Goal: Task Accomplishment & Management: Complete application form

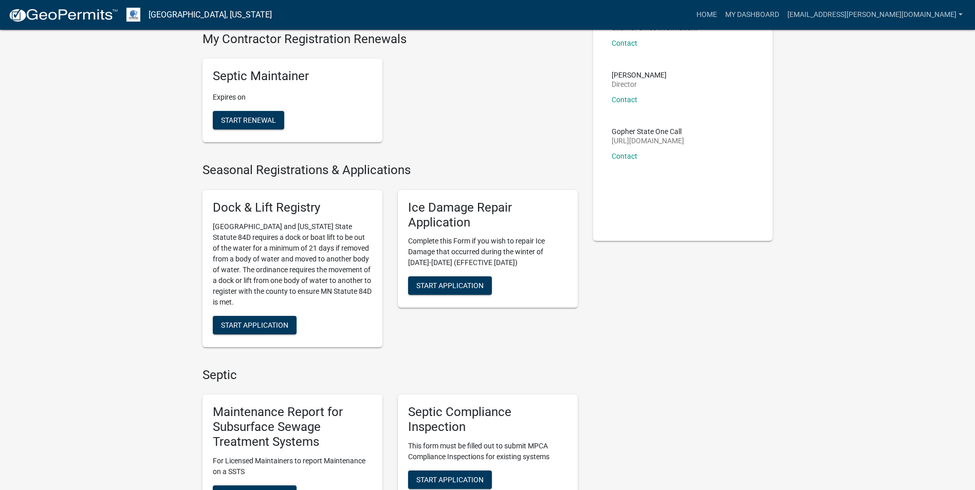
scroll to position [206, 0]
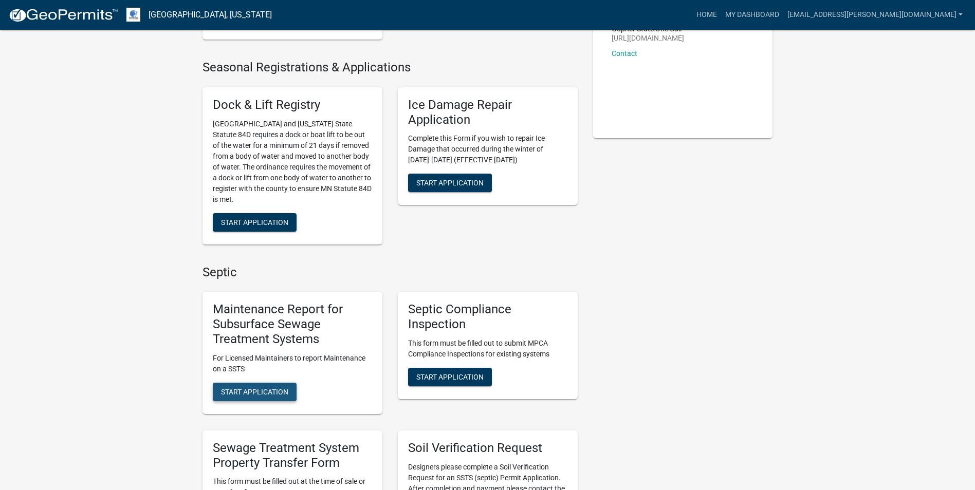
click at [248, 385] on button "Start Application" at bounding box center [255, 392] width 84 height 19
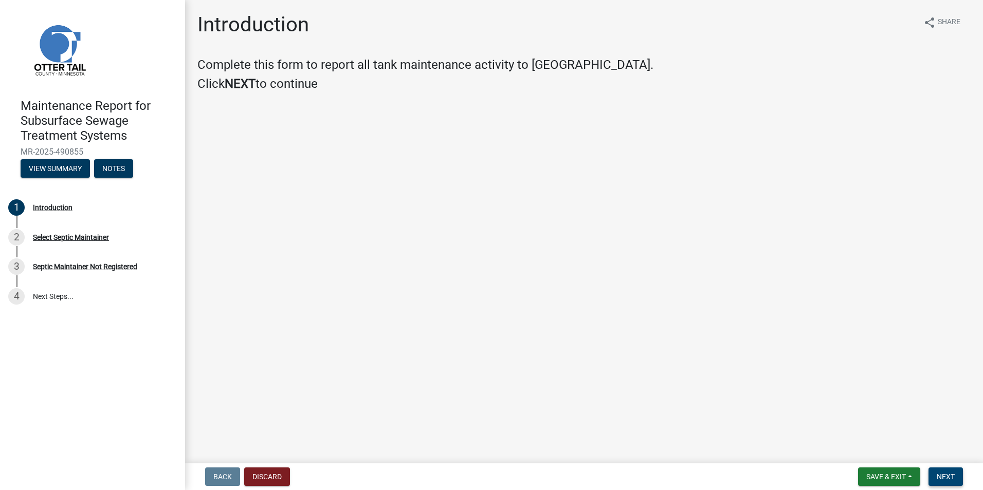
click at [944, 480] on span "Next" at bounding box center [946, 477] width 18 height 8
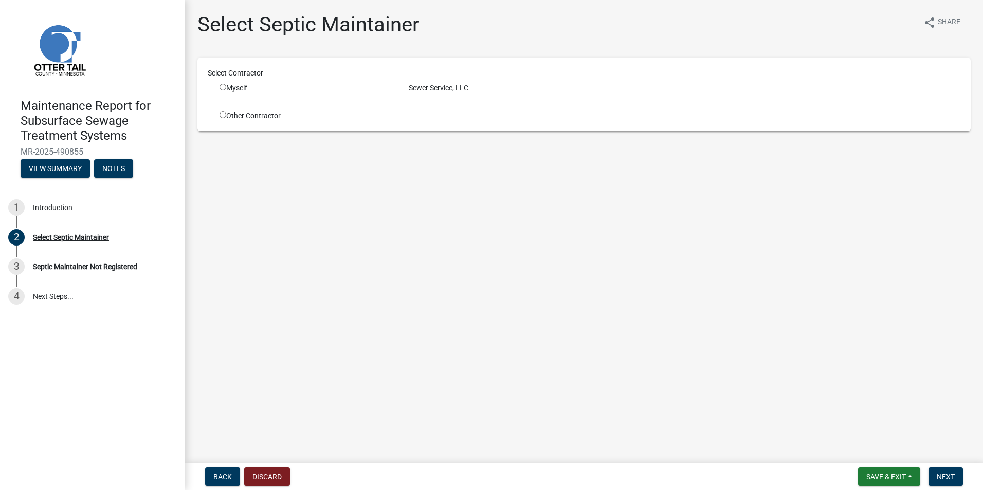
click at [220, 87] on input "radio" at bounding box center [223, 87] width 7 height 7
radio input "true"
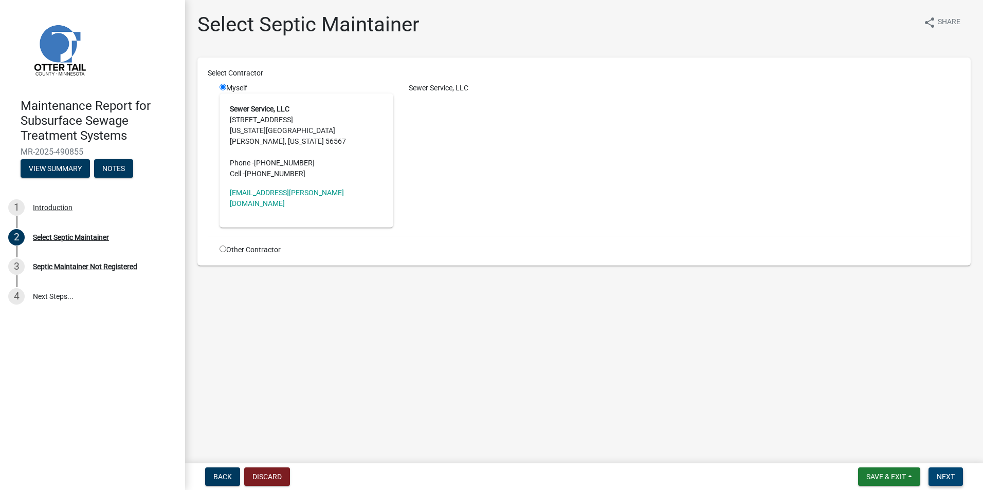
click at [940, 474] on span "Next" at bounding box center [946, 477] width 18 height 8
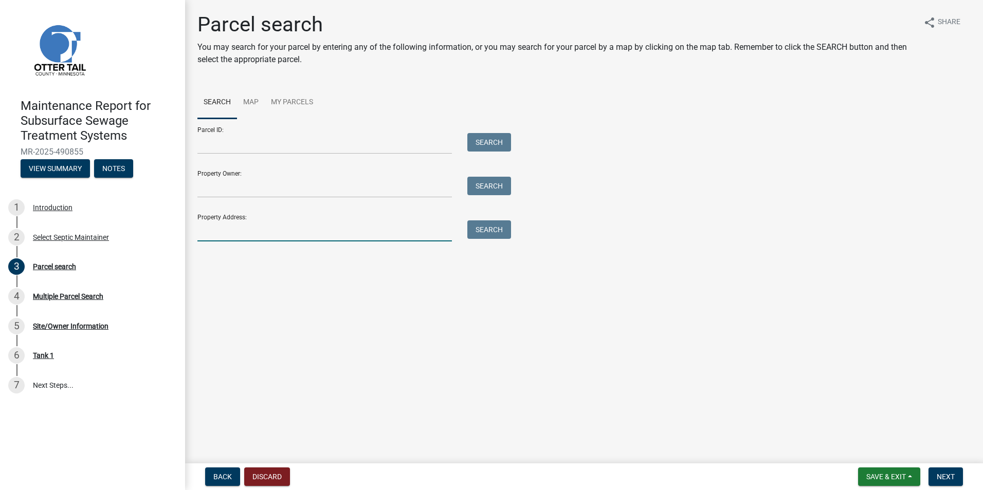
click at [264, 234] on input "Property Address:" at bounding box center [324, 231] width 254 height 21
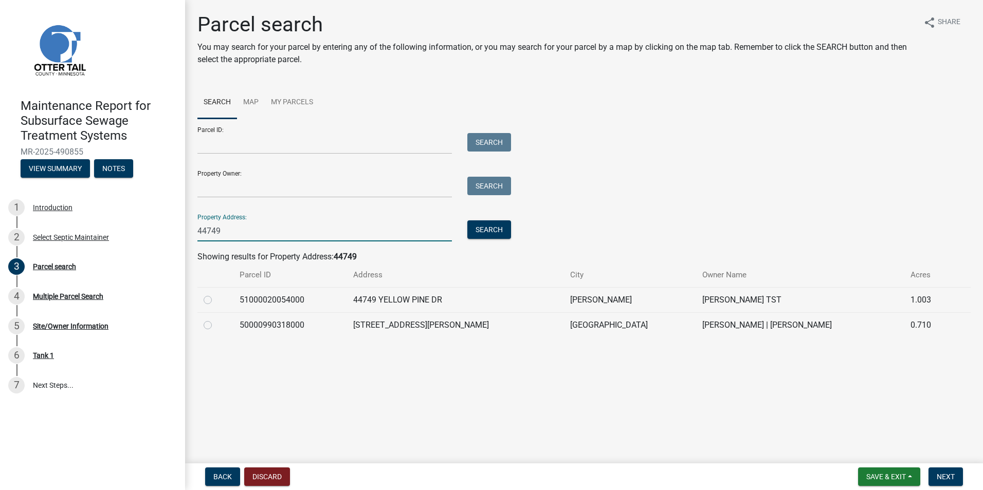
type input "44749"
click at [216, 294] on label at bounding box center [216, 294] width 0 height 0
click at [216, 299] on input "radio" at bounding box center [219, 297] width 7 height 7
radio input "true"
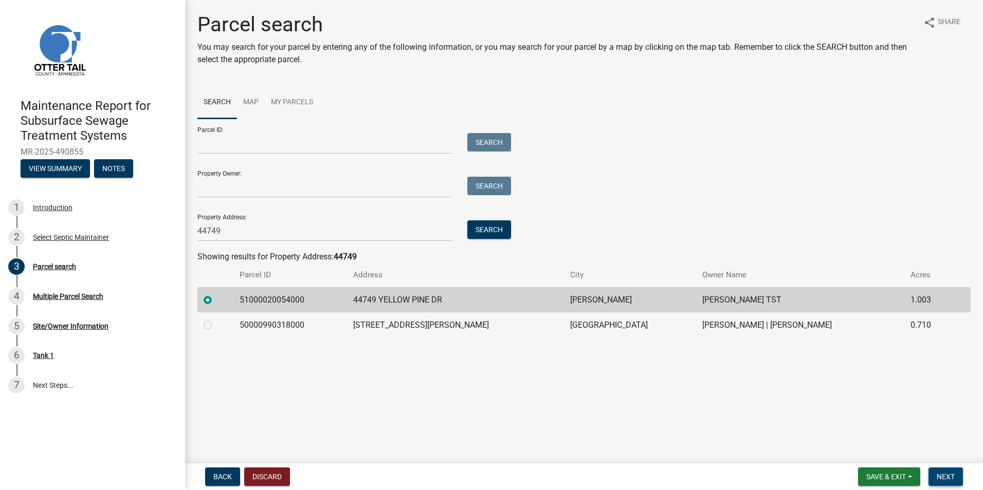
click at [958, 486] on button "Next" at bounding box center [945, 477] width 34 height 19
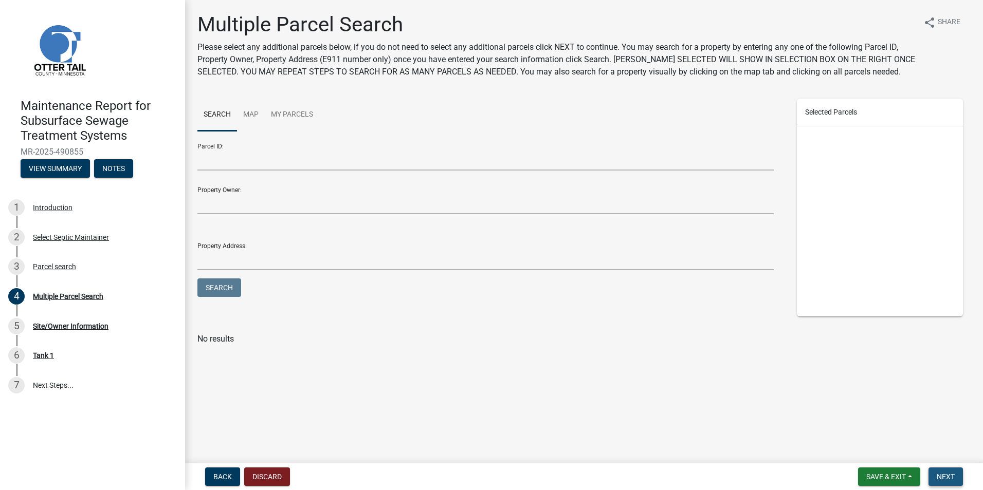
click at [954, 485] on button "Next" at bounding box center [945, 477] width 34 height 19
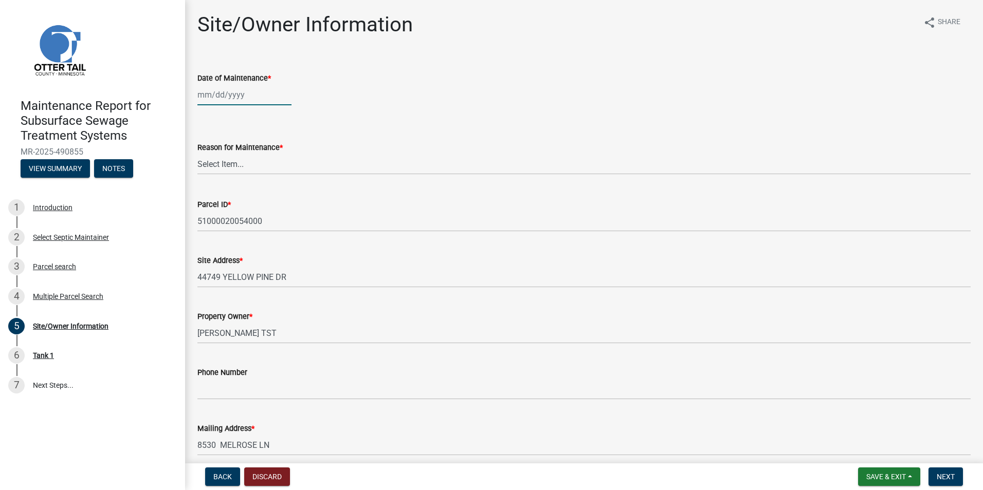
click at [200, 101] on div at bounding box center [244, 94] width 94 height 21
select select "10"
select select "2025"
click at [205, 111] on button "Previous month" at bounding box center [208, 116] width 12 height 16
click at [207, 113] on button "Previous month" at bounding box center [208, 116] width 12 height 16
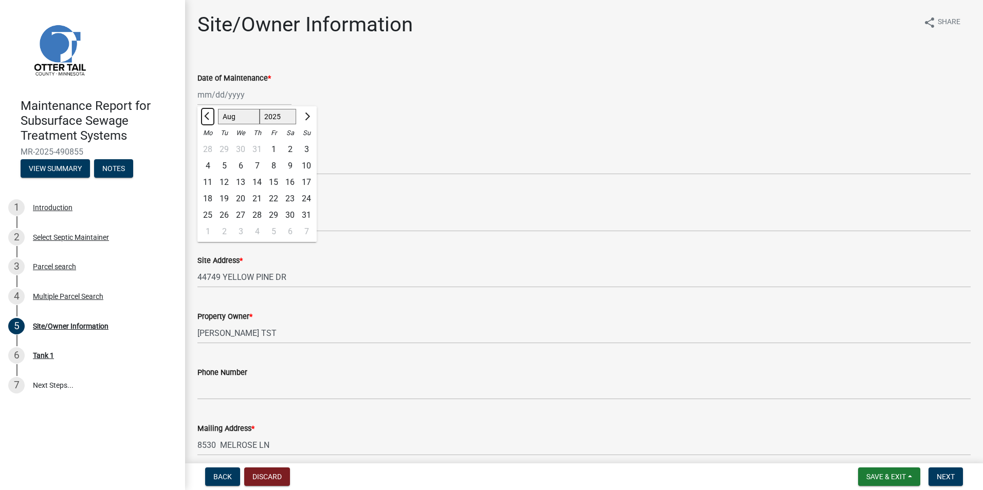
click at [207, 113] on button "Previous month" at bounding box center [208, 116] width 12 height 16
select select "7"
click at [225, 167] on div "8" at bounding box center [224, 166] width 16 height 16
type input "[DATE]"
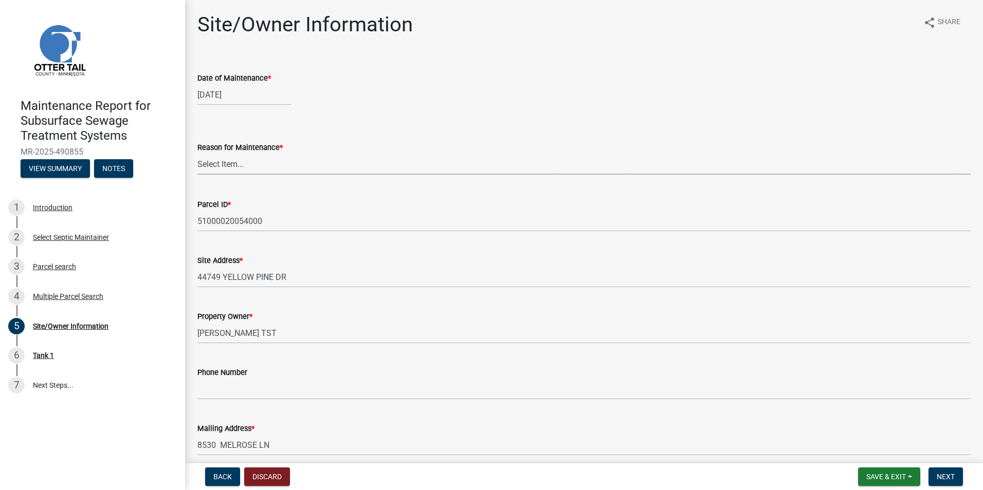
click at [225, 167] on select "Select Item... Called Routine Other" at bounding box center [583, 164] width 773 height 21
click at [197, 154] on select "Select Item... Called Routine Other" at bounding box center [583, 164] width 773 height 21
select select "3ac72b63-7b21-42e4-8192-806faae7a4f1"
click at [939, 483] on button "Next" at bounding box center [945, 477] width 34 height 19
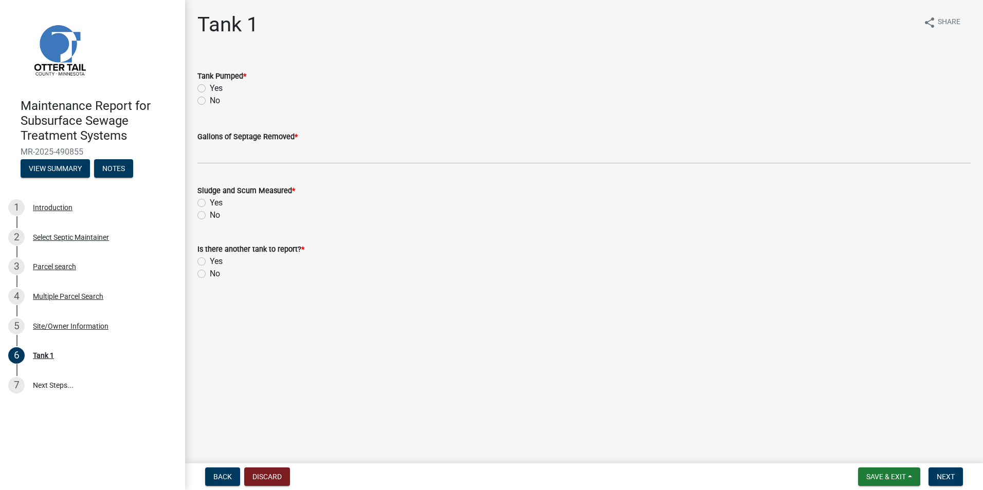
click at [210, 87] on label "Yes" at bounding box center [216, 88] width 13 height 12
click at [210, 87] on input "Yes" at bounding box center [213, 85] width 7 height 7
radio input "true"
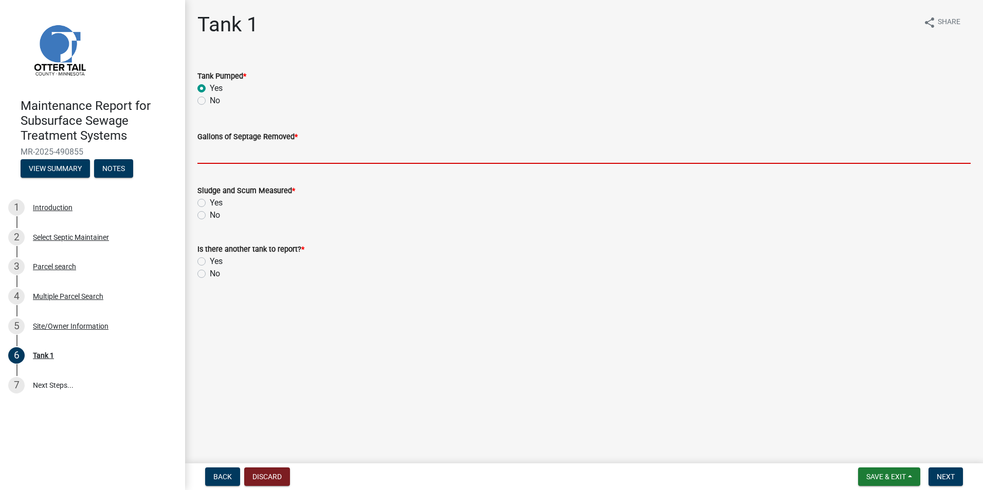
click at [206, 154] on input "Gallons of Septage Removed *" at bounding box center [583, 153] width 773 height 21
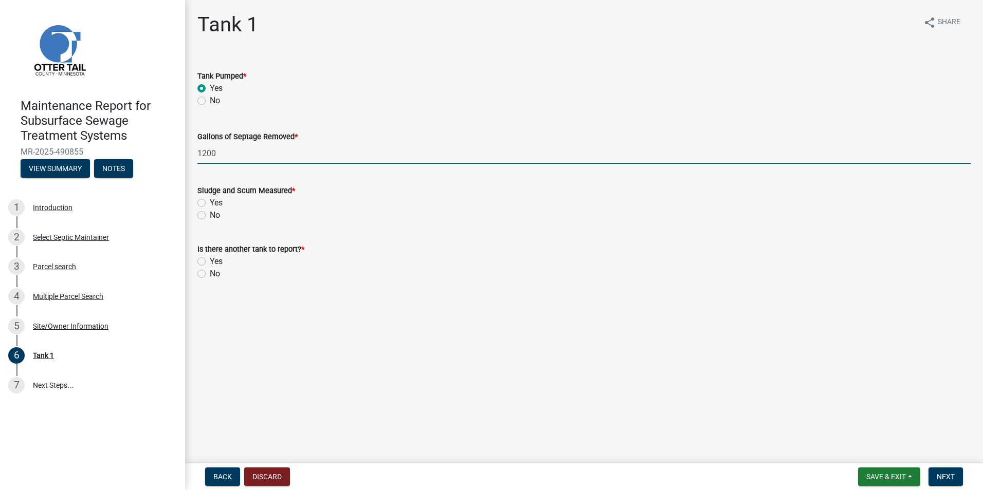
type input "1200"
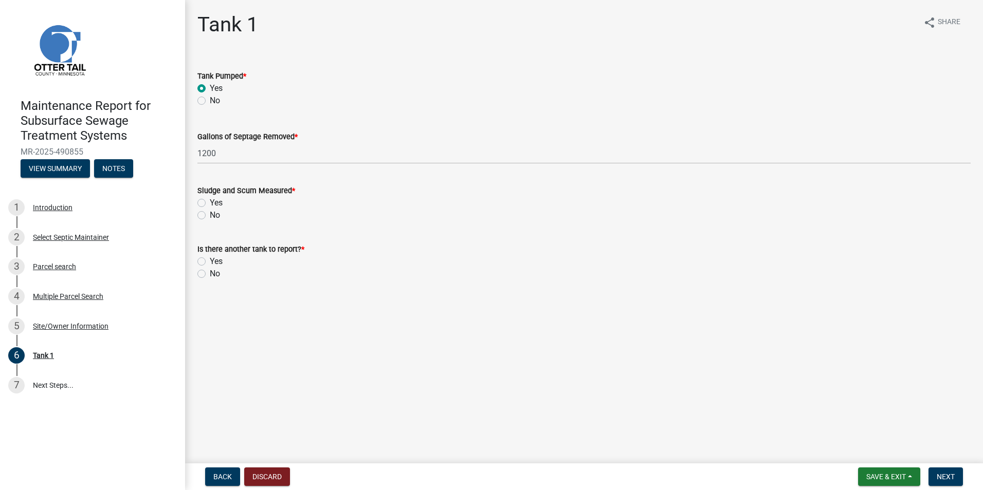
click at [210, 215] on label "No" at bounding box center [215, 215] width 10 height 12
click at [210, 215] on input "No" at bounding box center [213, 212] width 7 height 7
radio input "true"
click at [210, 202] on label "Yes" at bounding box center [216, 203] width 13 height 12
click at [210, 202] on input "Yes" at bounding box center [213, 200] width 7 height 7
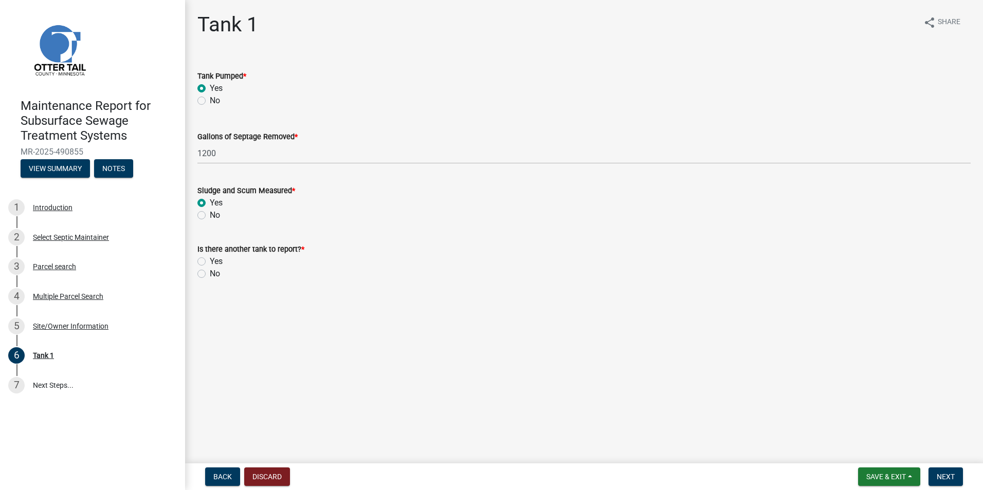
radio input "true"
click at [210, 276] on label "No" at bounding box center [215, 274] width 10 height 12
click at [210, 275] on input "No" at bounding box center [213, 271] width 7 height 7
radio input "true"
click at [944, 474] on span "Next" at bounding box center [946, 477] width 18 height 8
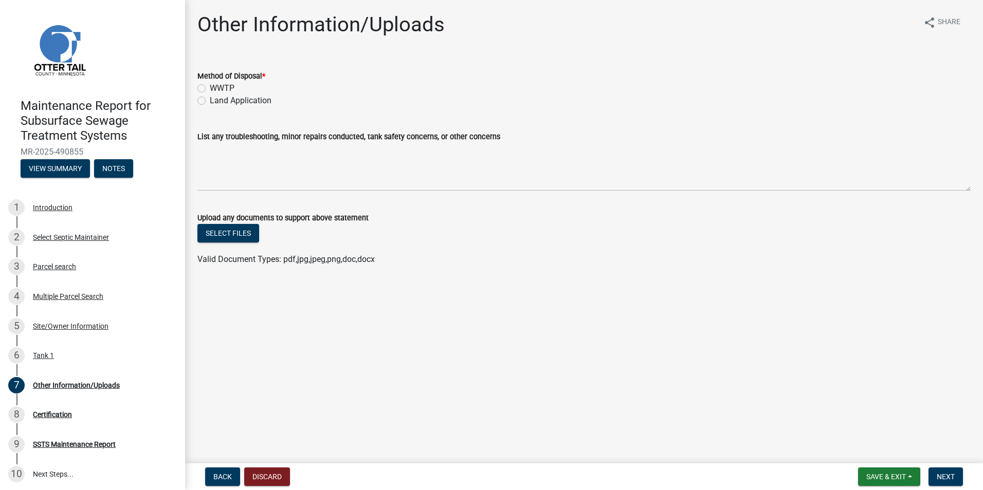
click at [210, 101] on label "Land Application" at bounding box center [241, 101] width 62 height 12
click at [210, 101] on input "Land Application" at bounding box center [213, 98] width 7 height 7
radio input "true"
click at [950, 477] on span "Next" at bounding box center [946, 477] width 18 height 8
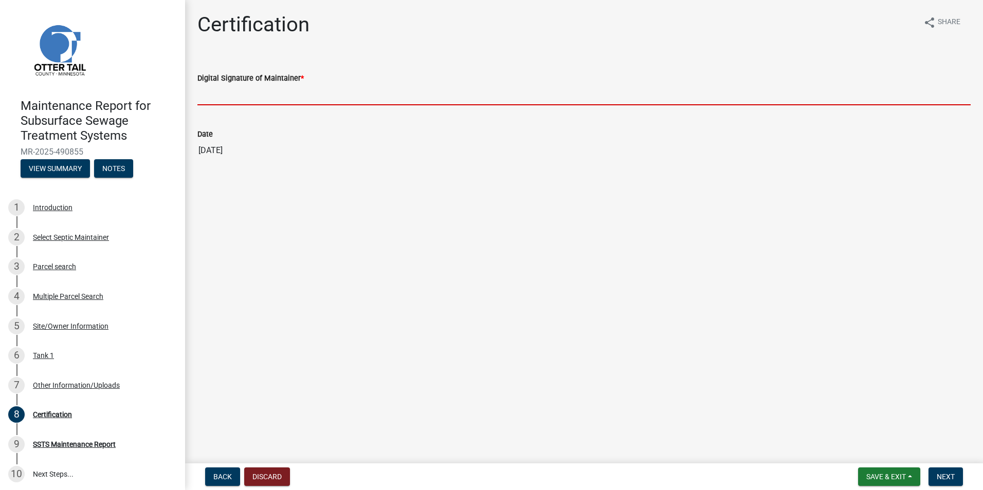
drag, startPoint x: 242, startPoint y: 96, endPoint x: 245, endPoint y: 100, distance: 5.6
click at [242, 96] on input "Digital Signature of Maintainer *" at bounding box center [583, 94] width 773 height 21
type input "[PERSON_NAME]"
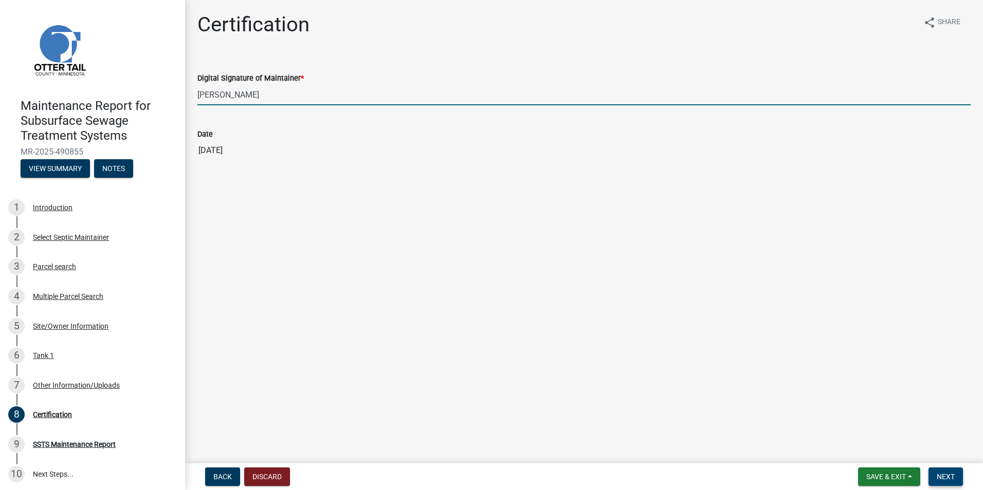
click at [945, 475] on span "Next" at bounding box center [946, 477] width 18 height 8
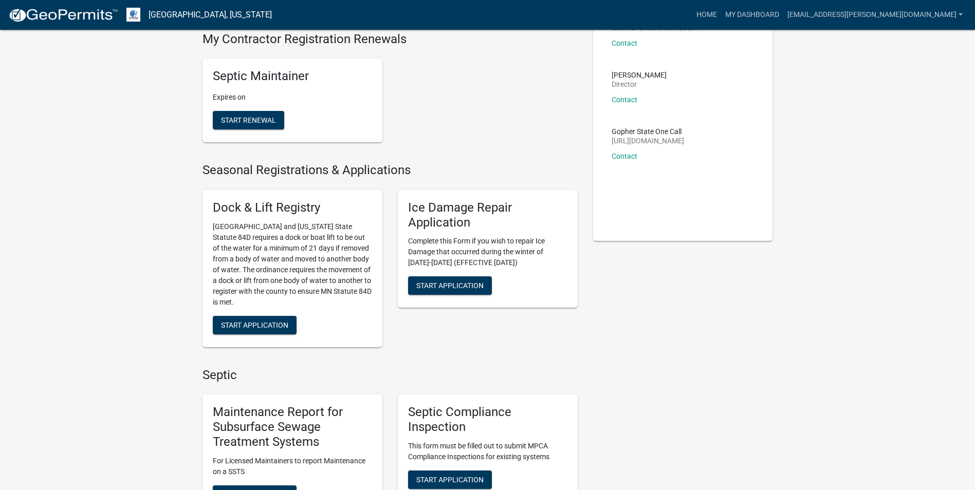
scroll to position [154, 0]
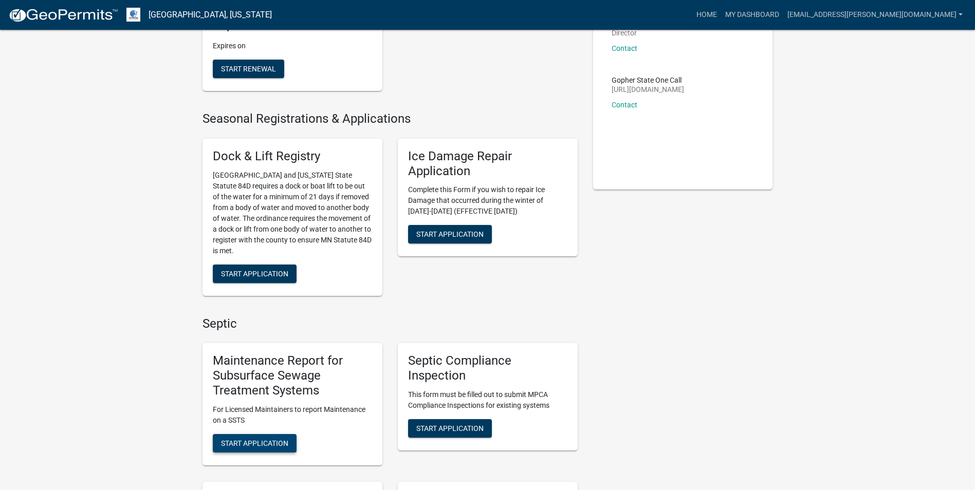
click at [243, 435] on button "Start Application" at bounding box center [255, 443] width 84 height 19
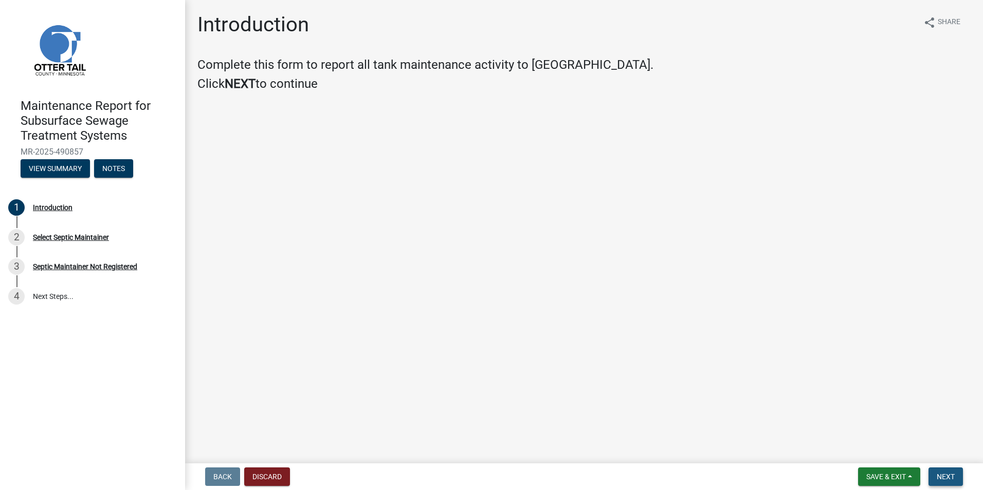
click at [948, 475] on span "Next" at bounding box center [946, 477] width 18 height 8
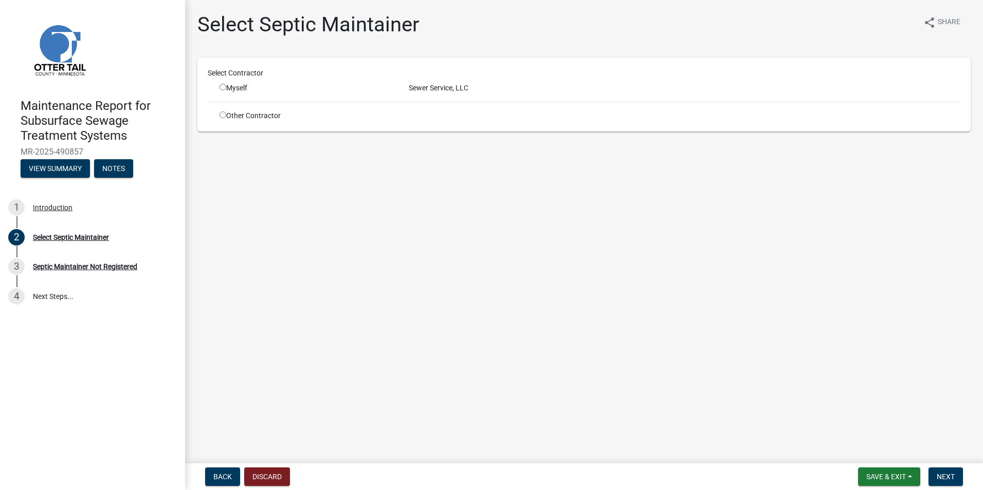
click at [225, 87] on input "radio" at bounding box center [223, 87] width 7 height 7
radio input "true"
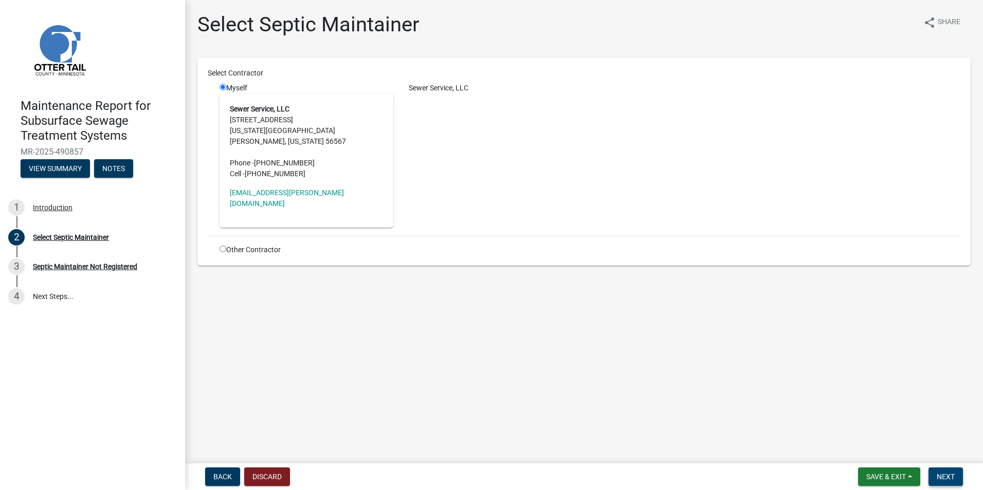
click at [948, 475] on span "Next" at bounding box center [946, 477] width 18 height 8
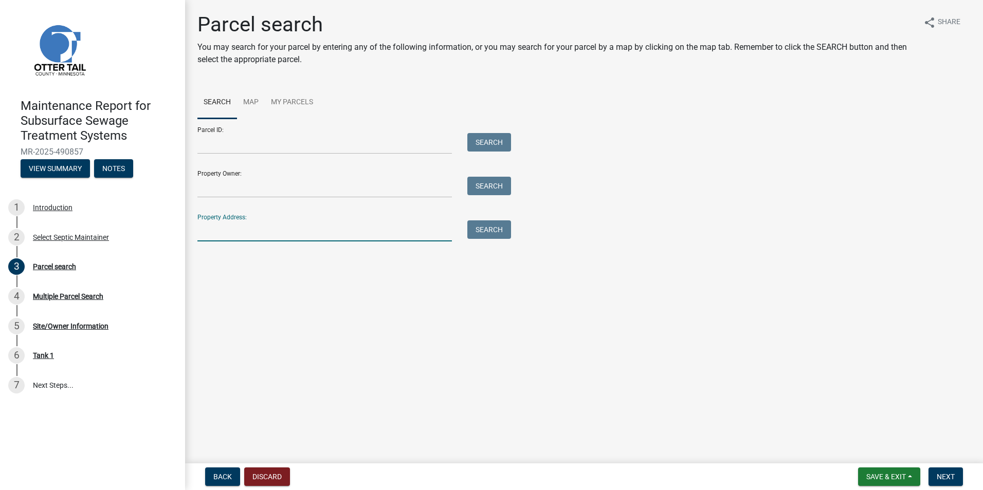
click at [232, 239] on input "Property Address:" at bounding box center [324, 231] width 254 height 21
type input "43672"
click at [472, 228] on button "Search" at bounding box center [489, 230] width 44 height 19
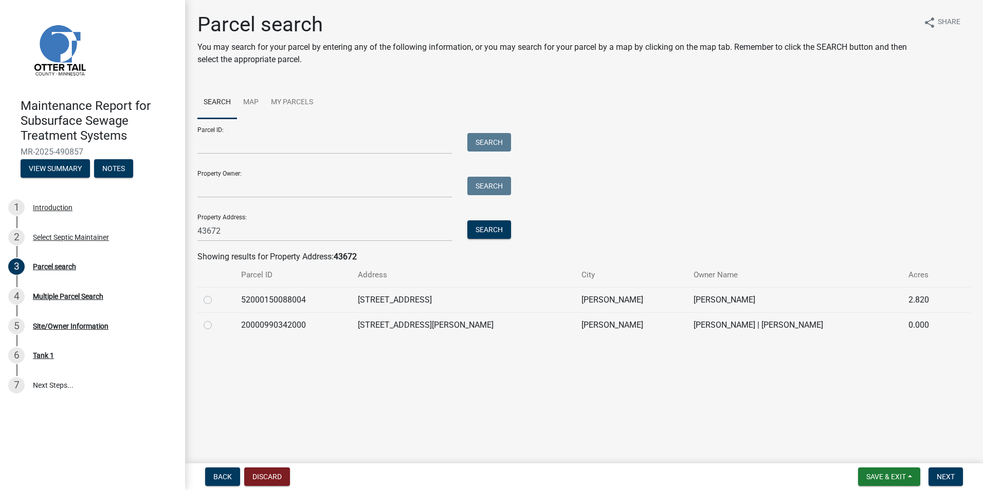
click at [203, 326] on td at bounding box center [216, 325] width 38 height 25
click at [216, 319] on label at bounding box center [216, 319] width 0 height 0
click at [216, 326] on input "radio" at bounding box center [219, 322] width 7 height 7
radio input "true"
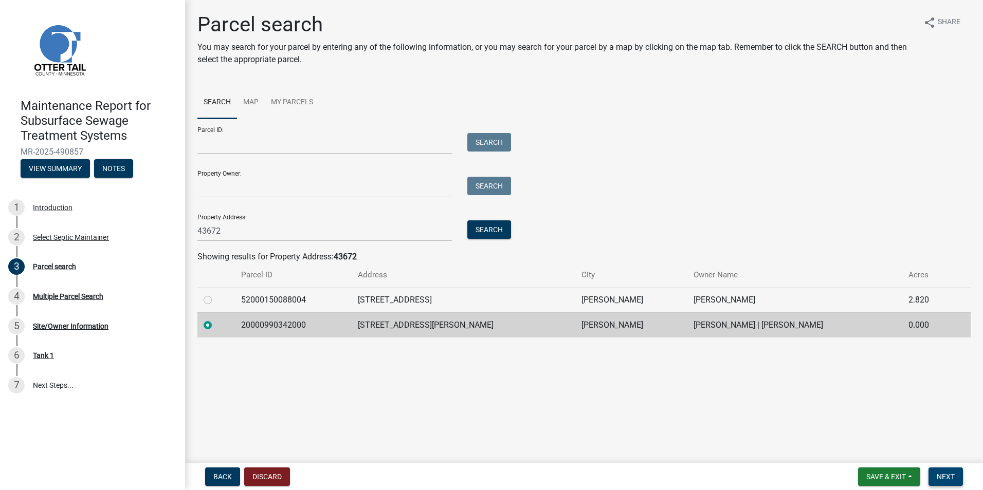
click at [952, 475] on span "Next" at bounding box center [946, 477] width 18 height 8
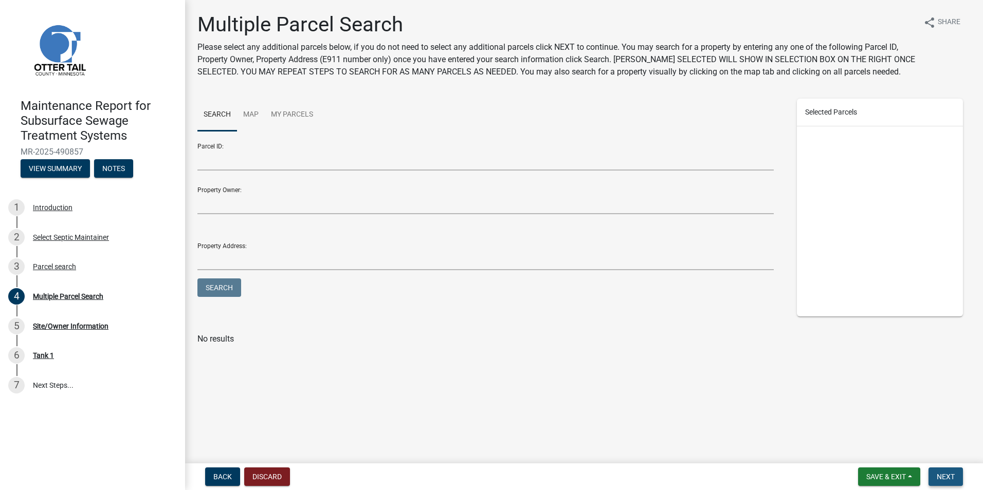
click at [952, 475] on span "Next" at bounding box center [946, 477] width 18 height 8
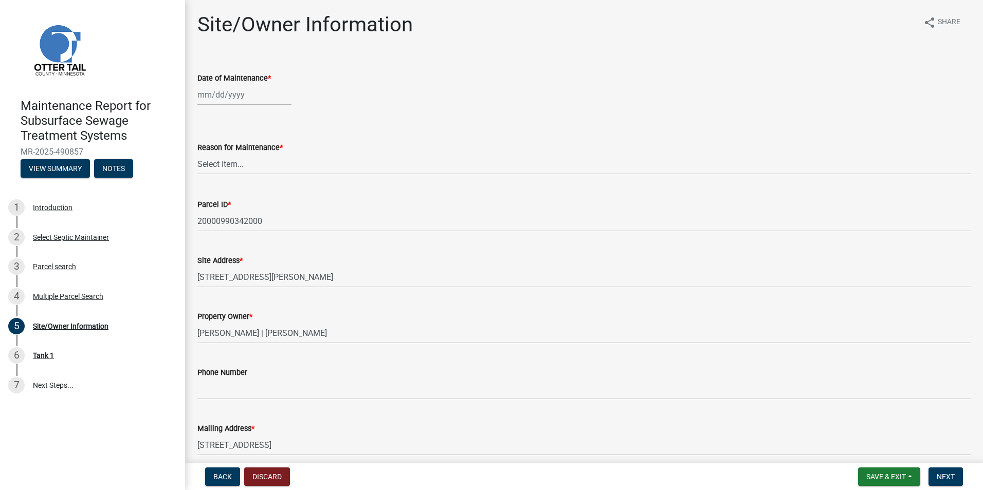
click at [222, 96] on div at bounding box center [244, 94] width 94 height 21
select select "10"
select select "2025"
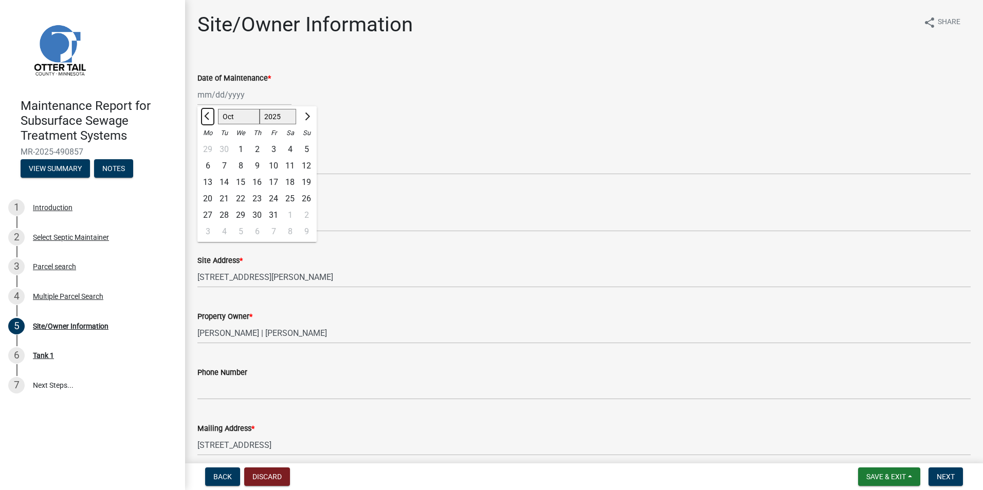
click at [210, 121] on button "Previous month" at bounding box center [208, 116] width 12 height 16
select select "7"
click at [226, 166] on div "8" at bounding box center [224, 166] width 16 height 16
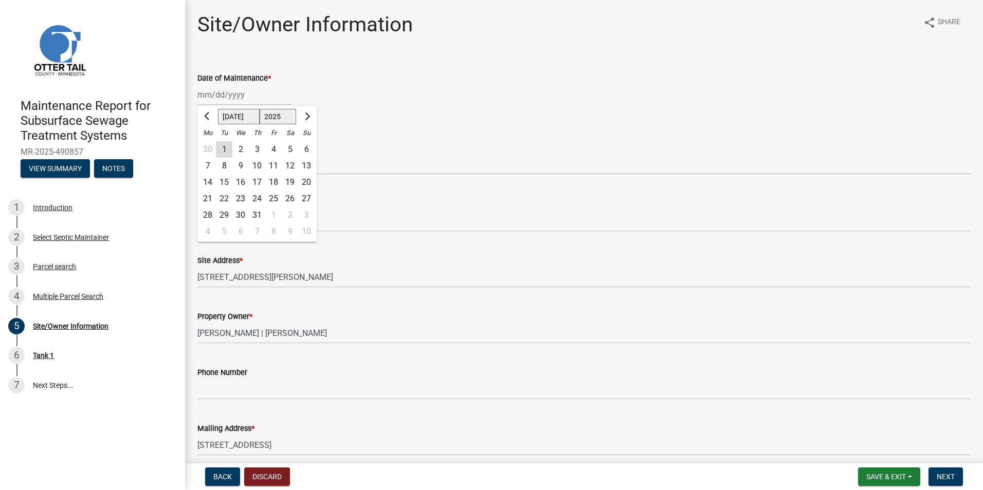
type input "[DATE]"
click at [226, 166] on select "Select Item... Called Routine Other" at bounding box center [583, 164] width 773 height 21
click at [197, 154] on select "Select Item... Called Routine Other" at bounding box center [583, 164] width 773 height 21
select select "3ac72b63-7b21-42e4-8192-806faae7a4f1"
click at [946, 480] on span "Next" at bounding box center [946, 477] width 18 height 8
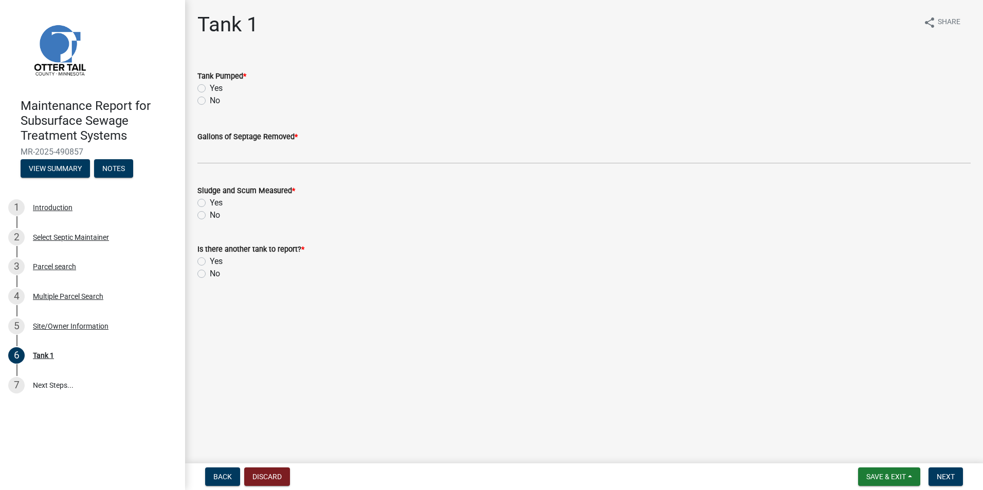
click at [210, 87] on label "Yes" at bounding box center [216, 88] width 13 height 12
click at [210, 87] on input "Yes" at bounding box center [213, 85] width 7 height 7
radio input "true"
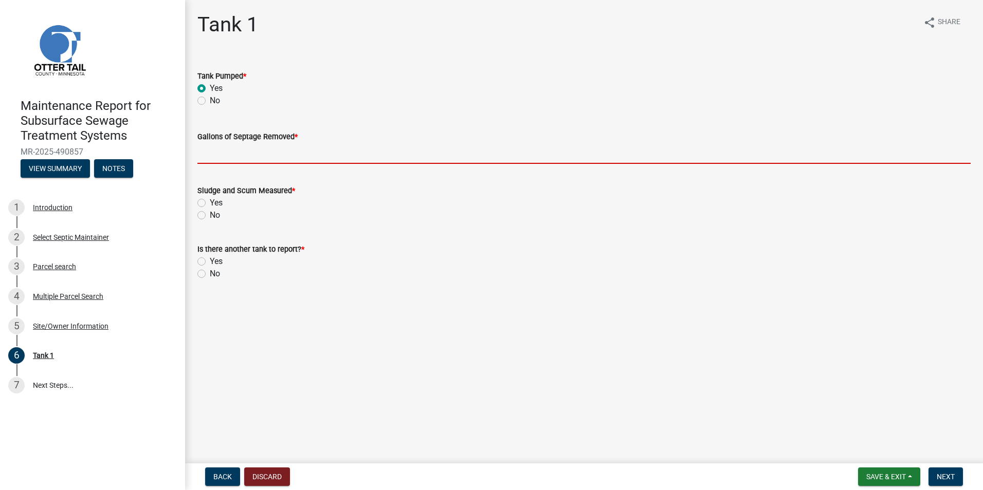
click at [217, 155] on input "Gallons of Septage Removed *" at bounding box center [583, 153] width 773 height 21
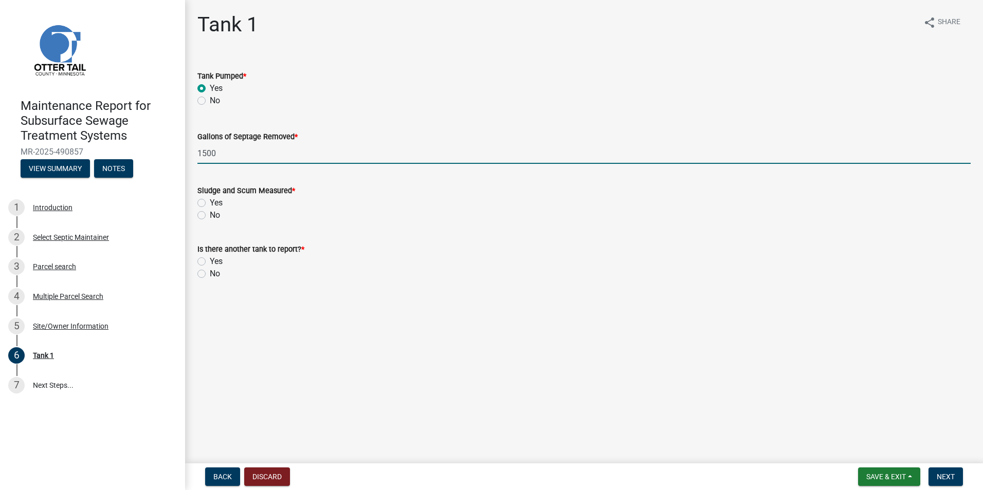
type input "1500"
click at [196, 215] on div "Sludge and Scum Measured * Yes No" at bounding box center [584, 196] width 789 height 49
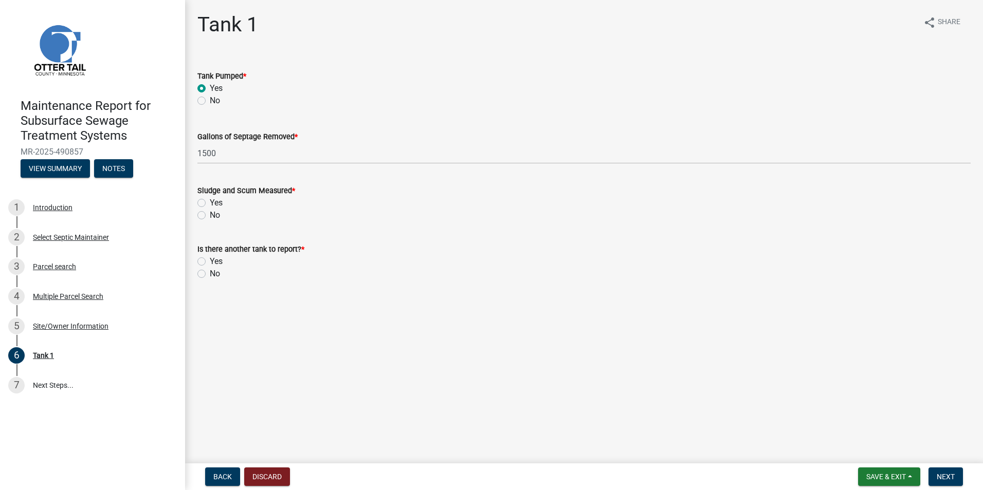
click at [210, 216] on label "No" at bounding box center [215, 215] width 10 height 12
click at [210, 216] on input "No" at bounding box center [213, 212] width 7 height 7
radio input "true"
click at [210, 277] on label "No" at bounding box center [215, 274] width 10 height 12
click at [210, 275] on input "No" at bounding box center [213, 271] width 7 height 7
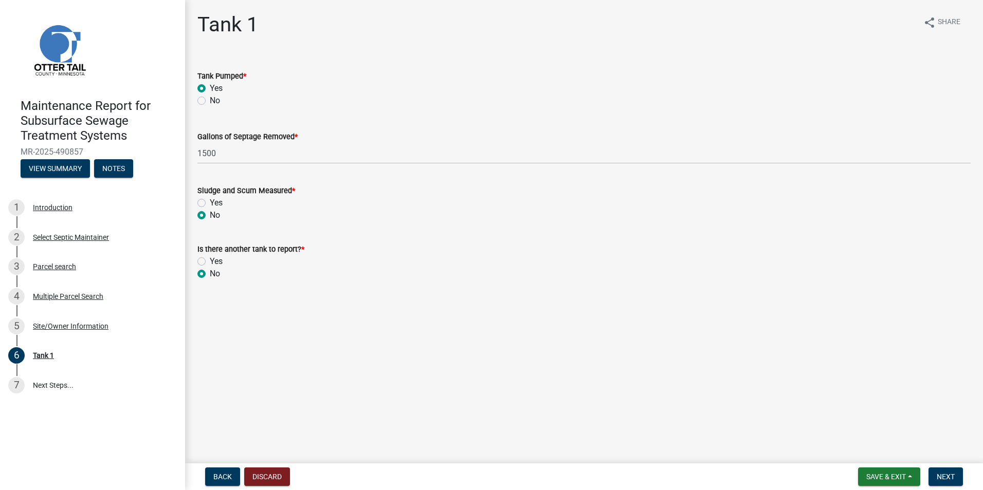
radio input "true"
click at [949, 471] on button "Next" at bounding box center [945, 477] width 34 height 19
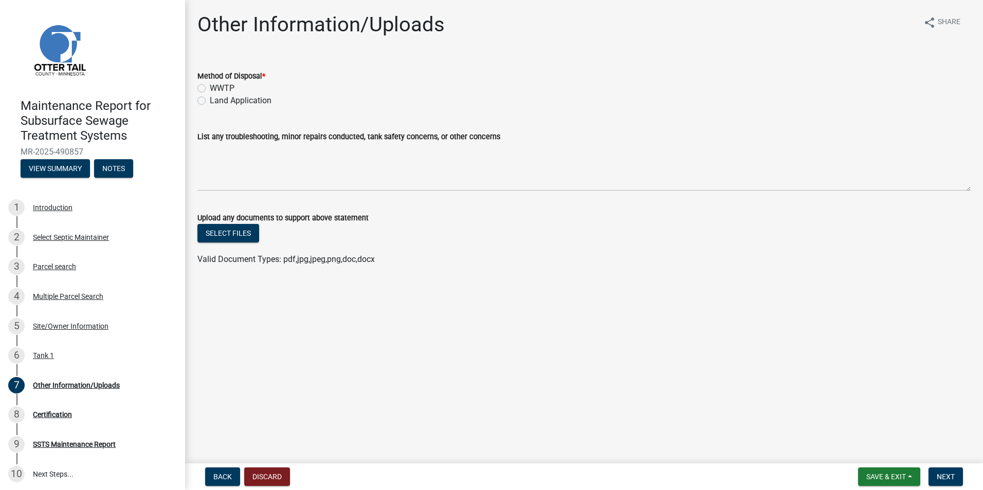
click at [210, 101] on label "Land Application" at bounding box center [241, 101] width 62 height 12
click at [210, 101] on input "Land Application" at bounding box center [213, 98] width 7 height 7
radio input "true"
click at [958, 472] on button "Next" at bounding box center [945, 477] width 34 height 19
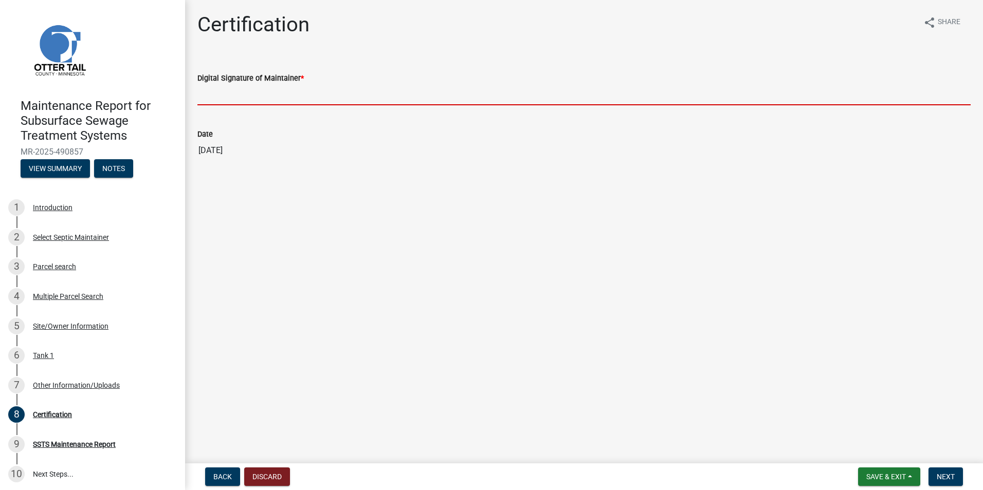
click at [226, 96] on input "Digital Signature of Maintainer *" at bounding box center [583, 94] width 773 height 21
type input "[PERSON_NAME]"
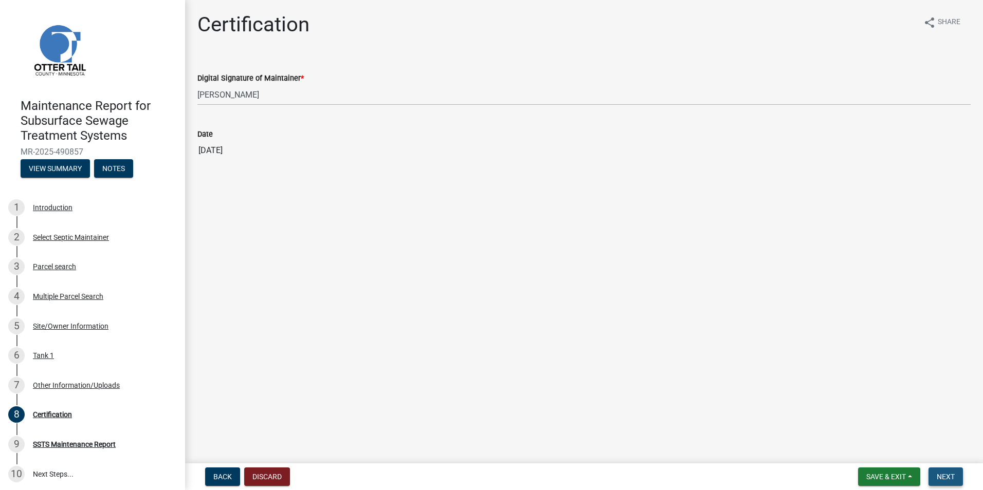
click at [940, 479] on span "Next" at bounding box center [946, 477] width 18 height 8
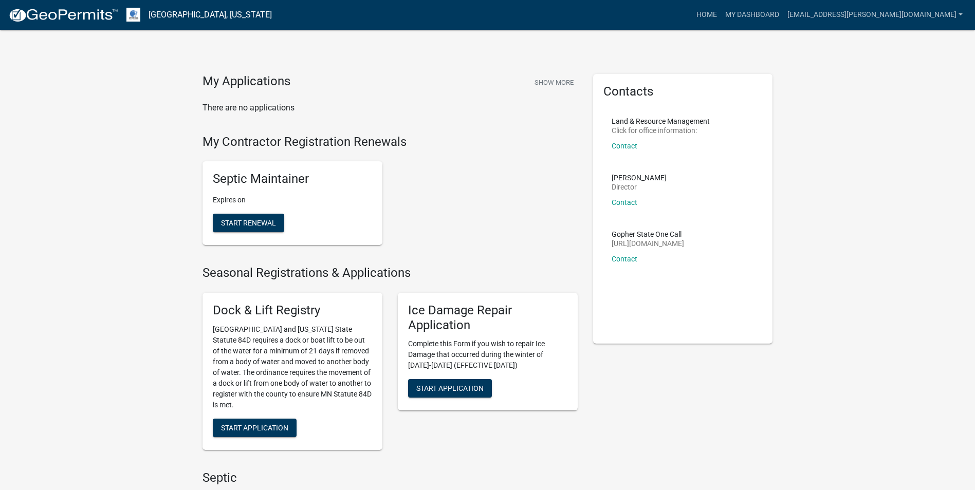
scroll to position [154, 0]
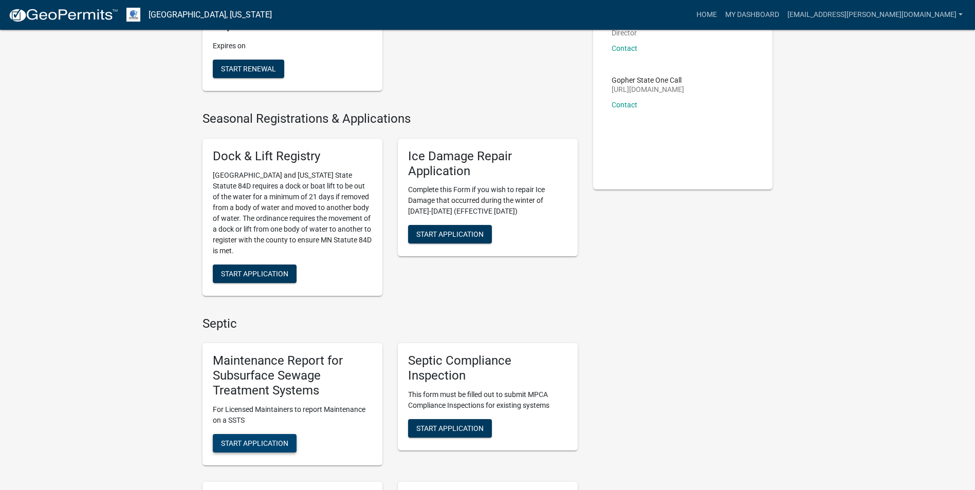
click at [256, 442] on span "Start Application" at bounding box center [254, 443] width 67 height 8
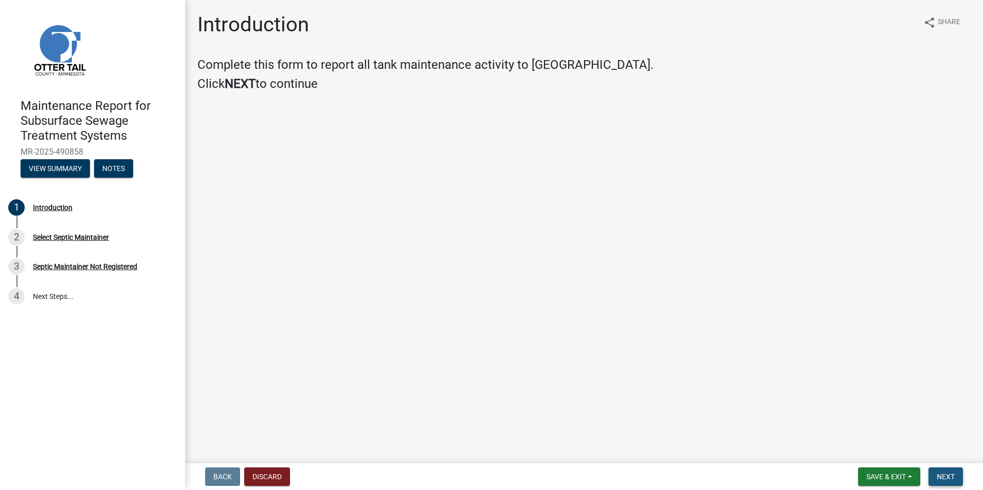
click at [948, 483] on button "Next" at bounding box center [945, 477] width 34 height 19
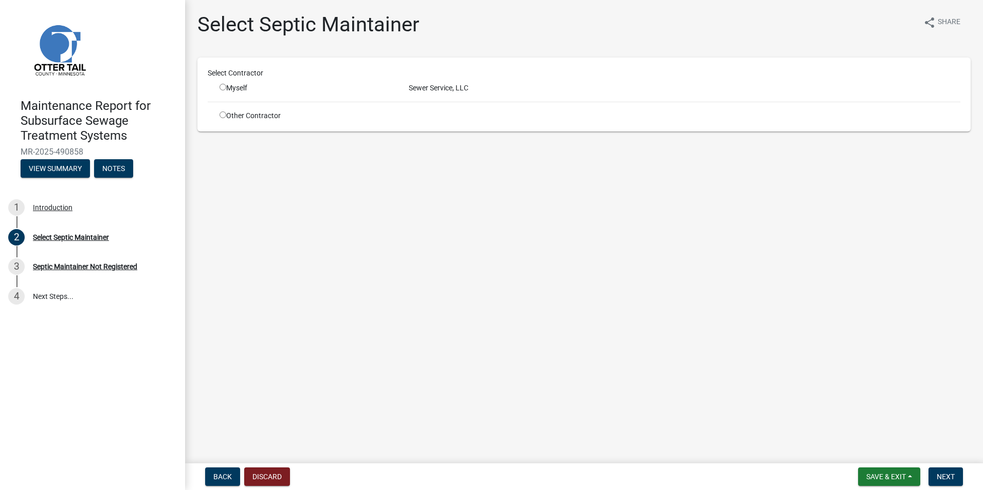
click at [221, 87] on input "radio" at bounding box center [223, 87] width 7 height 7
radio input "true"
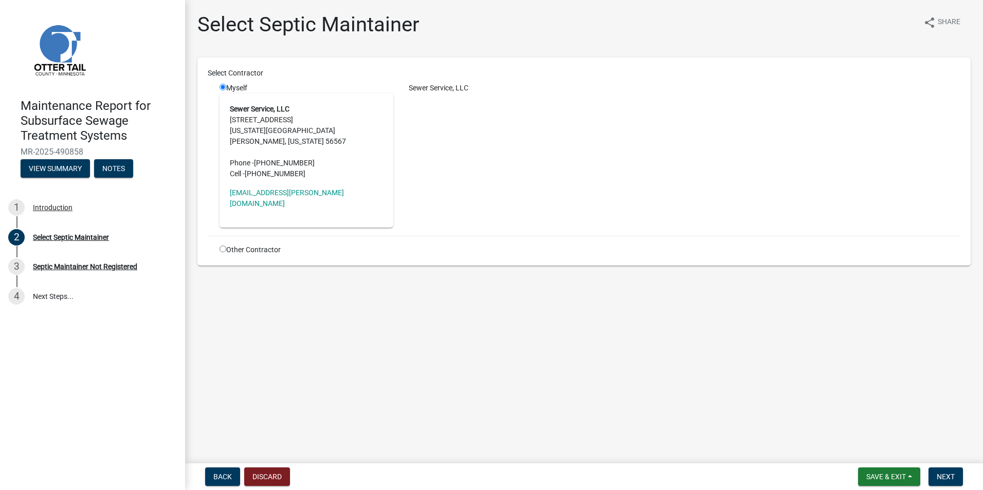
click at [964, 471] on form "Save & Exit Save Save & Exit Next" at bounding box center [910, 477] width 113 height 19
click at [956, 477] on button "Next" at bounding box center [945, 477] width 34 height 19
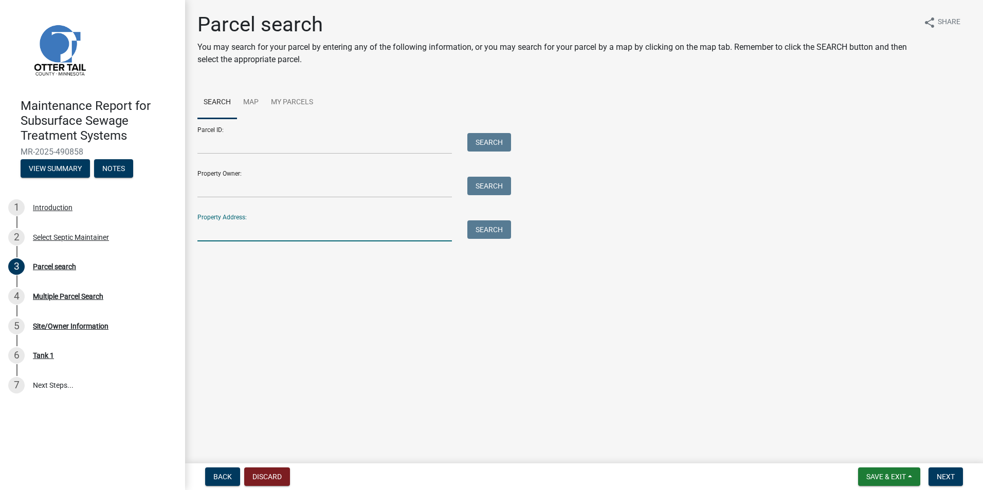
click at [257, 236] on input "Property Address:" at bounding box center [324, 231] width 254 height 21
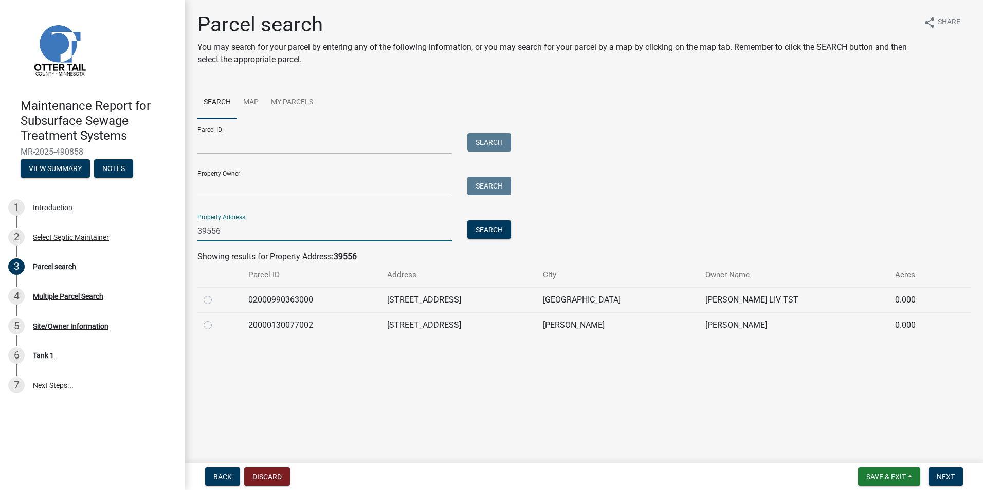
type input "39556"
click at [216, 319] on label at bounding box center [216, 319] width 0 height 0
click at [216, 323] on input "radio" at bounding box center [219, 322] width 7 height 7
radio input "true"
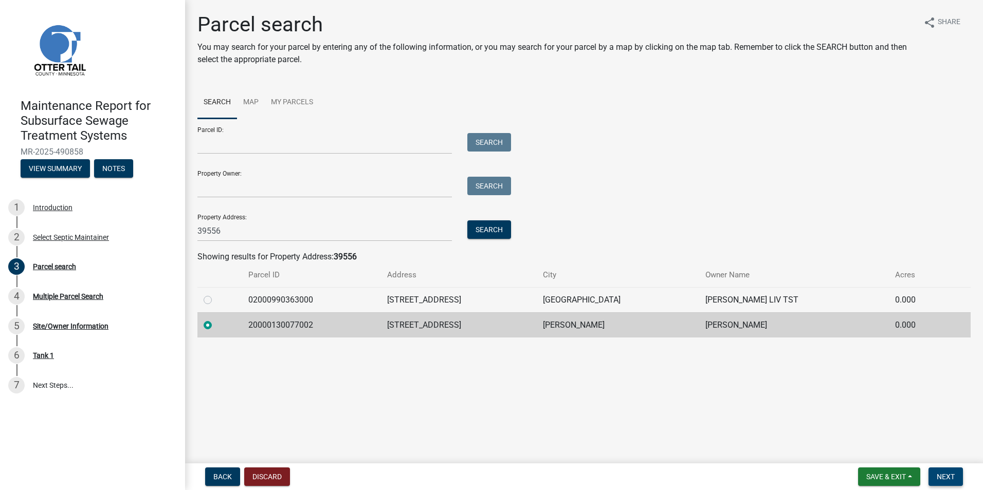
click at [944, 477] on span "Next" at bounding box center [946, 477] width 18 height 8
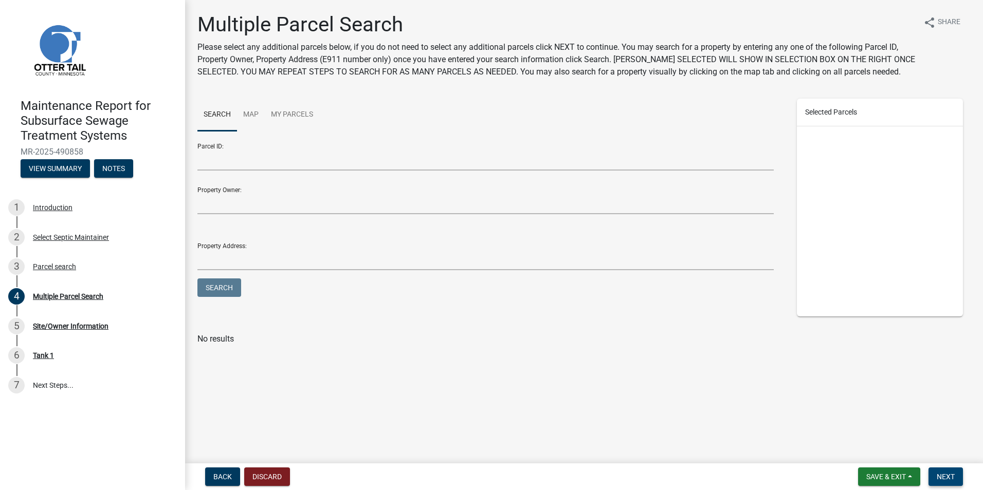
drag, startPoint x: 945, startPoint y: 477, endPoint x: 950, endPoint y: 484, distance: 8.4
click at [942, 482] on button "Next" at bounding box center [945, 477] width 34 height 19
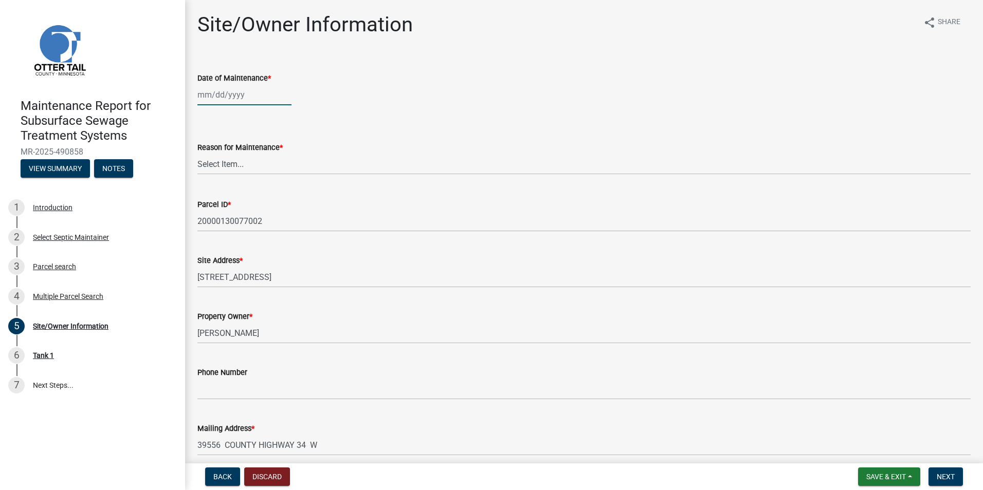
click at [217, 96] on div at bounding box center [244, 94] width 94 height 21
select select "10"
select select "2025"
click at [207, 112] on button "Previous month" at bounding box center [208, 116] width 12 height 16
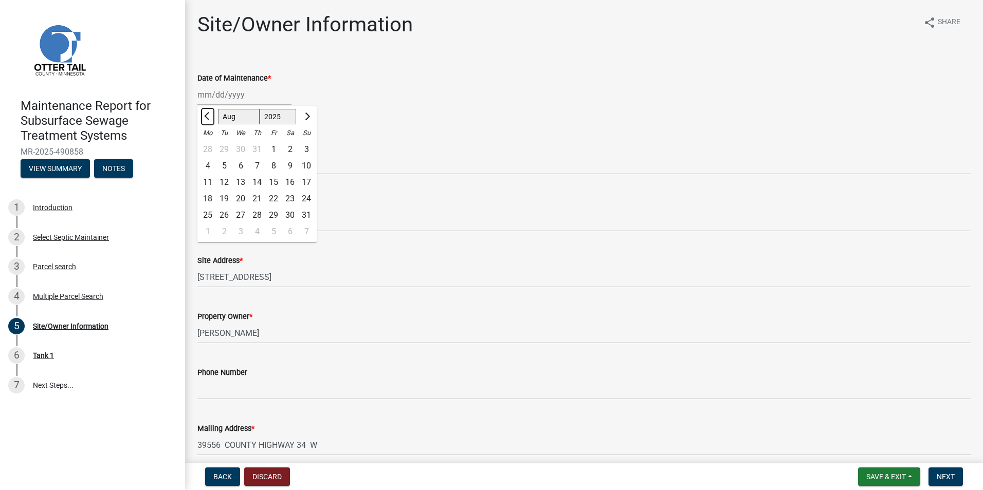
click at [207, 112] on button "Previous month" at bounding box center [208, 116] width 12 height 16
select select "7"
click at [225, 165] on div "8" at bounding box center [224, 166] width 16 height 16
type input "[DATE]"
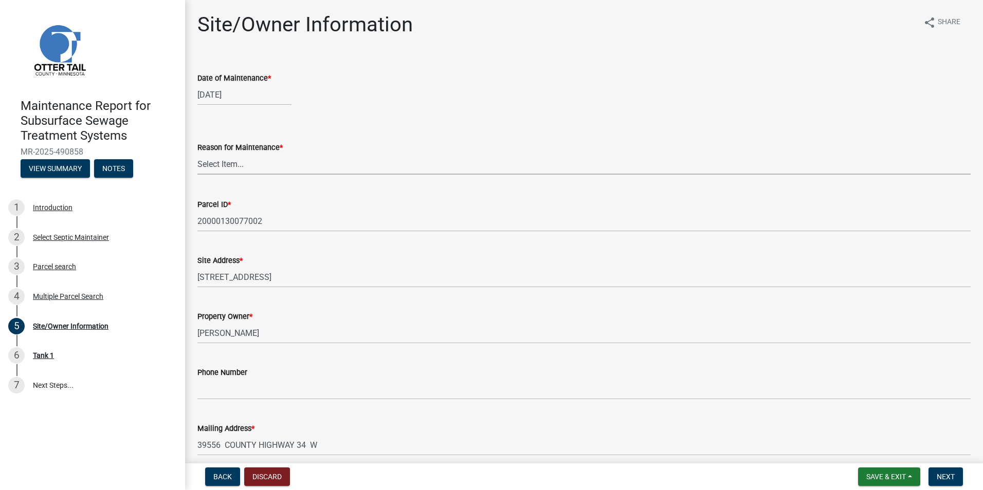
click at [224, 173] on select "Select Item... Called Routine Other" at bounding box center [583, 164] width 773 height 21
click at [197, 154] on select "Select Item... Called Routine Other" at bounding box center [583, 164] width 773 height 21
select select "3ac72b63-7b21-42e4-8192-806faae7a4f1"
click at [944, 477] on span "Next" at bounding box center [946, 477] width 18 height 8
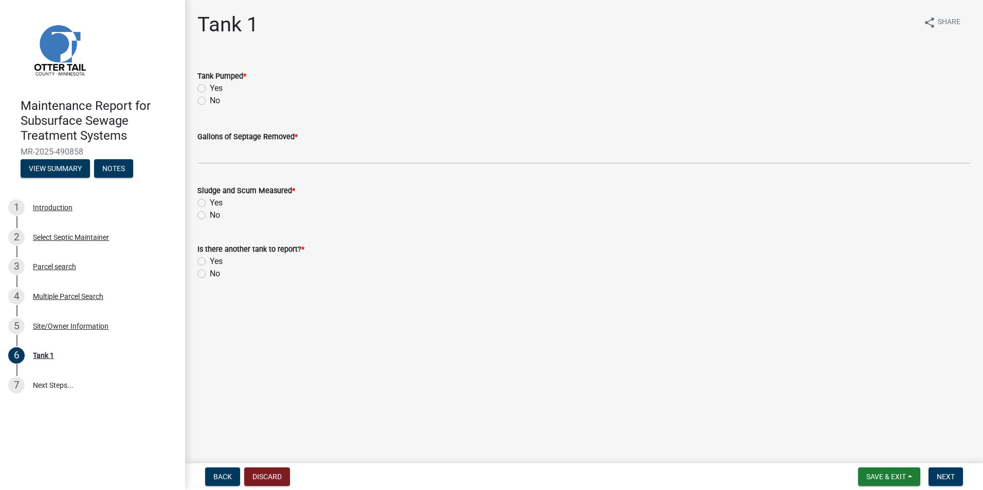
click at [210, 85] on label "Yes" at bounding box center [216, 88] width 13 height 12
click at [210, 85] on input "Yes" at bounding box center [213, 85] width 7 height 7
radio input "true"
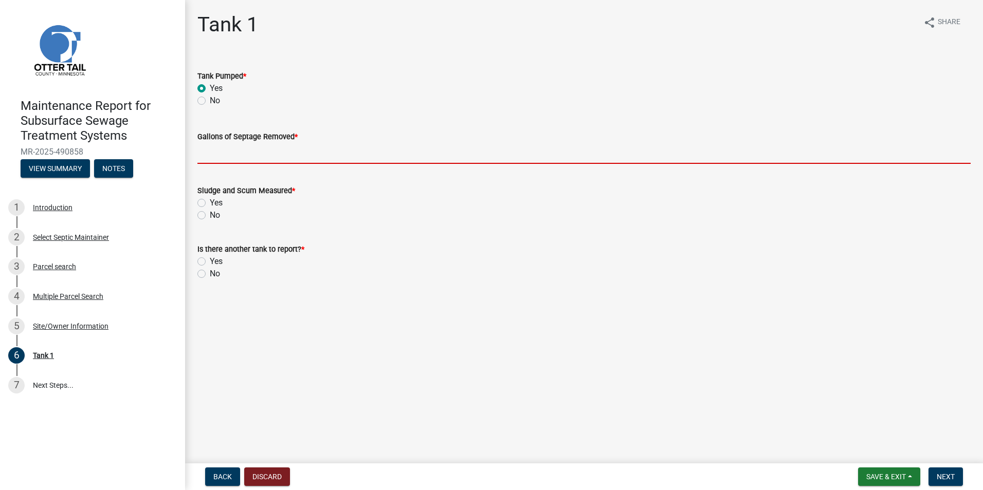
click at [223, 156] on input "Gallons of Septage Removed *" at bounding box center [583, 153] width 773 height 21
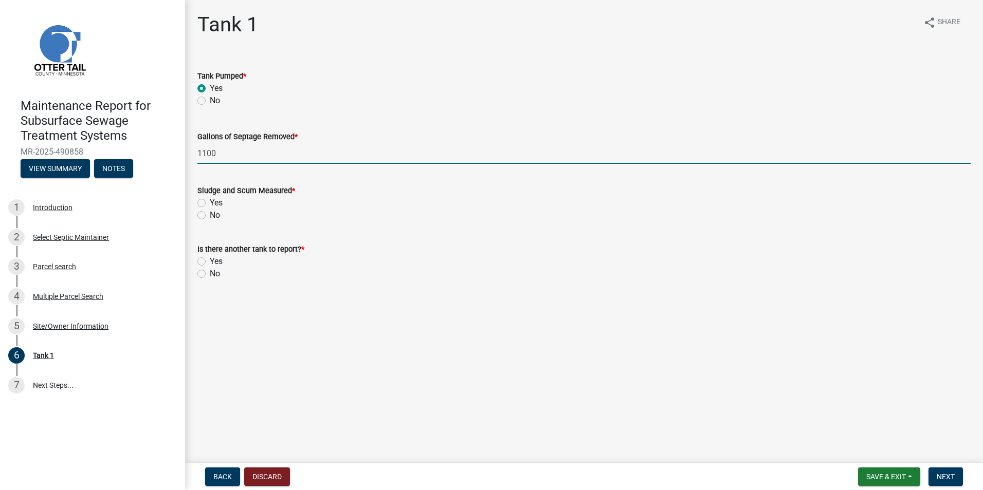
type input "1100"
click at [210, 204] on label "Yes" at bounding box center [216, 203] width 13 height 12
click at [210, 204] on input "Yes" at bounding box center [213, 200] width 7 height 7
radio input "true"
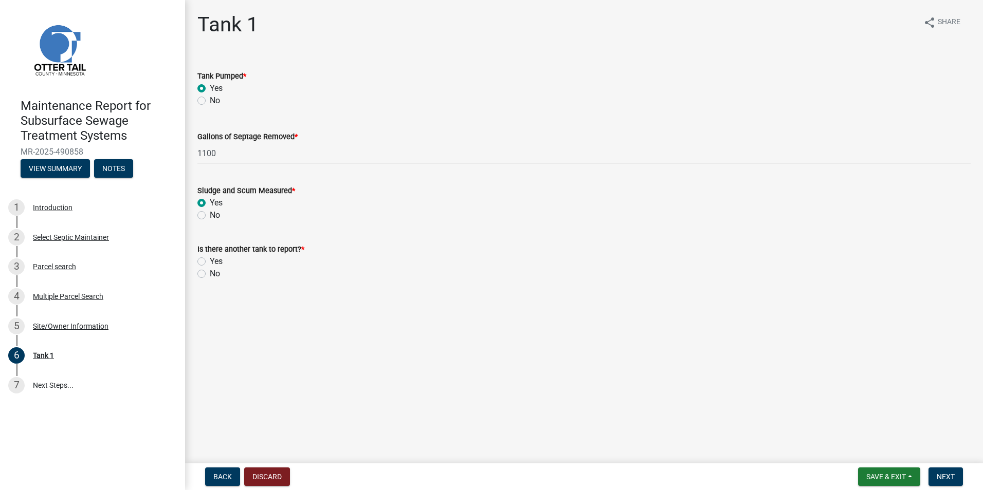
click at [210, 276] on label "No" at bounding box center [215, 274] width 10 height 12
click at [210, 275] on input "No" at bounding box center [213, 271] width 7 height 7
radio input "true"
click at [943, 480] on span "Next" at bounding box center [946, 477] width 18 height 8
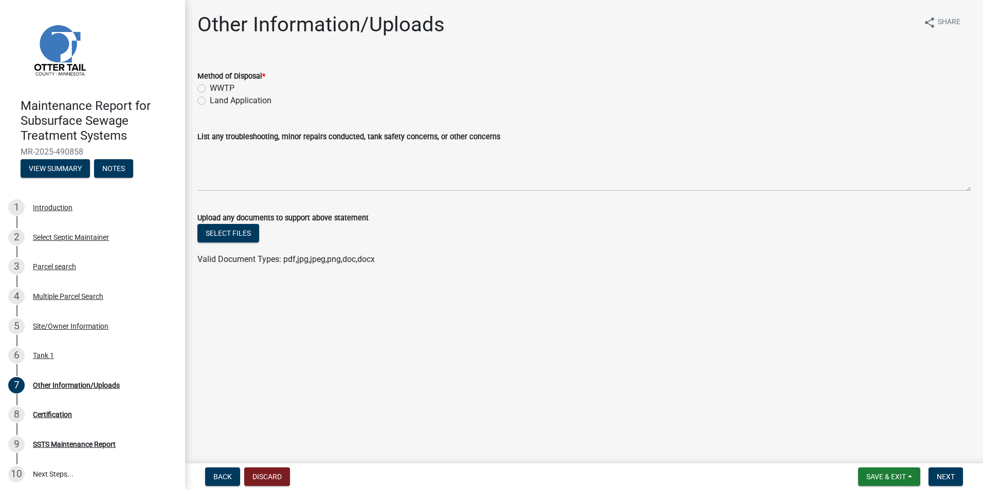
click at [210, 99] on label "Land Application" at bounding box center [241, 101] width 62 height 12
click at [210, 99] on input "Land Application" at bounding box center [213, 98] width 7 height 7
radio input "true"
click at [936, 478] on button "Next" at bounding box center [945, 477] width 34 height 19
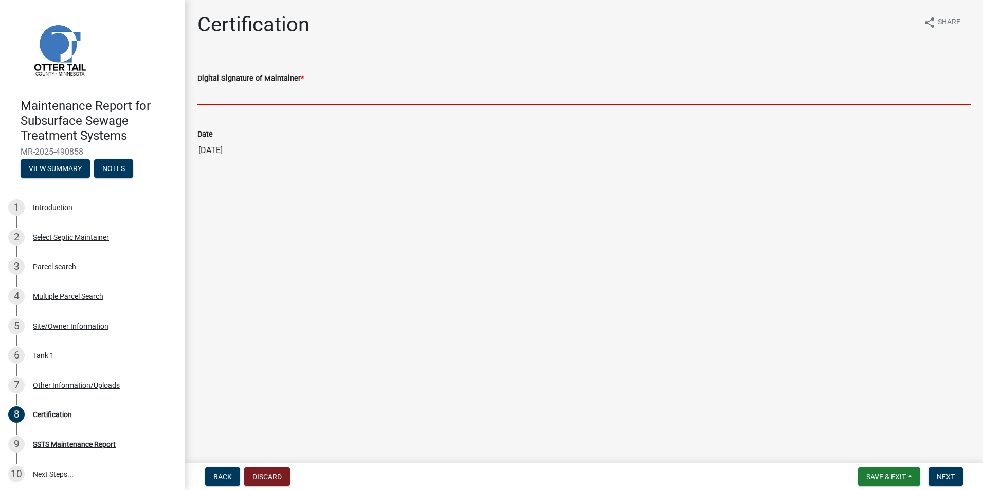
click at [270, 92] on input "Digital Signature of Maintainer *" at bounding box center [583, 94] width 773 height 21
type input "[PERSON_NAME]"
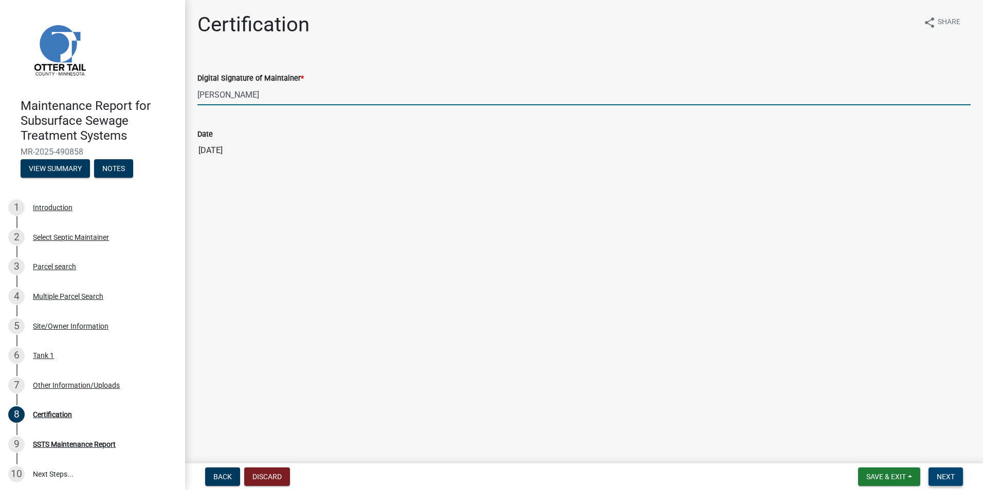
click at [955, 475] on button "Next" at bounding box center [945, 477] width 34 height 19
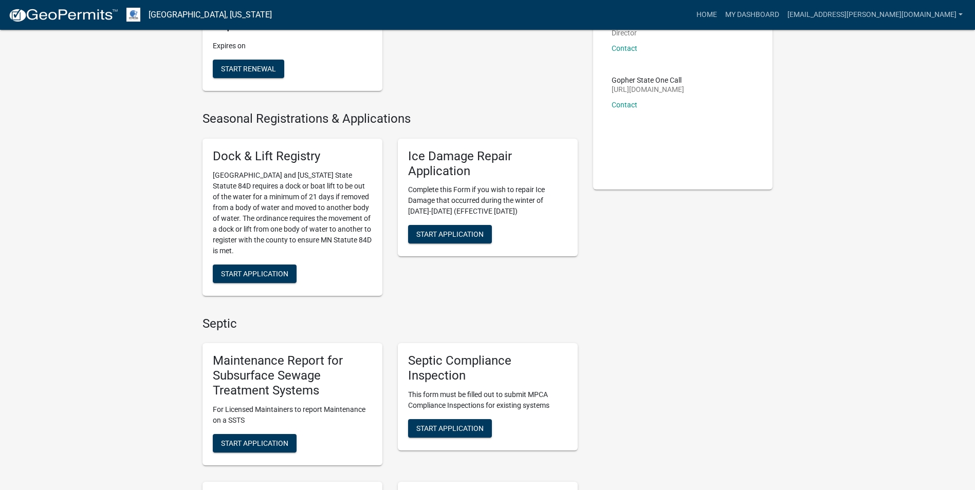
scroll to position [206, 0]
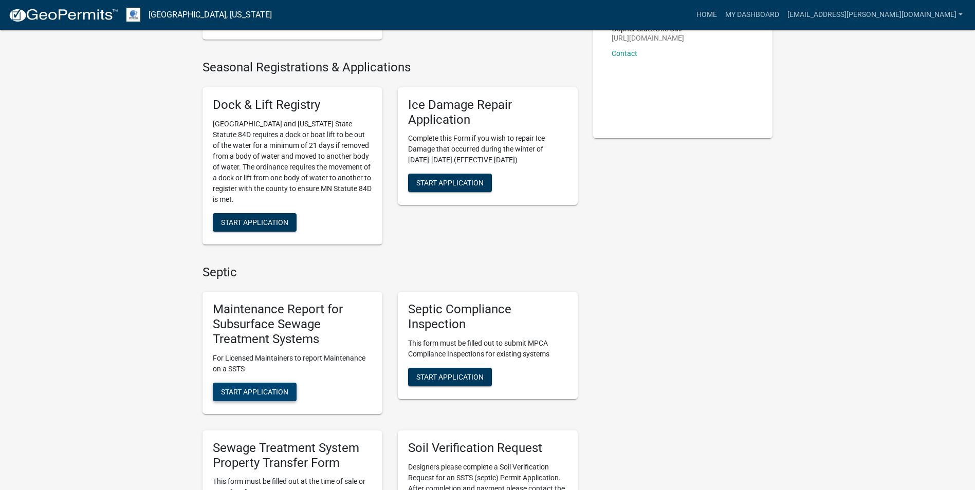
click at [246, 384] on button "Start Application" at bounding box center [255, 392] width 84 height 19
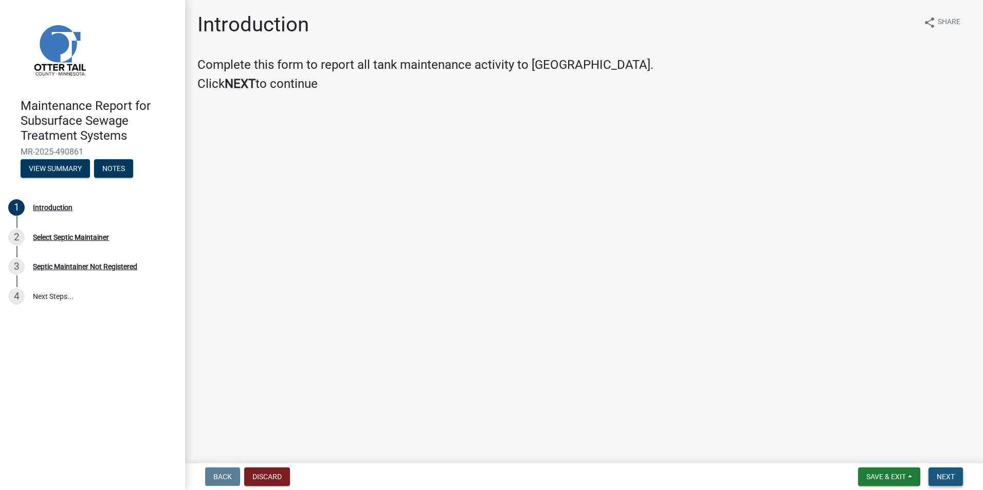
click at [938, 477] on span "Next" at bounding box center [946, 477] width 18 height 8
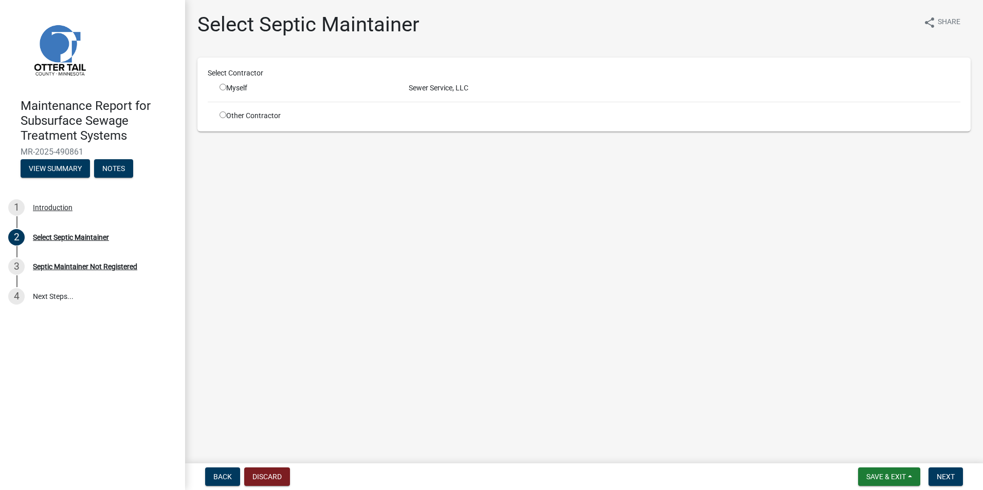
click at [225, 86] on input "radio" at bounding box center [223, 87] width 7 height 7
radio input "true"
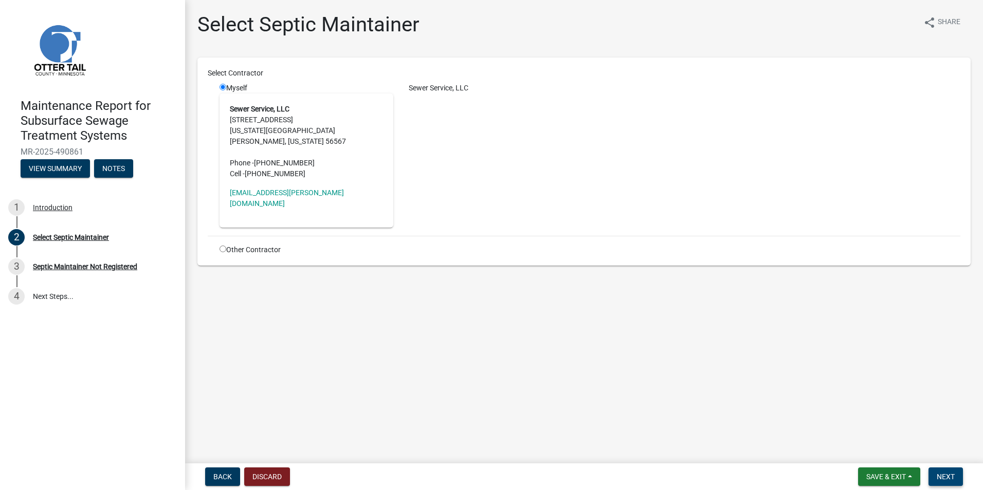
click at [948, 483] on button "Next" at bounding box center [945, 477] width 34 height 19
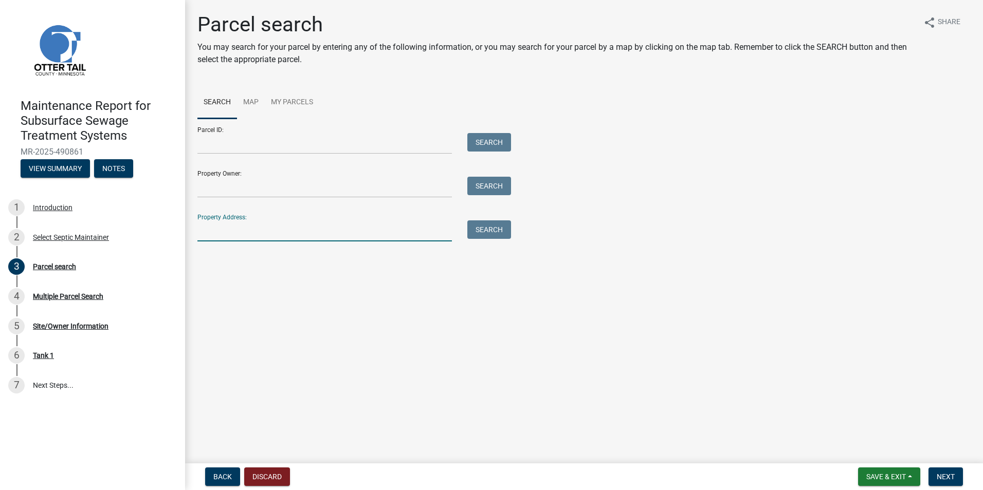
click at [254, 224] on input "Property Address:" at bounding box center [324, 231] width 254 height 21
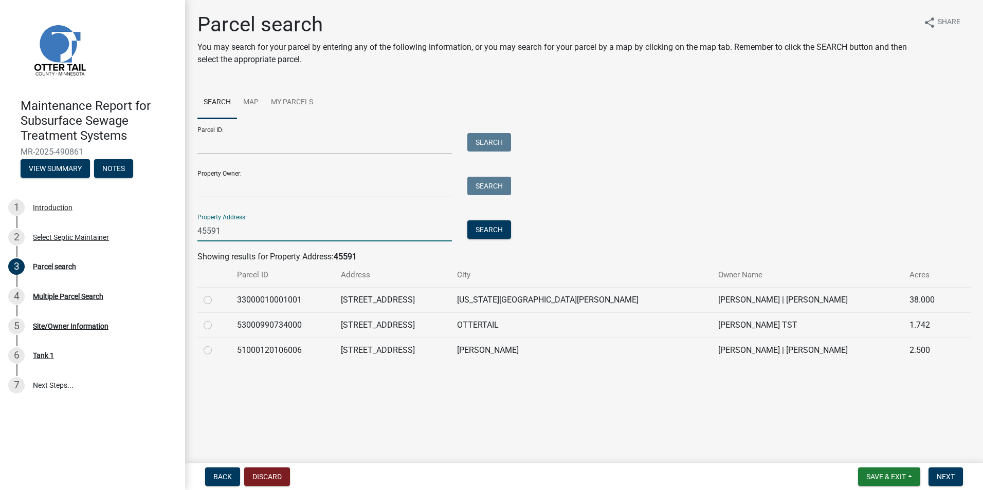
type input "45591"
click at [216, 344] on label at bounding box center [216, 344] width 0 height 0
click at [216, 350] on input "radio" at bounding box center [219, 347] width 7 height 7
radio input "true"
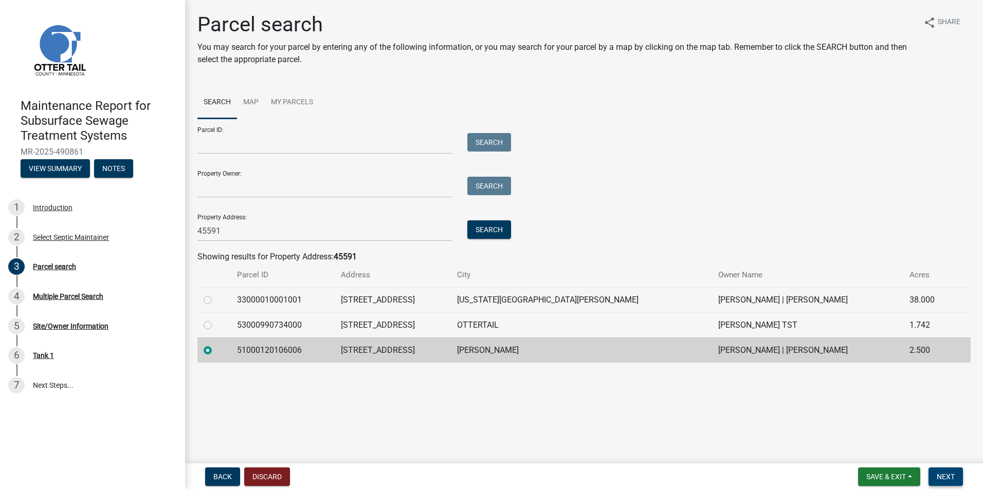
click at [959, 476] on button "Next" at bounding box center [945, 477] width 34 height 19
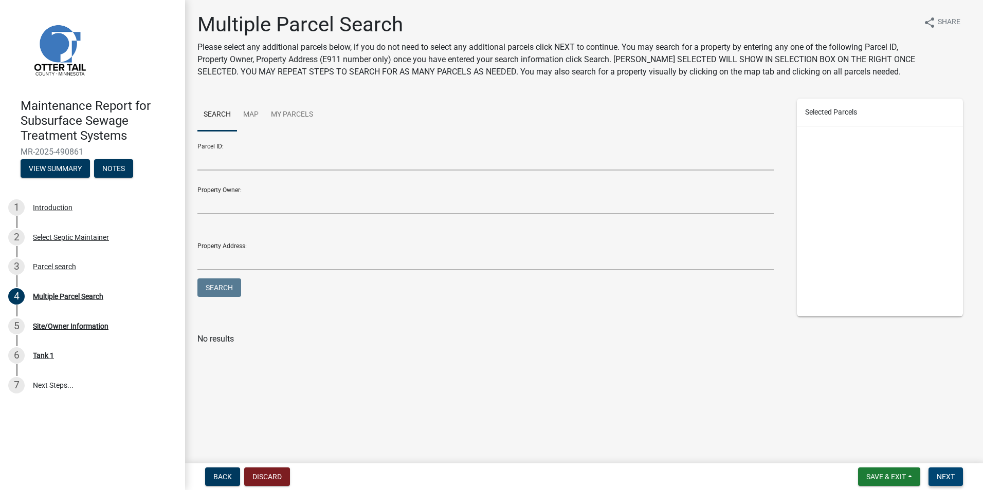
click at [945, 476] on span "Next" at bounding box center [946, 477] width 18 height 8
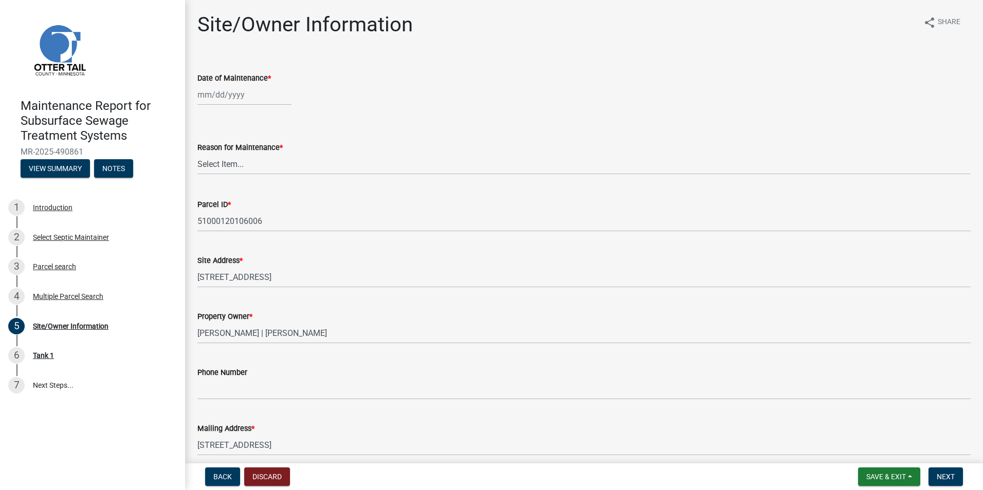
click at [221, 103] on div at bounding box center [244, 94] width 94 height 21
select select "10"
select select "2025"
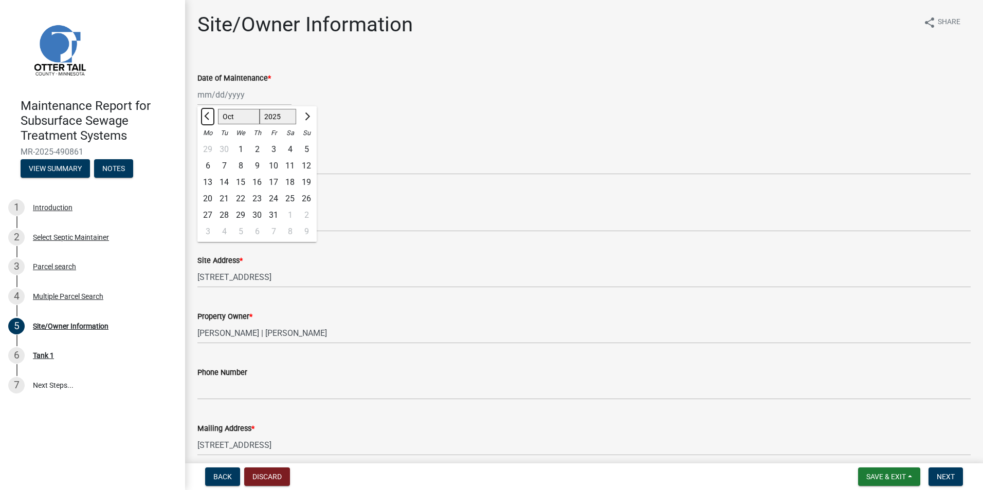
click at [211, 119] on button "Previous month" at bounding box center [208, 116] width 12 height 16
click at [207, 117] on span "Previous month" at bounding box center [208, 117] width 8 height 8
select select "7"
click at [226, 162] on div "8" at bounding box center [224, 166] width 16 height 16
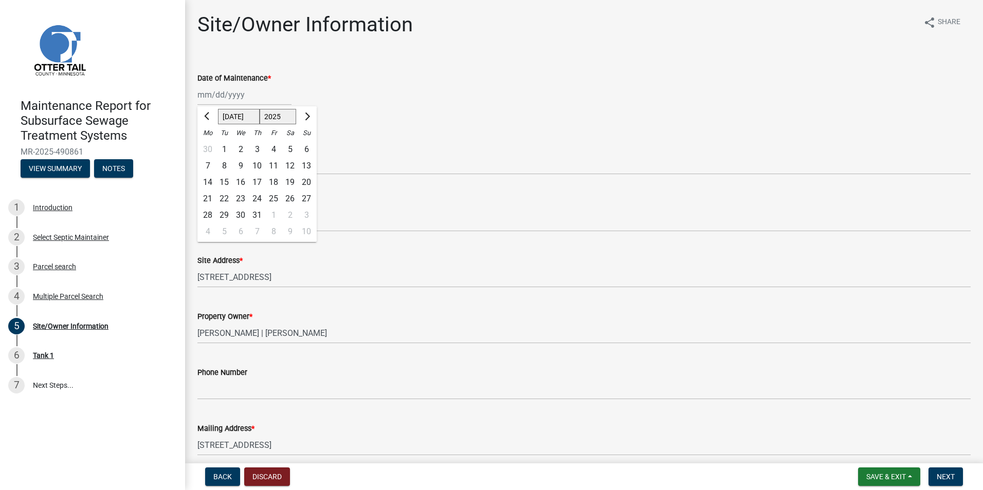
type input "[DATE]"
click at [226, 162] on select "Select Item... Called Routine Other" at bounding box center [583, 164] width 773 height 21
click at [197, 154] on select "Select Item... Called Routine Other" at bounding box center [583, 164] width 773 height 21
select select "3ac72b63-7b21-42e4-8192-806faae7a4f1"
click at [947, 480] on span "Next" at bounding box center [946, 477] width 18 height 8
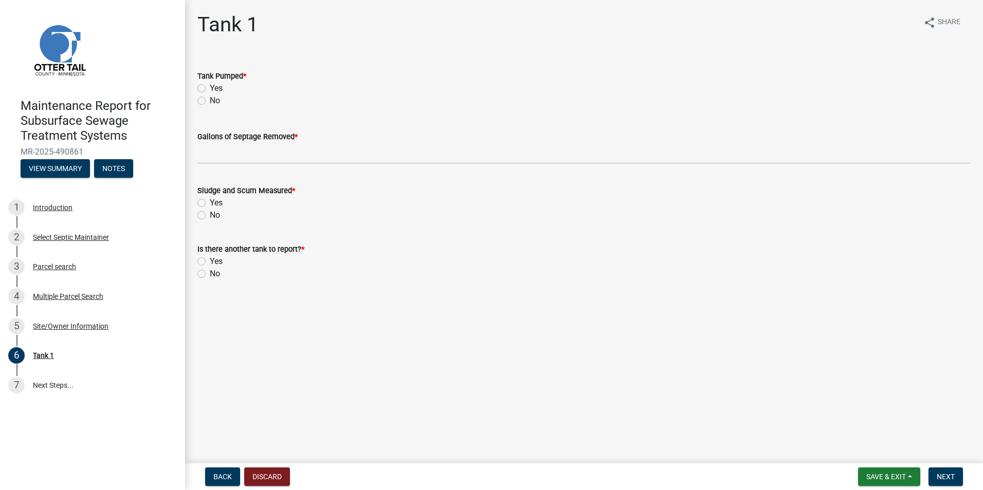
click at [206, 86] on div "Yes" at bounding box center [583, 88] width 773 height 12
click at [210, 87] on label "Yes" at bounding box center [216, 88] width 13 height 12
click at [210, 87] on input "Yes" at bounding box center [213, 85] width 7 height 7
radio input "true"
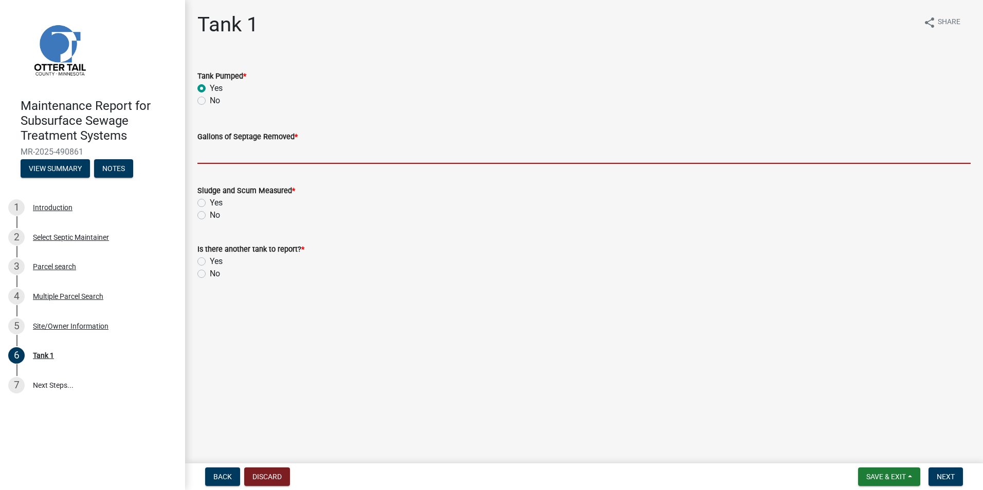
click at [218, 157] on input "Gallons of Septage Removed *" at bounding box center [583, 153] width 773 height 21
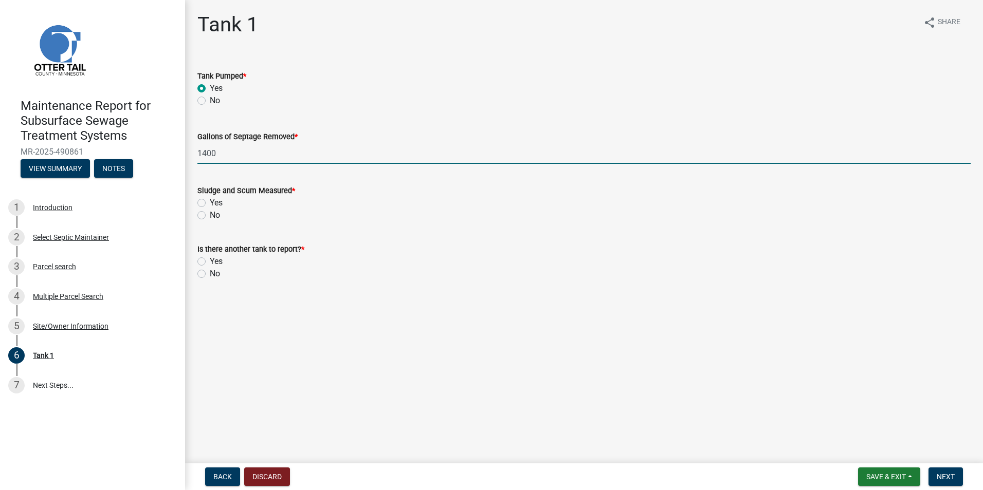
type input "1400"
click at [210, 203] on label "Yes" at bounding box center [216, 203] width 13 height 12
click at [210, 203] on input "Yes" at bounding box center [213, 200] width 7 height 7
radio input "true"
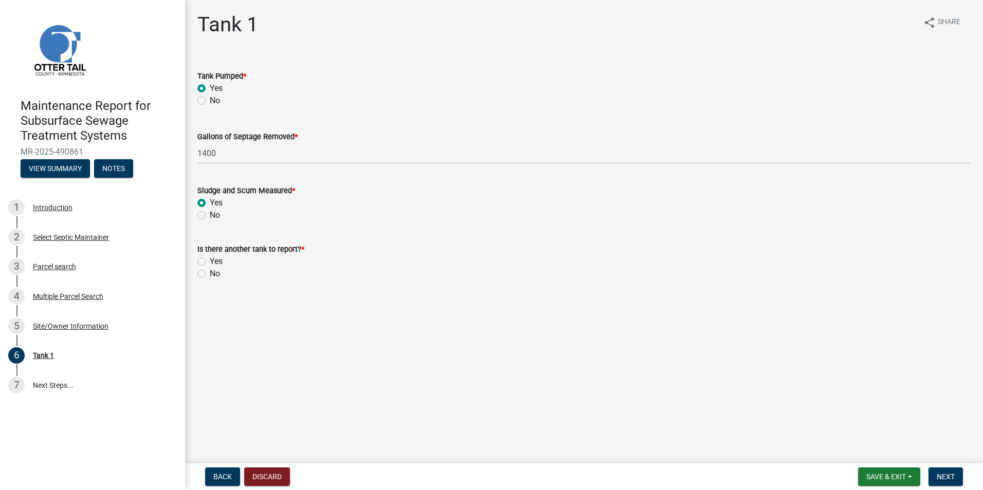
click at [210, 272] on label "No" at bounding box center [215, 274] width 10 height 12
click at [210, 272] on input "No" at bounding box center [213, 271] width 7 height 7
radio input "true"
click at [943, 476] on span "Next" at bounding box center [946, 477] width 18 height 8
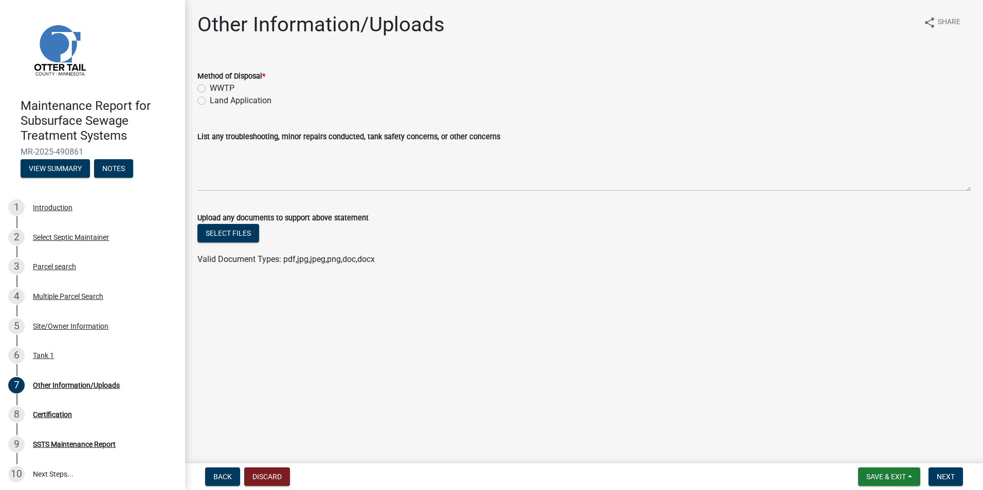
click at [210, 103] on label "Land Application" at bounding box center [241, 101] width 62 height 12
click at [210, 101] on input "Land Application" at bounding box center [213, 98] width 7 height 7
radio input "true"
click at [927, 473] on form "Save & Exit Save Save & Exit Next" at bounding box center [910, 477] width 113 height 19
click at [953, 478] on span "Next" at bounding box center [946, 477] width 18 height 8
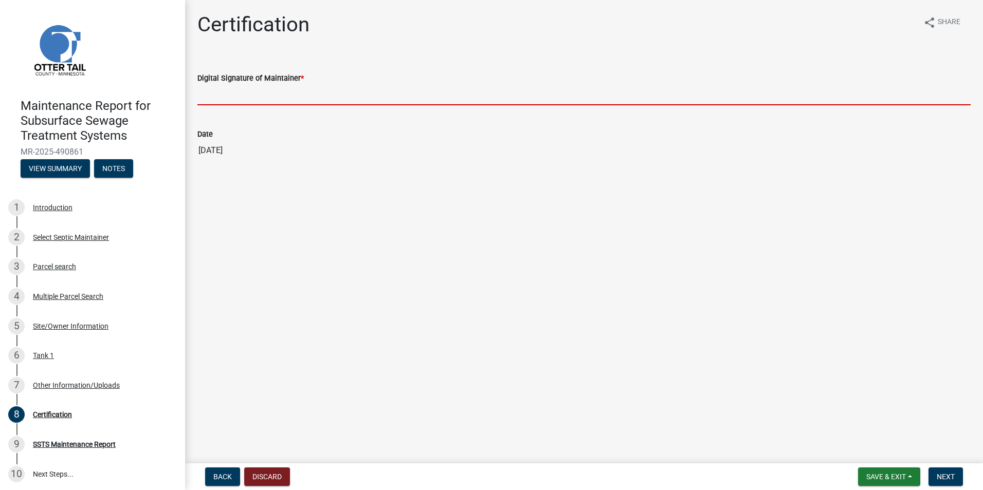
click at [223, 86] on input "Digital Signature of Maintainer *" at bounding box center [583, 94] width 773 height 21
type input "[PERSON_NAME]"
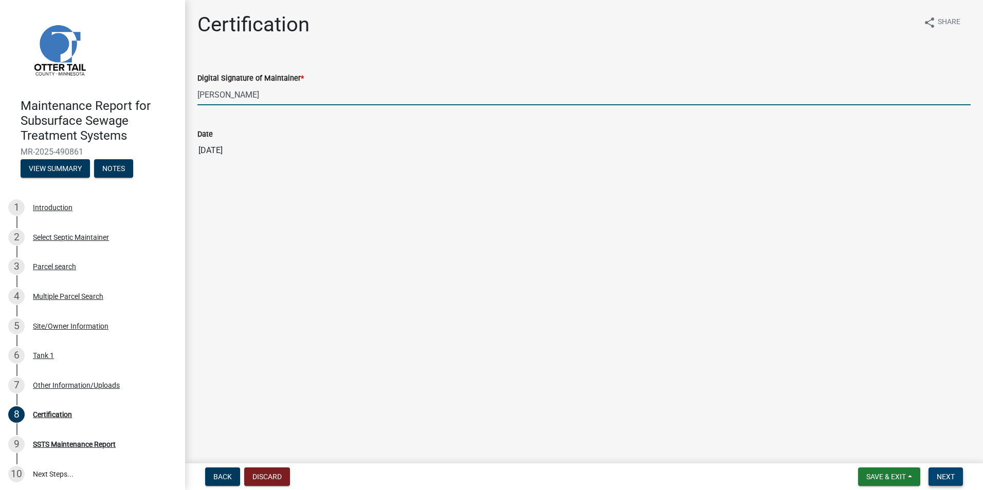
click at [948, 482] on button "Next" at bounding box center [945, 477] width 34 height 19
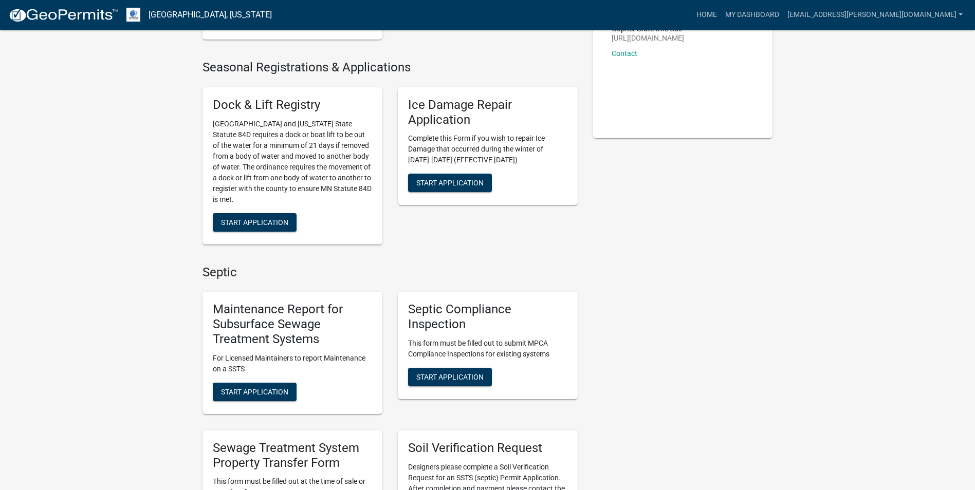
scroll to position [257, 0]
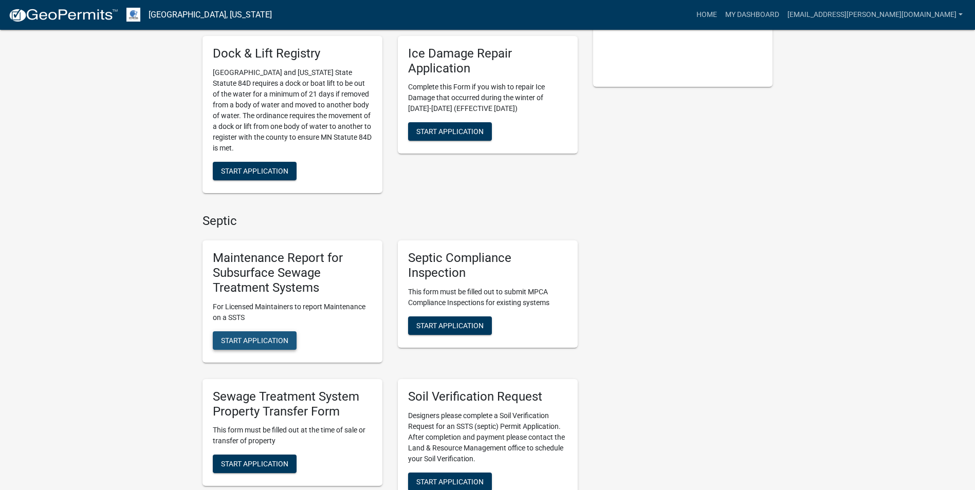
click at [294, 340] on button "Start Application" at bounding box center [255, 341] width 84 height 19
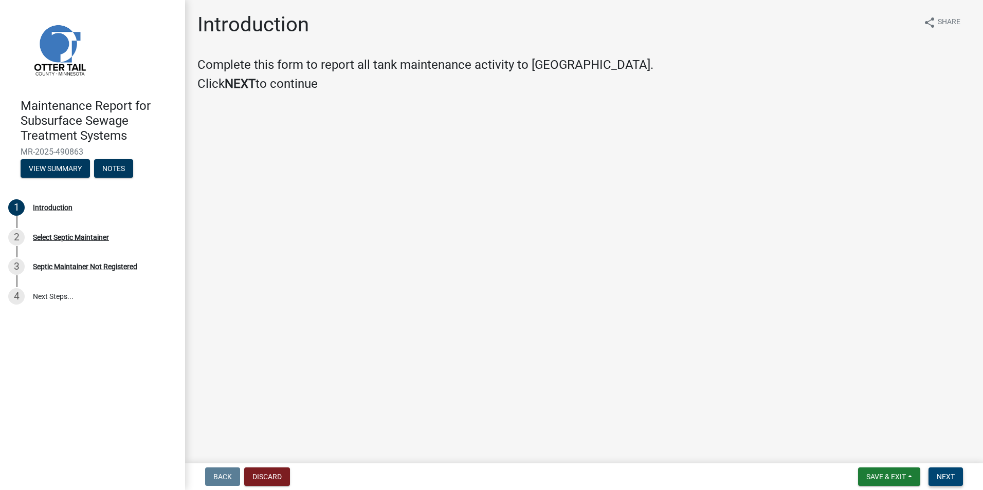
click at [952, 471] on button "Next" at bounding box center [945, 477] width 34 height 19
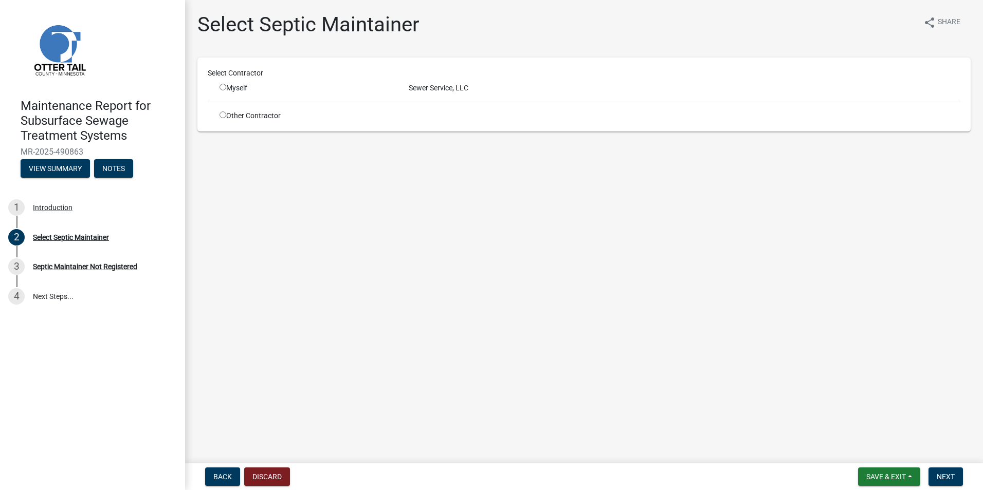
click at [226, 88] on div "Myself" at bounding box center [307, 88] width 174 height 11
click at [222, 86] on input "radio" at bounding box center [223, 87] width 7 height 7
radio input "true"
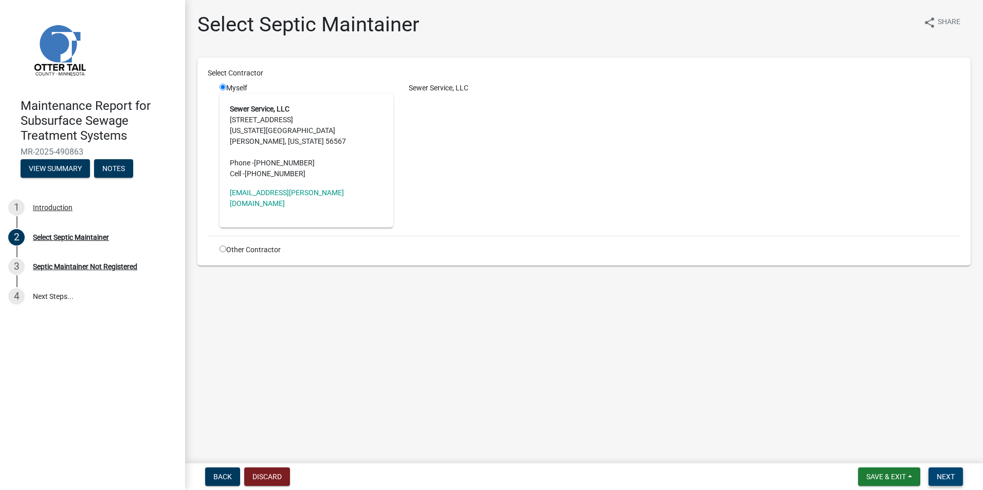
click at [944, 469] on button "Next" at bounding box center [945, 477] width 34 height 19
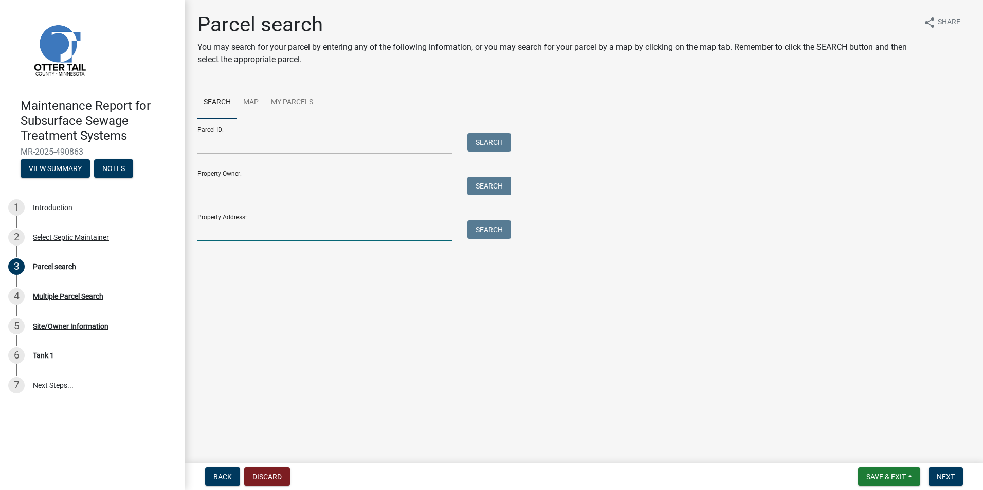
click at [238, 240] on input "Property Address:" at bounding box center [324, 231] width 254 height 21
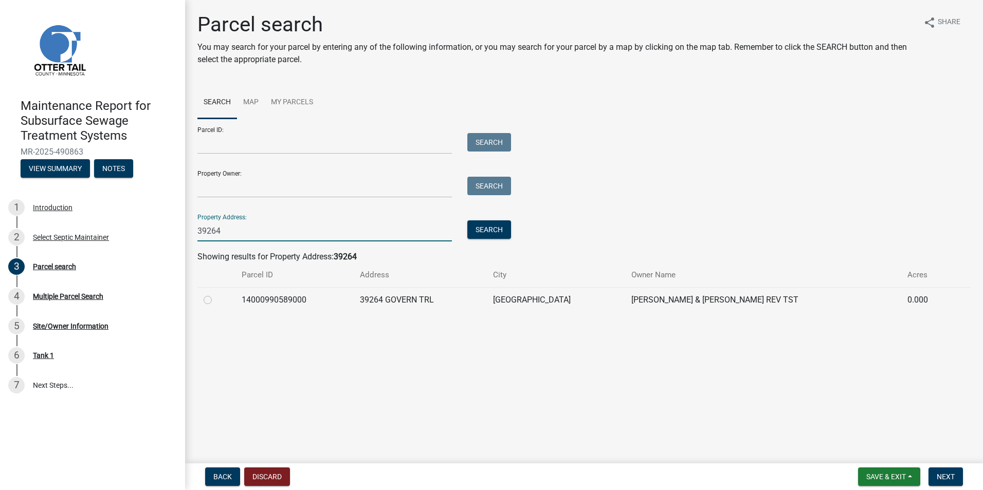
type input "39264"
click at [203, 302] on td at bounding box center [216, 299] width 38 height 25
click at [216, 294] on label at bounding box center [216, 294] width 0 height 0
click at [216, 301] on input "radio" at bounding box center [219, 297] width 7 height 7
radio input "true"
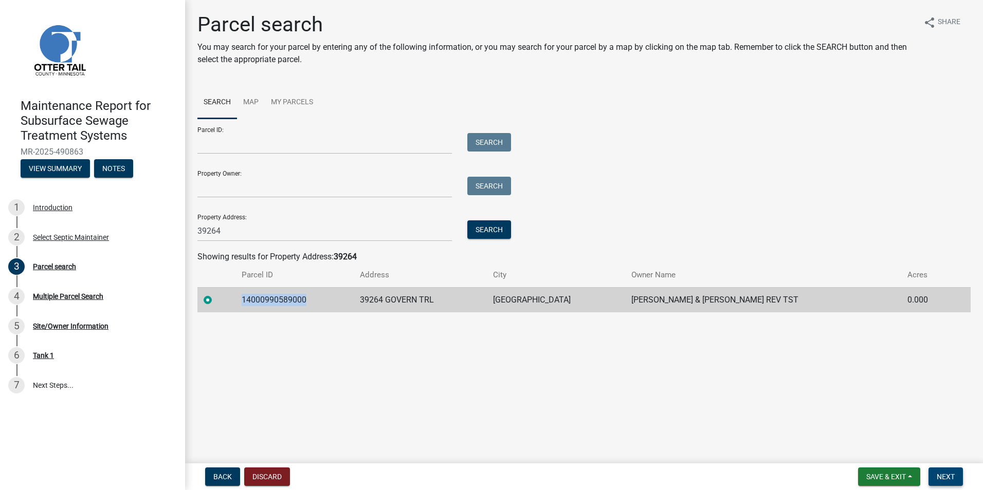
click at [942, 477] on span "Next" at bounding box center [946, 477] width 18 height 8
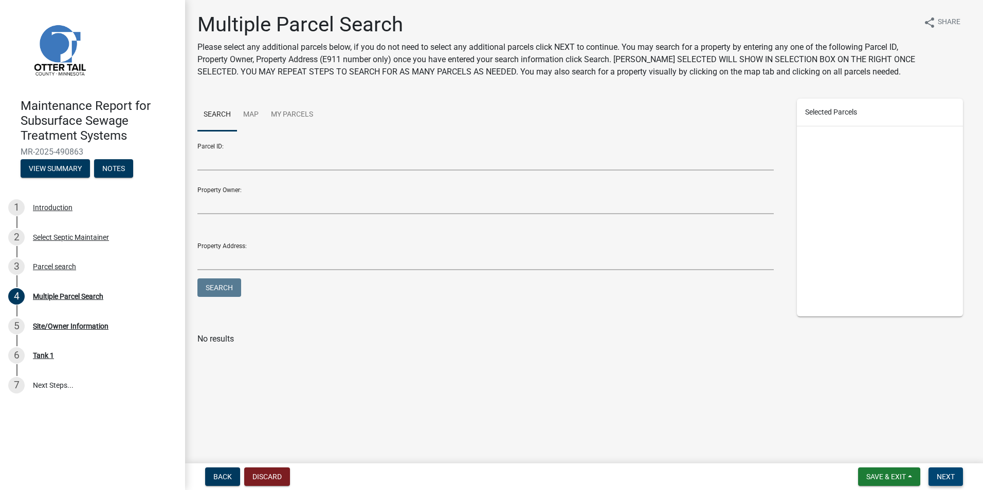
click at [954, 473] on span "Next" at bounding box center [946, 477] width 18 height 8
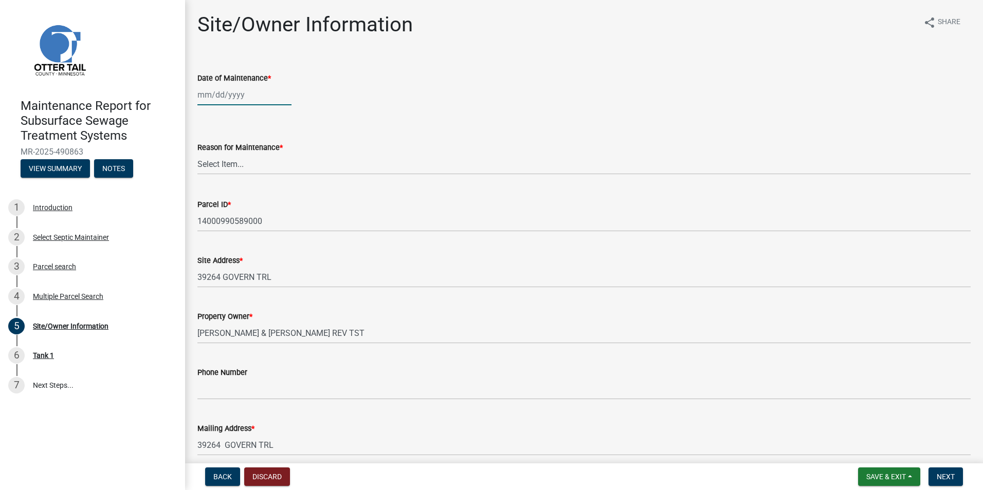
click at [230, 92] on div at bounding box center [244, 94] width 94 height 21
select select "10"
select select "2025"
click at [210, 118] on span "Previous month" at bounding box center [208, 117] width 8 height 8
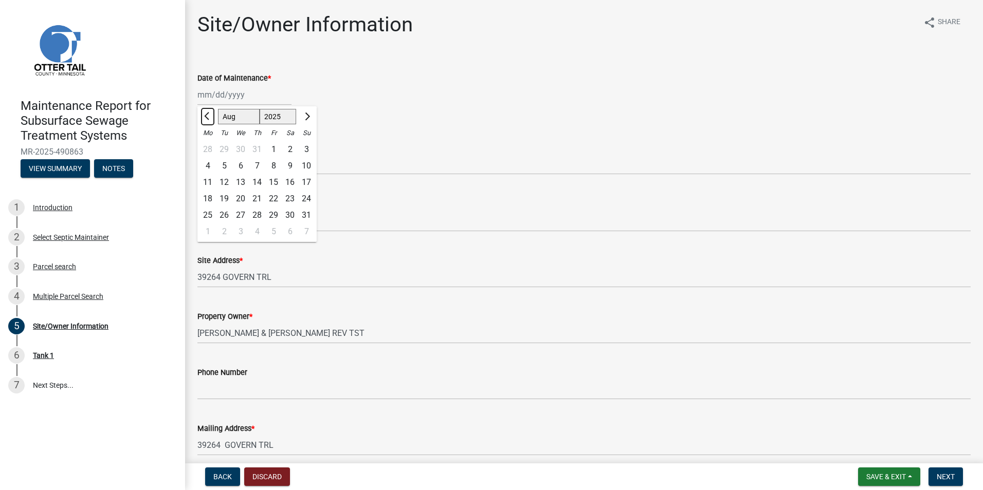
click at [210, 118] on span "Previous month" at bounding box center [208, 117] width 8 height 8
select select "7"
click at [229, 163] on div "8" at bounding box center [224, 166] width 16 height 16
type input "[DATE]"
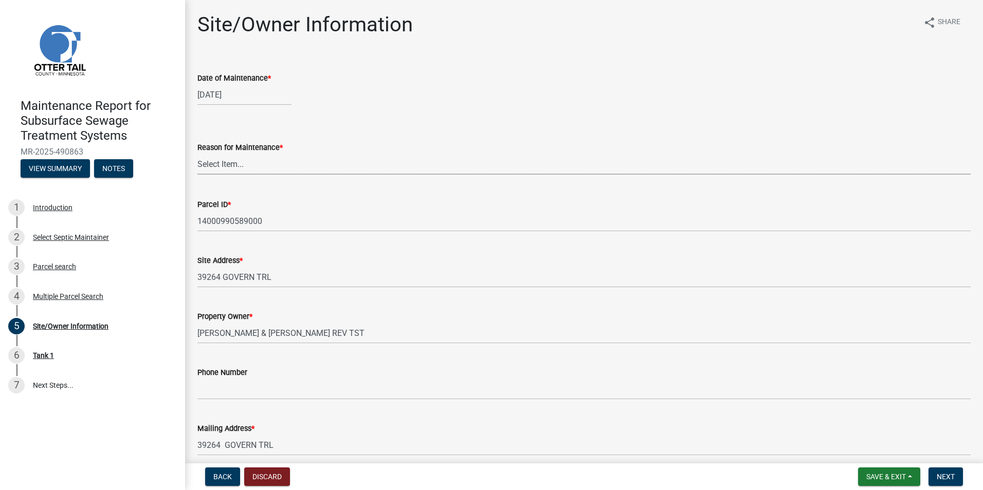
click at [229, 163] on select "Select Item... Called Routine Other" at bounding box center [583, 164] width 773 height 21
click at [197, 154] on select "Select Item... Called Routine Other" at bounding box center [583, 164] width 773 height 21
select select "3ac72b63-7b21-42e4-8192-806faae7a4f1"
click at [936, 469] on button "Next" at bounding box center [945, 477] width 34 height 19
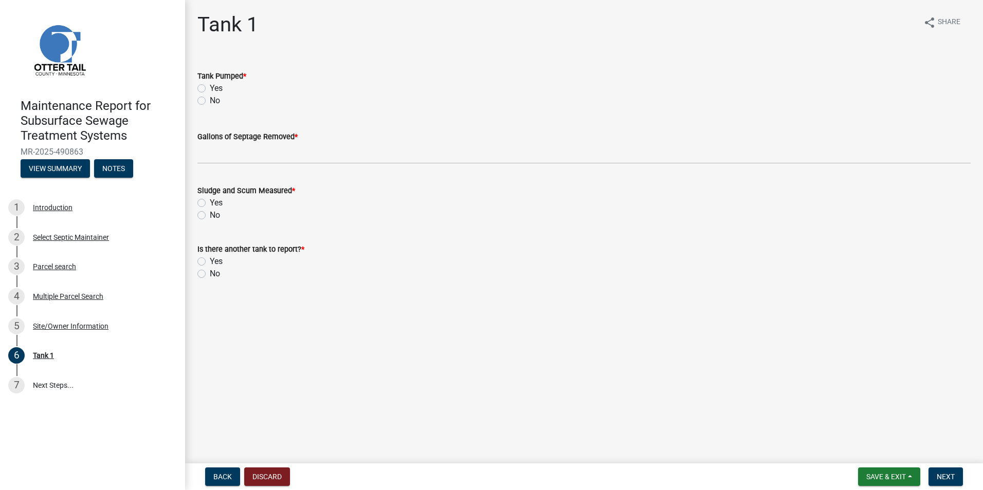
click at [210, 88] on label "Yes" at bounding box center [216, 88] width 13 height 12
click at [210, 88] on input "Yes" at bounding box center [213, 85] width 7 height 7
radio input "true"
click at [227, 165] on wm-data-entity-input "Gallons of Septage Removed *" at bounding box center [583, 144] width 773 height 56
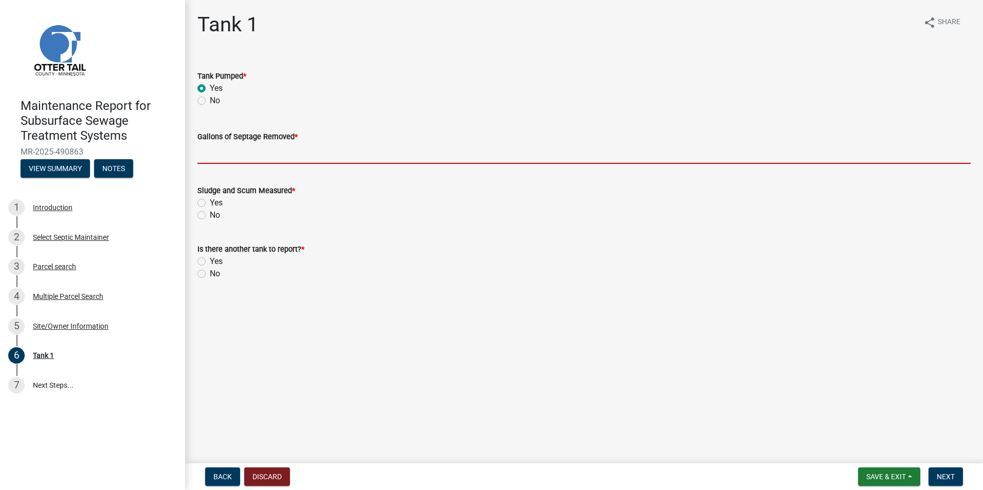
click at [221, 145] on input "Gallons of Septage Removed *" at bounding box center [583, 153] width 773 height 21
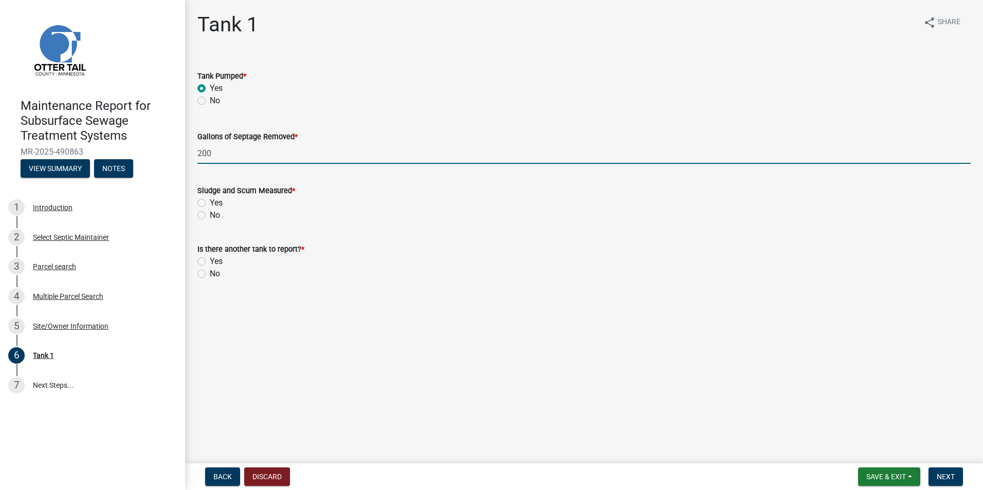
type input "2000"
click at [202, 207] on div "Yes" at bounding box center [583, 203] width 773 height 12
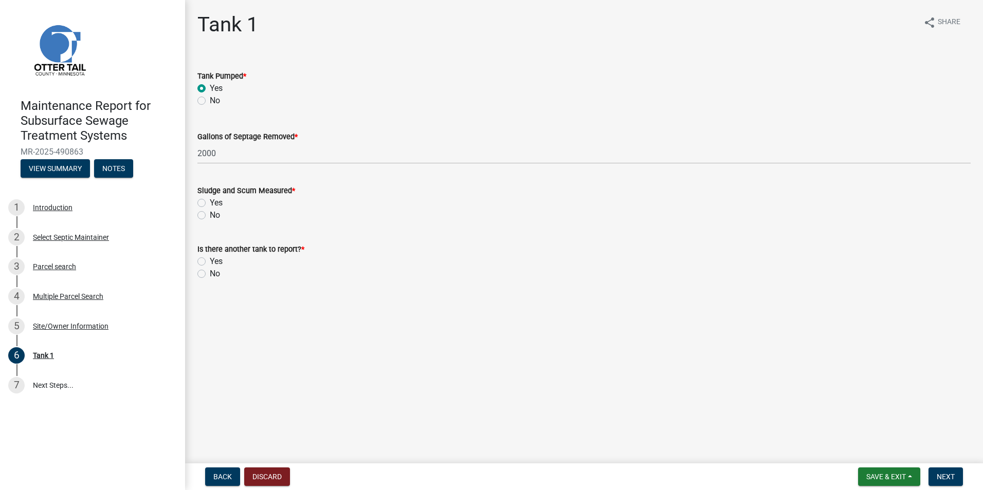
drag, startPoint x: 202, startPoint y: 207, endPoint x: 208, endPoint y: 272, distance: 65.6
click at [210, 272] on label "No" at bounding box center [215, 274] width 10 height 12
click at [210, 272] on input "No" at bounding box center [213, 271] width 7 height 7
radio input "true"
click at [210, 203] on label "Yes" at bounding box center [216, 203] width 13 height 12
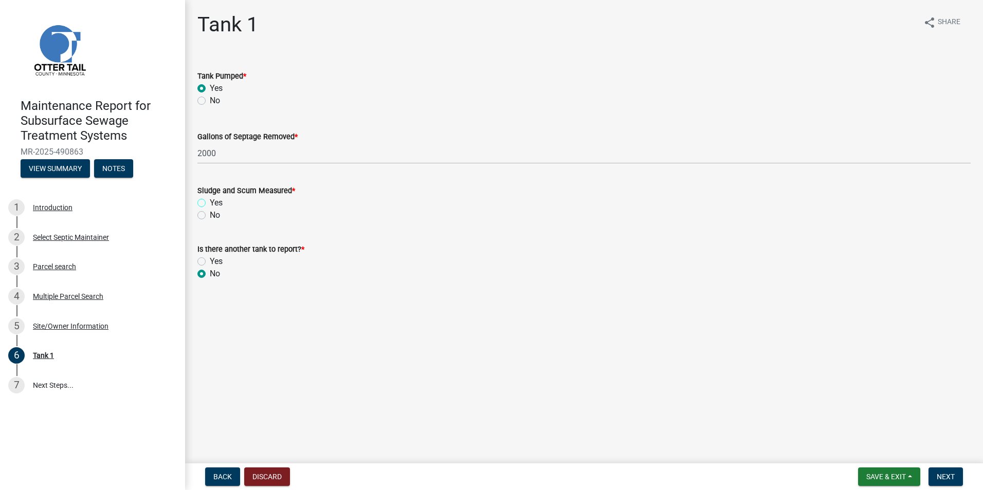
click at [210, 203] on input "Yes" at bounding box center [213, 200] width 7 height 7
radio input "true"
click at [962, 480] on button "Next" at bounding box center [945, 477] width 34 height 19
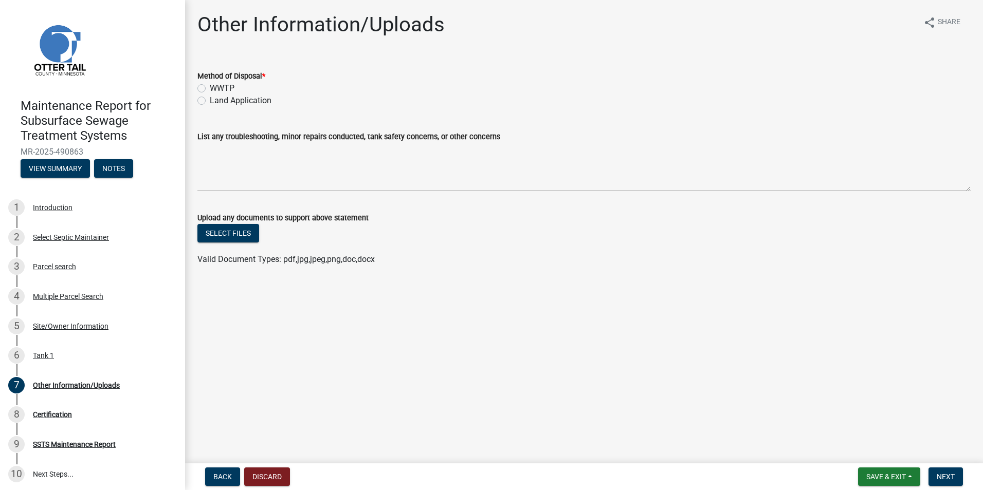
click at [195, 101] on div "Method of Disposal * WWTP Land Application" at bounding box center [584, 82] width 789 height 49
click at [210, 101] on label "Land Application" at bounding box center [241, 101] width 62 height 12
click at [210, 101] on input "Land Application" at bounding box center [213, 98] width 7 height 7
radio input "true"
click at [948, 481] on span "Next" at bounding box center [946, 477] width 18 height 8
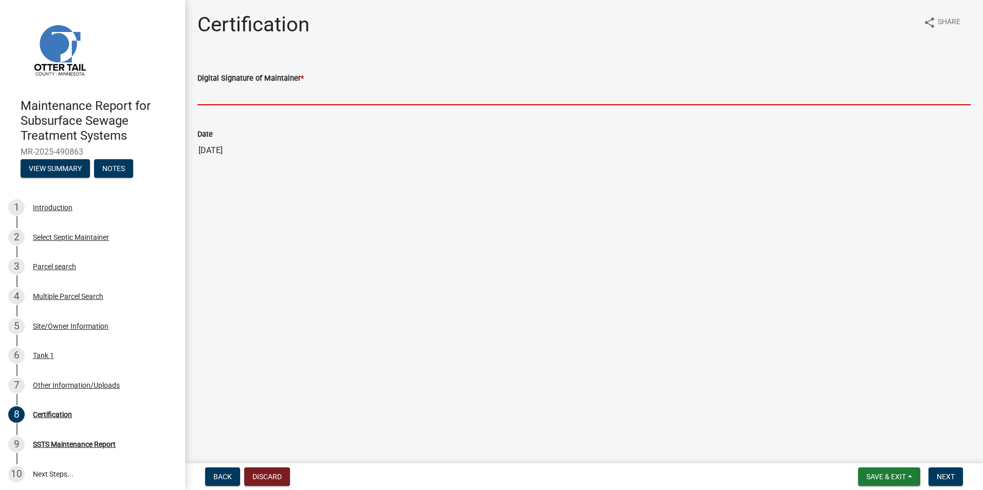
click at [298, 97] on input "Digital Signature of Maintainer *" at bounding box center [583, 94] width 773 height 21
type input "[PERSON_NAME]"
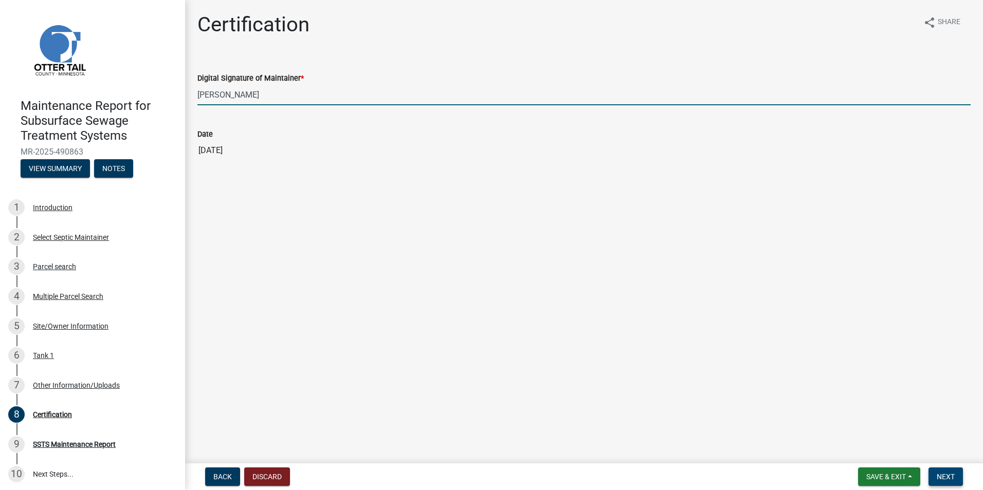
click at [941, 479] on span "Next" at bounding box center [946, 477] width 18 height 8
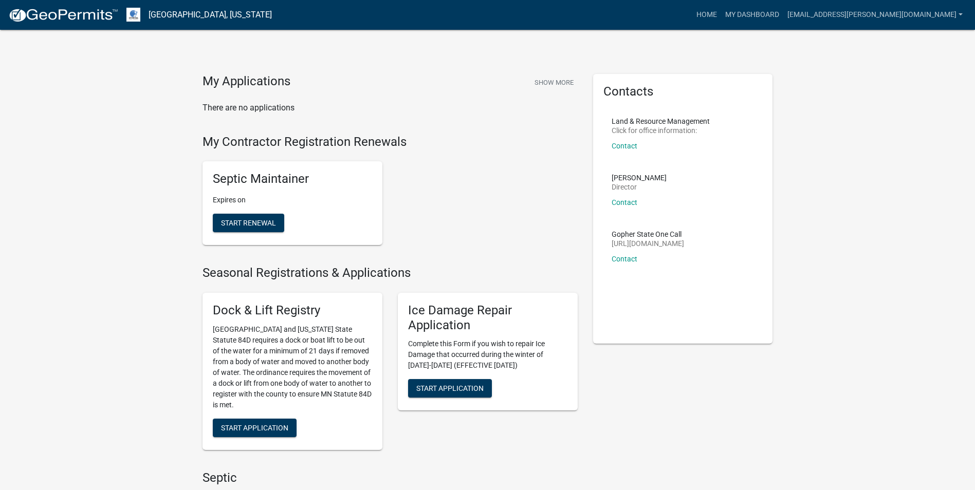
scroll to position [154, 0]
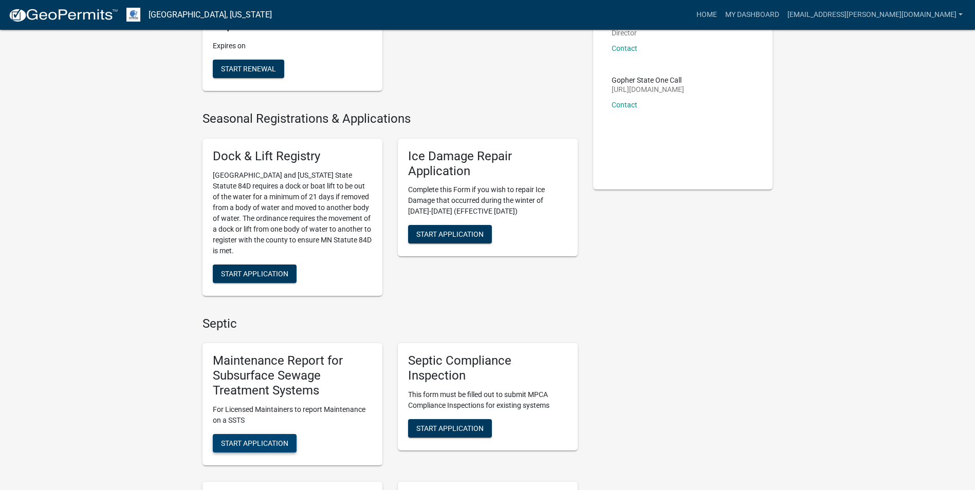
click at [276, 442] on span "Start Application" at bounding box center [254, 443] width 67 height 8
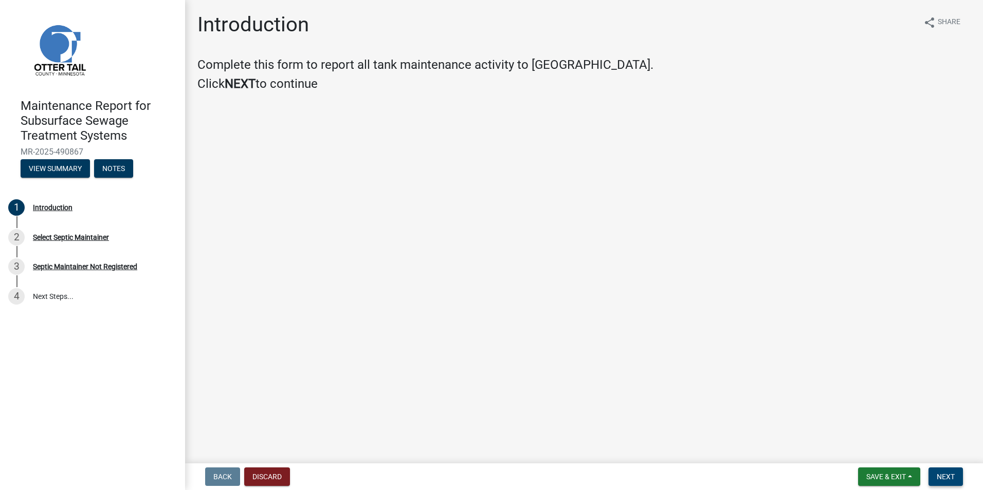
click at [938, 472] on button "Next" at bounding box center [945, 477] width 34 height 19
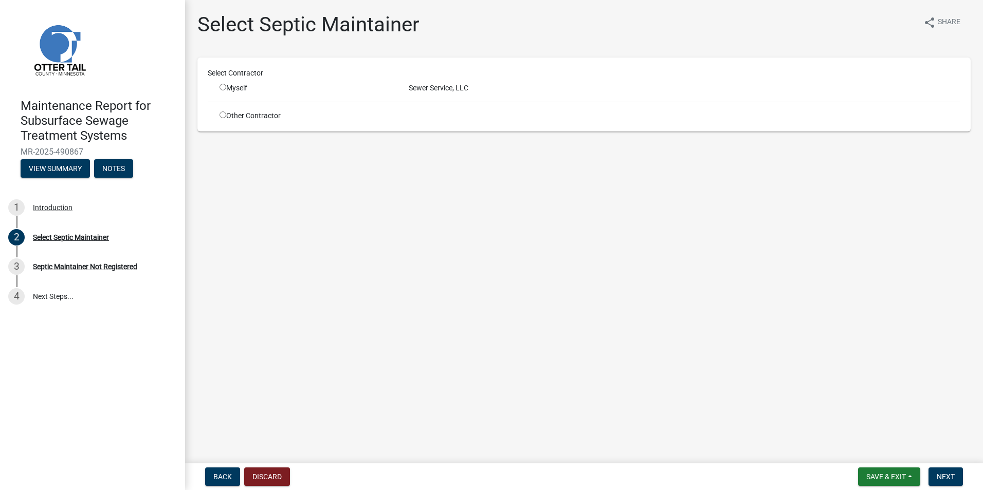
click at [223, 87] on input "radio" at bounding box center [223, 87] width 7 height 7
radio input "true"
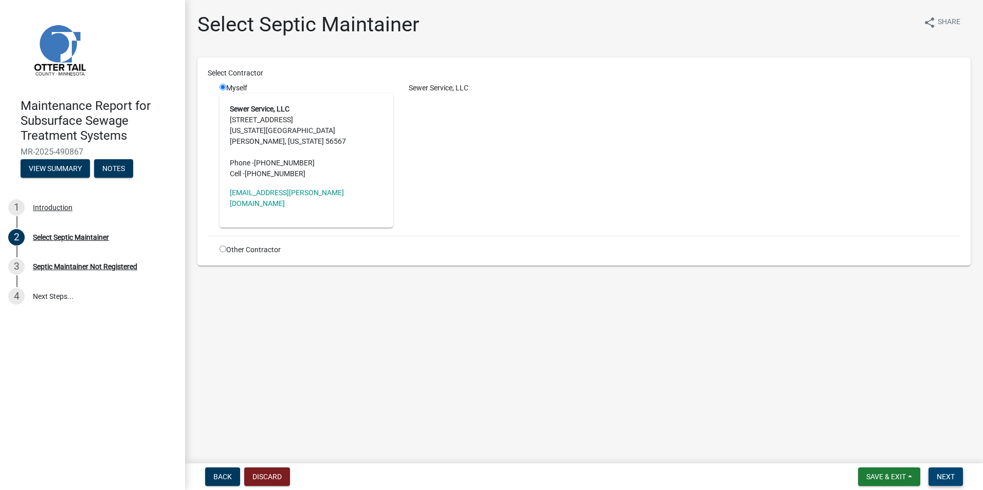
click at [950, 476] on span "Next" at bounding box center [946, 477] width 18 height 8
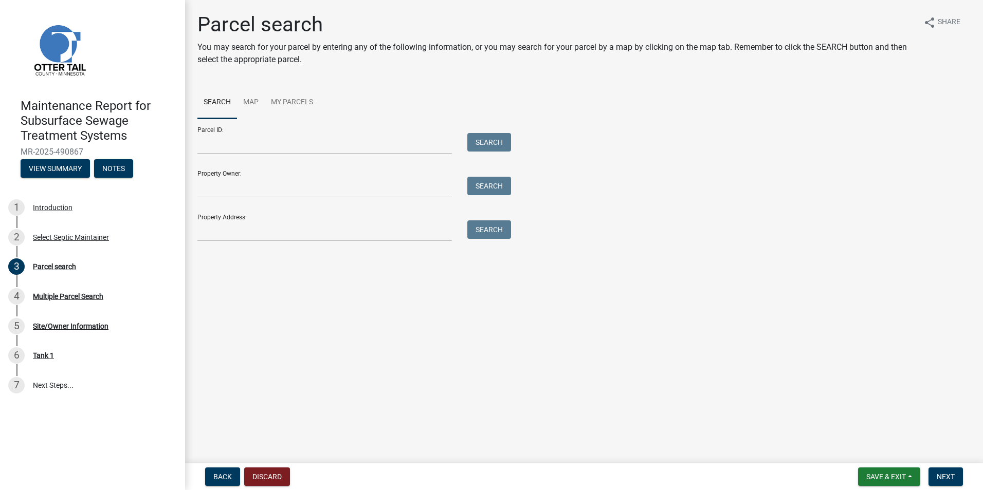
click at [232, 243] on div "Parcel search You may search for your parcel by entering any of the following i…" at bounding box center [584, 131] width 789 height 239
click at [235, 238] on input "Property Address:" at bounding box center [324, 231] width 254 height 21
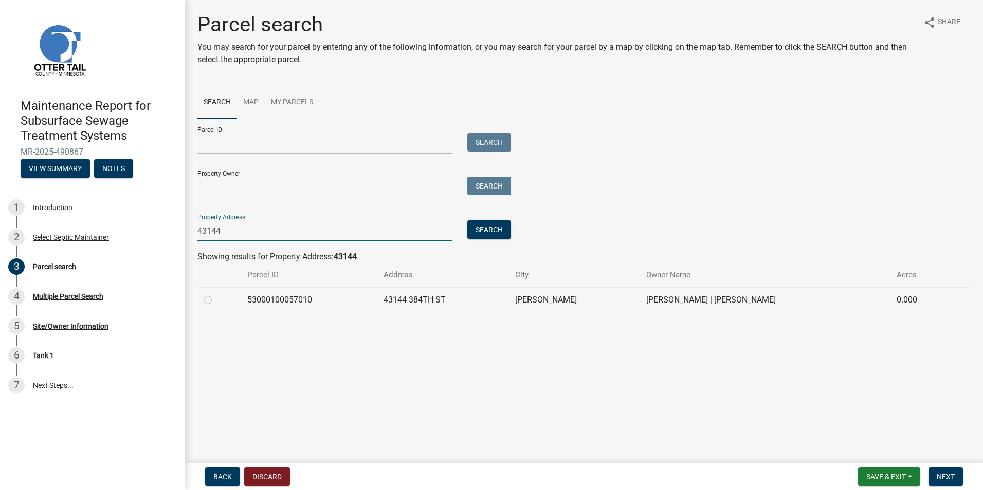
type input "43144"
click at [202, 297] on td at bounding box center [219, 299] width 44 height 25
click at [216, 294] on label at bounding box center [216, 294] width 0 height 0
click at [216, 299] on input "radio" at bounding box center [219, 297] width 7 height 7
radio input "true"
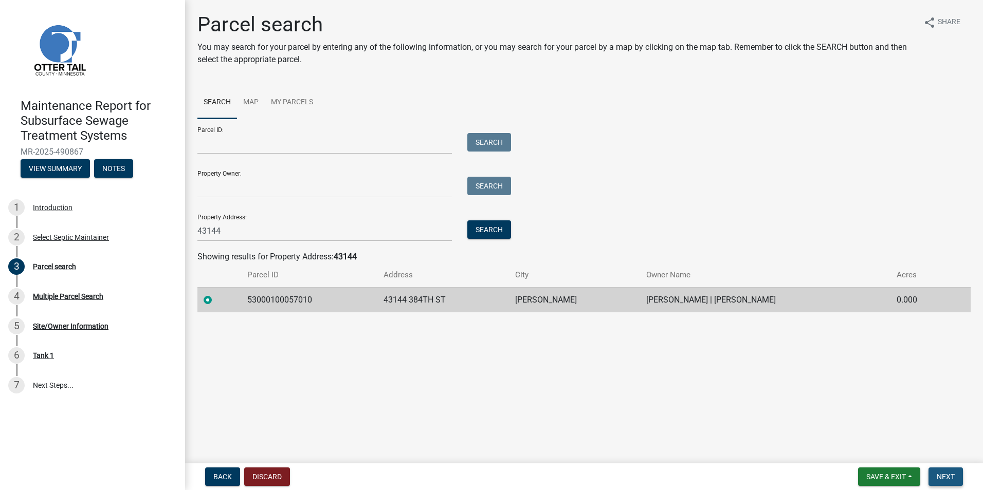
click at [937, 473] on span "Next" at bounding box center [946, 477] width 18 height 8
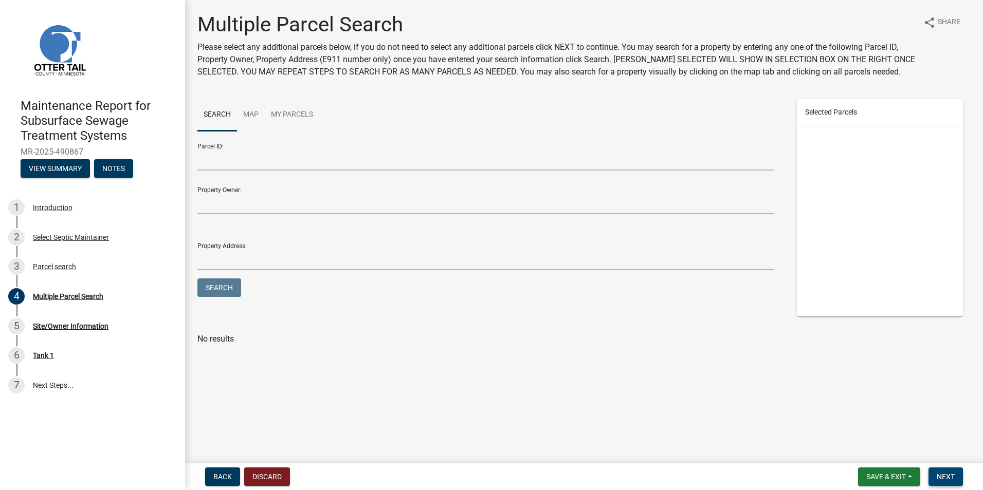
click at [938, 473] on span "Next" at bounding box center [946, 477] width 18 height 8
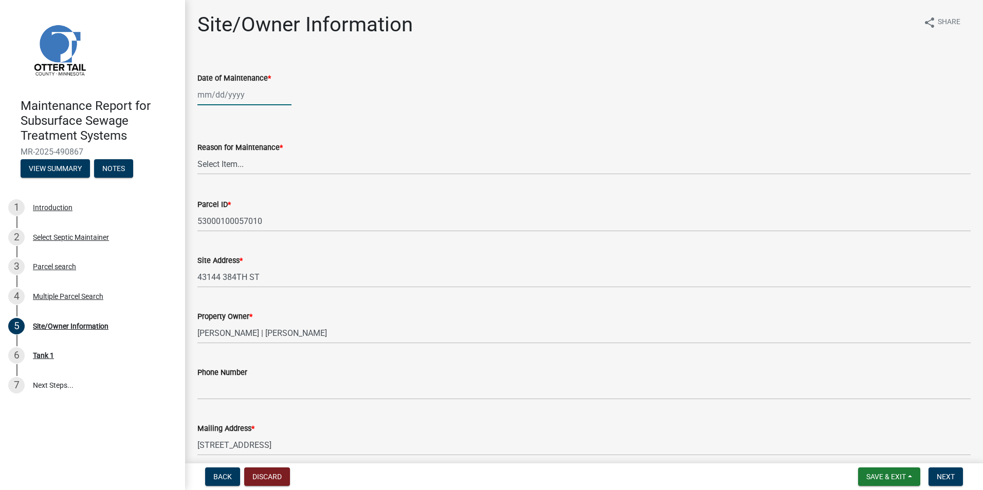
click at [211, 99] on div at bounding box center [244, 94] width 94 height 21
select select "10"
select select "2025"
click at [204, 113] on button "Previous month" at bounding box center [208, 116] width 12 height 16
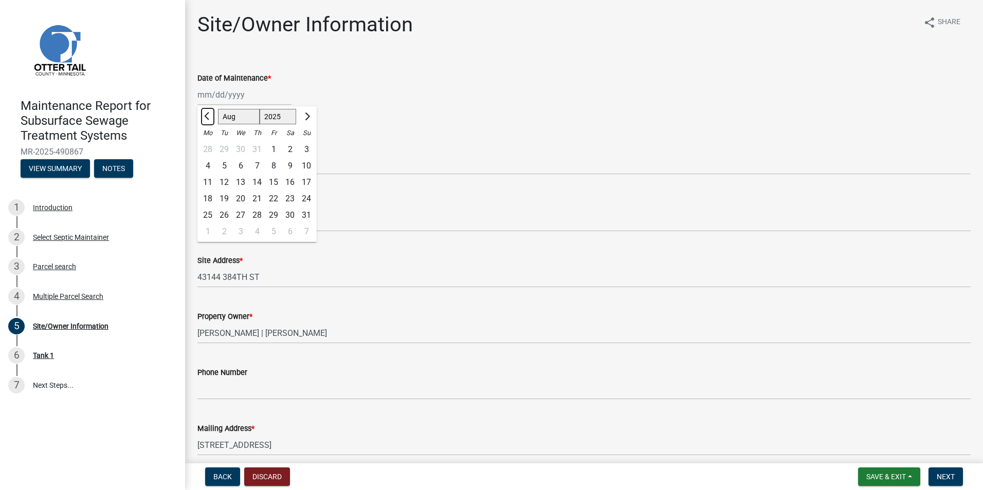
click at [204, 113] on button "Previous month" at bounding box center [208, 116] width 12 height 16
select select "7"
click at [230, 166] on div "8" at bounding box center [224, 166] width 16 height 16
type input "[DATE]"
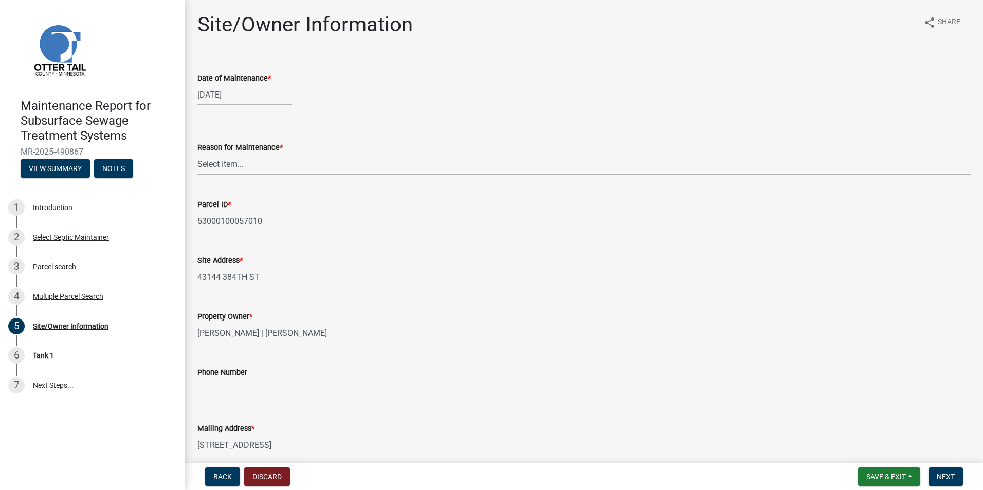
click at [230, 166] on select "Select Item... Called Routine Other" at bounding box center [583, 164] width 773 height 21
click at [197, 154] on select "Select Item... Called Routine Other" at bounding box center [583, 164] width 773 height 21
select select "3ac72b63-7b21-42e4-8192-806faae7a4f1"
click at [943, 482] on button "Next" at bounding box center [945, 477] width 34 height 19
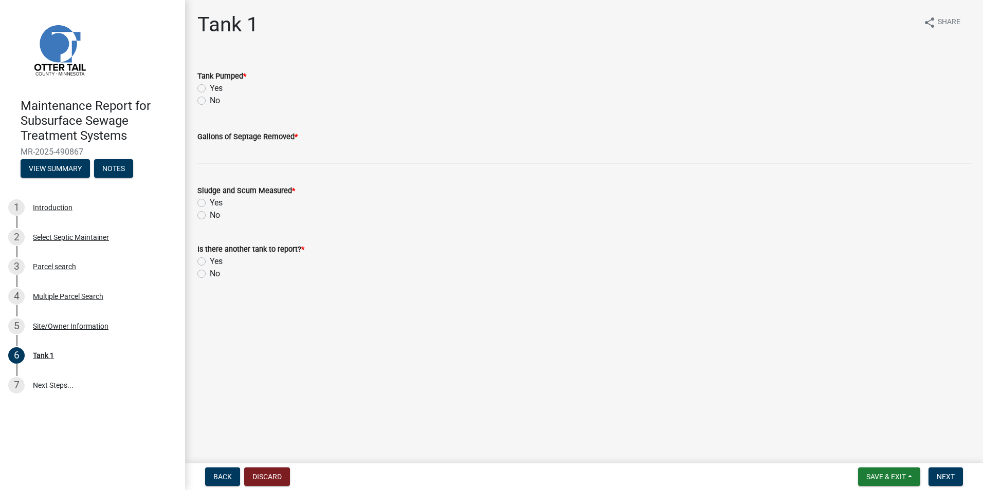
click at [210, 88] on label "Yes" at bounding box center [216, 88] width 13 height 12
click at [210, 88] on input "Yes" at bounding box center [213, 85] width 7 height 7
radio input "true"
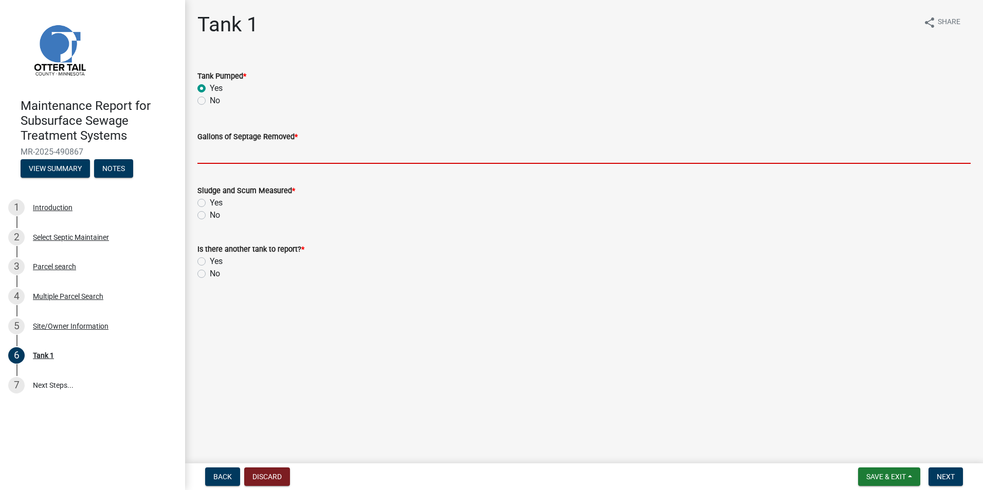
click at [217, 162] on input "Gallons of Septage Removed *" at bounding box center [583, 153] width 773 height 21
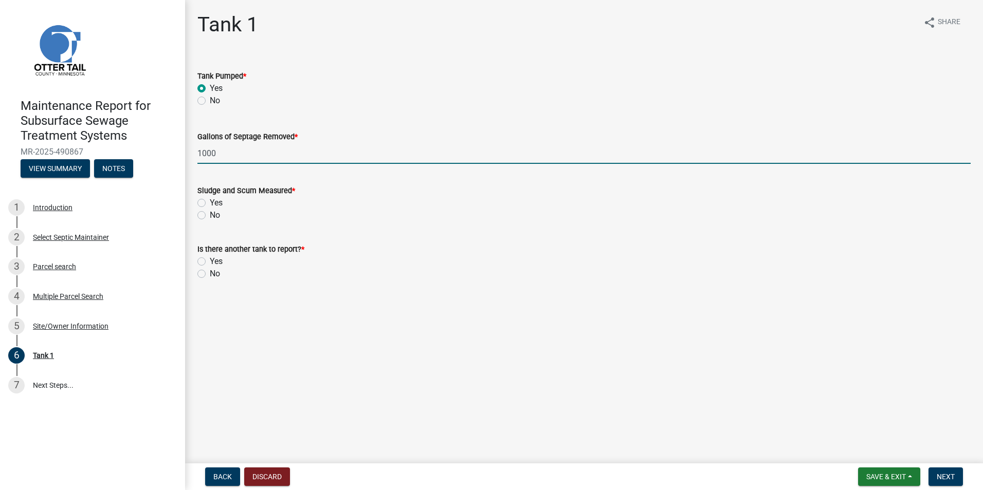
type input "1000"
click at [210, 215] on label "No" at bounding box center [215, 215] width 10 height 12
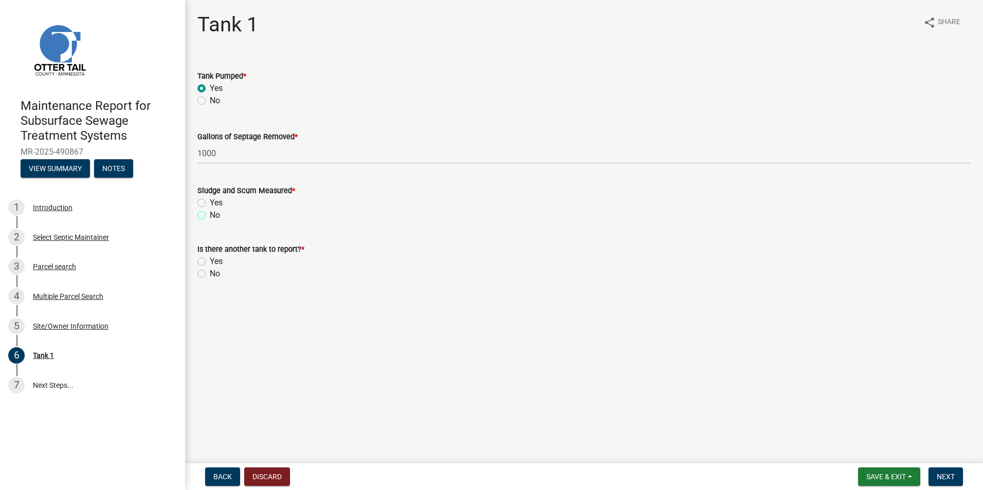
click at [210, 215] on input "No" at bounding box center [213, 212] width 7 height 7
radio input "true"
click at [210, 276] on label "No" at bounding box center [215, 274] width 10 height 12
click at [210, 275] on input "No" at bounding box center [213, 271] width 7 height 7
radio input "true"
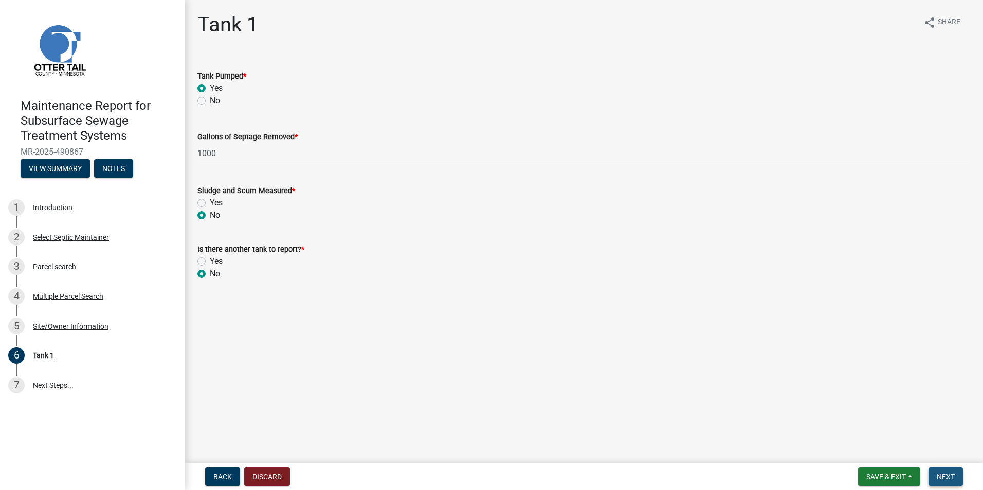
click at [942, 479] on span "Next" at bounding box center [946, 477] width 18 height 8
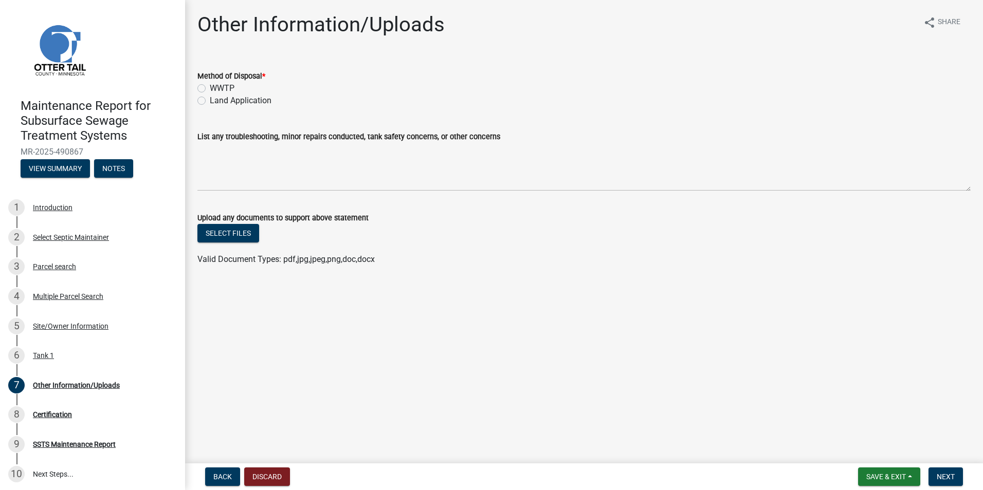
click at [210, 102] on label "Land Application" at bounding box center [241, 101] width 62 height 12
click at [210, 101] on input "Land Application" at bounding box center [213, 98] width 7 height 7
radio input "true"
click at [952, 477] on span "Next" at bounding box center [946, 477] width 18 height 8
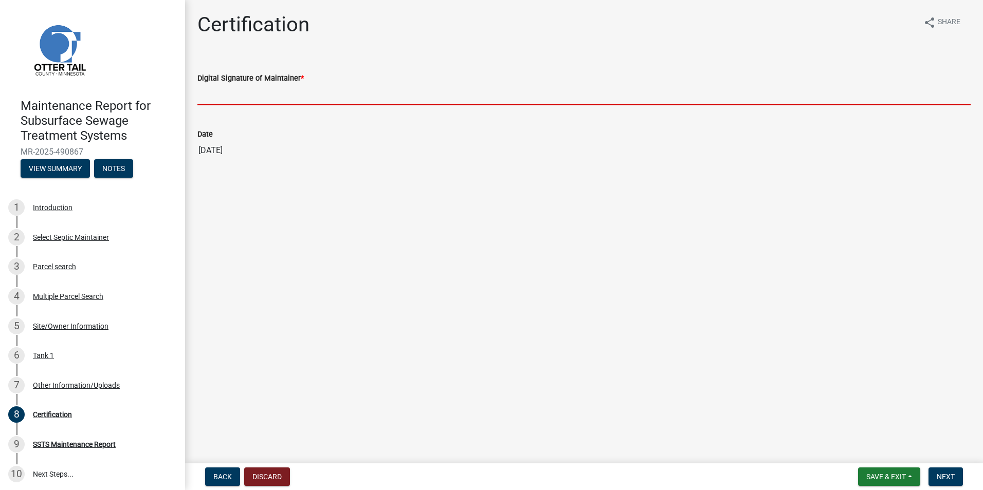
click at [215, 96] on input "Digital Signature of Maintainer *" at bounding box center [583, 94] width 773 height 21
type input "[PERSON_NAME]"
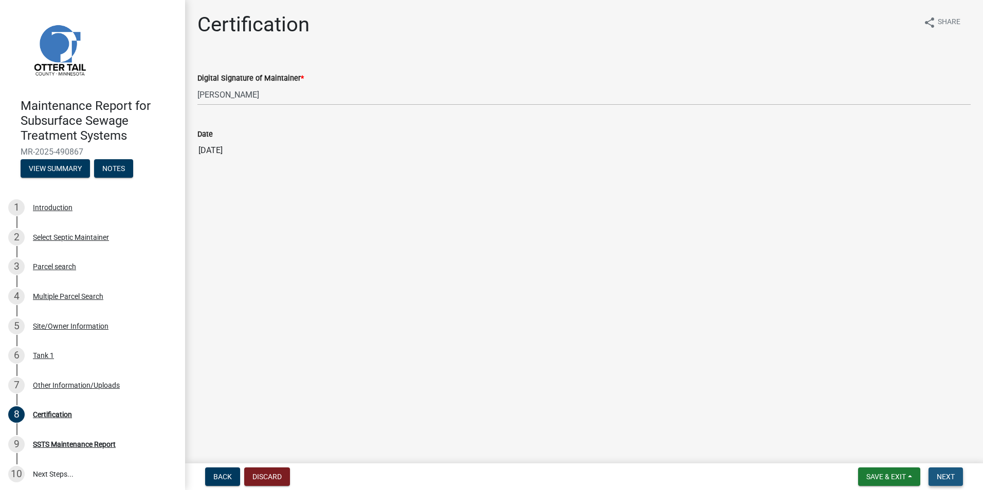
click at [945, 478] on span "Next" at bounding box center [946, 477] width 18 height 8
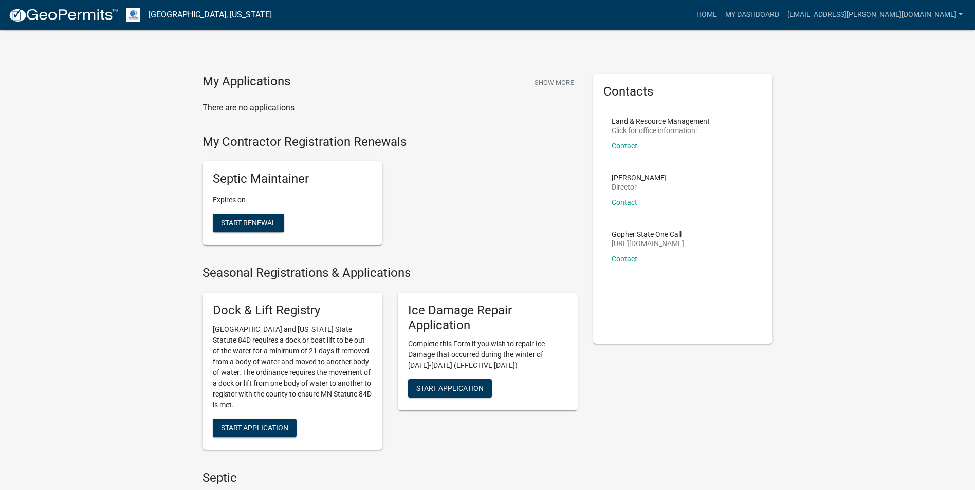
scroll to position [154, 0]
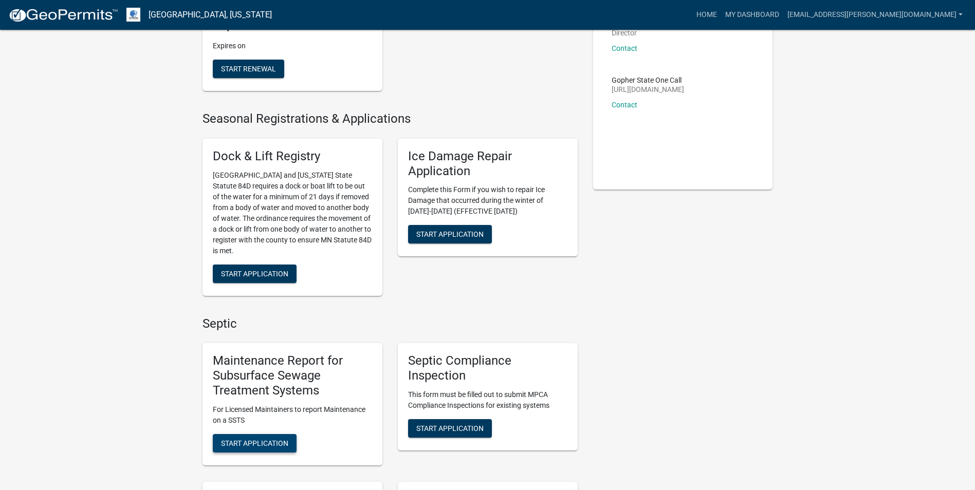
click at [282, 450] on button "Start Application" at bounding box center [255, 443] width 84 height 19
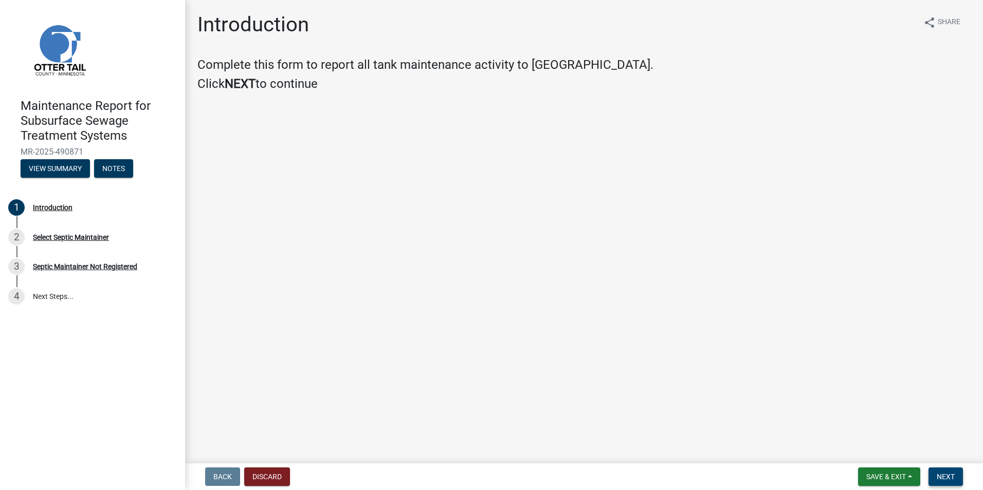
click at [950, 475] on span "Next" at bounding box center [946, 477] width 18 height 8
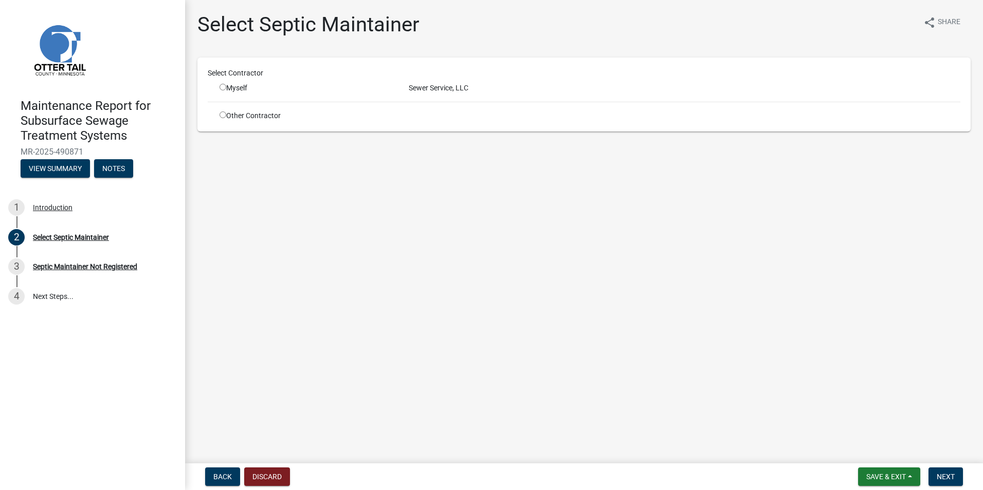
click at [222, 86] on input "radio" at bounding box center [223, 87] width 7 height 7
radio input "true"
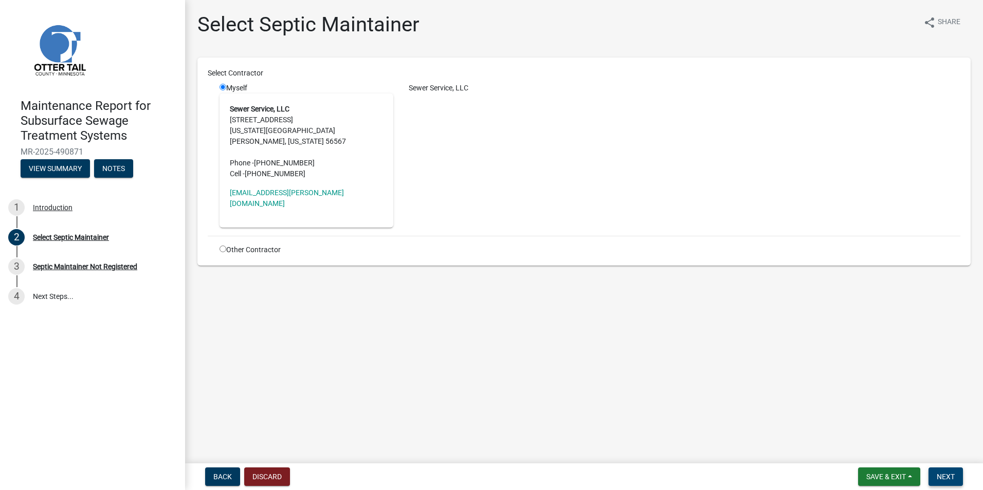
click at [947, 481] on span "Next" at bounding box center [946, 477] width 18 height 8
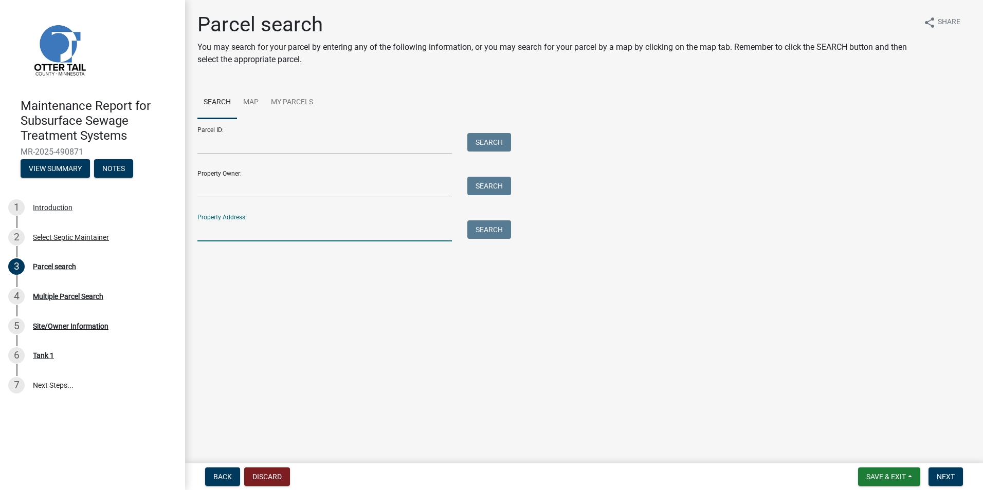
click at [260, 234] on input "Property Address:" at bounding box center [324, 231] width 254 height 21
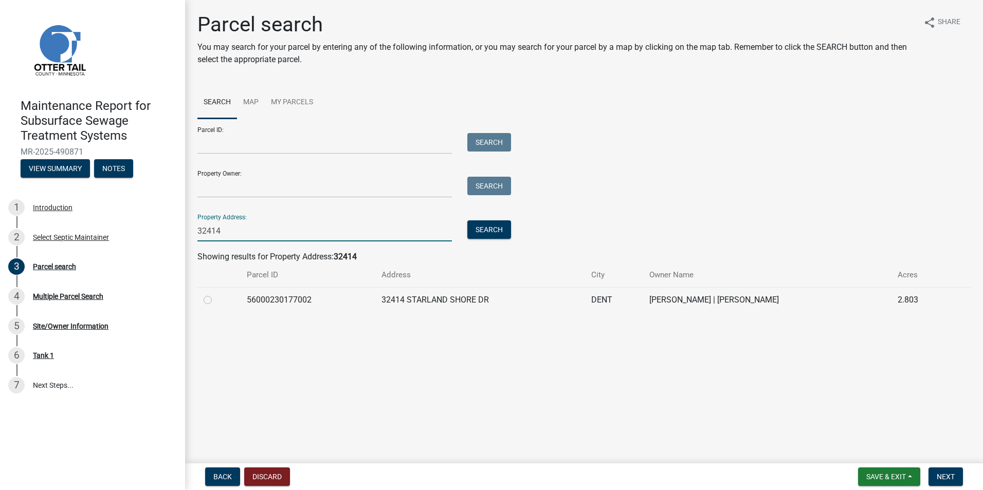
type input "32414"
click at [202, 302] on td at bounding box center [218, 299] width 43 height 25
click at [216, 294] on label at bounding box center [216, 294] width 0 height 0
click at [216, 301] on input "radio" at bounding box center [219, 297] width 7 height 7
radio input "true"
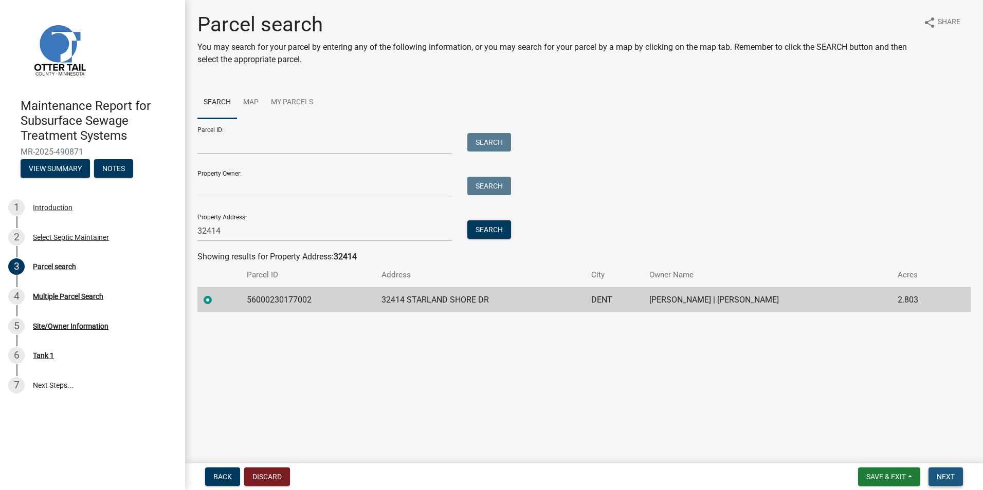
click at [947, 483] on button "Next" at bounding box center [945, 477] width 34 height 19
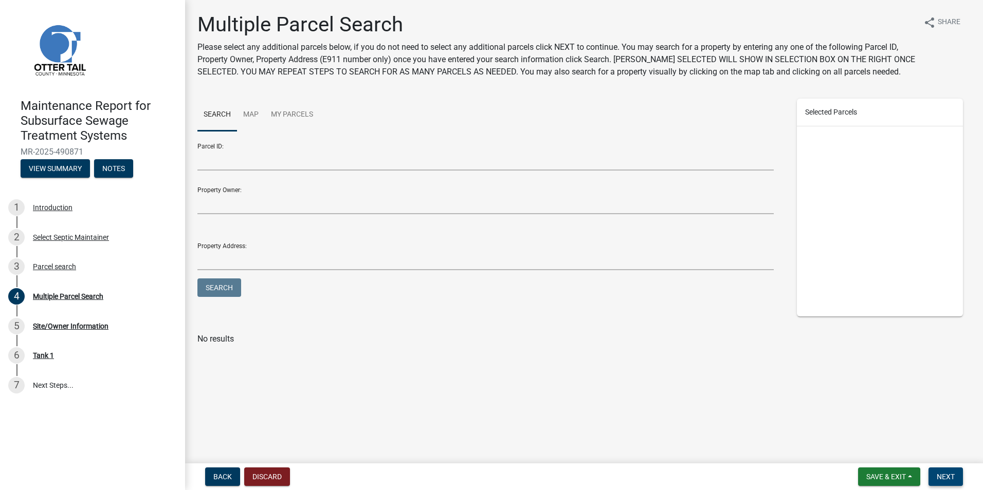
click at [942, 471] on button "Next" at bounding box center [945, 477] width 34 height 19
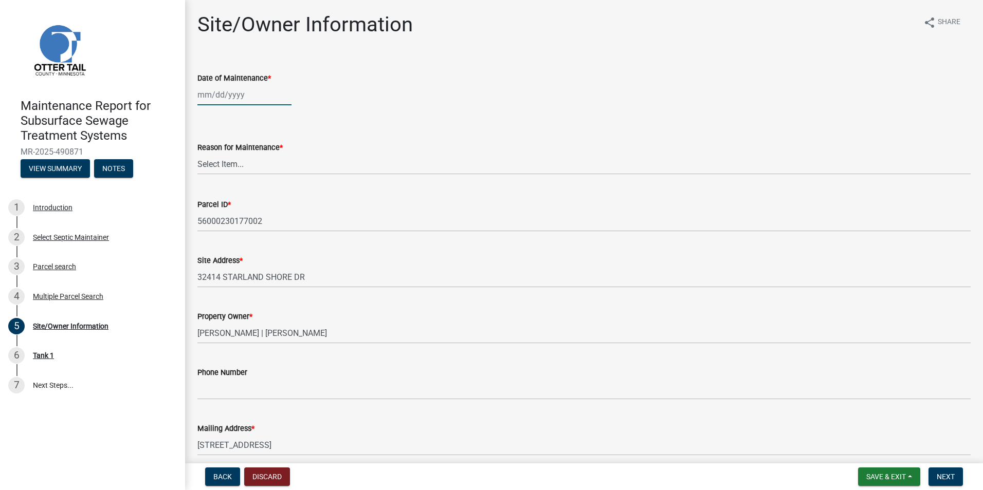
click at [213, 98] on div at bounding box center [244, 94] width 94 height 21
select select "10"
select select "2025"
click at [210, 111] on button "Previous month" at bounding box center [208, 116] width 12 height 16
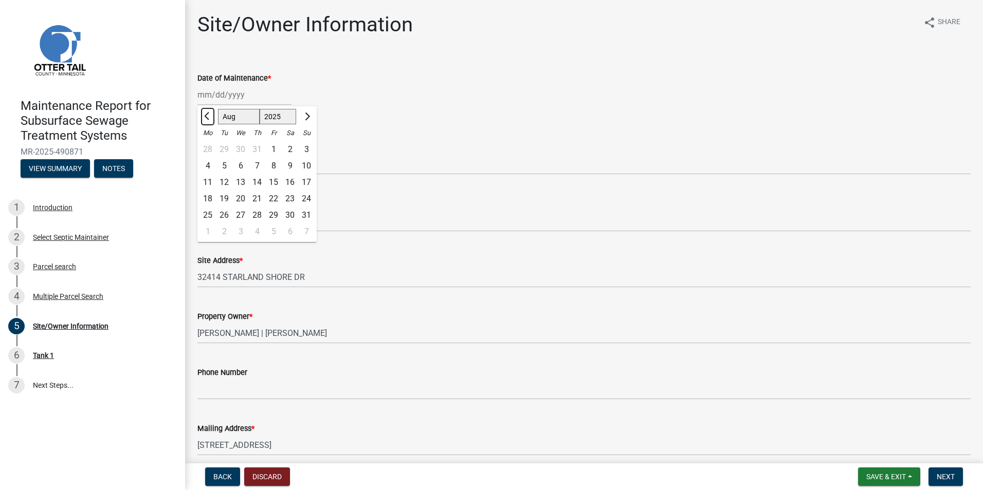
click at [210, 111] on button "Previous month" at bounding box center [208, 116] width 12 height 16
select select "7"
click at [229, 165] on div "8" at bounding box center [224, 166] width 16 height 16
type input "[DATE]"
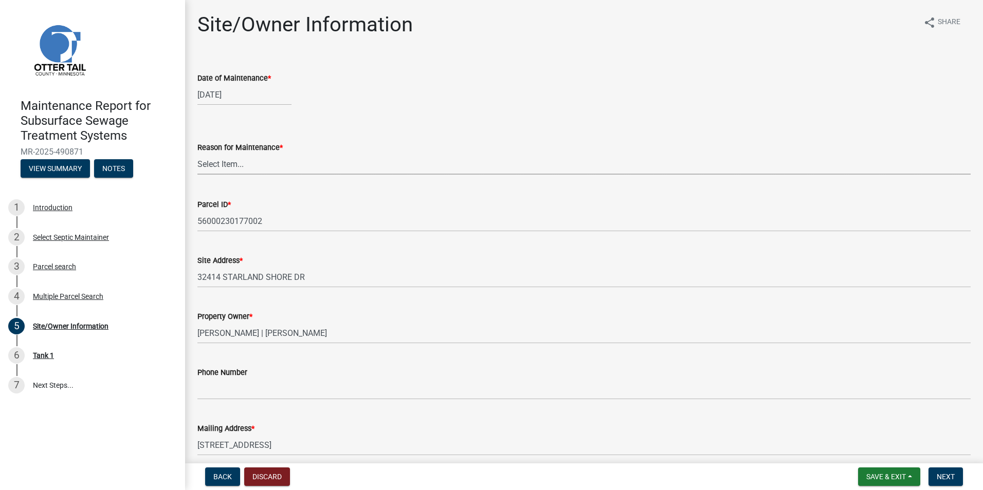
click at [229, 165] on select "Select Item... Called Routine Other" at bounding box center [583, 164] width 773 height 21
click at [197, 154] on select "Select Item... Called Routine Other" at bounding box center [583, 164] width 773 height 21
select select "3ac72b63-7b21-42e4-8192-806faae7a4f1"
click at [946, 477] on span "Next" at bounding box center [946, 477] width 18 height 8
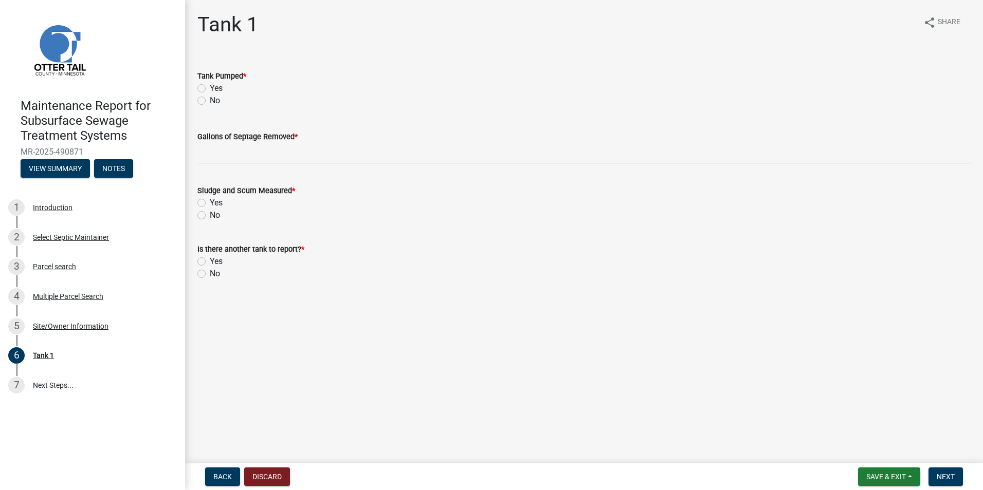
click at [210, 85] on label "Yes" at bounding box center [216, 88] width 13 height 12
click at [210, 85] on input "Yes" at bounding box center [213, 85] width 7 height 7
radio input "true"
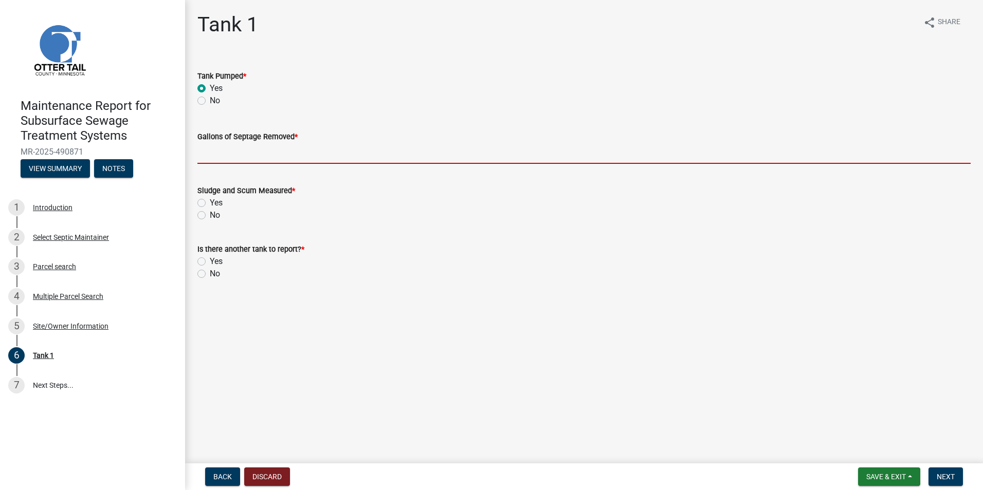
click at [224, 160] on input "Gallons of Septage Removed *" at bounding box center [583, 153] width 773 height 21
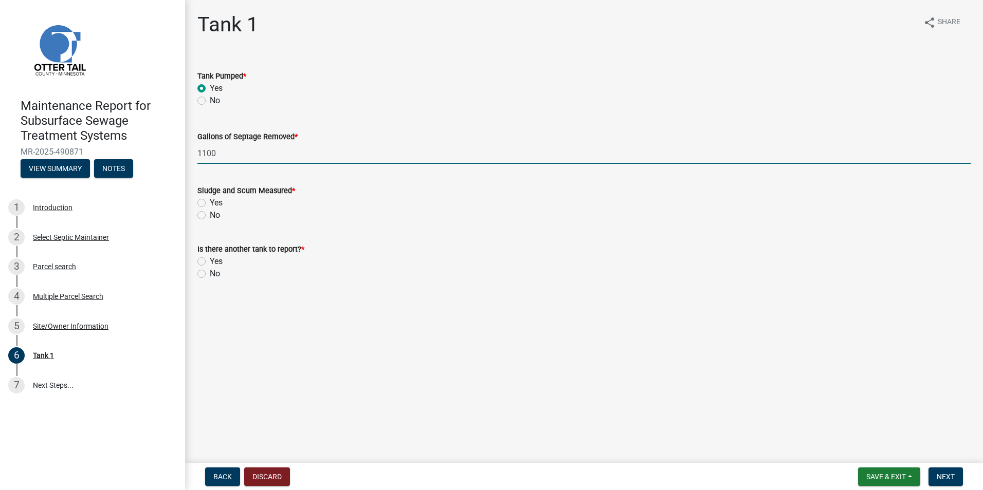
type input "1100"
click at [210, 212] on label "No" at bounding box center [215, 215] width 10 height 12
click at [210, 212] on input "No" at bounding box center [213, 212] width 7 height 7
radio input "true"
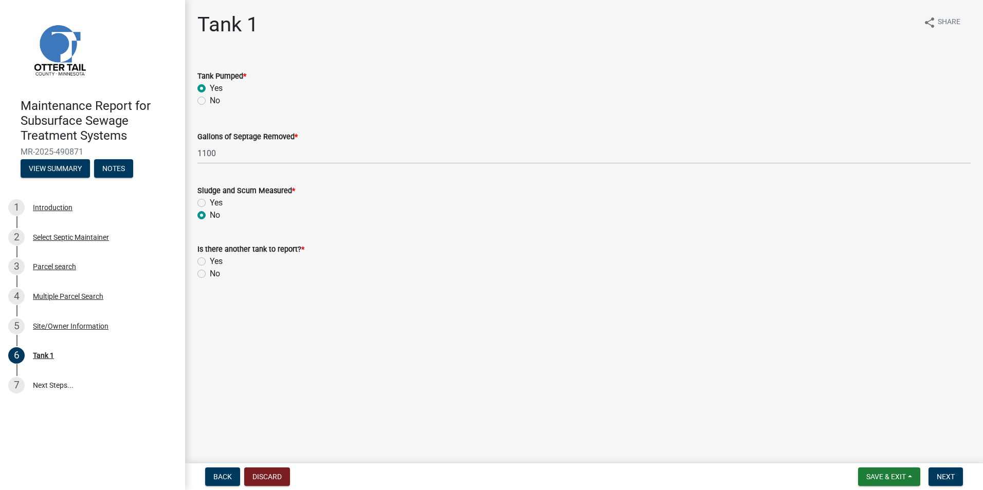
click at [210, 273] on label "No" at bounding box center [215, 274] width 10 height 12
click at [210, 273] on input "No" at bounding box center [213, 271] width 7 height 7
radio input "true"
drag, startPoint x: 952, startPoint y: 466, endPoint x: 949, endPoint y: 471, distance: 5.7
click at [952, 465] on nav "Back Discard Save & Exit Save Save & Exit Next" at bounding box center [584, 477] width 798 height 27
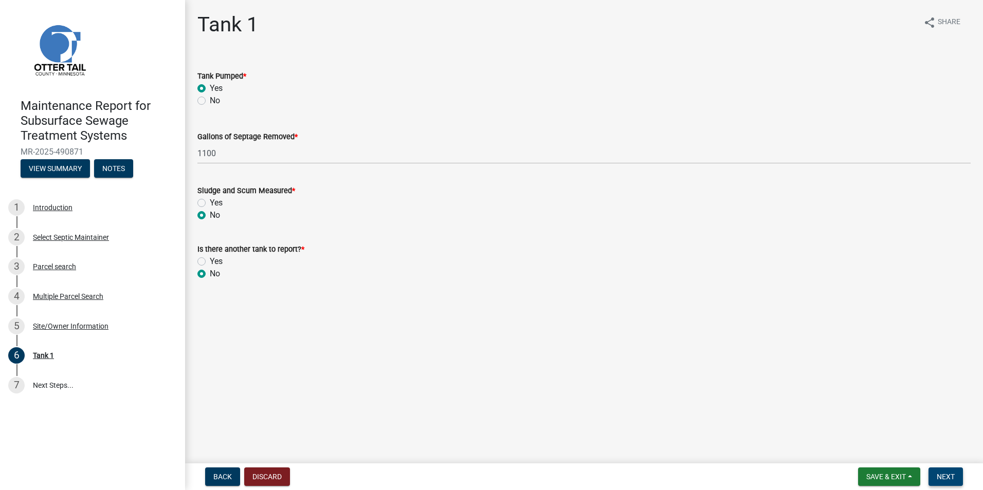
click at [949, 471] on button "Next" at bounding box center [945, 477] width 34 height 19
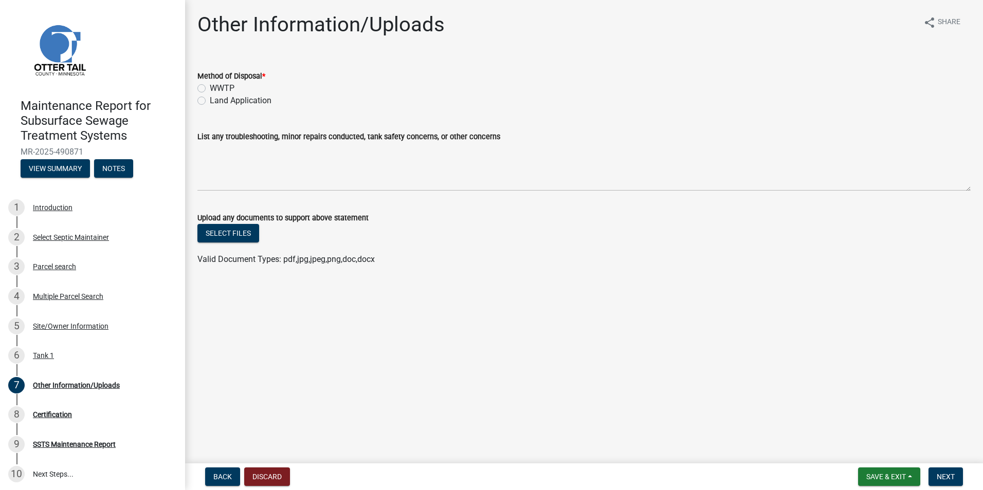
drag, startPoint x: 202, startPoint y: 97, endPoint x: 220, endPoint y: 104, distance: 18.9
click at [210, 97] on label "Land Application" at bounding box center [241, 101] width 62 height 12
click at [210, 97] on input "Land Application" at bounding box center [213, 98] width 7 height 7
radio input "true"
click at [937, 478] on span "Next" at bounding box center [946, 477] width 18 height 8
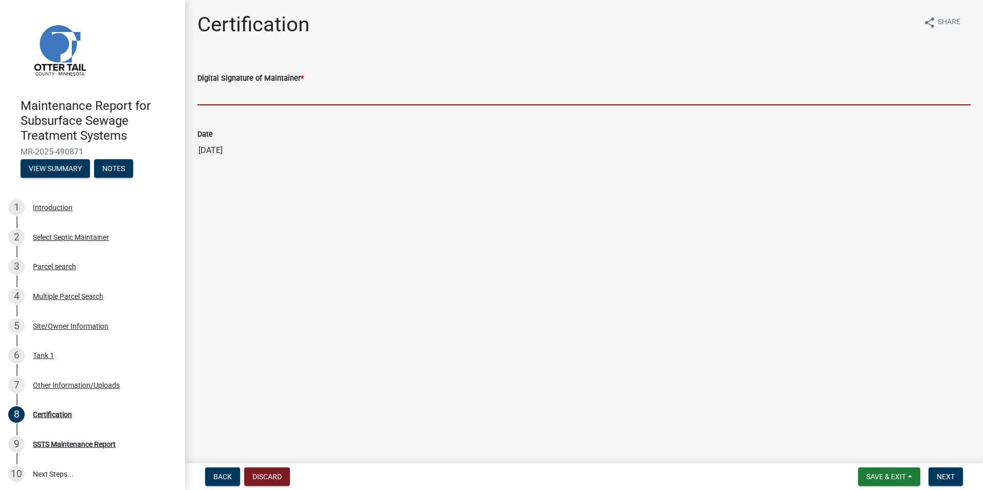
click at [251, 92] on input "Digital Signature of Maintainer *" at bounding box center [583, 94] width 773 height 21
type input "[PERSON_NAME]"
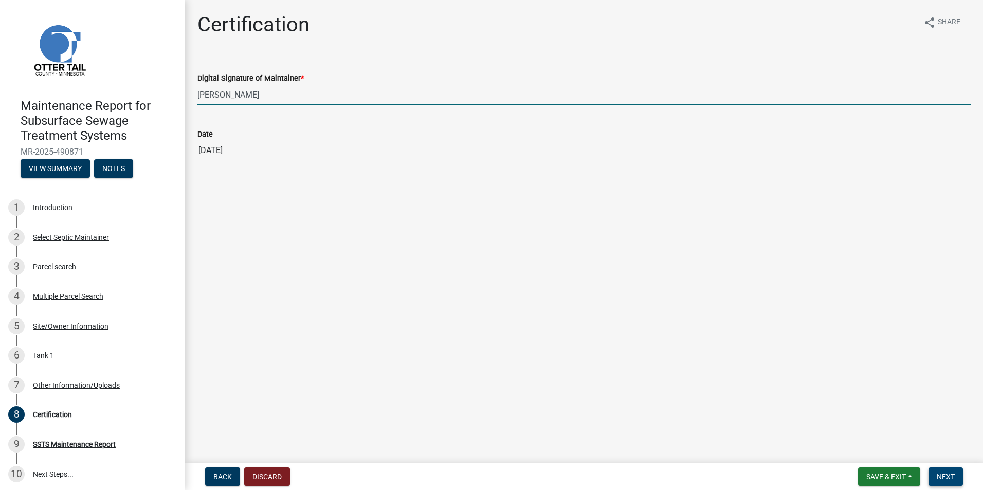
click at [955, 473] on button "Next" at bounding box center [945, 477] width 34 height 19
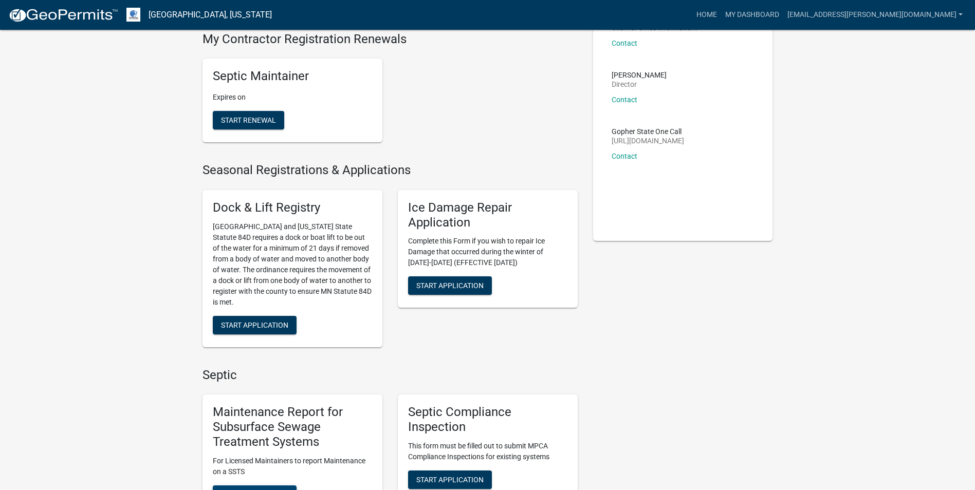
scroll to position [154, 0]
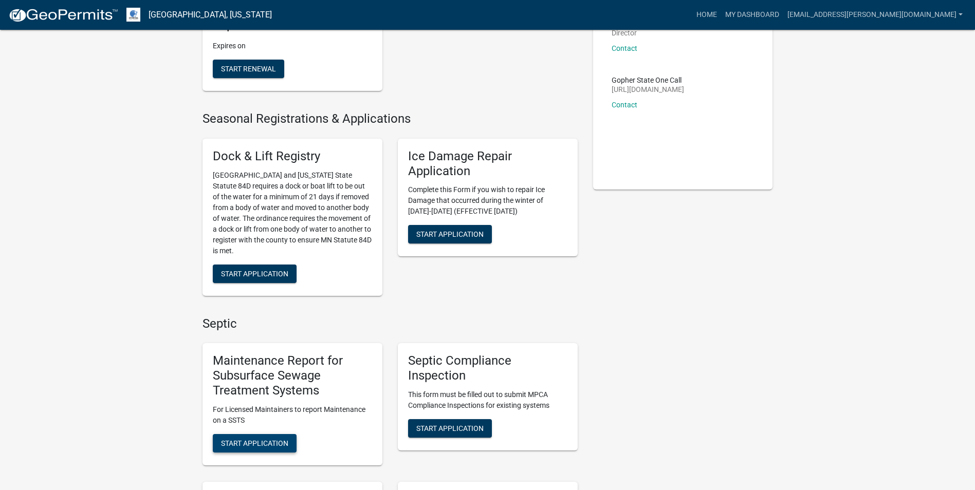
click at [247, 442] on span "Start Application" at bounding box center [254, 443] width 67 height 8
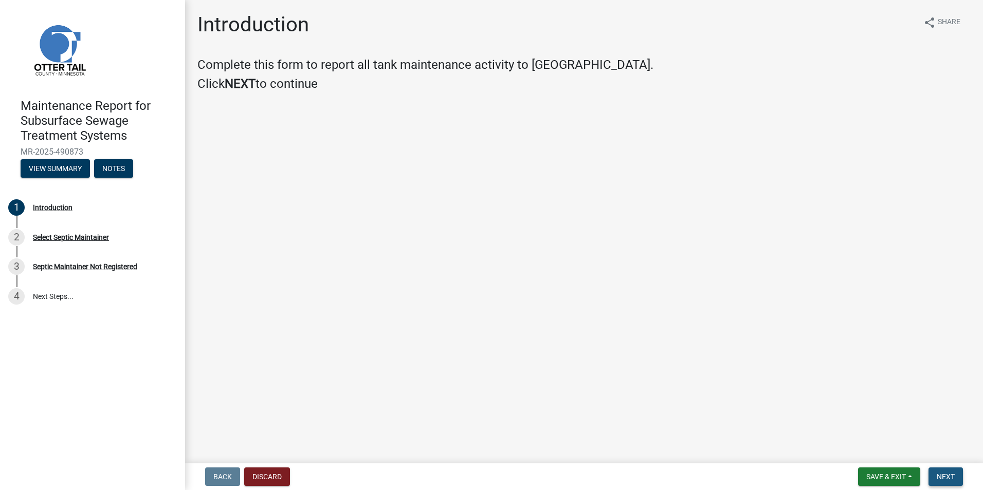
click at [944, 471] on button "Next" at bounding box center [945, 477] width 34 height 19
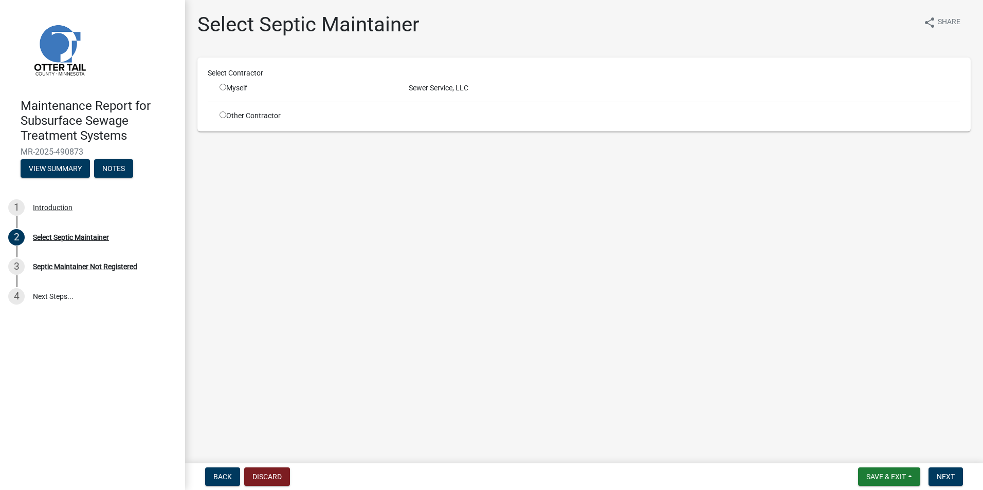
click at [221, 87] on input "radio" at bounding box center [223, 87] width 7 height 7
radio input "true"
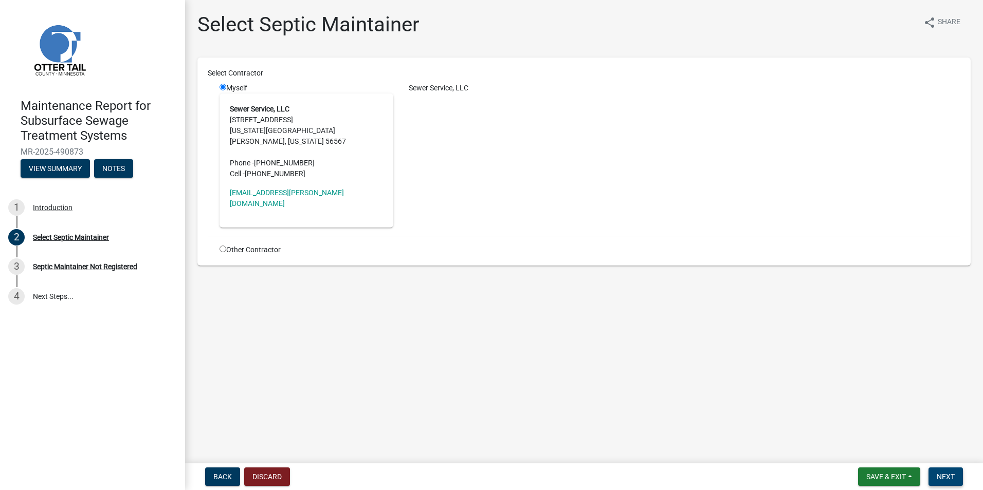
click at [938, 473] on span "Next" at bounding box center [946, 477] width 18 height 8
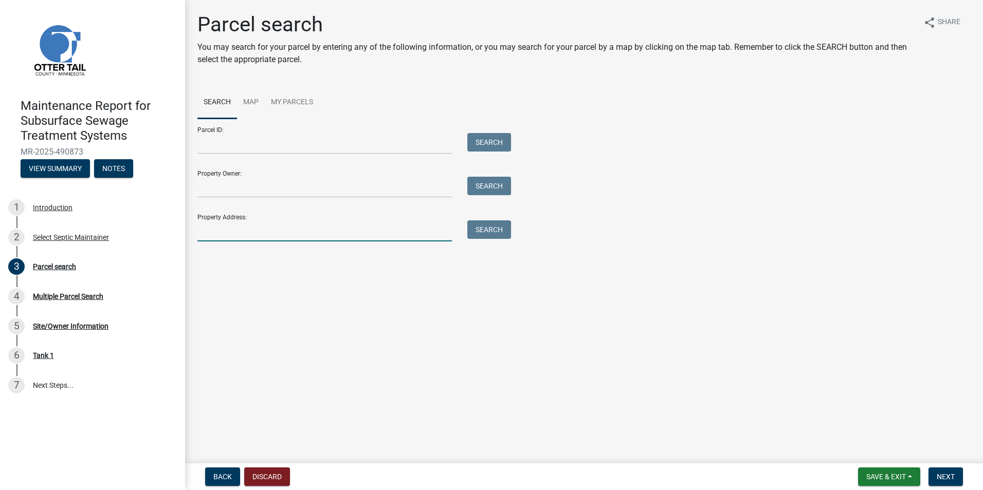
click at [229, 230] on input "Property Address:" at bounding box center [324, 231] width 254 height 21
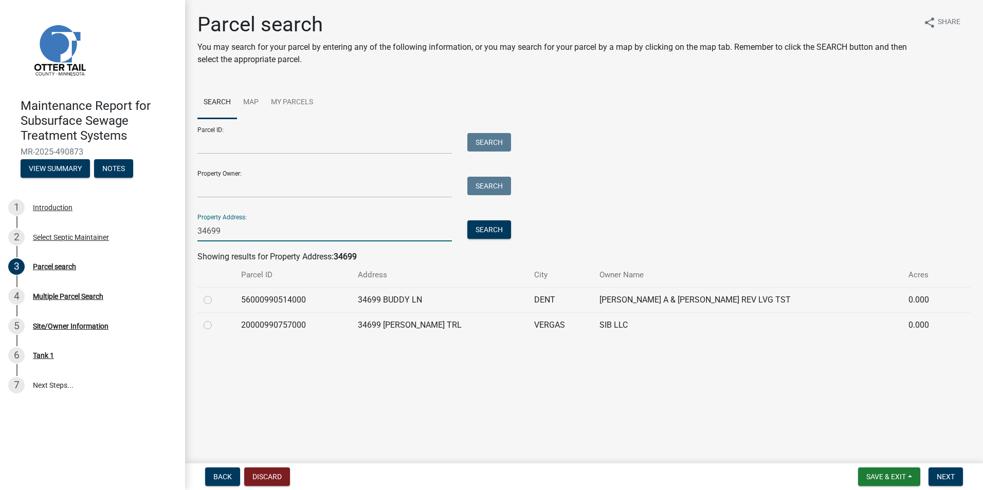
type input "34699"
click at [216, 294] on label at bounding box center [216, 294] width 0 height 0
click at [216, 300] on input "radio" at bounding box center [219, 297] width 7 height 7
radio input "true"
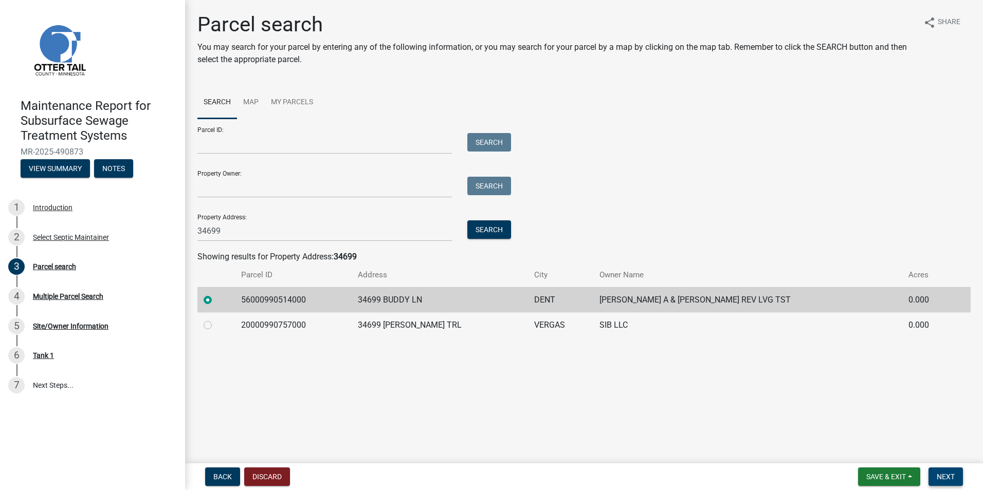
click at [937, 472] on button "Next" at bounding box center [945, 477] width 34 height 19
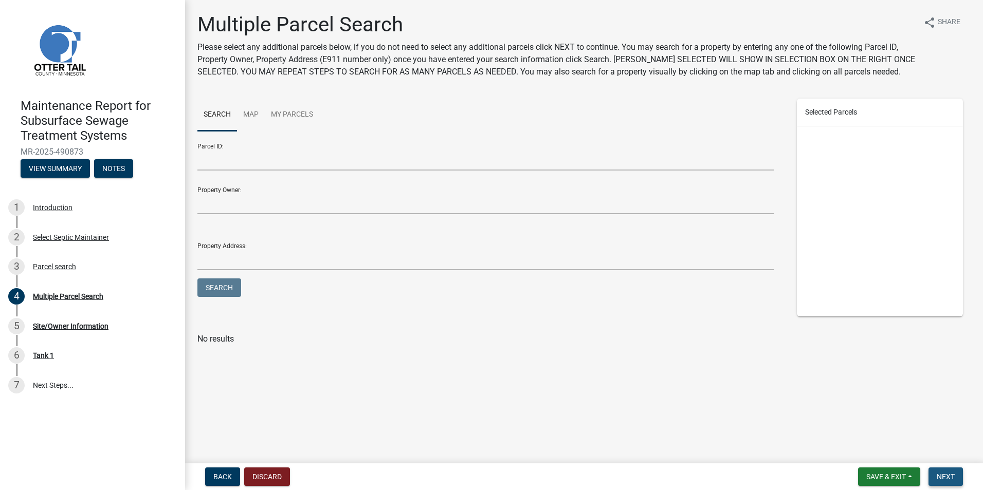
click at [939, 476] on span "Next" at bounding box center [946, 477] width 18 height 8
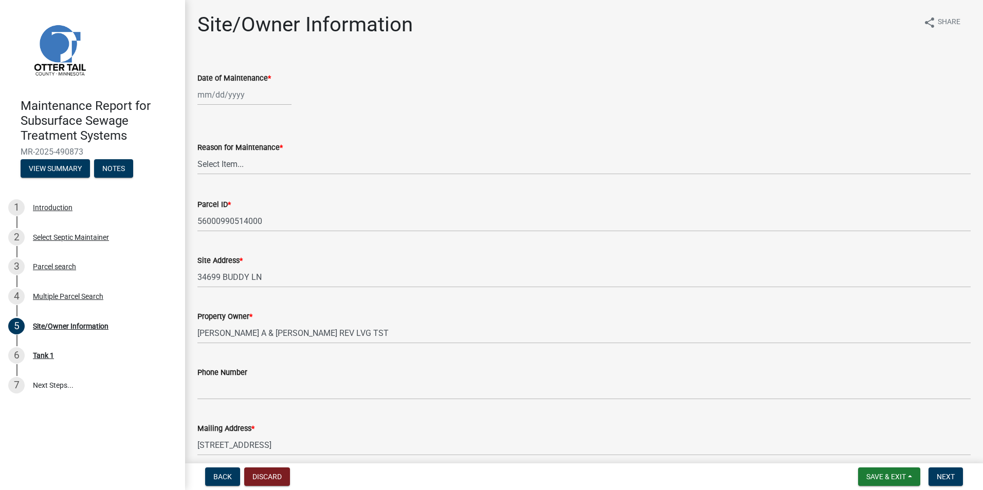
click at [214, 99] on div at bounding box center [244, 94] width 94 height 21
select select "10"
select select "2025"
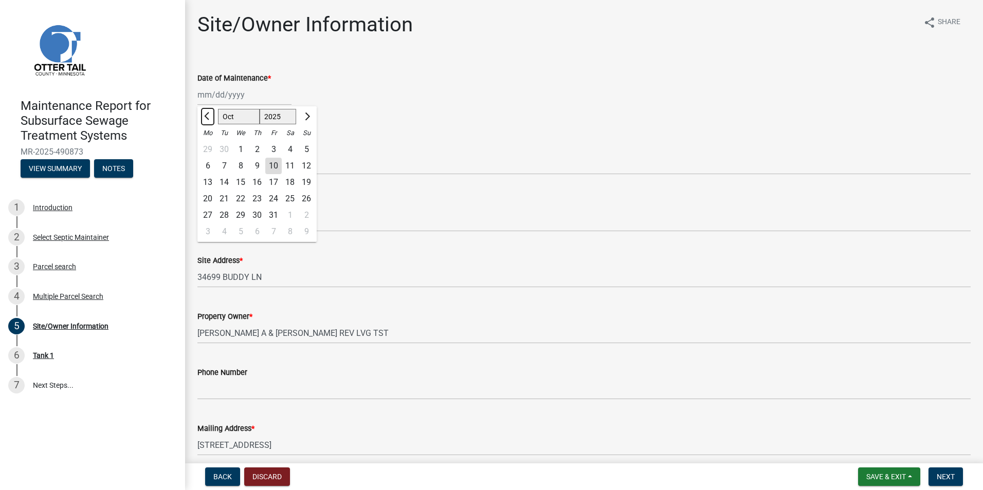
click at [211, 118] on button "Previous month" at bounding box center [208, 116] width 12 height 16
select select "7"
click at [226, 165] on div "8" at bounding box center [224, 166] width 16 height 16
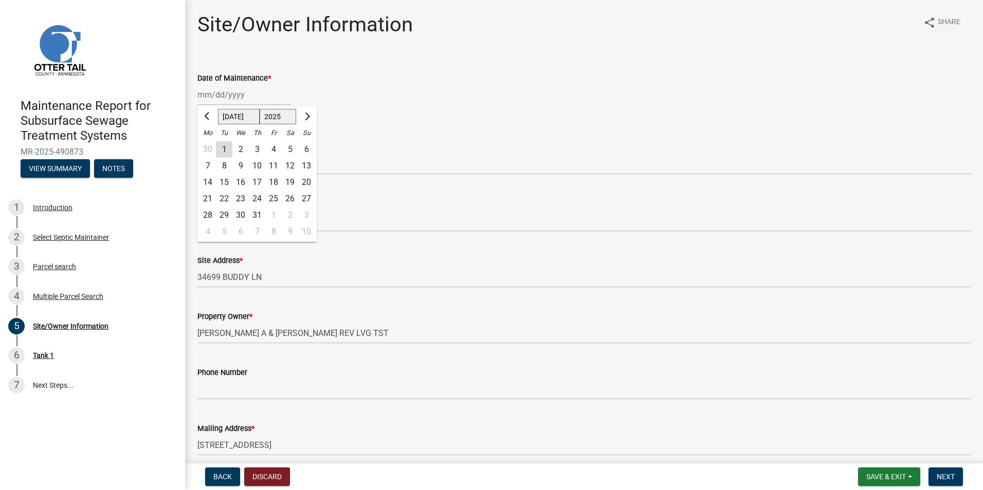
type input "[DATE]"
click at [226, 165] on select "Select Item... Called Routine Other" at bounding box center [583, 164] width 773 height 21
click at [197, 154] on select "Select Item... Called Routine Other" at bounding box center [583, 164] width 773 height 21
select select "3ac72b63-7b21-42e4-8192-806faae7a4f1"
click at [943, 479] on span "Next" at bounding box center [946, 477] width 18 height 8
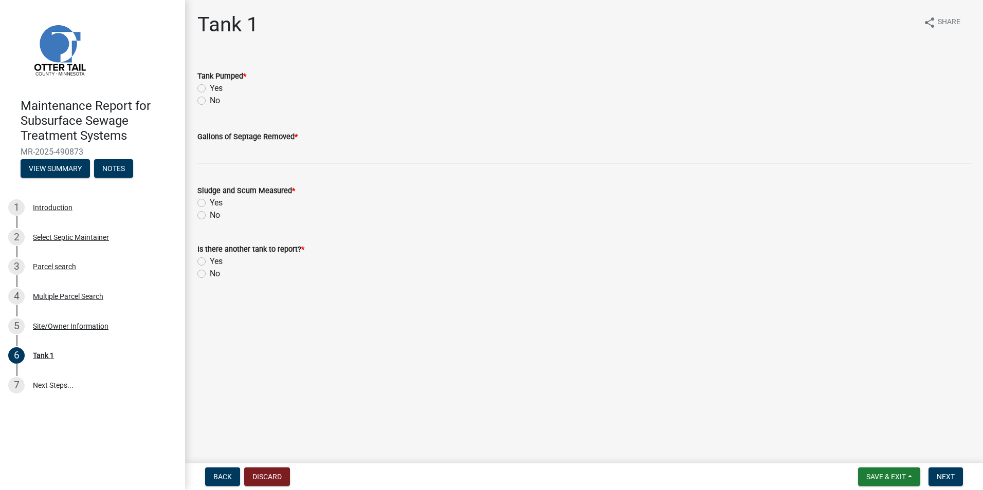
click at [210, 89] on label "Yes" at bounding box center [216, 88] width 13 height 12
click at [210, 89] on input "Yes" at bounding box center [213, 85] width 7 height 7
radio input "true"
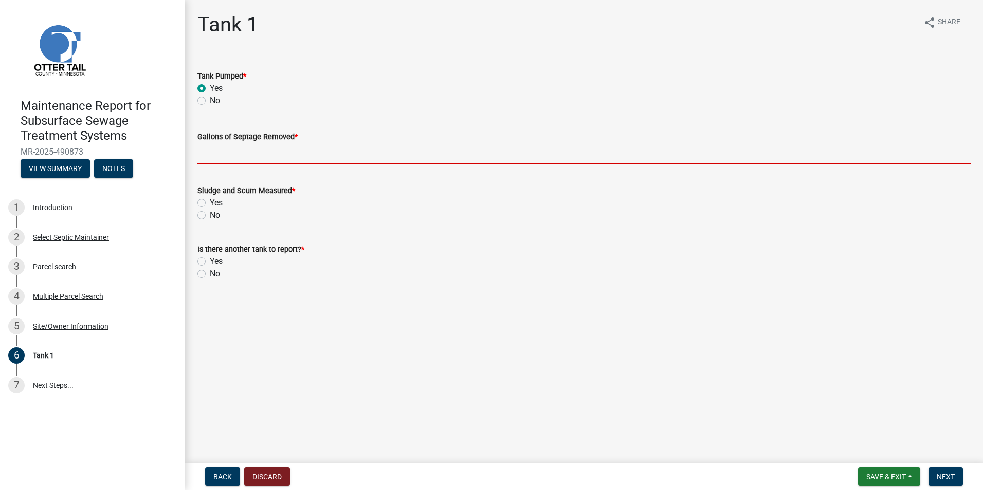
click at [225, 161] on input "Gallons of Septage Removed *" at bounding box center [583, 153] width 773 height 21
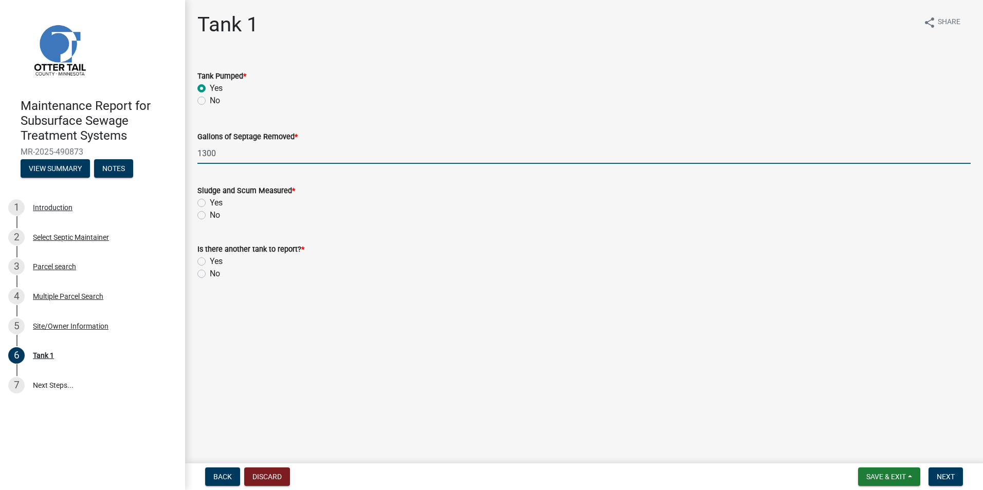
type input "1300"
drag, startPoint x: 200, startPoint y: 216, endPoint x: 200, endPoint y: 226, distance: 10.3
click at [210, 216] on label "No" at bounding box center [215, 215] width 10 height 12
click at [210, 216] on input "No" at bounding box center [213, 212] width 7 height 7
radio input "true"
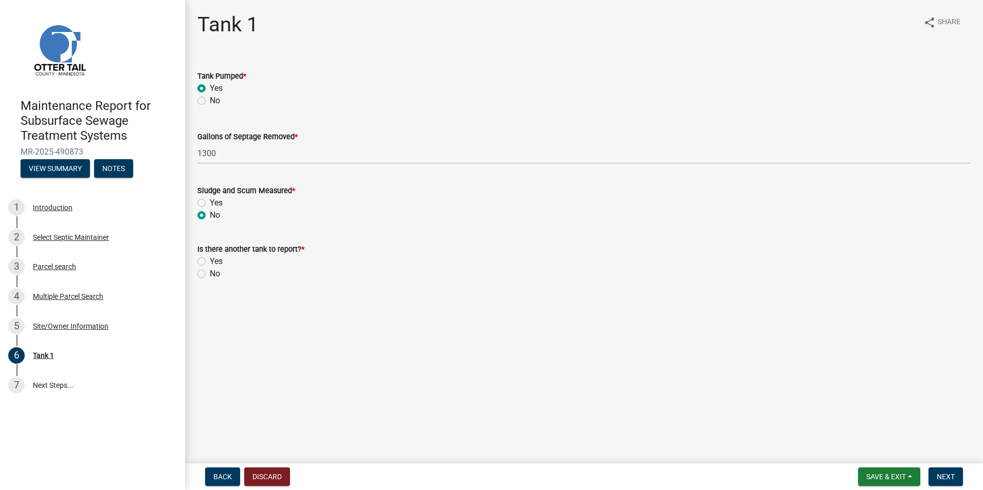
click at [210, 273] on label "No" at bounding box center [215, 274] width 10 height 12
click at [210, 273] on input "No" at bounding box center [213, 271] width 7 height 7
radio input "true"
click at [936, 475] on button "Next" at bounding box center [945, 477] width 34 height 19
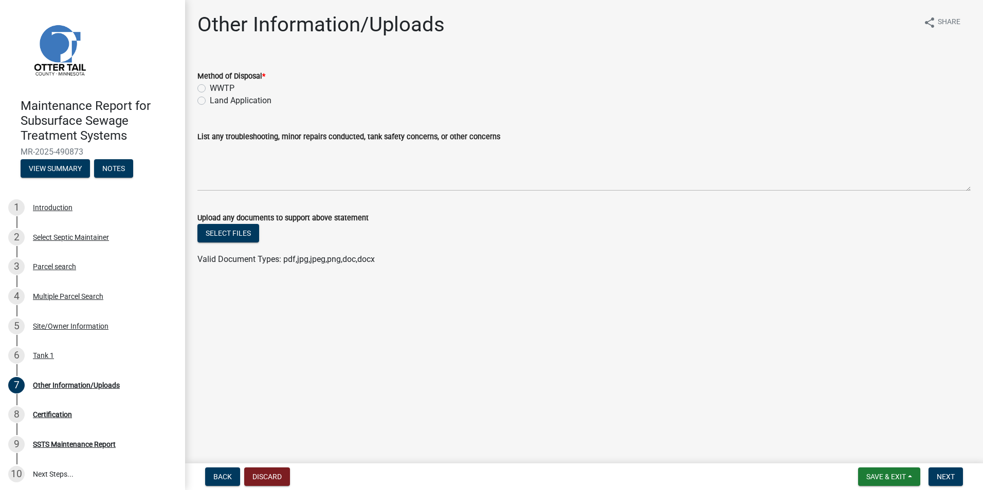
click at [210, 102] on label "Land Application" at bounding box center [241, 101] width 62 height 12
click at [210, 101] on input "Land Application" at bounding box center [213, 98] width 7 height 7
radio input "true"
click at [963, 479] on form "Save & Exit Save Save & Exit Next" at bounding box center [910, 477] width 113 height 19
click at [953, 479] on span "Next" at bounding box center [946, 477] width 18 height 8
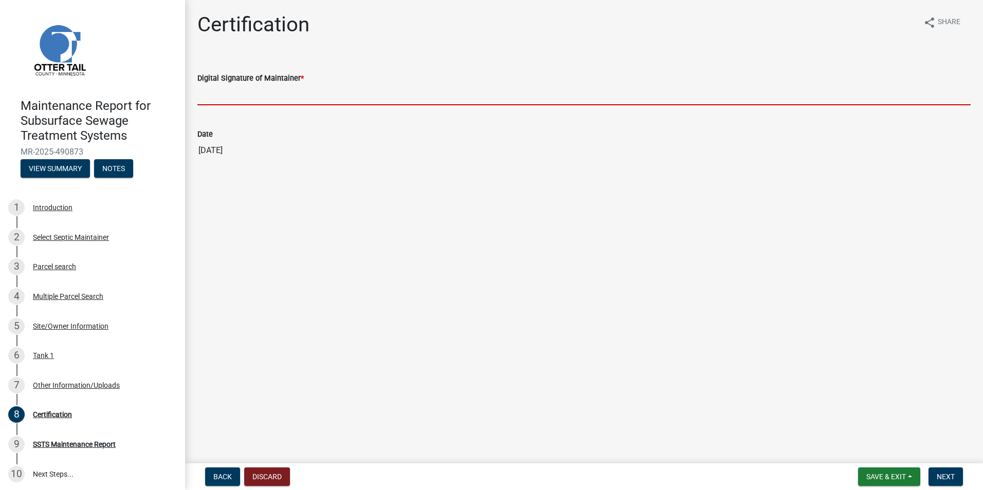
click at [241, 100] on input "Digital Signature of Maintainer *" at bounding box center [583, 94] width 773 height 21
type input "[PERSON_NAME]"
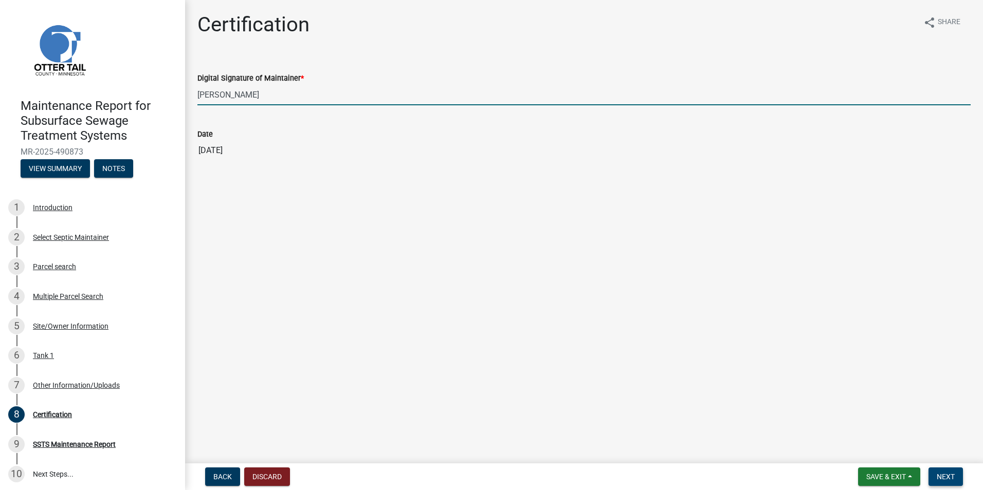
click at [947, 476] on span "Next" at bounding box center [946, 477] width 18 height 8
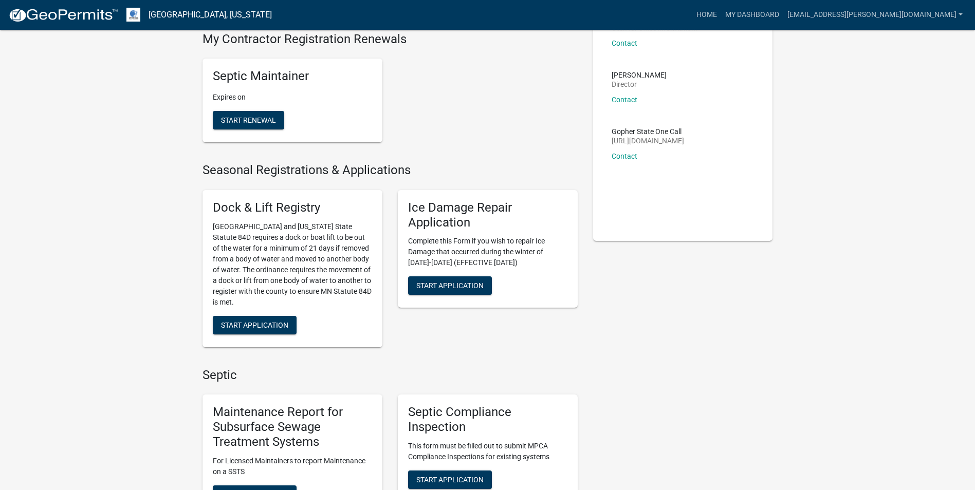
scroll to position [154, 0]
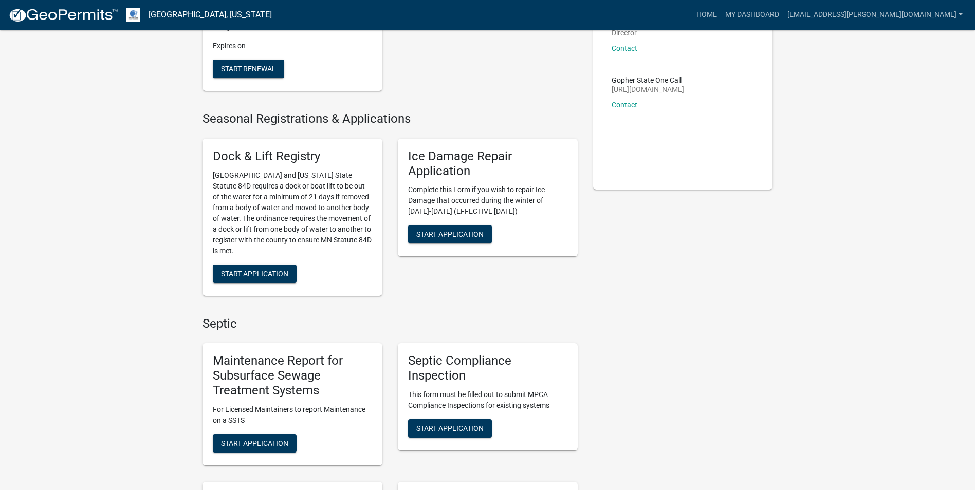
click at [258, 433] on div "Maintenance Report for Subsurface Sewage Treatment Systems For Licensed Maintai…" at bounding box center [293, 404] width 180 height 122
click at [259, 444] on span "Start Application" at bounding box center [254, 443] width 67 height 8
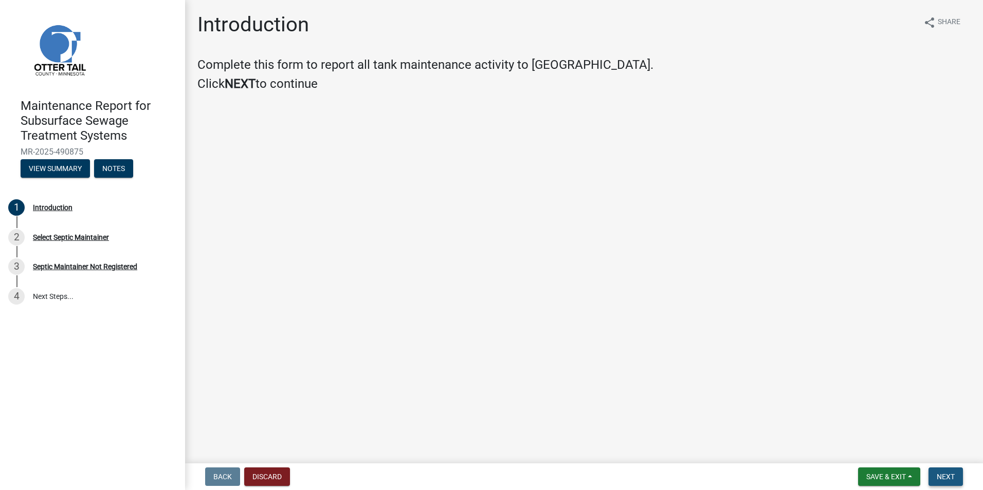
click at [948, 471] on button "Next" at bounding box center [945, 477] width 34 height 19
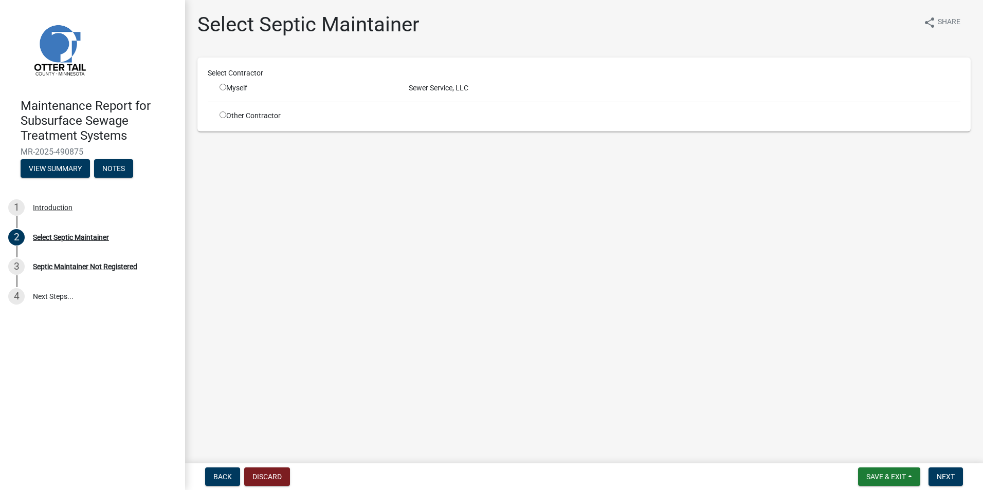
click at [221, 93] on div "Myself" at bounding box center [307, 88] width 174 height 11
click at [223, 88] on input "radio" at bounding box center [223, 87] width 7 height 7
radio input "true"
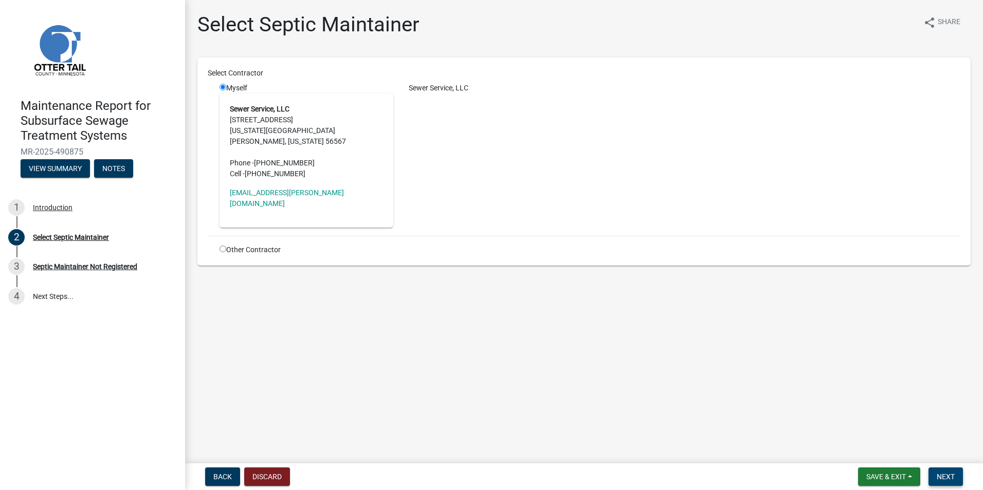
click at [948, 475] on span "Next" at bounding box center [946, 477] width 18 height 8
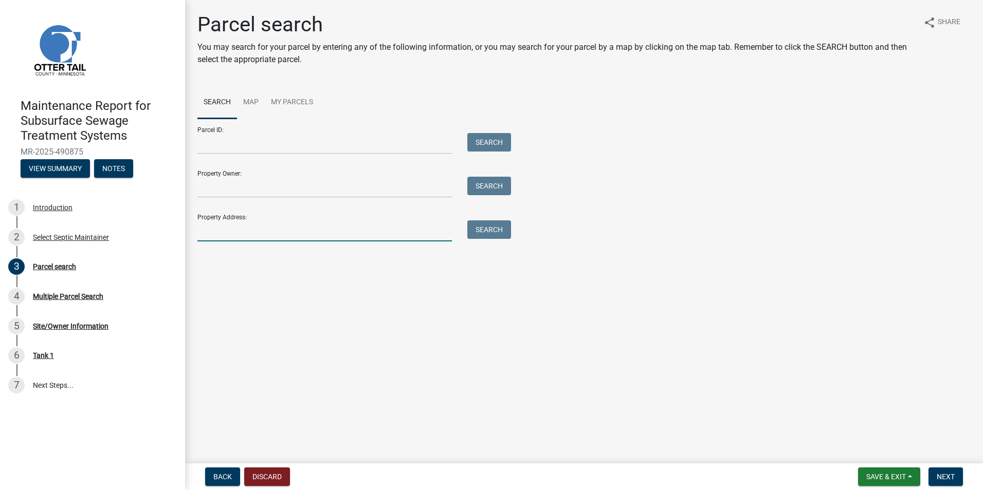
click at [235, 230] on input "Property Address:" at bounding box center [324, 231] width 254 height 21
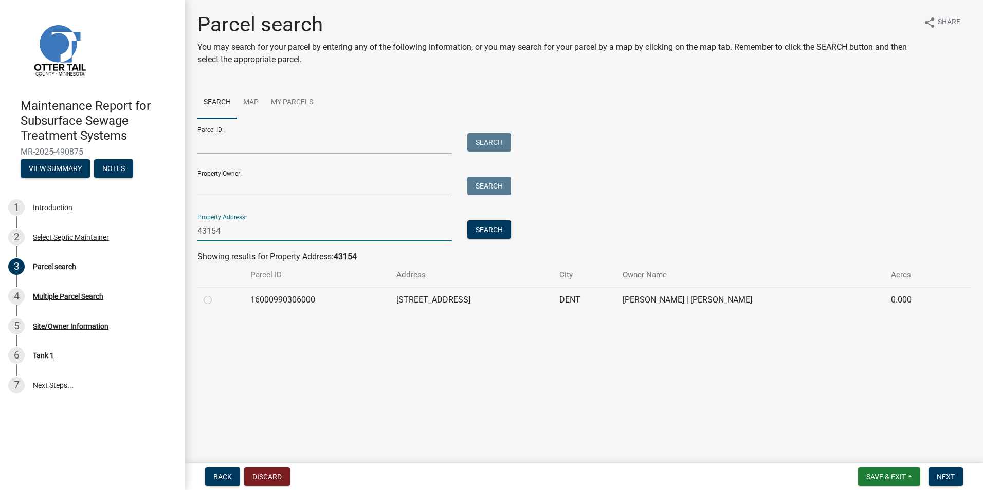
type input "43154"
click at [216, 294] on label at bounding box center [216, 294] width 0 height 0
click at [216, 299] on input "radio" at bounding box center [219, 297] width 7 height 7
radio input "true"
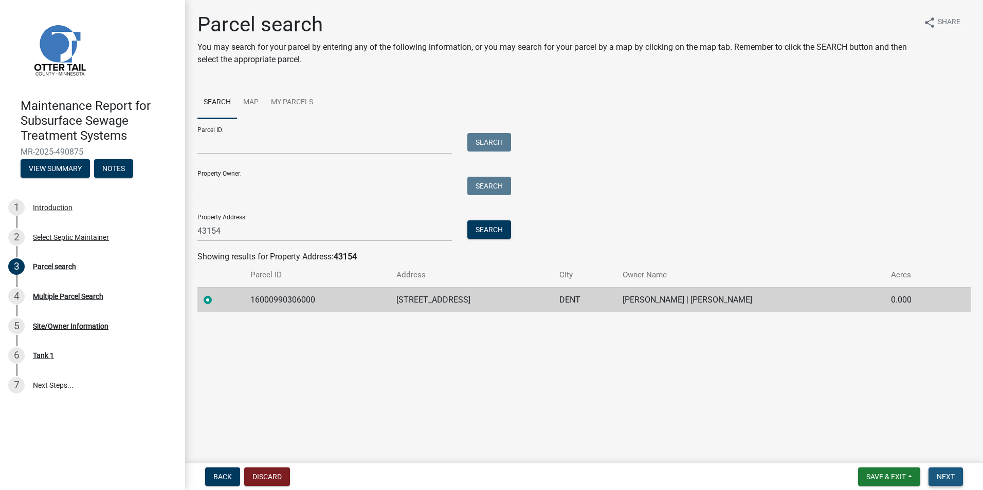
click at [953, 471] on button "Next" at bounding box center [945, 477] width 34 height 19
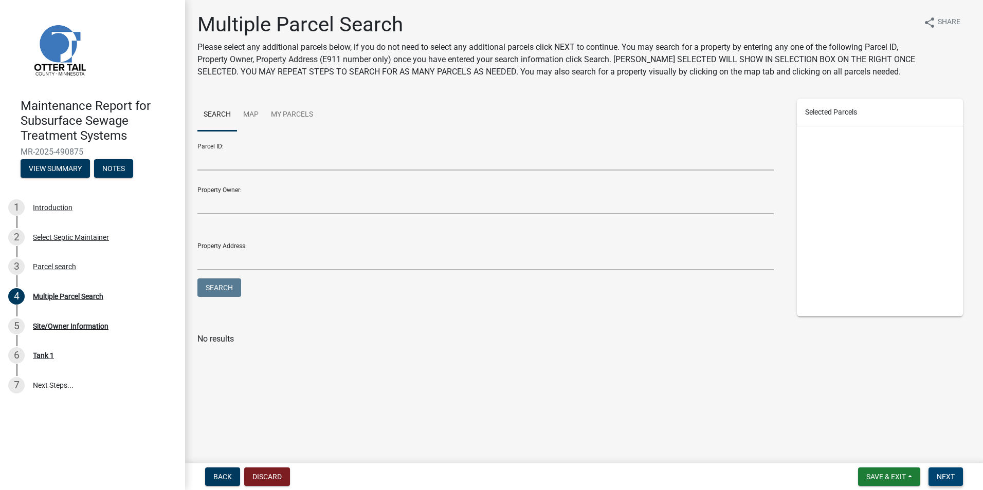
click at [953, 471] on button "Next" at bounding box center [945, 477] width 34 height 19
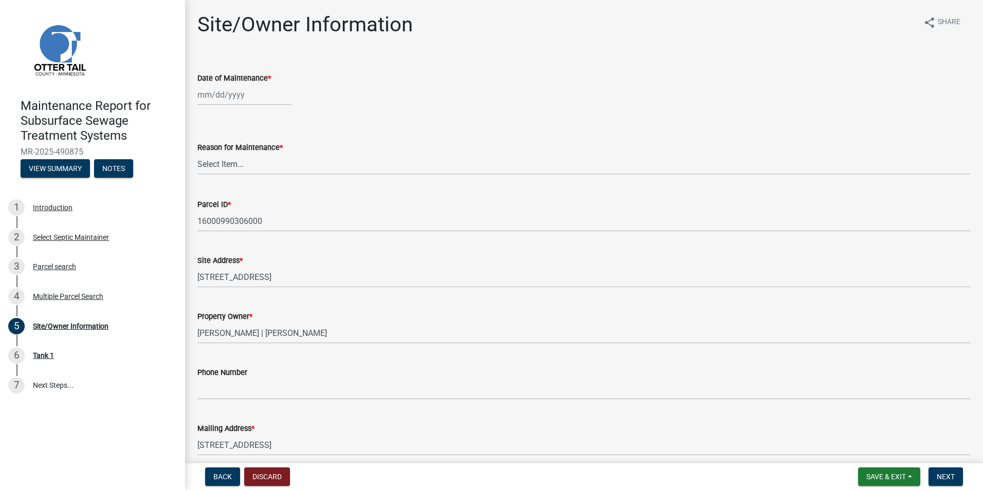
select select "10"
select select "2025"
click at [216, 98] on div "Jan Feb Mar Apr May Jun Jul Aug Sep Oct Nov Dec 1525 1526 1527 1528 1529 1530 1…" at bounding box center [244, 94] width 94 height 21
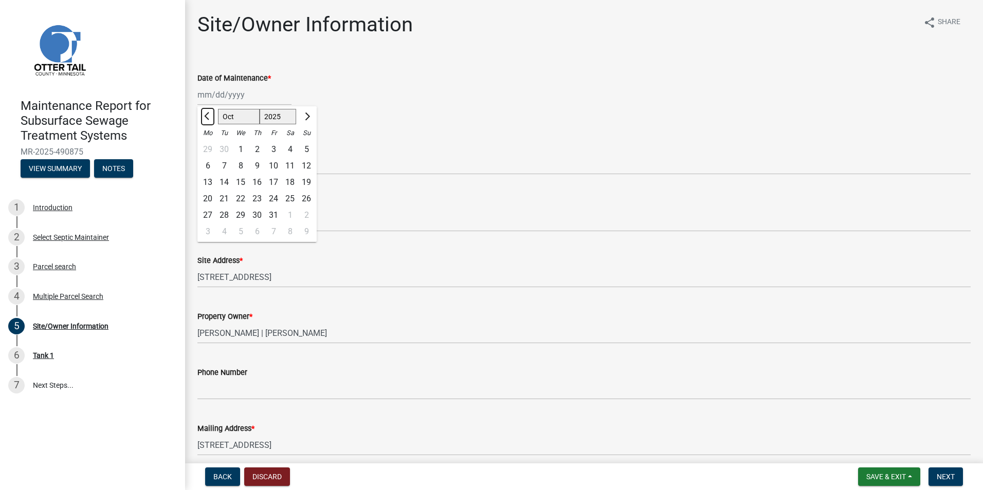
click at [211, 115] on span "Previous month" at bounding box center [208, 117] width 8 height 8
select select "7"
click at [230, 166] on div "8" at bounding box center [224, 166] width 16 height 16
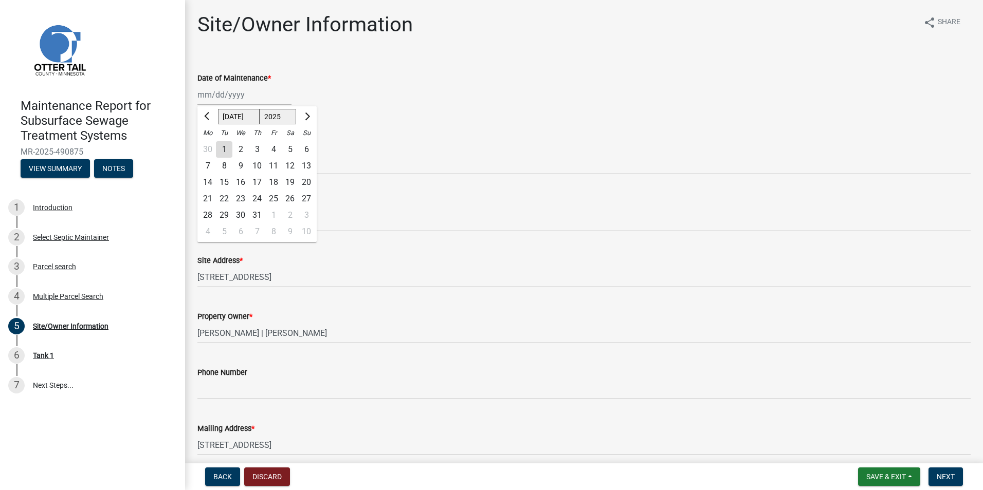
type input "[DATE]"
click at [230, 166] on select "Select Item... Called Routine Other" at bounding box center [583, 164] width 773 height 21
click at [197, 154] on select "Select Item... Called Routine Other" at bounding box center [583, 164] width 773 height 21
select select "3ac72b63-7b21-42e4-8192-806faae7a4f1"
click at [964, 478] on form "Save & Exit Save Save & Exit Next" at bounding box center [910, 477] width 113 height 19
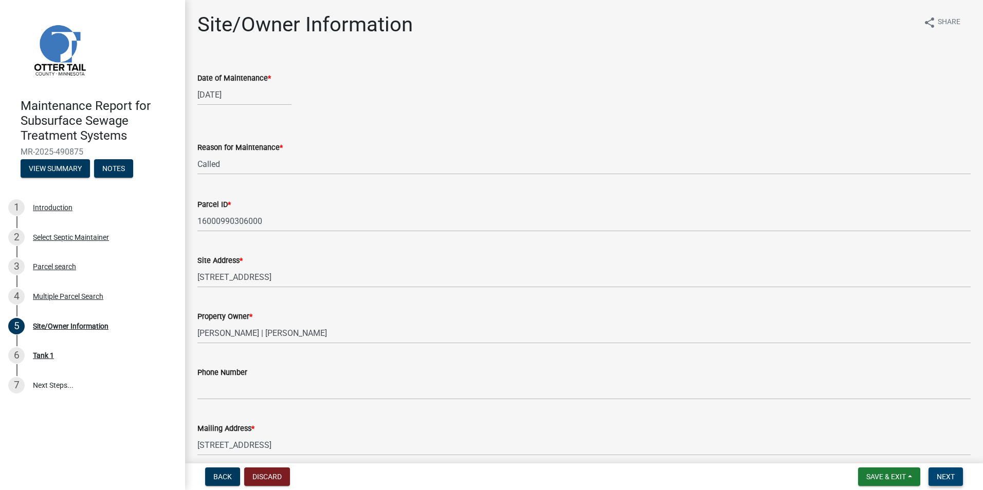
click at [954, 478] on span "Next" at bounding box center [946, 477] width 18 height 8
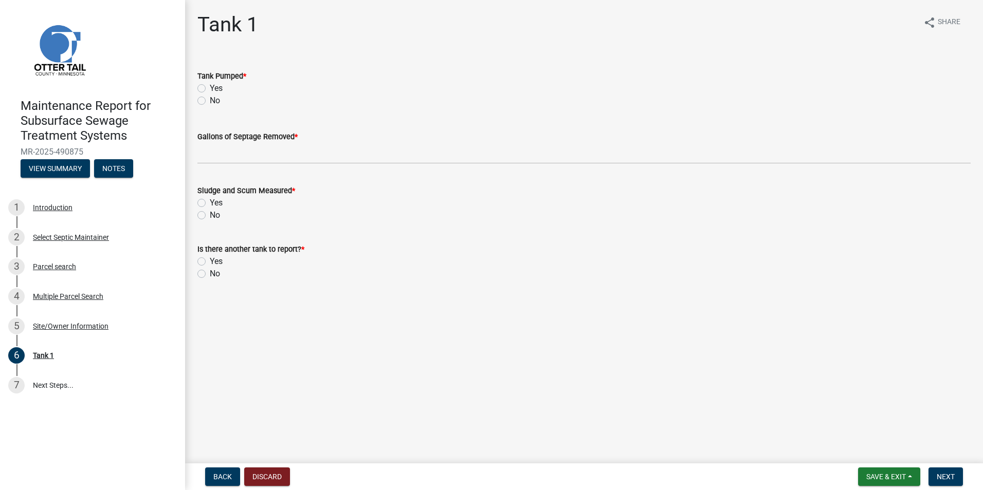
click at [210, 86] on label "Yes" at bounding box center [216, 88] width 13 height 12
click at [210, 86] on input "Yes" at bounding box center [213, 85] width 7 height 7
radio input "true"
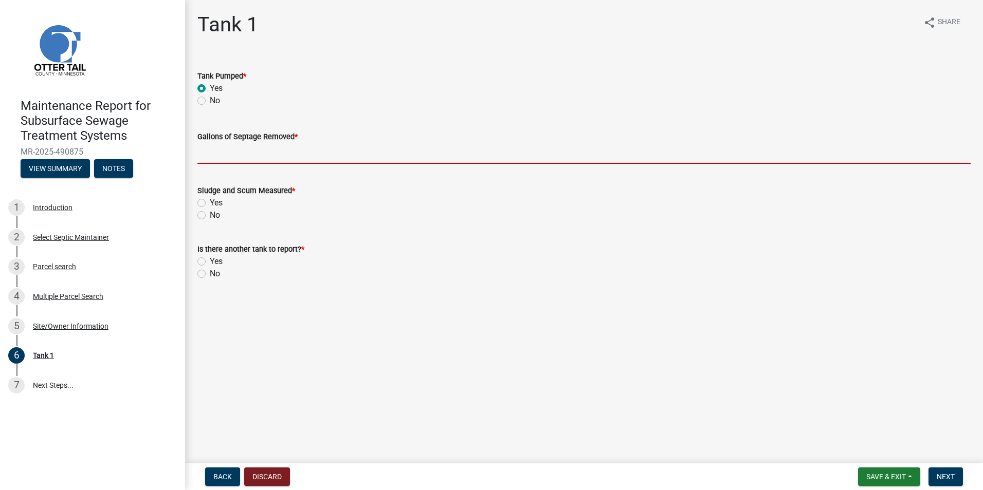
click at [220, 159] on input "Gallons of Septage Removed *" at bounding box center [583, 153] width 773 height 21
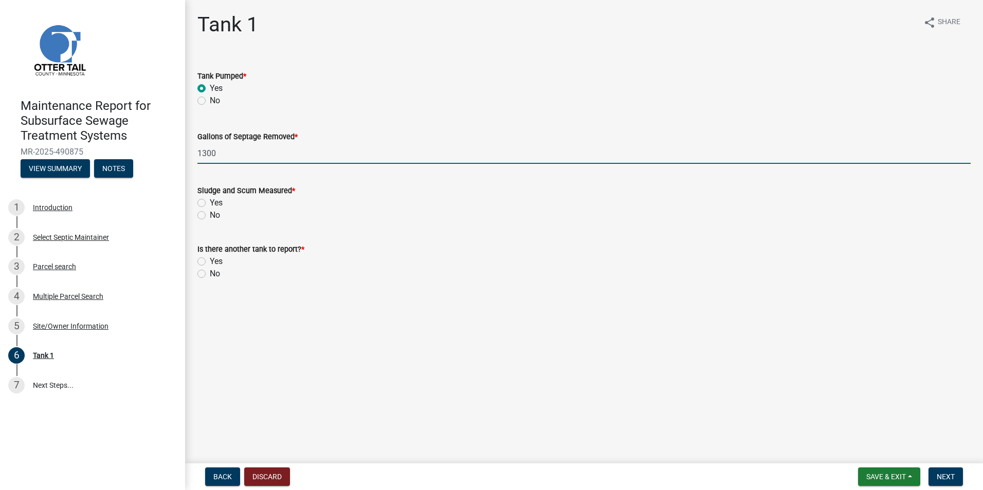
type input "1300"
drag, startPoint x: 199, startPoint y: 211, endPoint x: 204, endPoint y: 221, distance: 10.6
click at [210, 211] on label "No" at bounding box center [215, 215] width 10 height 12
click at [210, 211] on input "No" at bounding box center [213, 212] width 7 height 7
radio input "true"
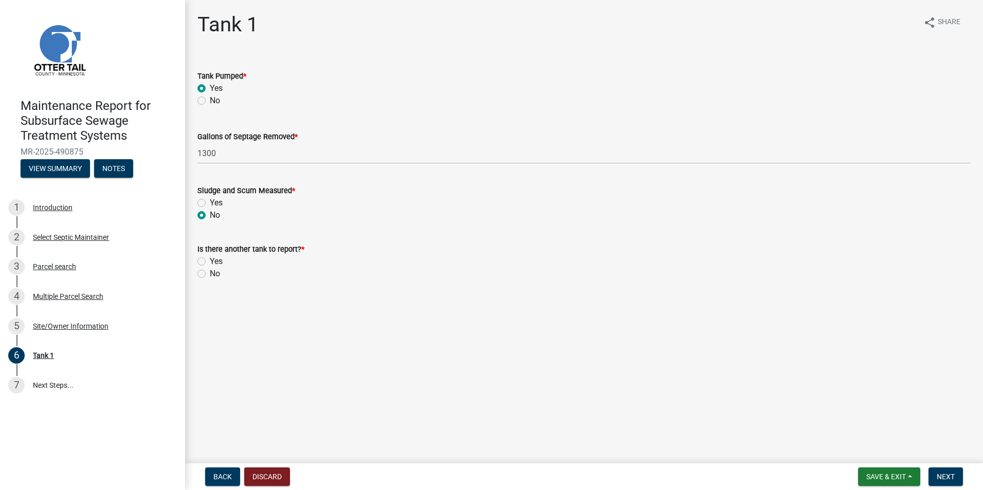
click at [210, 272] on label "No" at bounding box center [215, 274] width 10 height 12
click at [210, 272] on input "No" at bounding box center [213, 271] width 7 height 7
radio input "true"
click at [947, 470] on button "Next" at bounding box center [945, 477] width 34 height 19
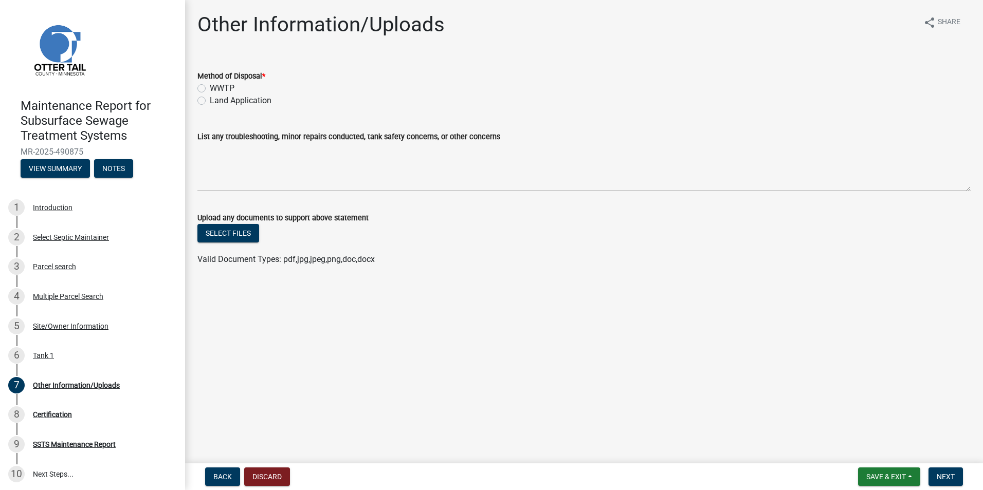
click at [196, 99] on div "Method of Disposal * WWTP Land Application" at bounding box center [584, 82] width 789 height 49
click at [208, 102] on div "Land Application" at bounding box center [583, 101] width 773 height 12
click at [210, 101] on label "Land Application" at bounding box center [241, 101] width 62 height 12
click at [210, 101] on input "Land Application" at bounding box center [213, 98] width 7 height 7
radio input "true"
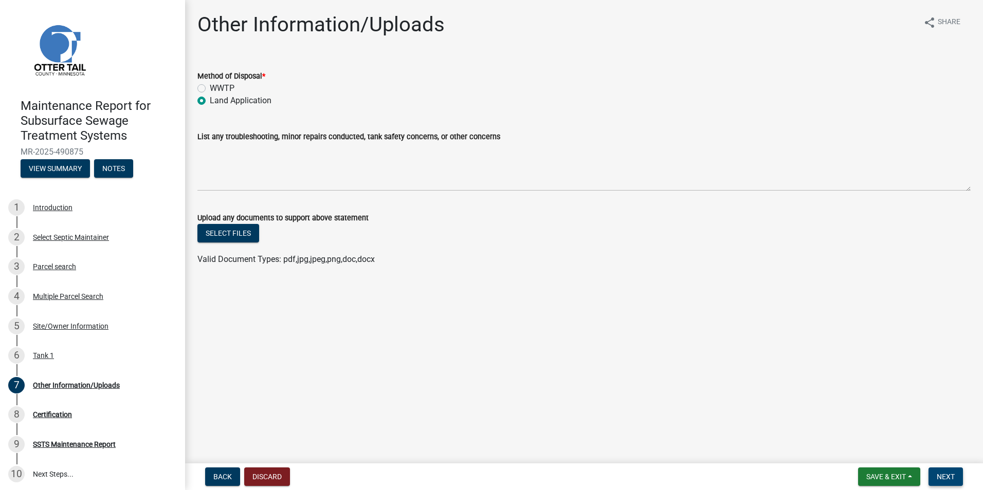
click at [946, 484] on button "Next" at bounding box center [945, 477] width 34 height 19
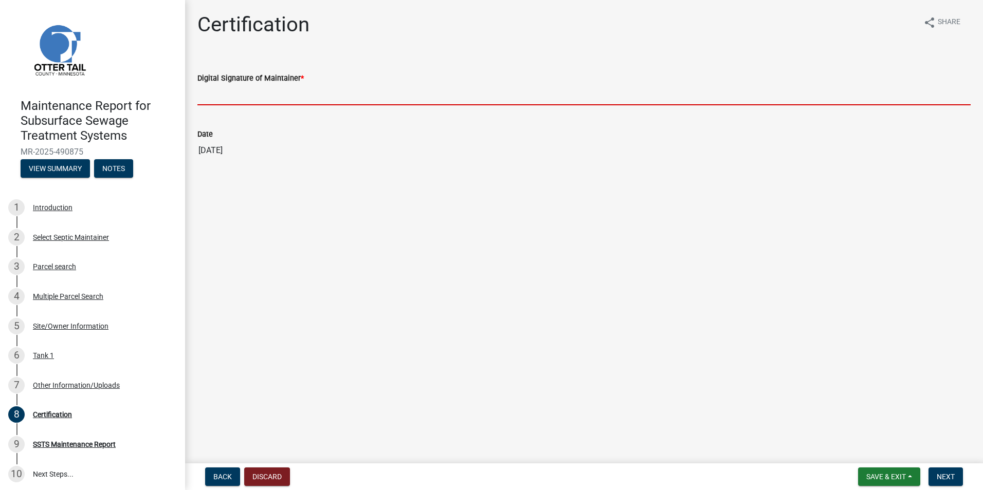
click at [249, 93] on input "Digital Signature of Maintainer *" at bounding box center [583, 94] width 773 height 21
type input "[PERSON_NAME]"
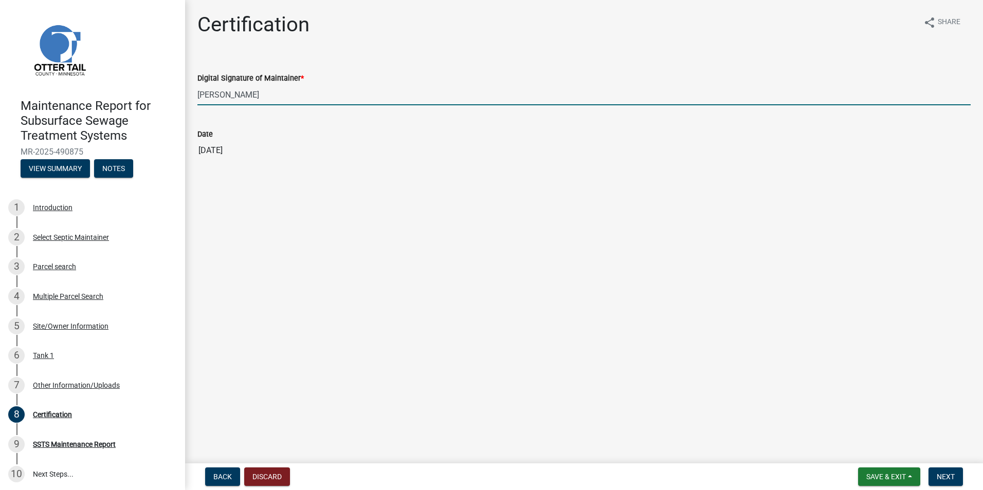
click at [938, 466] on nav "Back Discard Save & Exit Save Save & Exit Next" at bounding box center [584, 477] width 798 height 27
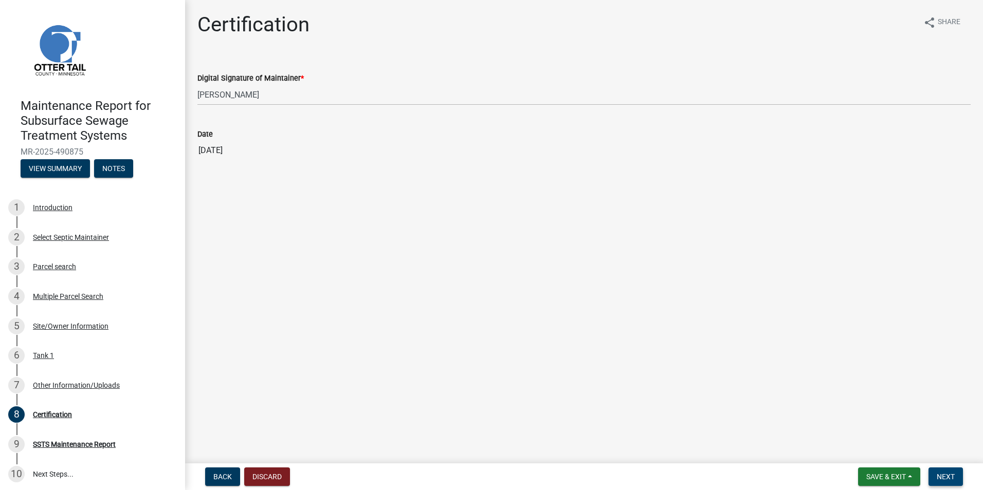
click at [941, 475] on span "Next" at bounding box center [946, 477] width 18 height 8
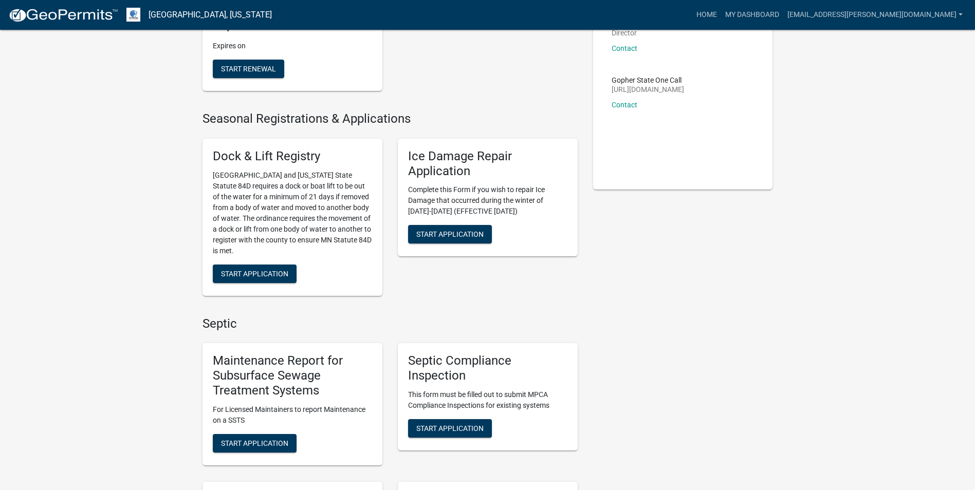
scroll to position [206, 0]
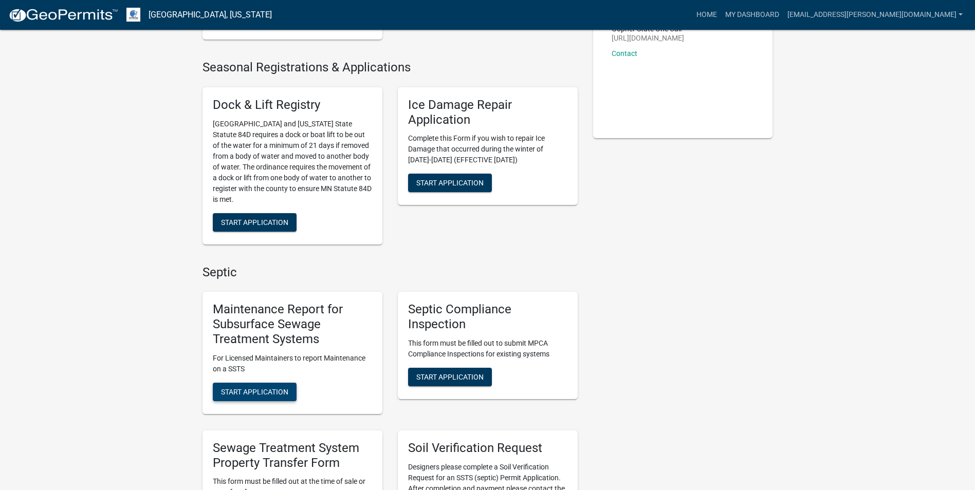
click at [272, 388] on span "Start Application" at bounding box center [254, 392] width 67 height 8
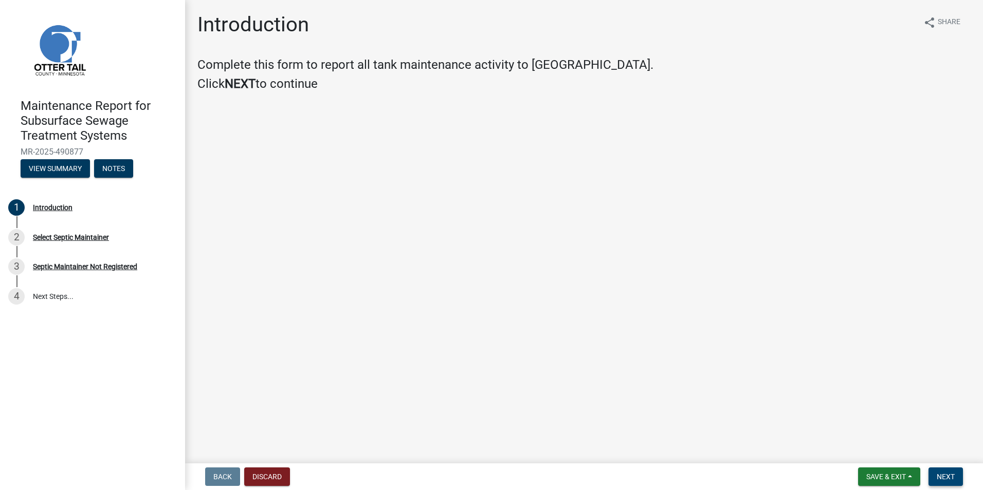
click at [947, 470] on button "Next" at bounding box center [945, 477] width 34 height 19
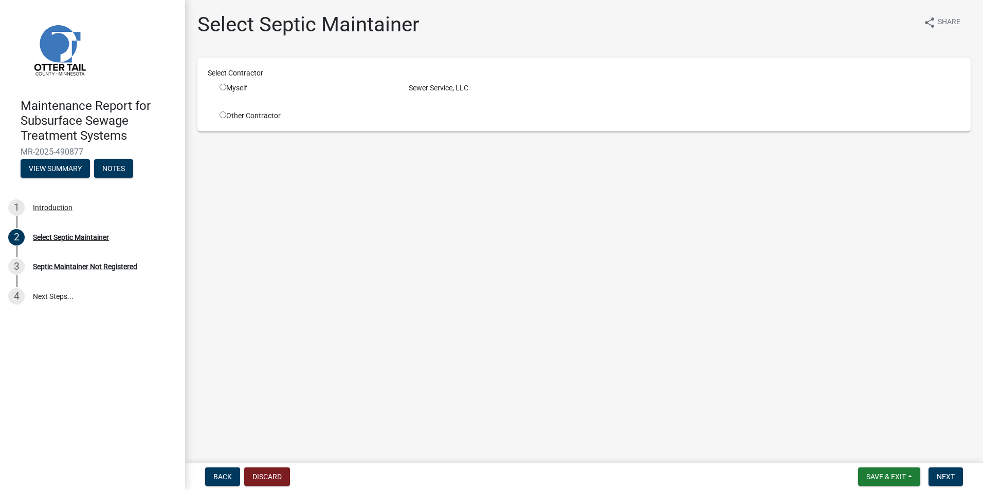
click at [226, 87] on div "Myself" at bounding box center [307, 88] width 174 height 11
click at [223, 87] on input "radio" at bounding box center [223, 87] width 7 height 7
radio input "true"
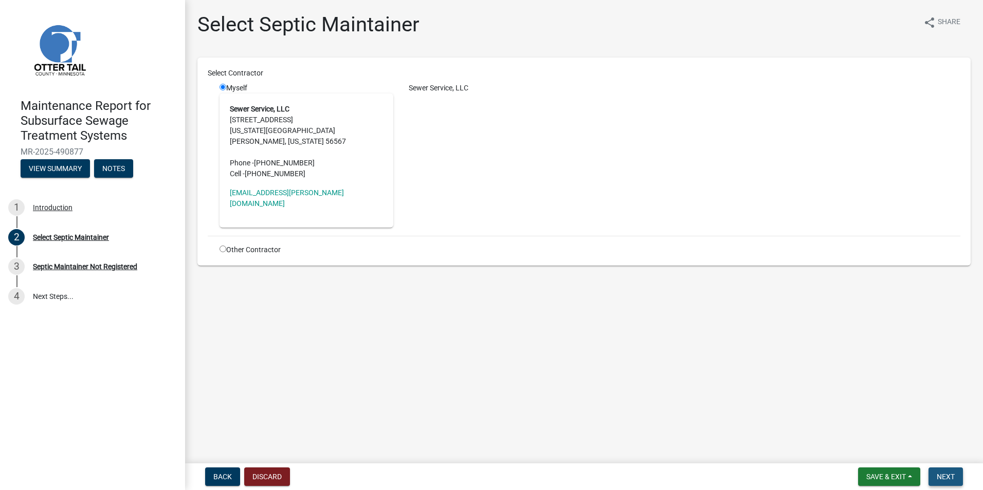
click at [950, 473] on span "Next" at bounding box center [946, 477] width 18 height 8
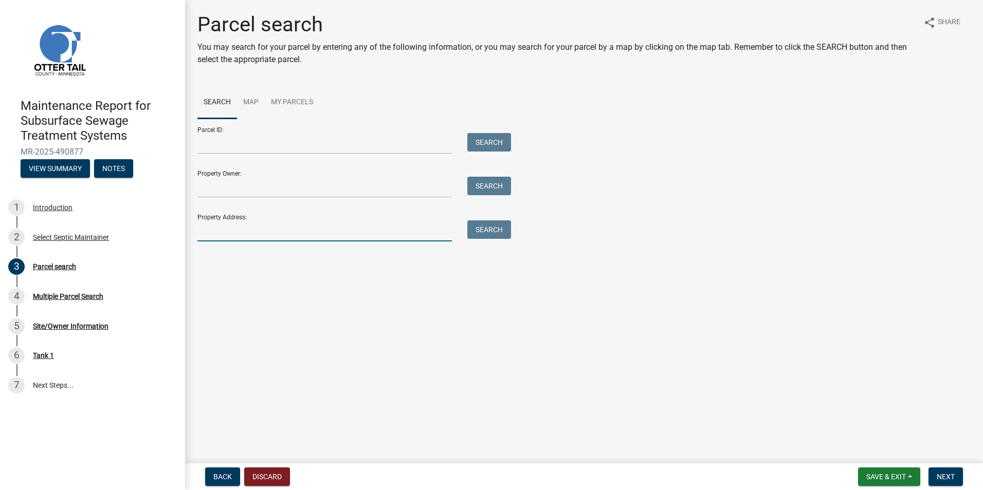
click at [344, 234] on input "Property Address:" at bounding box center [324, 231] width 254 height 21
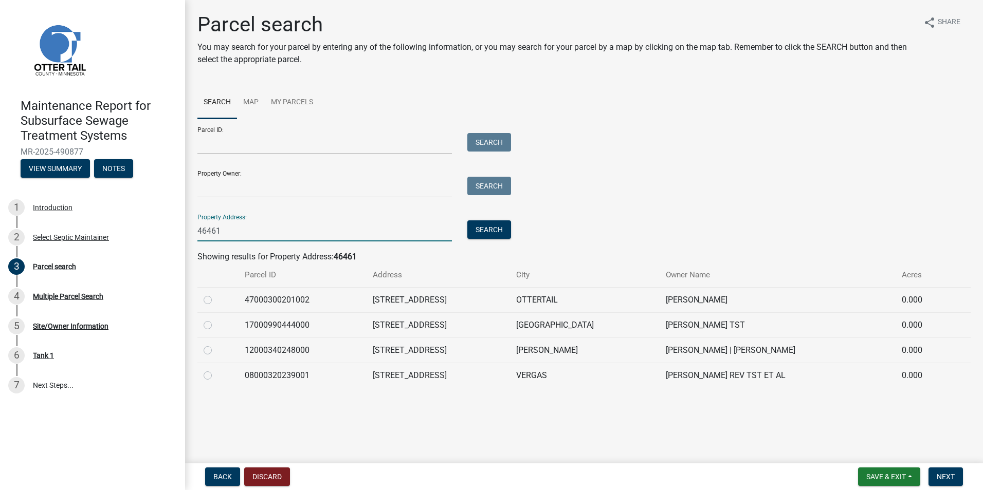
type input "46461"
click at [216, 370] on label at bounding box center [216, 370] width 0 height 0
click at [216, 376] on input "radio" at bounding box center [219, 373] width 7 height 7
radio input "true"
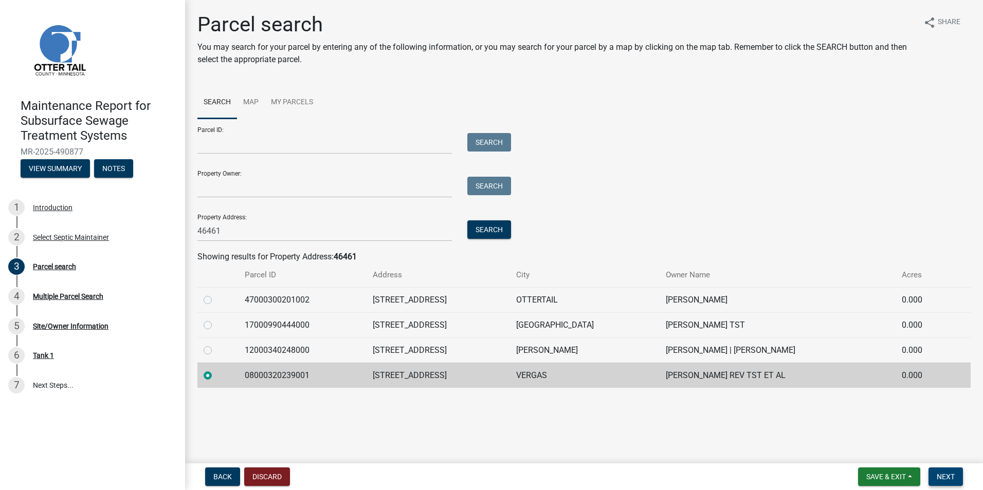
click at [939, 473] on span "Next" at bounding box center [946, 477] width 18 height 8
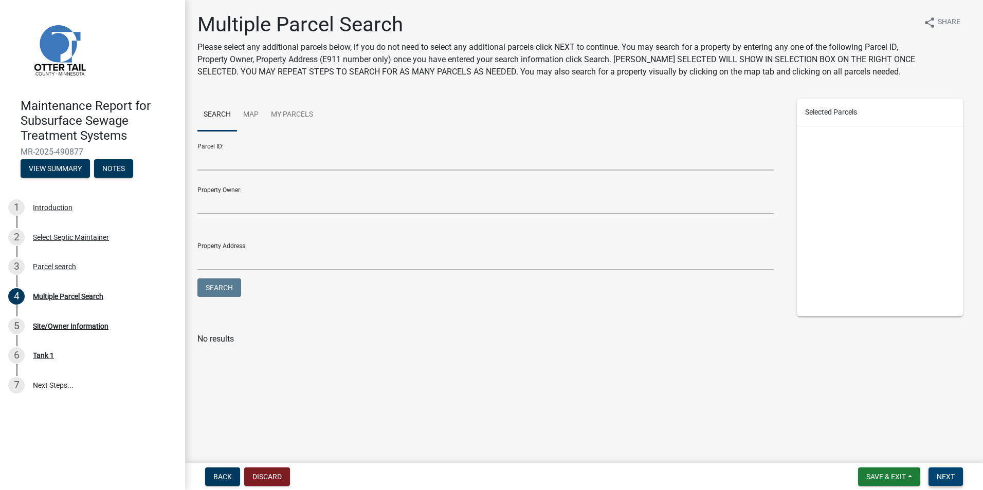
click at [949, 469] on button "Next" at bounding box center [945, 477] width 34 height 19
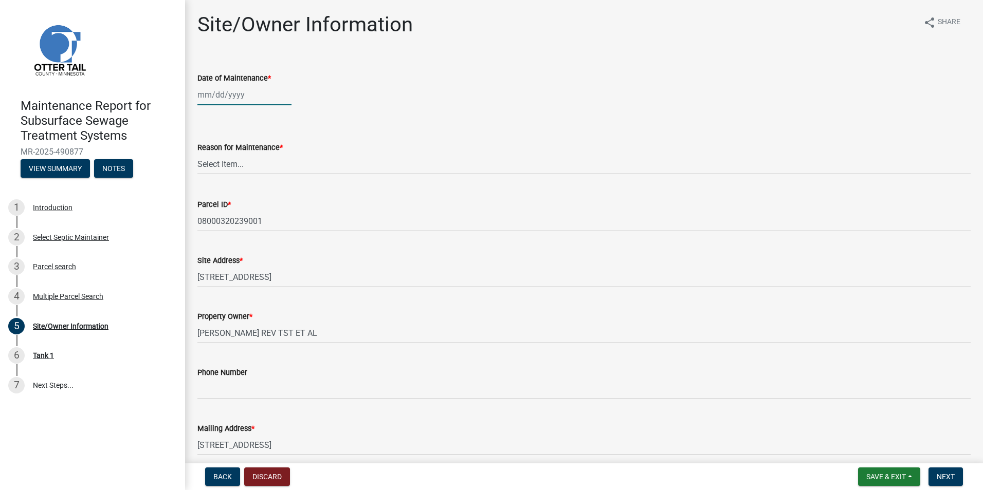
click at [211, 94] on div at bounding box center [244, 94] width 94 height 21
select select "10"
select select "2025"
click at [205, 113] on button "Previous month" at bounding box center [208, 116] width 12 height 16
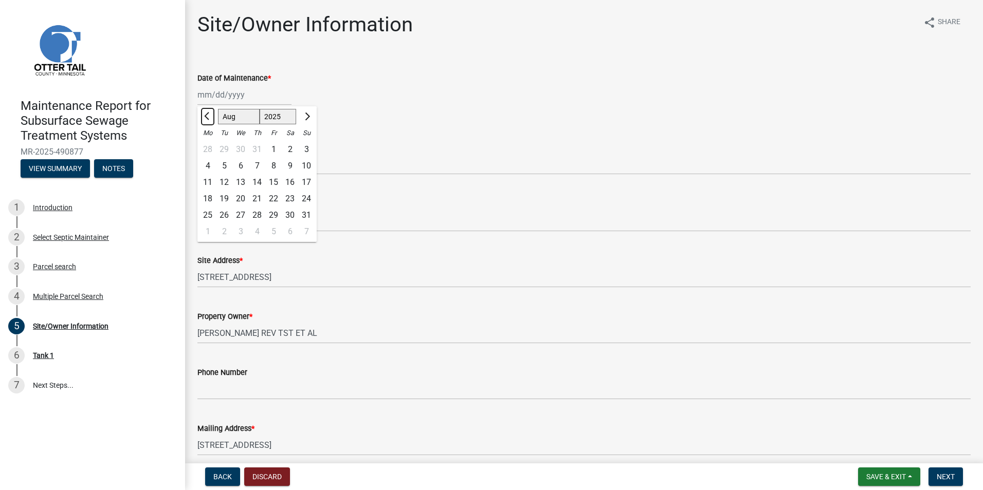
click at [205, 113] on button "Previous month" at bounding box center [208, 116] width 12 height 16
select select "7"
click at [228, 166] on div "8" at bounding box center [224, 166] width 16 height 16
type input "[DATE]"
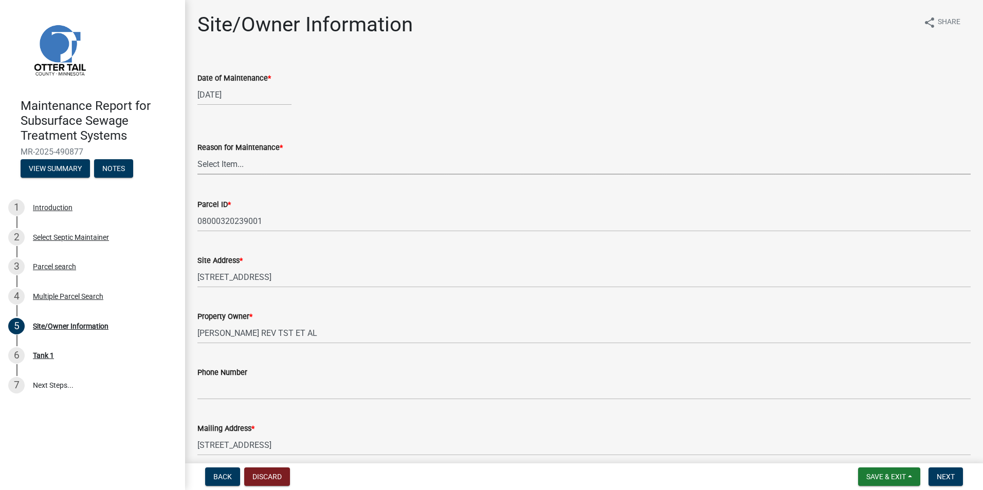
click at [228, 166] on select "Select Item... Called Routine Other" at bounding box center [583, 164] width 773 height 21
click at [197, 154] on select "Select Item... Called Routine Other" at bounding box center [583, 164] width 773 height 21
select select "3ac72b63-7b21-42e4-8192-806faae7a4f1"
click at [950, 472] on button "Next" at bounding box center [945, 477] width 34 height 19
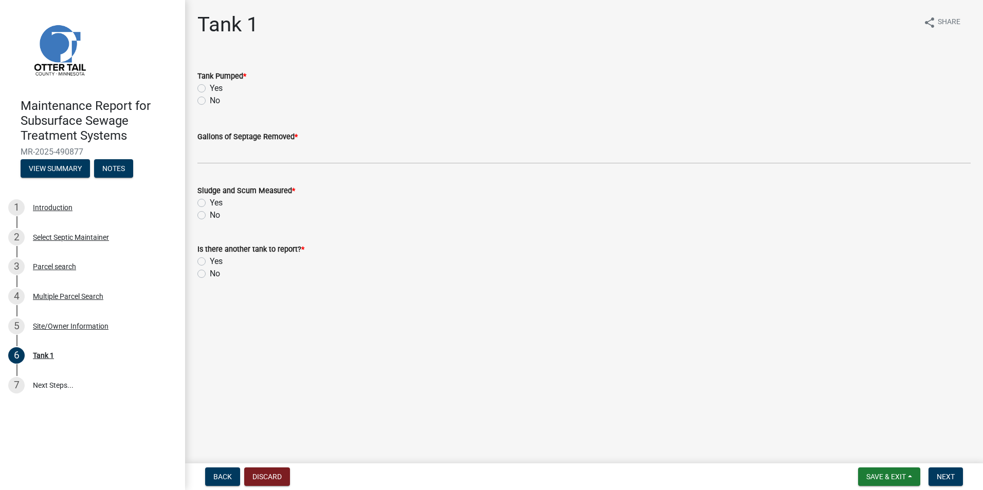
click at [210, 89] on label "Yes" at bounding box center [216, 88] width 13 height 12
click at [210, 89] on input "Yes" at bounding box center [213, 85] width 7 height 7
radio input "true"
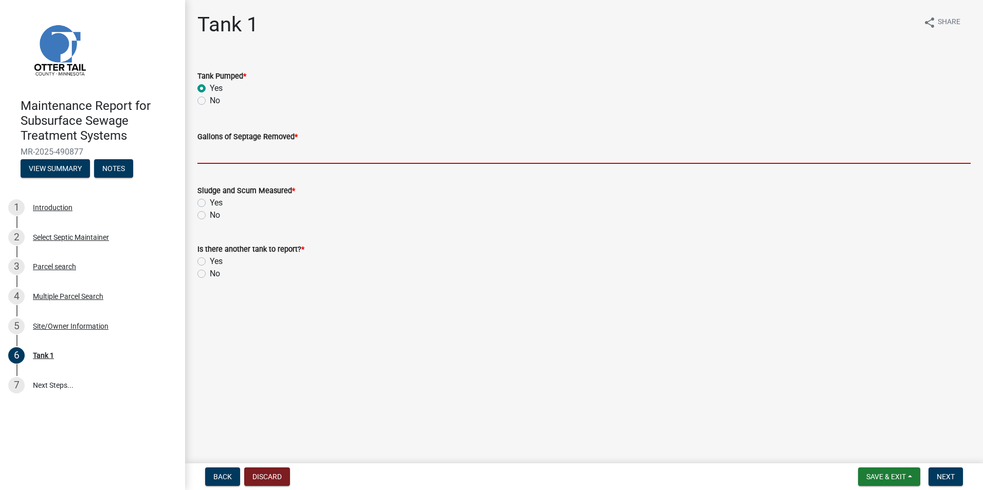
click at [206, 155] on input "Gallons of Septage Removed *" at bounding box center [583, 153] width 773 height 21
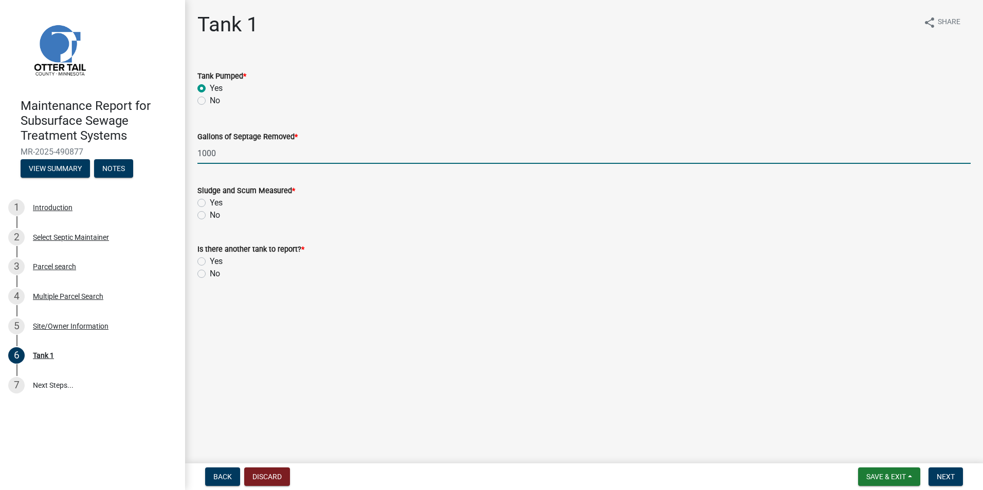
type input "1000"
click at [210, 216] on label "No" at bounding box center [215, 215] width 10 height 12
click at [210, 216] on input "No" at bounding box center [213, 212] width 7 height 7
radio input "true"
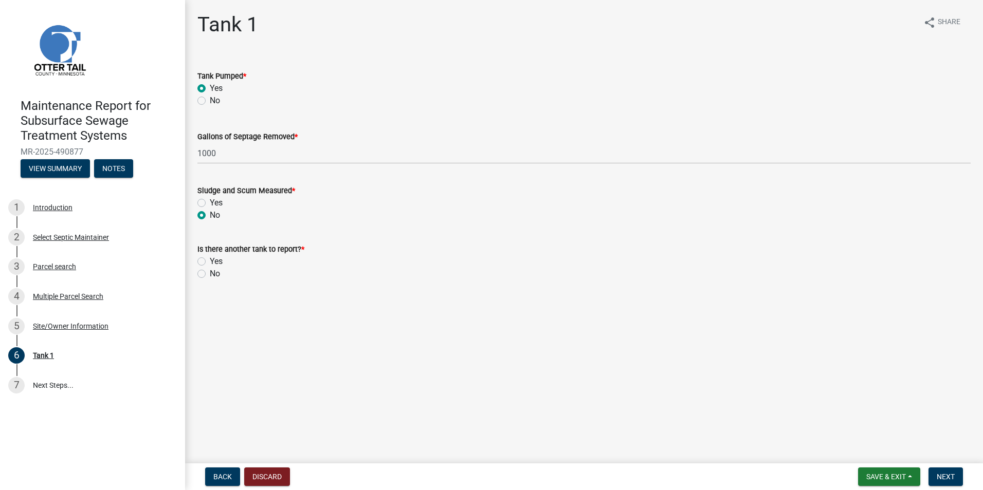
click at [206, 275] on div "No" at bounding box center [583, 274] width 773 height 12
click at [210, 275] on label "No" at bounding box center [215, 274] width 10 height 12
click at [210, 275] on input "No" at bounding box center [213, 271] width 7 height 7
radio input "true"
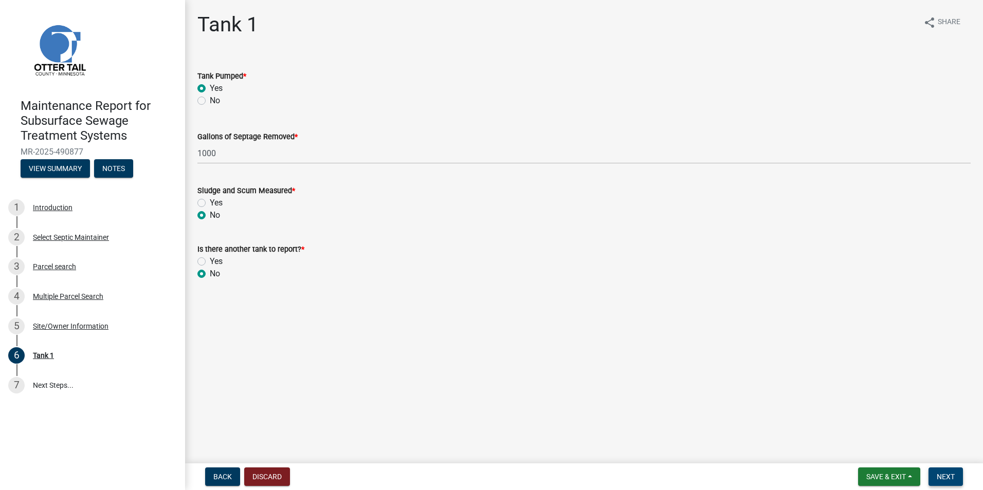
click at [932, 473] on button "Next" at bounding box center [945, 477] width 34 height 19
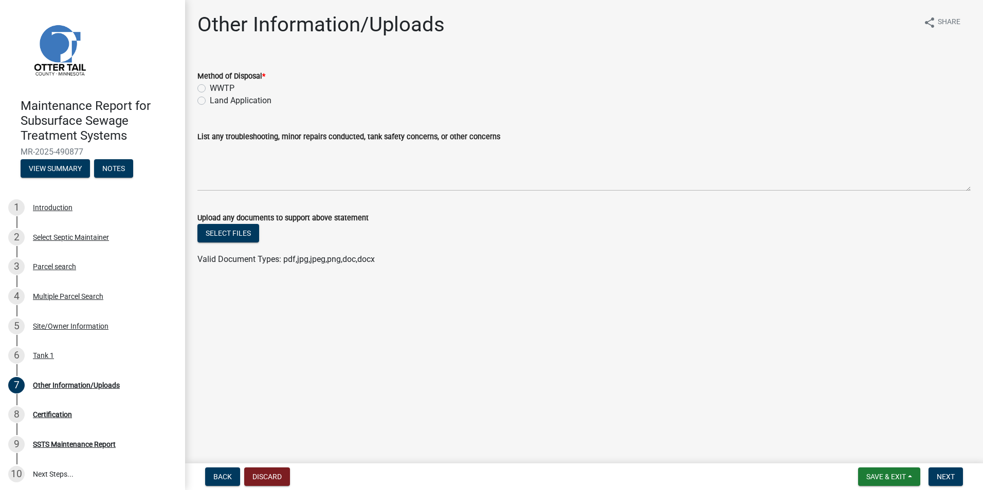
click at [210, 103] on label "Land Application" at bounding box center [241, 101] width 62 height 12
click at [210, 101] on input "Land Application" at bounding box center [213, 98] width 7 height 7
radio input "true"
click at [943, 476] on span "Next" at bounding box center [946, 477] width 18 height 8
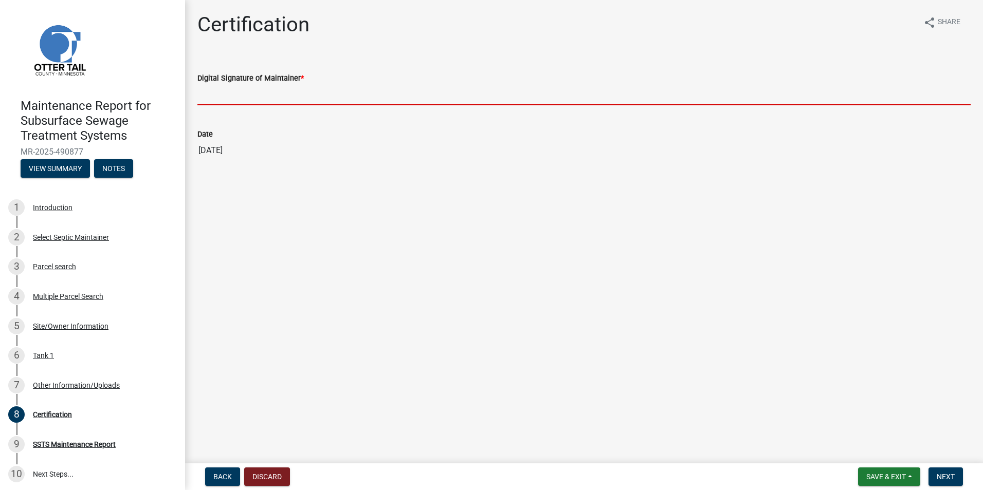
click at [252, 103] on input "Digital Signature of Maintainer *" at bounding box center [583, 94] width 773 height 21
type input "[PERSON_NAME]"
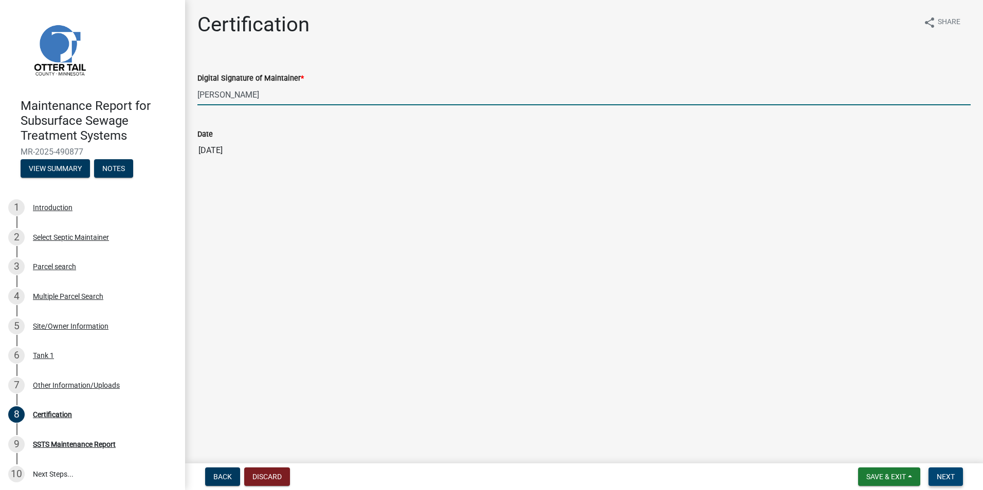
click at [951, 479] on span "Next" at bounding box center [946, 477] width 18 height 8
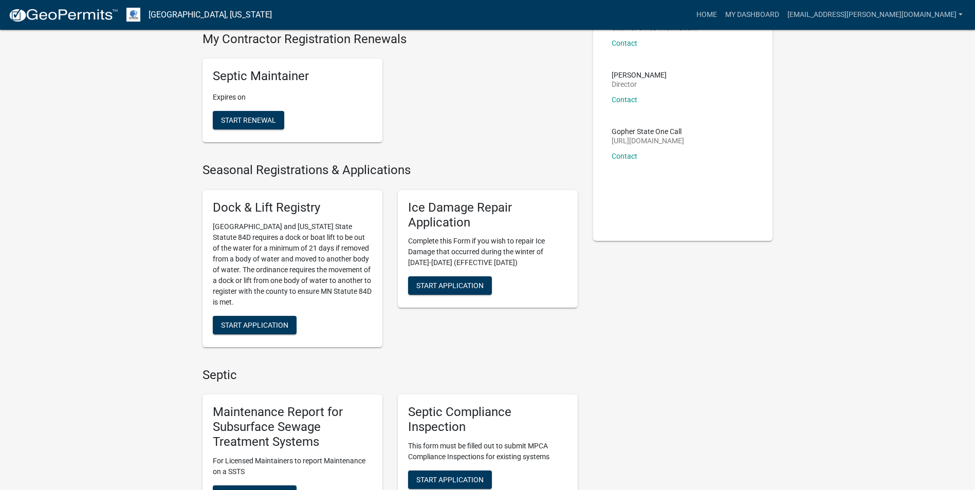
scroll to position [206, 0]
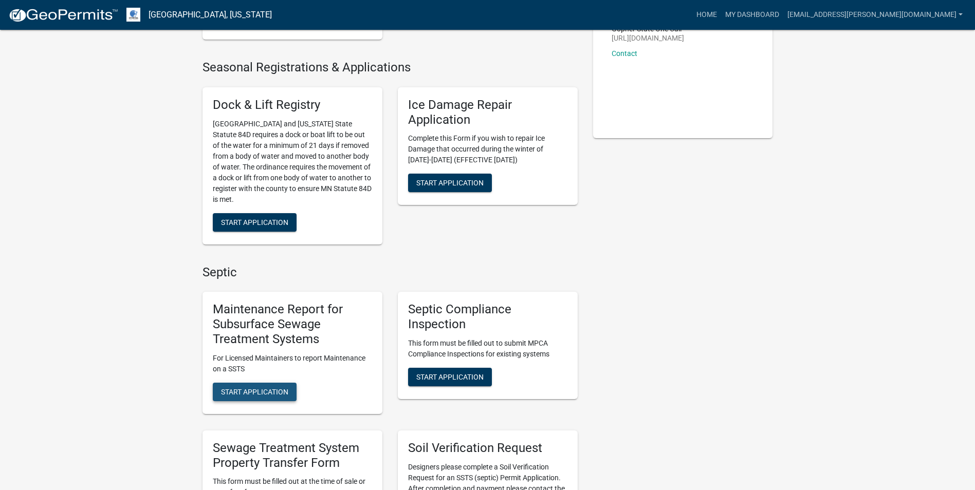
click at [240, 394] on span "Start Application" at bounding box center [254, 392] width 67 height 8
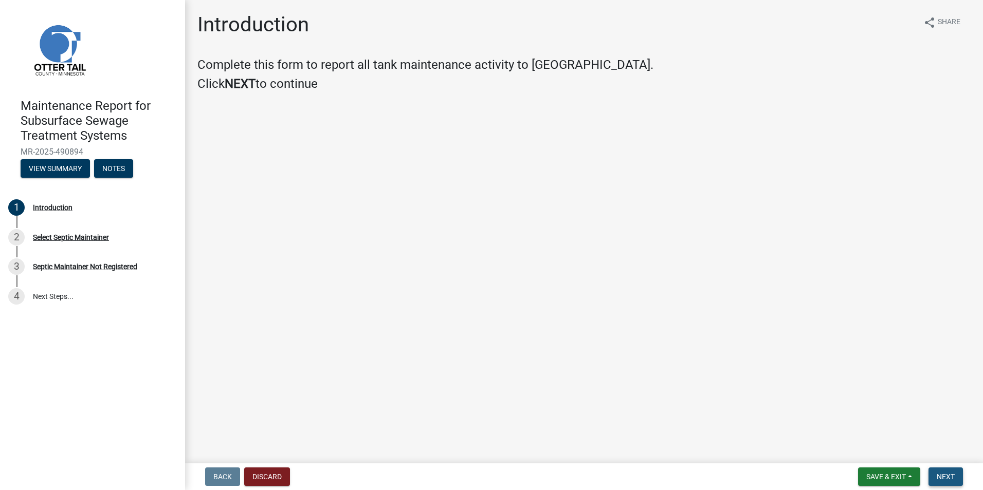
click at [941, 474] on span "Next" at bounding box center [946, 477] width 18 height 8
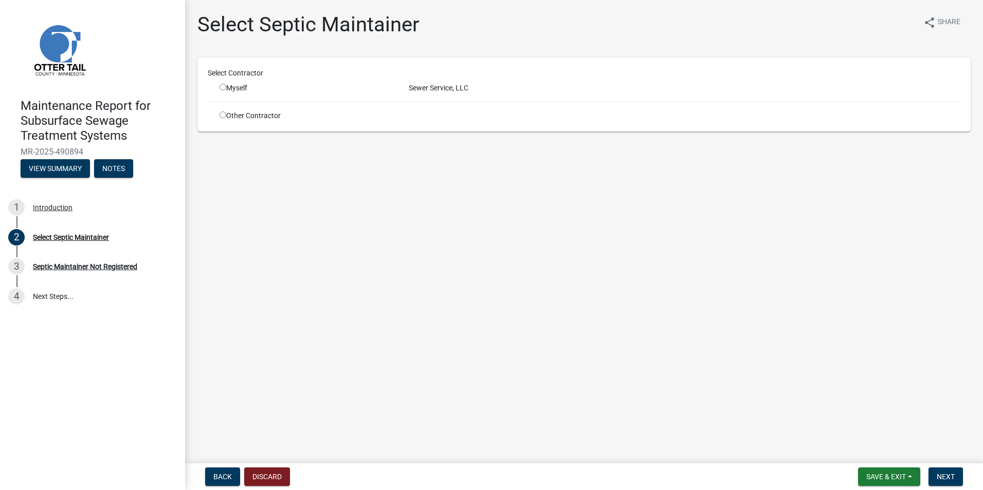
drag, startPoint x: 223, startPoint y: 84, endPoint x: 234, endPoint y: 88, distance: 12.0
click at [223, 85] on input "radio" at bounding box center [223, 87] width 7 height 7
radio input "true"
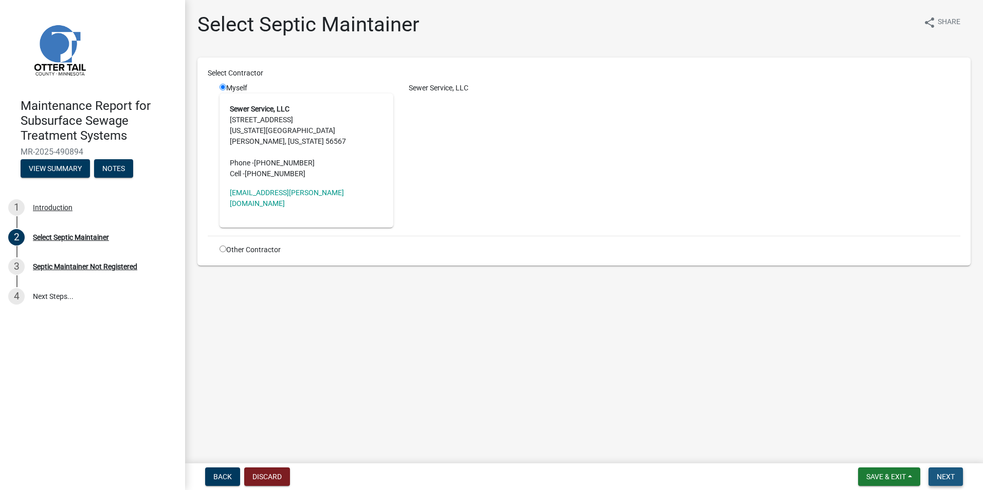
click at [957, 484] on button "Next" at bounding box center [945, 477] width 34 height 19
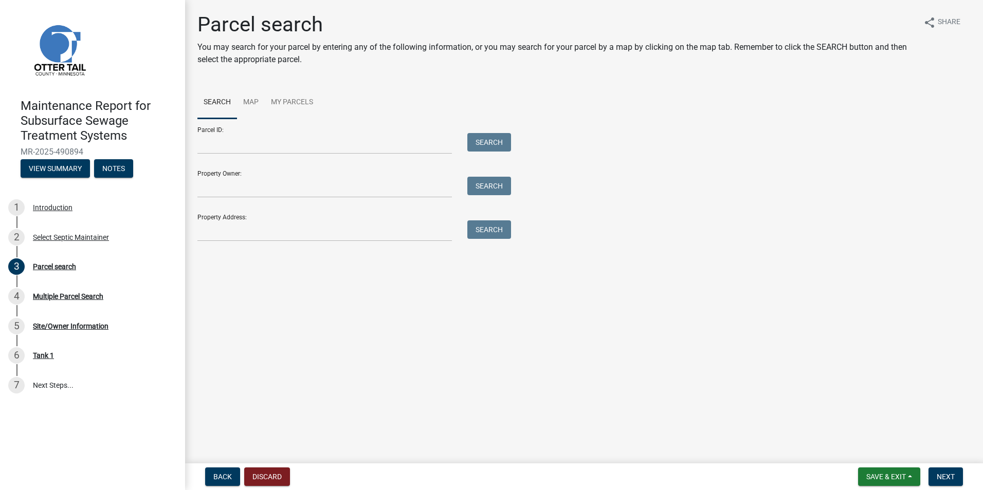
click at [268, 242] on div "Parcel search You may search for your parcel by entering any of the following i…" at bounding box center [584, 131] width 789 height 239
click at [268, 239] on input "Property Address:" at bounding box center [324, 231] width 254 height 21
type input "49707"
click at [479, 225] on button "Search" at bounding box center [489, 230] width 44 height 19
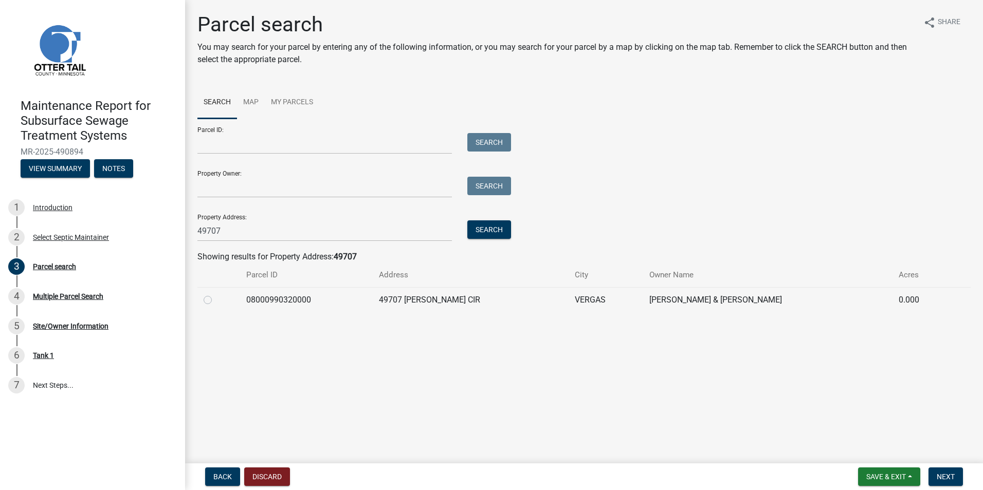
click at [216, 294] on label at bounding box center [216, 294] width 0 height 0
click at [216, 301] on input "radio" at bounding box center [219, 297] width 7 height 7
radio input "true"
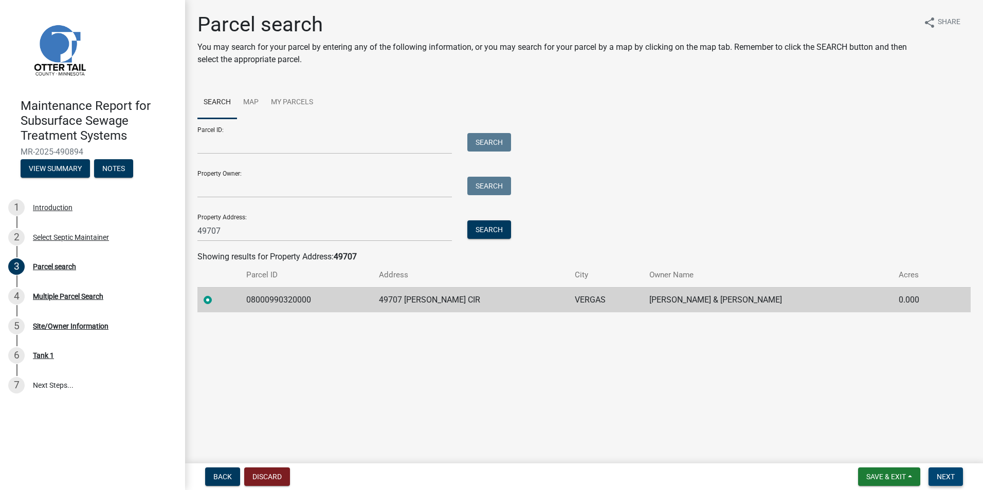
click at [941, 479] on span "Next" at bounding box center [946, 477] width 18 height 8
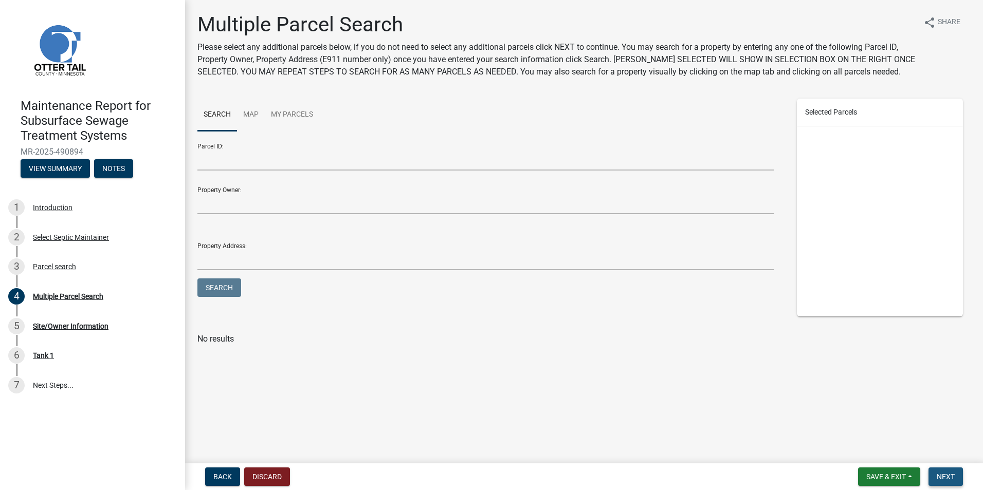
click at [941, 479] on span "Next" at bounding box center [946, 477] width 18 height 8
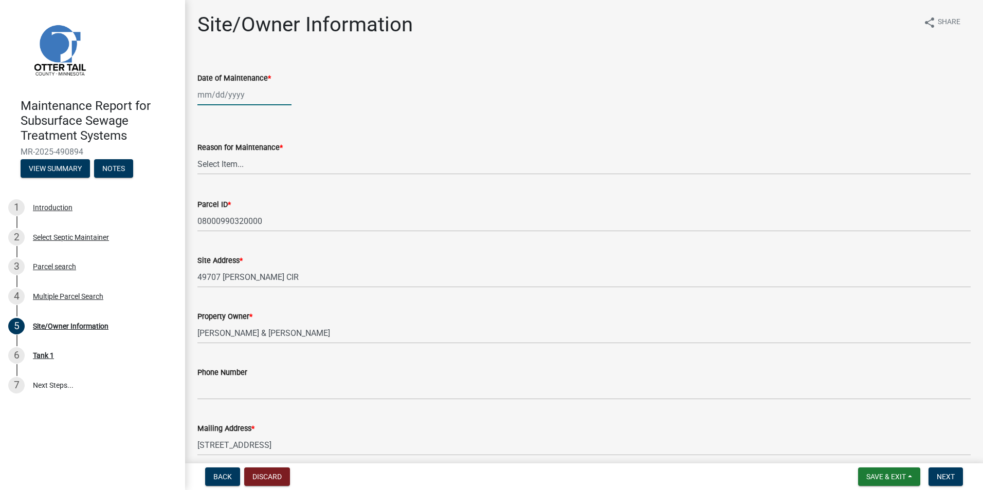
click at [215, 92] on div at bounding box center [244, 94] width 94 height 21
select select "10"
select select "2025"
click at [208, 110] on button "Previous month" at bounding box center [208, 116] width 12 height 16
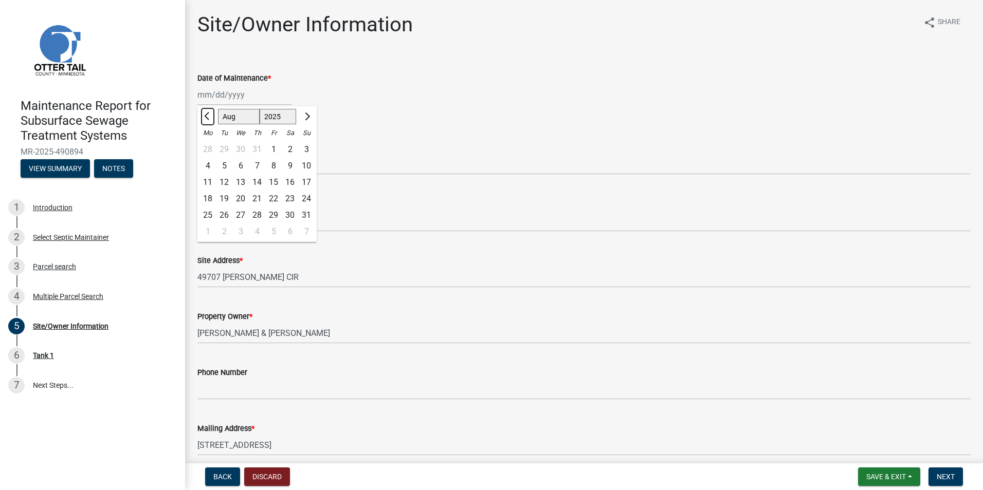
click at [208, 110] on button "Previous month" at bounding box center [208, 116] width 12 height 16
select select "7"
click at [221, 172] on div "8" at bounding box center [224, 166] width 16 height 16
type input "[DATE]"
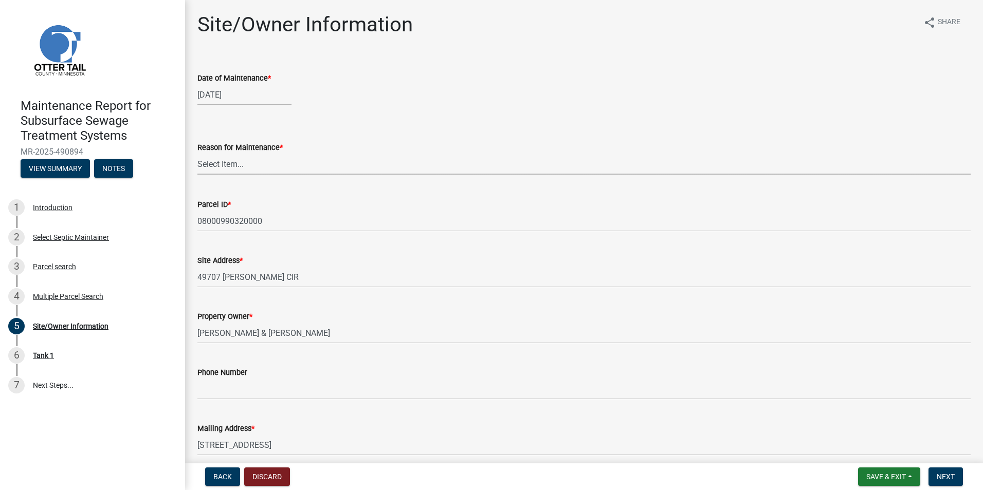
click at [221, 172] on select "Select Item... Called Routine Other" at bounding box center [583, 164] width 773 height 21
click at [197, 154] on select "Select Item... Called Routine Other" at bounding box center [583, 164] width 773 height 21
select select "3ac72b63-7b21-42e4-8192-806faae7a4f1"
click at [937, 473] on span "Next" at bounding box center [946, 477] width 18 height 8
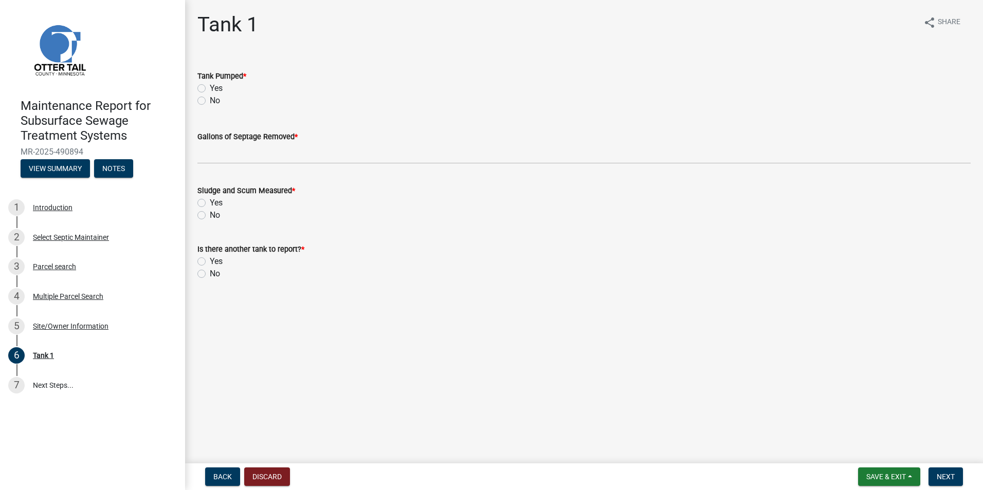
click at [210, 89] on label "Yes" at bounding box center [216, 88] width 13 height 12
click at [210, 89] on input "Yes" at bounding box center [213, 85] width 7 height 7
radio input "true"
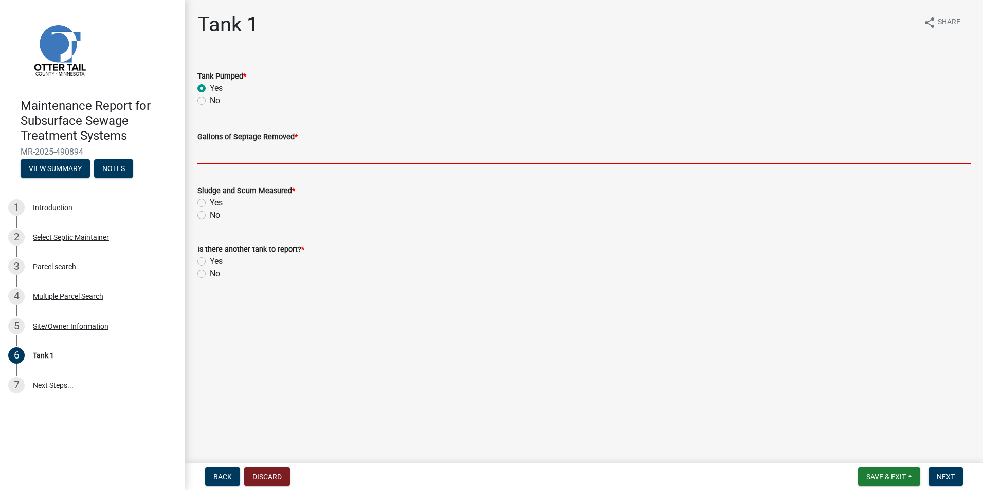
click at [242, 160] on input "Gallons of Septage Removed *" at bounding box center [583, 153] width 773 height 21
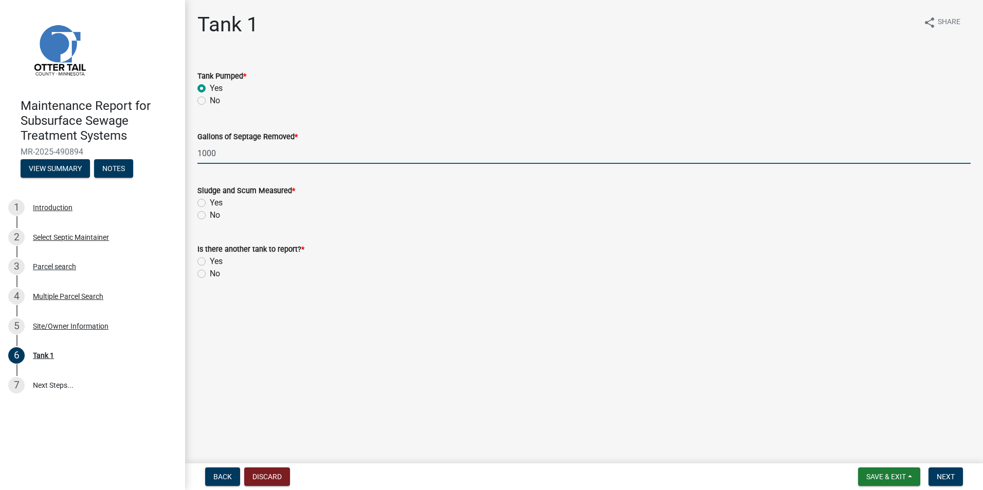
type input "1000"
click at [210, 217] on label "No" at bounding box center [215, 215] width 10 height 12
click at [210, 216] on input "No" at bounding box center [213, 212] width 7 height 7
radio input "true"
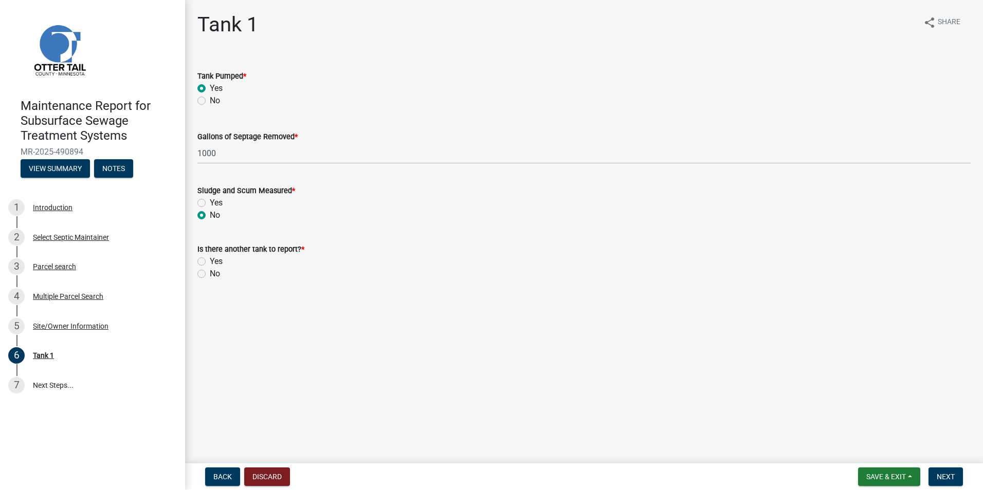
click at [210, 273] on label "No" at bounding box center [215, 274] width 10 height 12
click at [210, 273] on input "No" at bounding box center [213, 271] width 7 height 7
radio input "true"
click at [940, 478] on span "Next" at bounding box center [946, 477] width 18 height 8
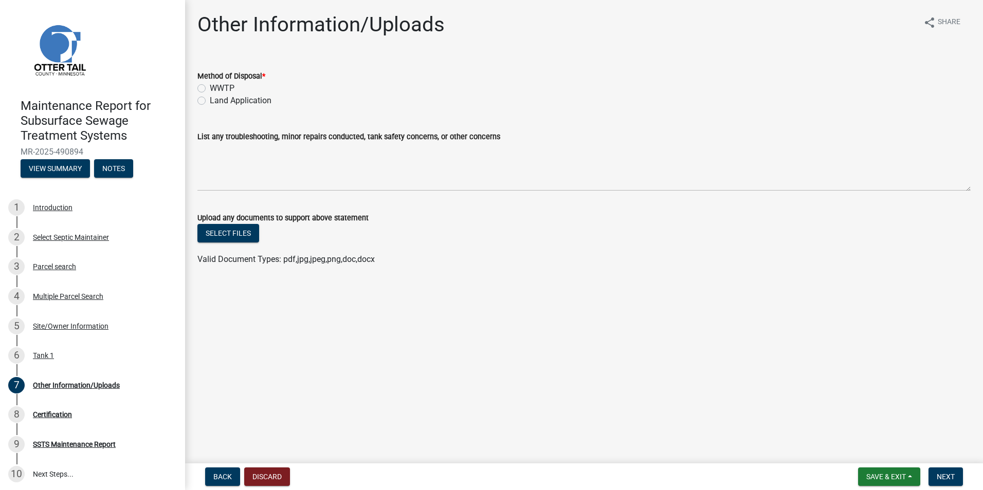
click at [206, 98] on div "Land Application" at bounding box center [583, 101] width 773 height 12
click at [210, 101] on label "Land Application" at bounding box center [241, 101] width 62 height 12
click at [210, 101] on input "Land Application" at bounding box center [213, 98] width 7 height 7
radio input "true"
click at [929, 475] on button "Next" at bounding box center [945, 477] width 34 height 19
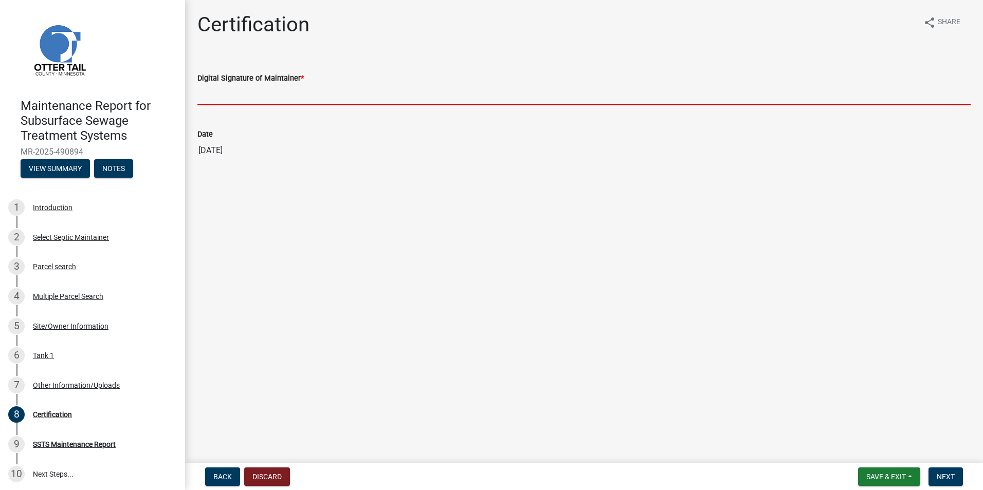
click at [208, 98] on input "Digital Signature of Maintainer *" at bounding box center [583, 94] width 773 height 21
type input "[PERSON_NAME]"
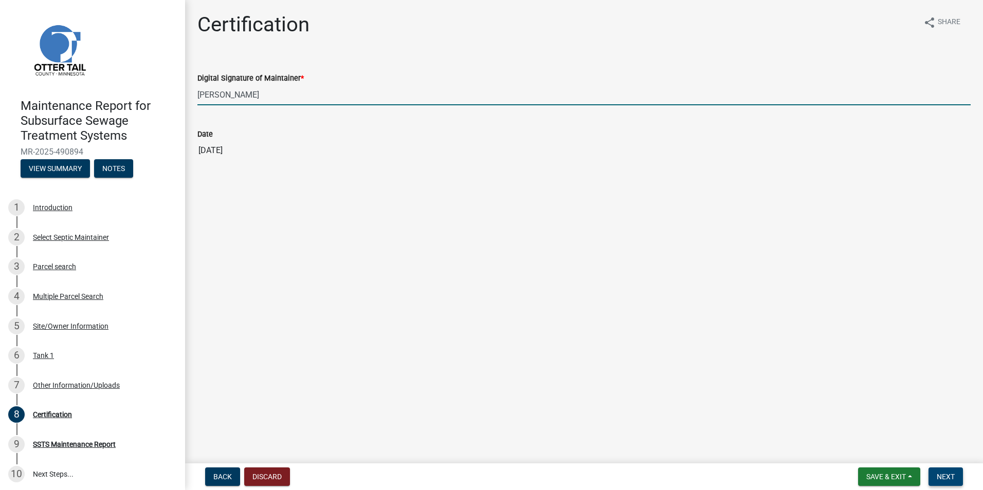
click at [946, 478] on span "Next" at bounding box center [946, 477] width 18 height 8
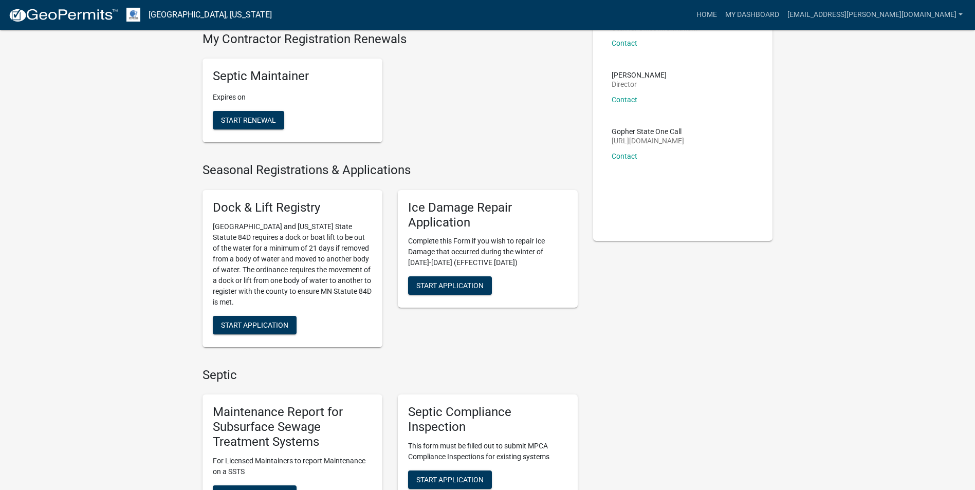
scroll to position [154, 0]
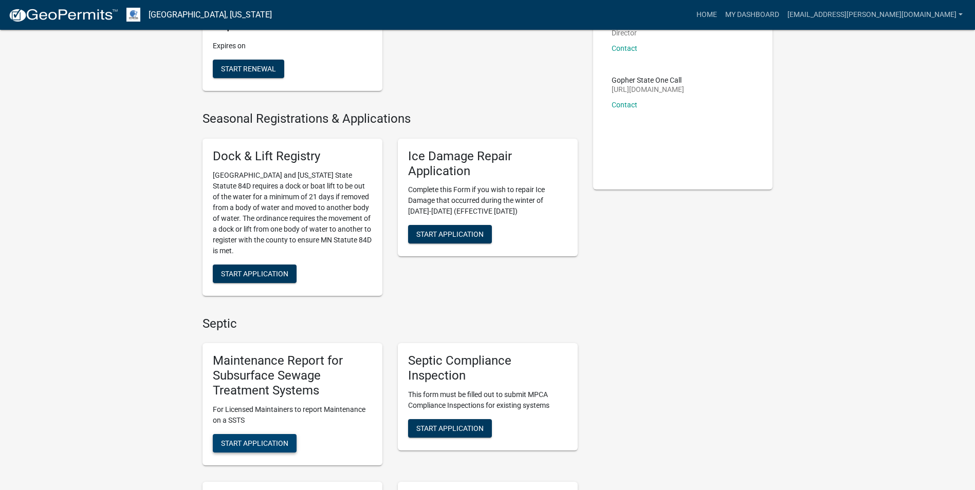
click at [249, 445] on span "Start Application" at bounding box center [254, 443] width 67 height 8
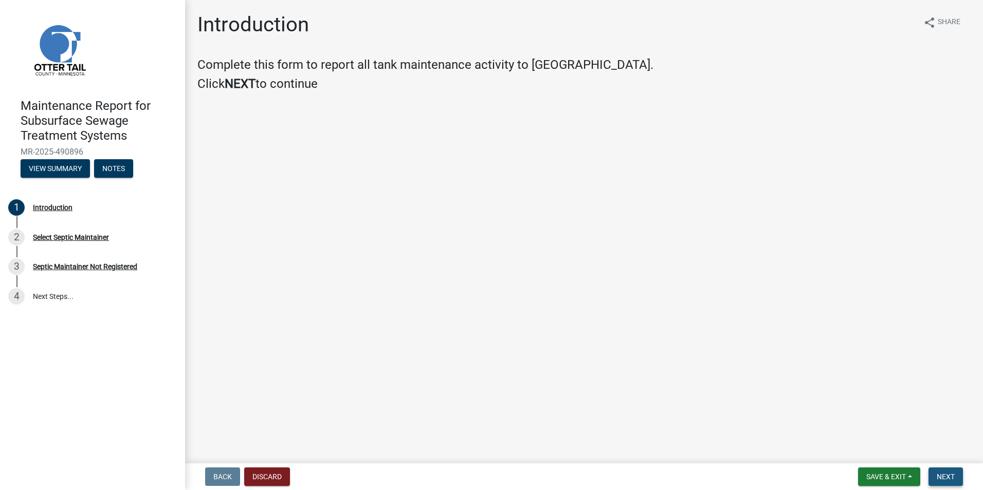
click at [943, 473] on span "Next" at bounding box center [946, 477] width 18 height 8
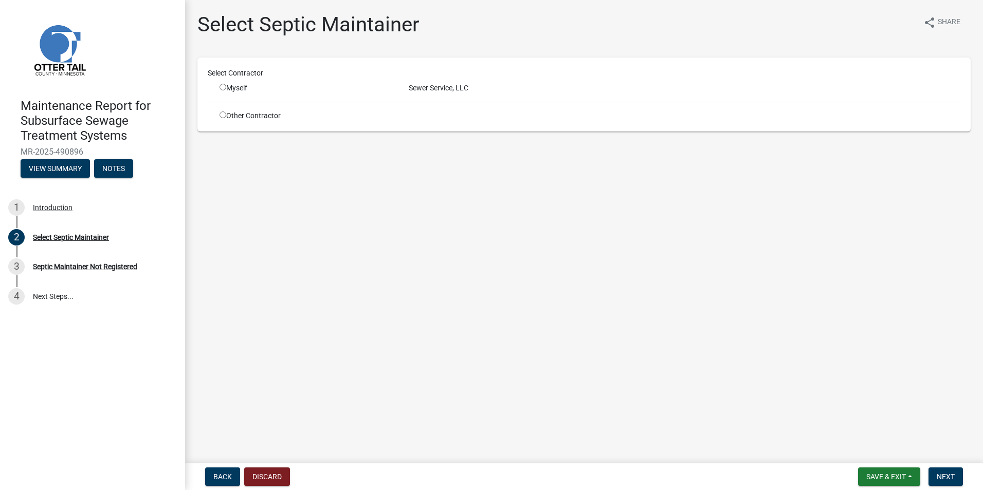
click at [223, 86] on input "radio" at bounding box center [223, 87] width 7 height 7
radio input "true"
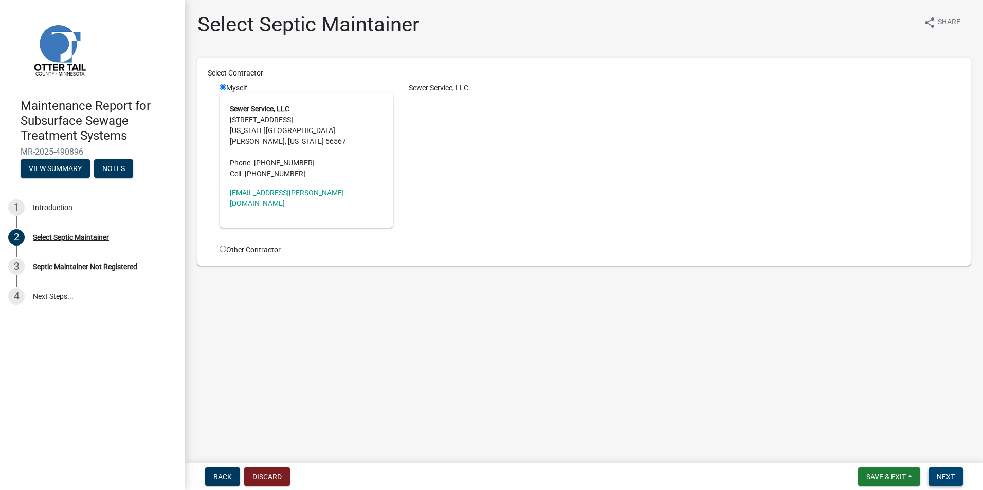
click at [958, 478] on button "Next" at bounding box center [945, 477] width 34 height 19
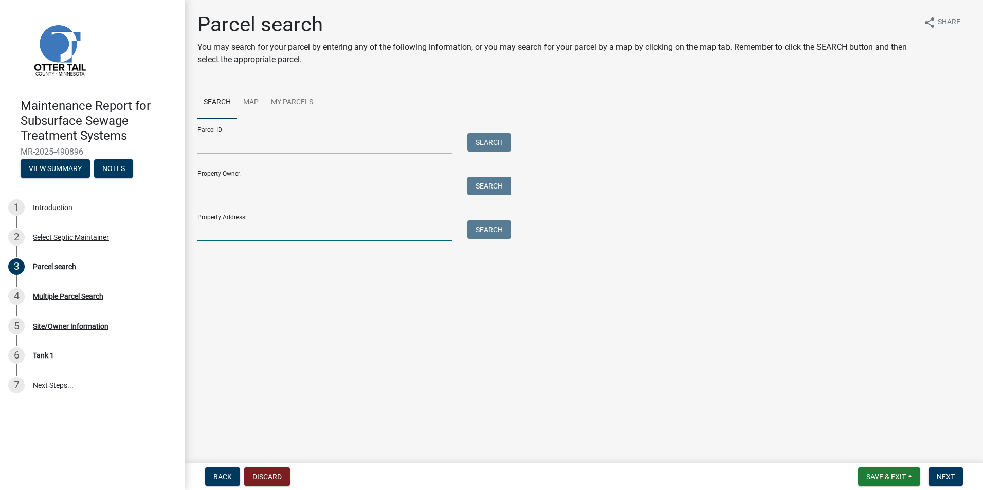
click at [222, 226] on input "Property Address:" at bounding box center [324, 231] width 254 height 21
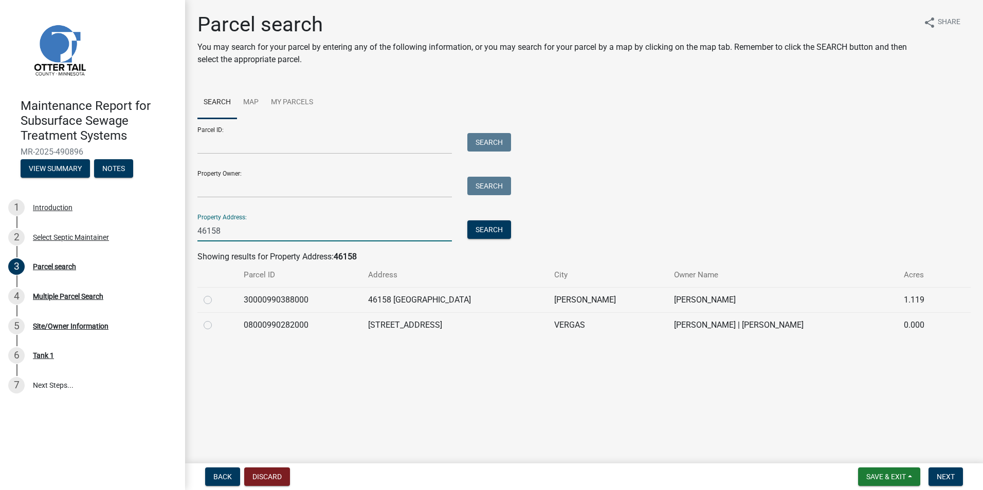
type input "46158"
click at [216, 319] on label at bounding box center [216, 319] width 0 height 0
click at [216, 326] on input "radio" at bounding box center [219, 322] width 7 height 7
radio input "true"
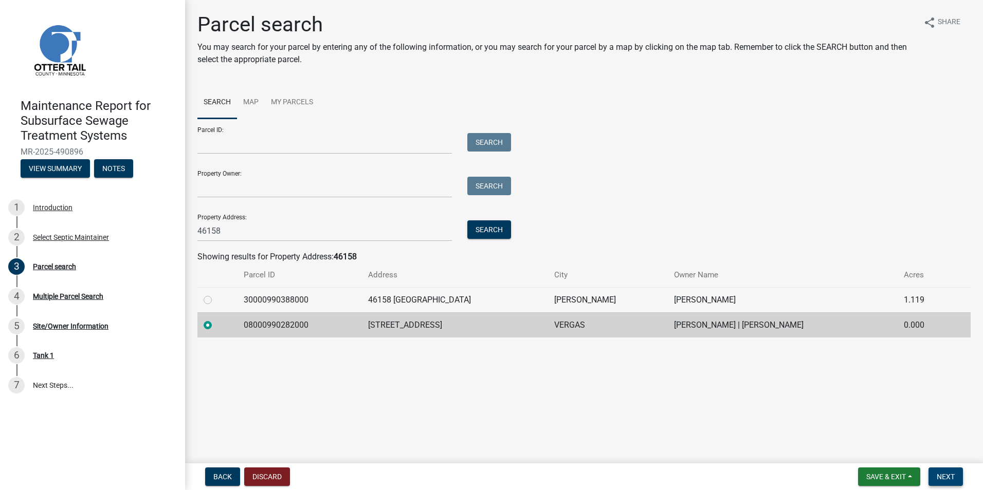
click at [936, 473] on button "Next" at bounding box center [945, 477] width 34 height 19
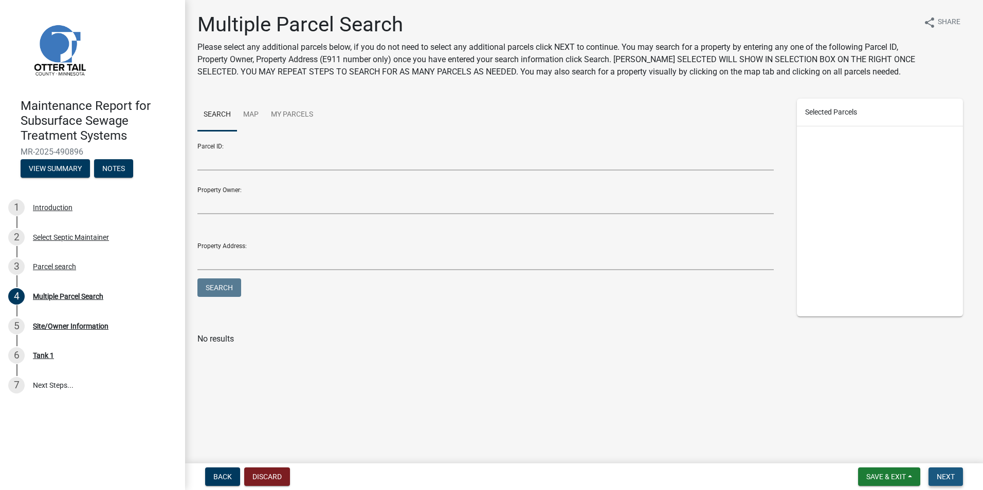
click at [944, 478] on span "Next" at bounding box center [946, 477] width 18 height 8
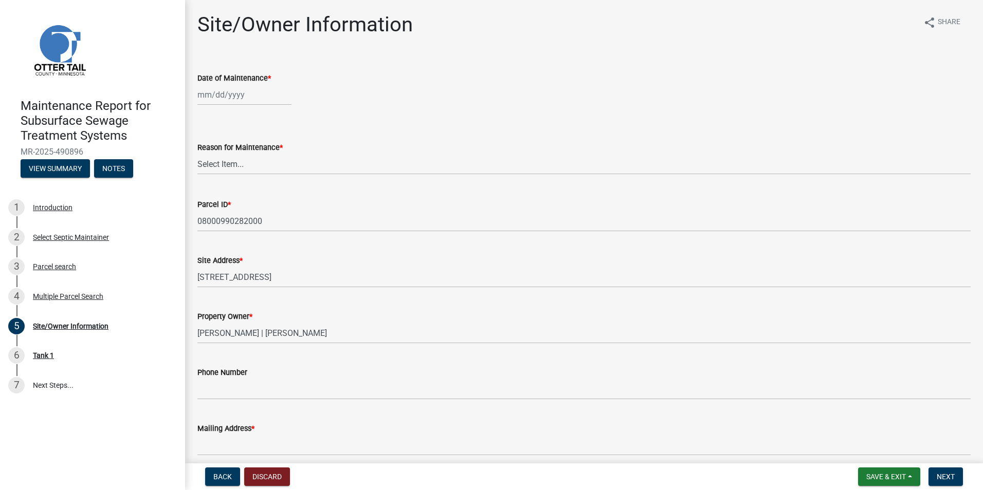
select select "10"
select select "2025"
click at [207, 91] on div "Jan Feb Mar Apr May Jun Jul Aug Sep Oct Nov Dec 1525 1526 1527 1528 1529 1530 1…" at bounding box center [244, 94] width 94 height 21
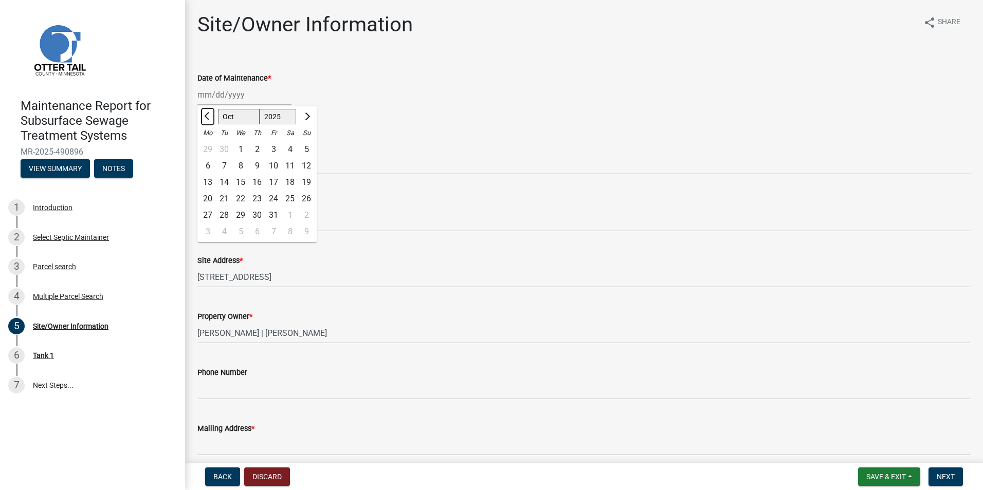
click at [211, 113] on button "Previous month" at bounding box center [208, 116] width 12 height 16
select select "7"
click at [224, 169] on div "8" at bounding box center [224, 166] width 16 height 16
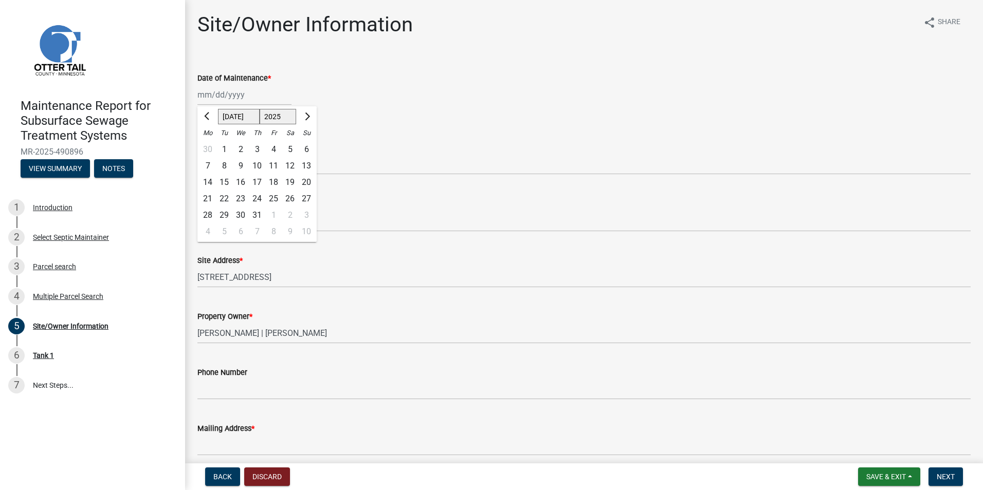
type input "[DATE]"
click at [224, 169] on select "Select Item... Called Routine Other" at bounding box center [583, 164] width 773 height 21
click at [197, 154] on select "Select Item... Called Routine Other" at bounding box center [583, 164] width 773 height 21
select select "3ac72b63-7b21-42e4-8192-806faae7a4f1"
click at [948, 475] on span "Next" at bounding box center [946, 477] width 18 height 8
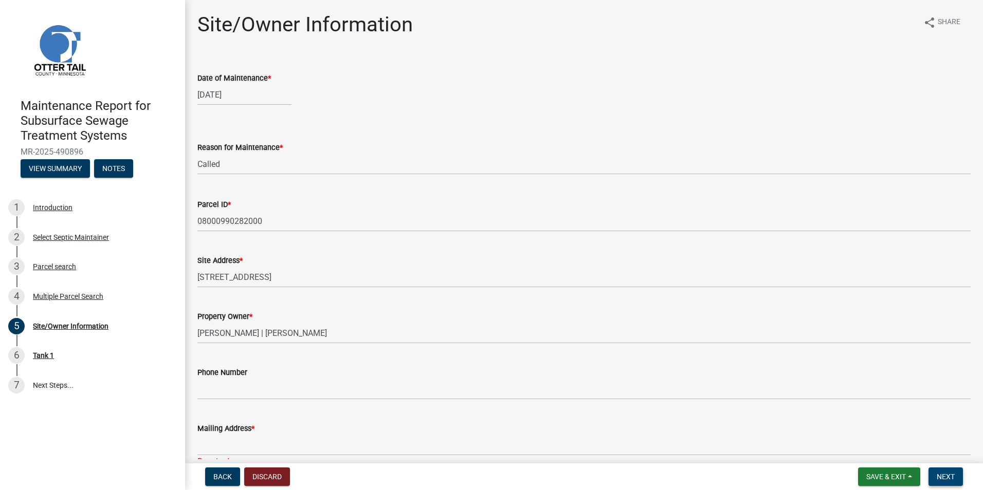
click at [944, 471] on button "Next" at bounding box center [945, 477] width 34 height 19
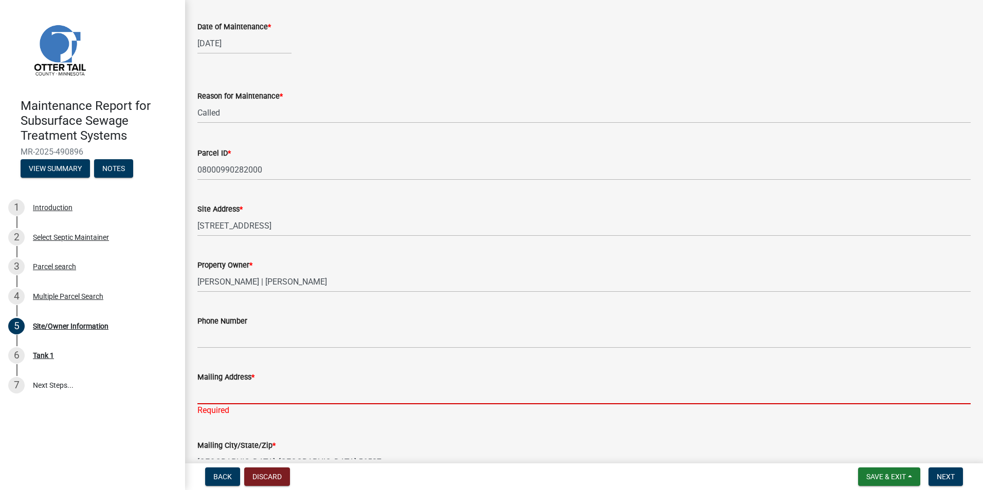
click at [244, 398] on input "Mailing Address *" at bounding box center [583, 394] width 773 height 21
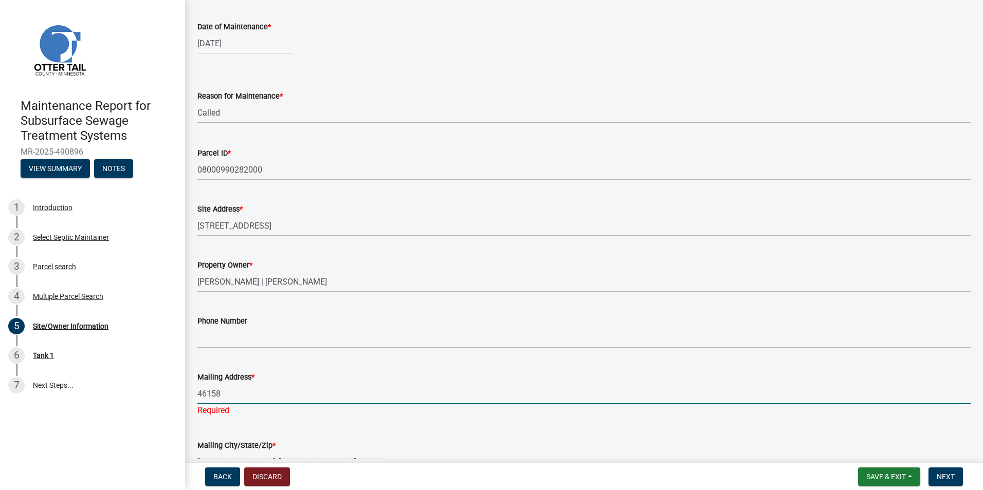
type input "46158 Sun Fish Rd"
click at [960, 479] on button "Next" at bounding box center [945, 477] width 34 height 19
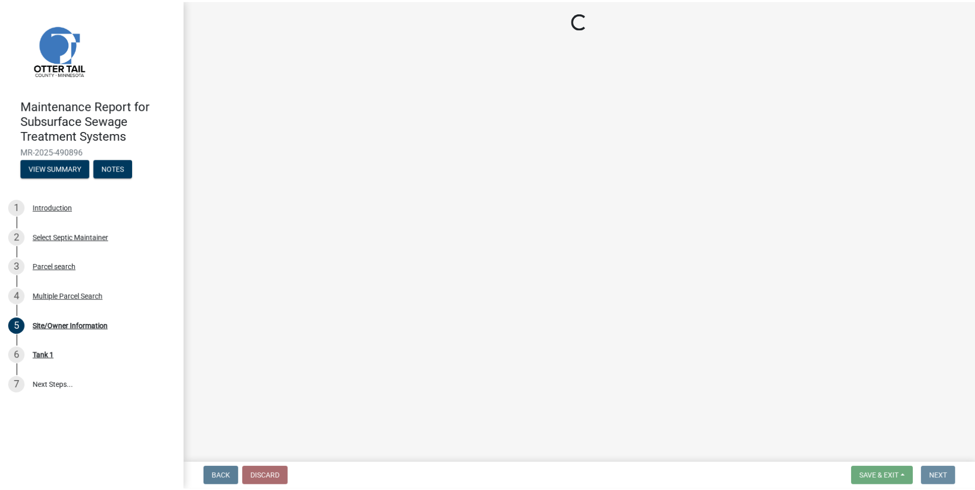
scroll to position [0, 0]
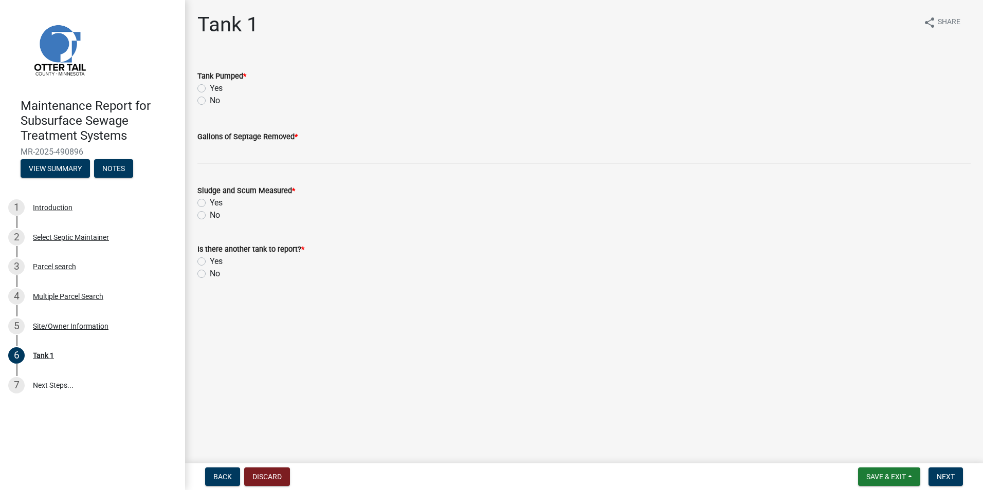
click at [210, 88] on label "Yes" at bounding box center [216, 88] width 13 height 12
click at [210, 88] on input "Yes" at bounding box center [213, 85] width 7 height 7
radio input "true"
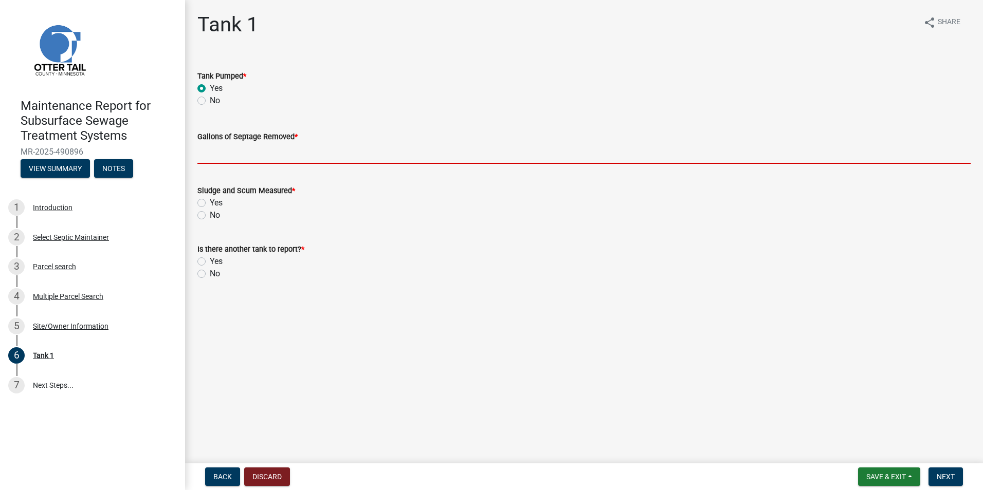
click at [217, 159] on input "Gallons of Septage Removed *" at bounding box center [583, 153] width 773 height 21
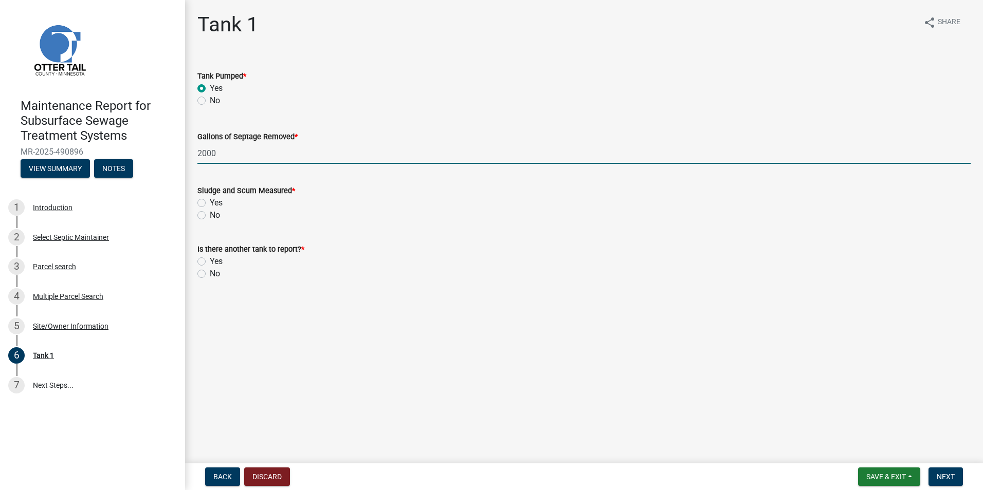
type input "2000"
drag, startPoint x: 198, startPoint y: 217, endPoint x: 201, endPoint y: 224, distance: 7.8
click at [210, 217] on label "No" at bounding box center [215, 215] width 10 height 12
click at [210, 216] on input "No" at bounding box center [213, 212] width 7 height 7
radio input "true"
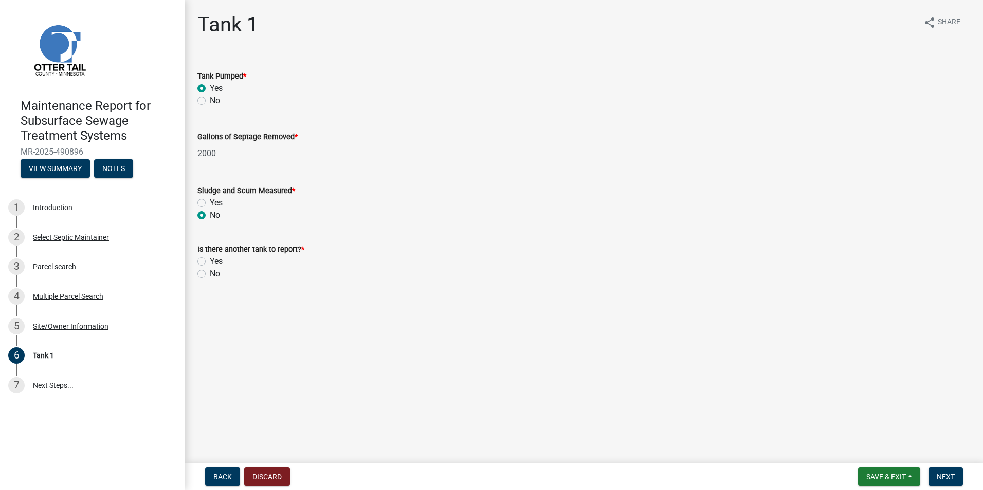
click at [206, 275] on div "No" at bounding box center [583, 274] width 773 height 12
click at [210, 275] on label "No" at bounding box center [215, 274] width 10 height 12
click at [210, 275] on input "No" at bounding box center [213, 271] width 7 height 7
radio input "true"
click at [957, 485] on button "Next" at bounding box center [945, 477] width 34 height 19
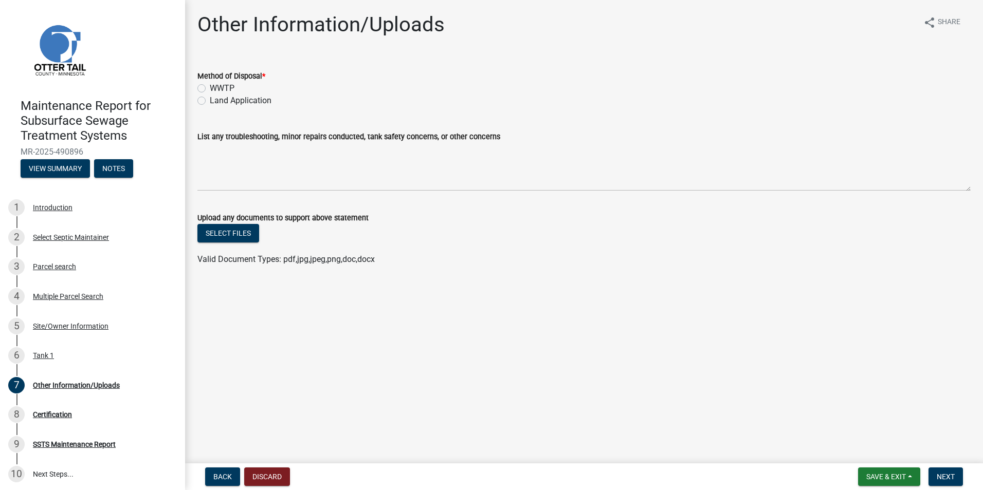
click at [210, 99] on label "Land Application" at bounding box center [241, 101] width 62 height 12
click at [210, 99] on input "Land Application" at bounding box center [213, 98] width 7 height 7
radio input "true"
click at [946, 473] on span "Next" at bounding box center [946, 477] width 18 height 8
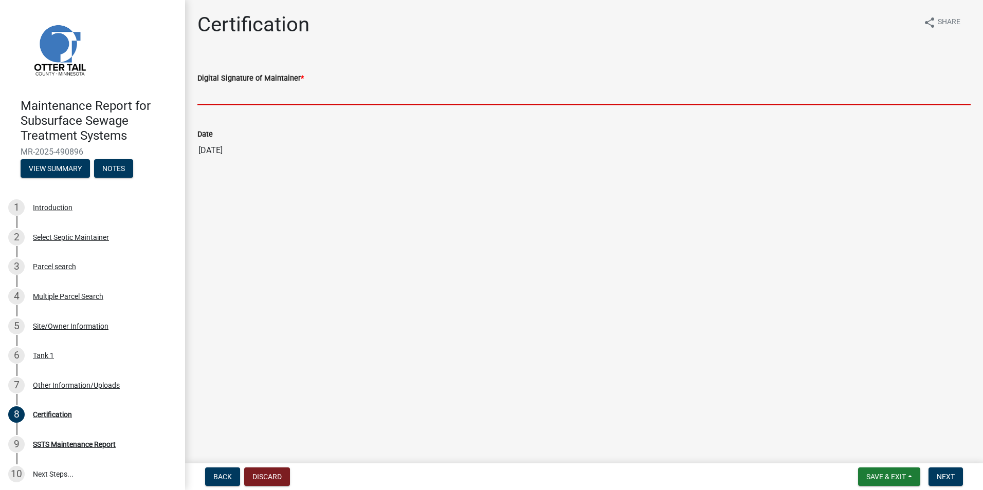
click at [239, 84] on input "Digital Signature of Maintainer *" at bounding box center [583, 94] width 773 height 21
type input "[PERSON_NAME]"
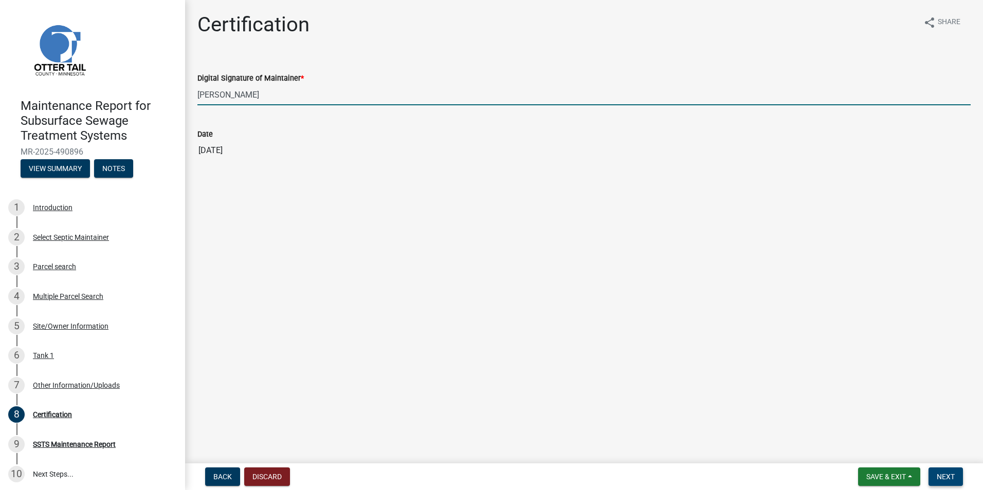
click at [948, 481] on span "Next" at bounding box center [946, 477] width 18 height 8
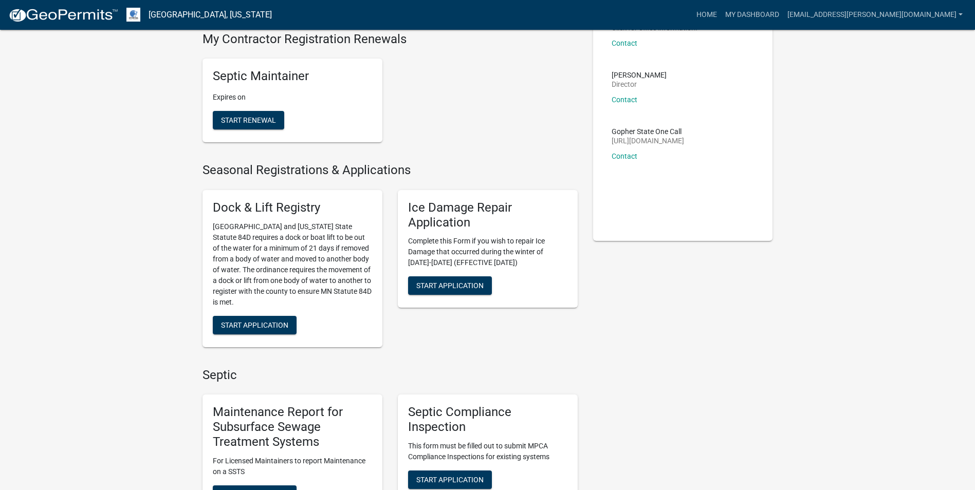
scroll to position [154, 0]
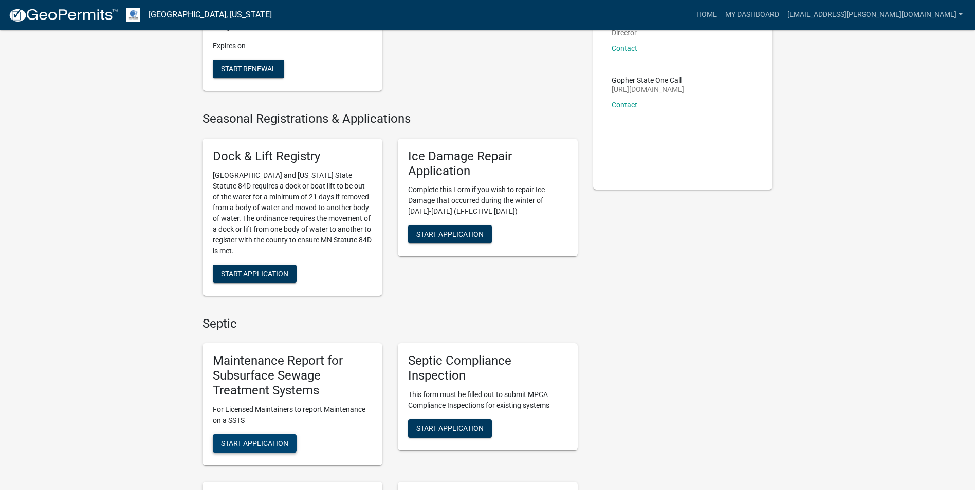
click at [238, 444] on span "Start Application" at bounding box center [254, 443] width 67 height 8
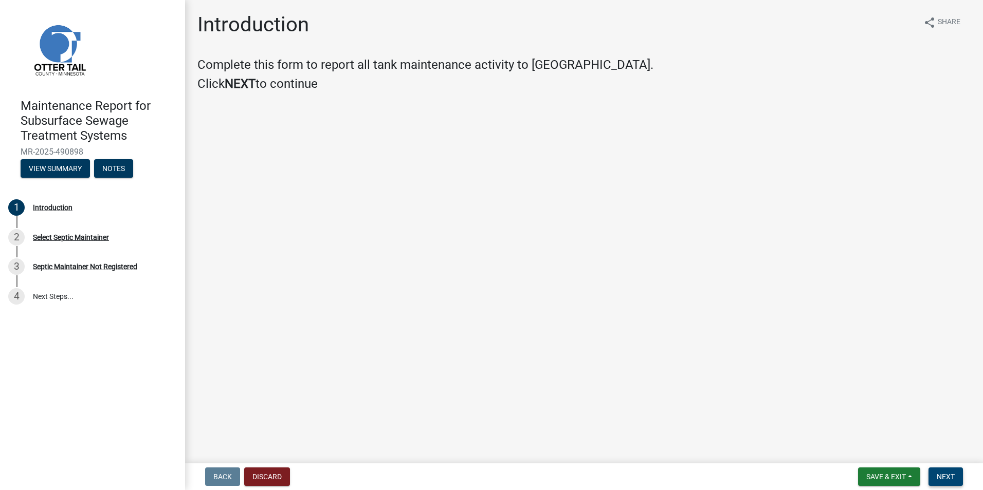
drag, startPoint x: 960, startPoint y: 477, endPoint x: 954, endPoint y: 477, distance: 6.7
click at [960, 477] on button "Next" at bounding box center [945, 477] width 34 height 19
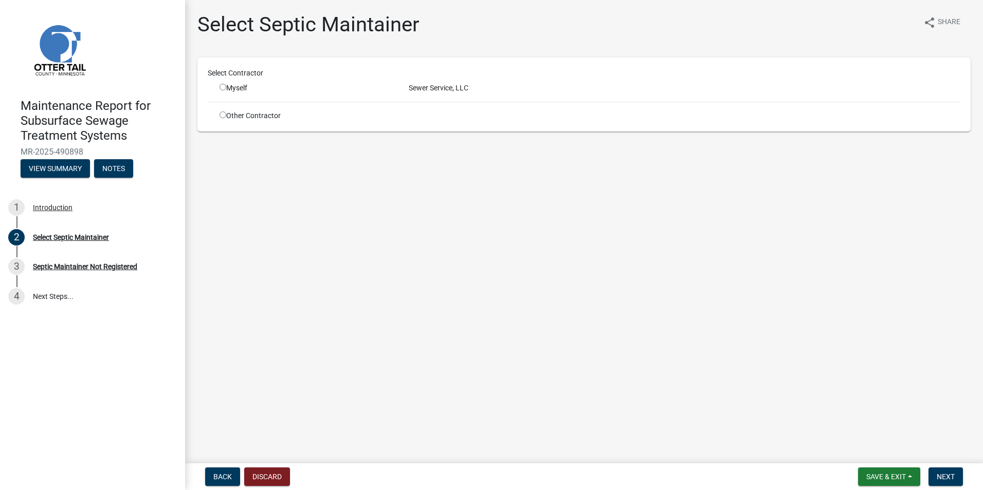
click at [225, 87] on input "radio" at bounding box center [223, 87] width 7 height 7
radio input "true"
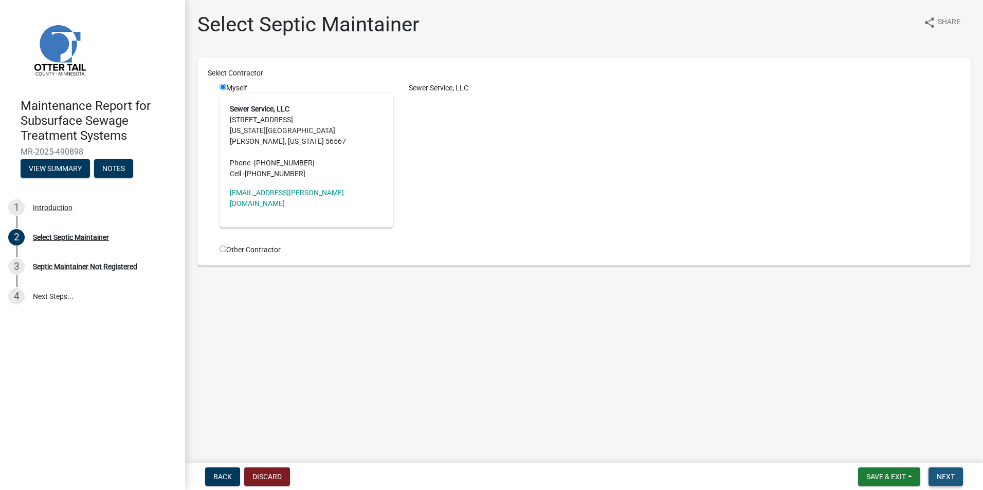
click at [951, 468] on button "Next" at bounding box center [945, 477] width 34 height 19
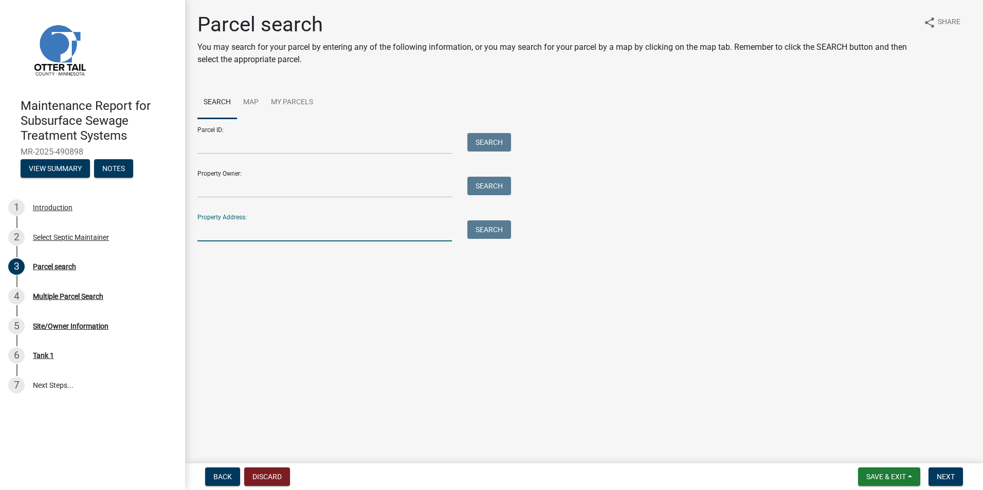
click at [291, 224] on input "Property Address:" at bounding box center [324, 231] width 254 height 21
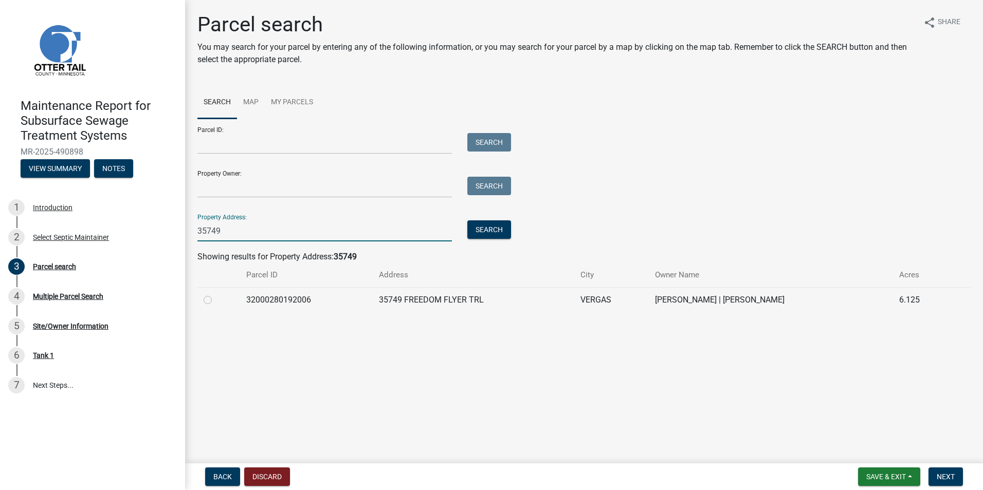
type input "35749"
click at [216, 294] on label at bounding box center [216, 294] width 0 height 0
click at [216, 299] on input "radio" at bounding box center [219, 297] width 7 height 7
radio input "true"
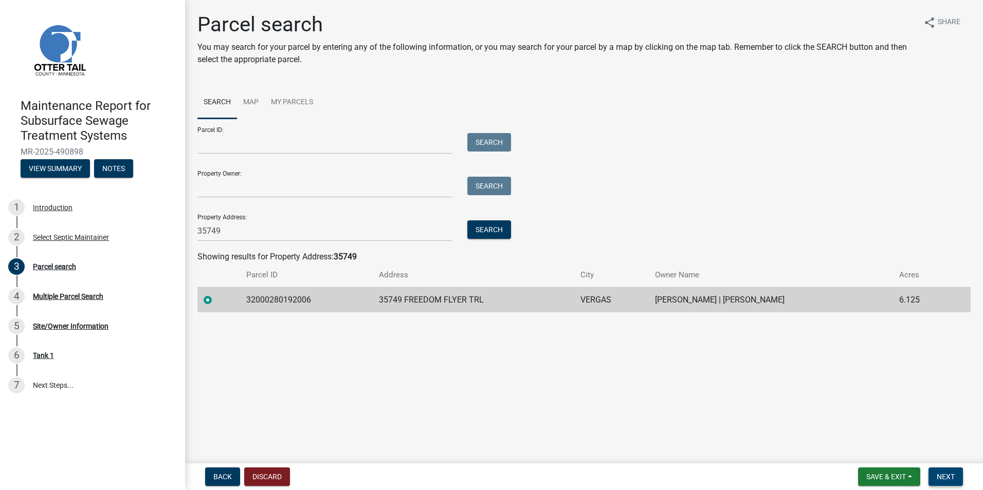
click at [944, 479] on span "Next" at bounding box center [946, 477] width 18 height 8
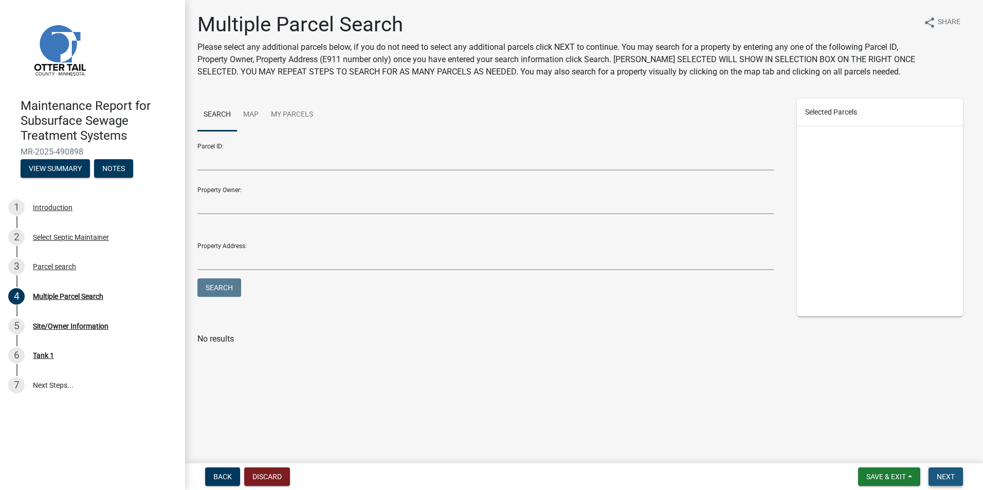
click at [945, 477] on span "Next" at bounding box center [946, 477] width 18 height 8
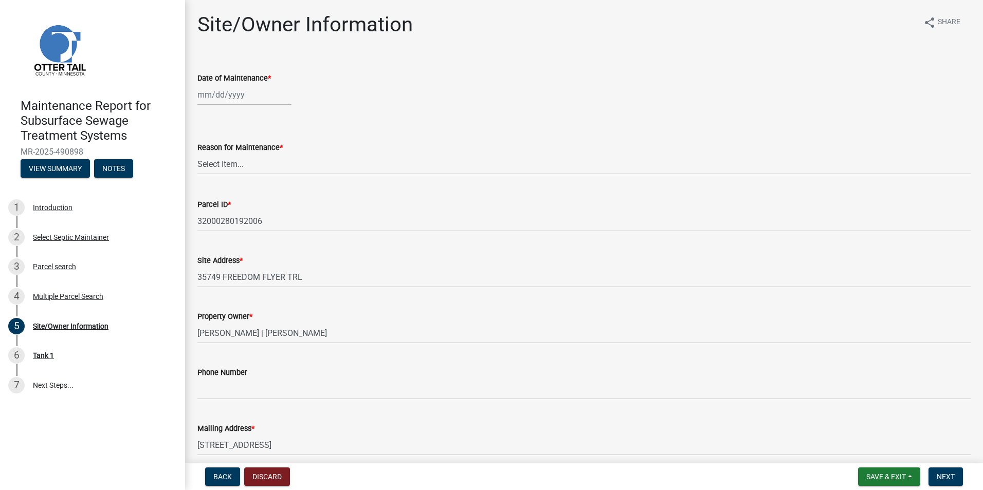
click at [218, 91] on div at bounding box center [244, 94] width 94 height 21
select select "10"
select select "2025"
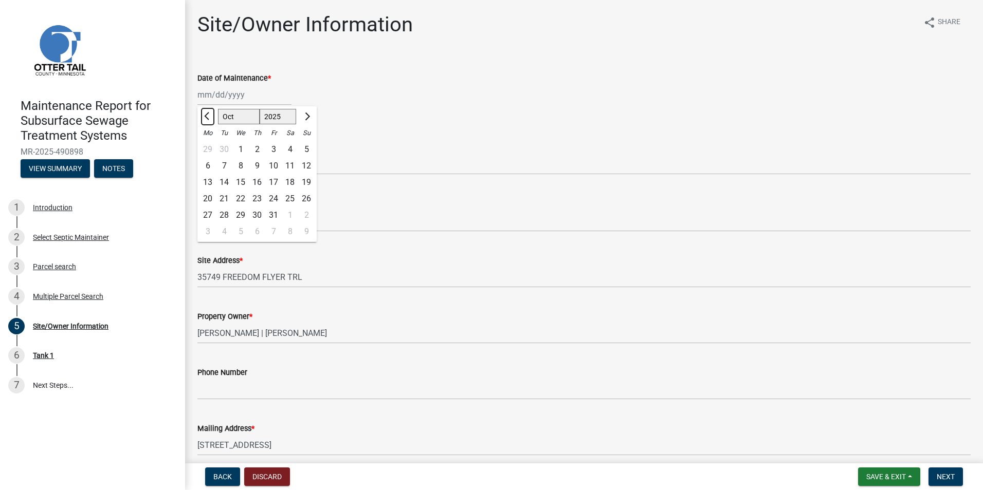
click at [209, 121] on button "Previous month" at bounding box center [208, 116] width 12 height 16
select select "7"
click at [227, 162] on div "8" at bounding box center [224, 166] width 16 height 16
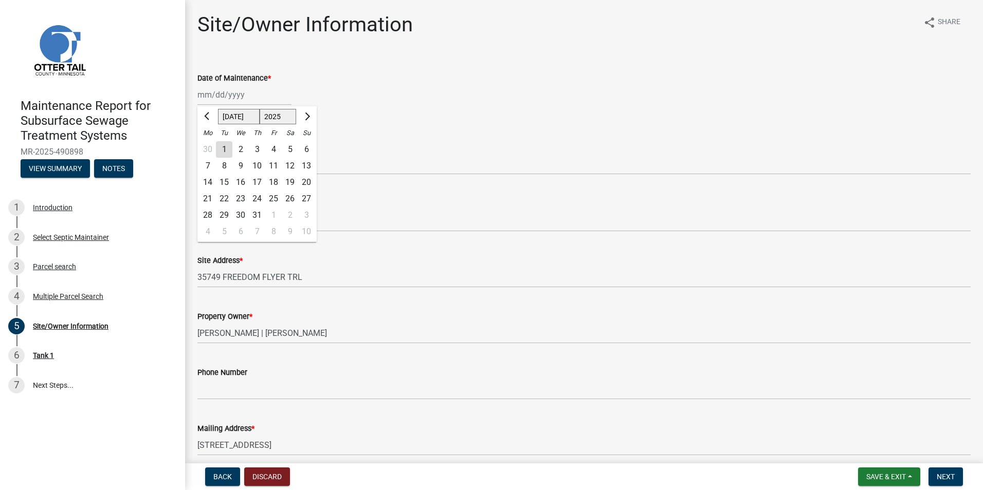
type input "07/08/2025"
drag, startPoint x: 227, startPoint y: 162, endPoint x: 228, endPoint y: 169, distance: 6.8
click at [227, 162] on select "Select Item... Called Routine Other" at bounding box center [583, 164] width 773 height 21
click at [197, 154] on select "Select Item... Called Routine Other" at bounding box center [583, 164] width 773 height 21
select select "3ac72b63-7b21-42e4-8192-806faae7a4f1"
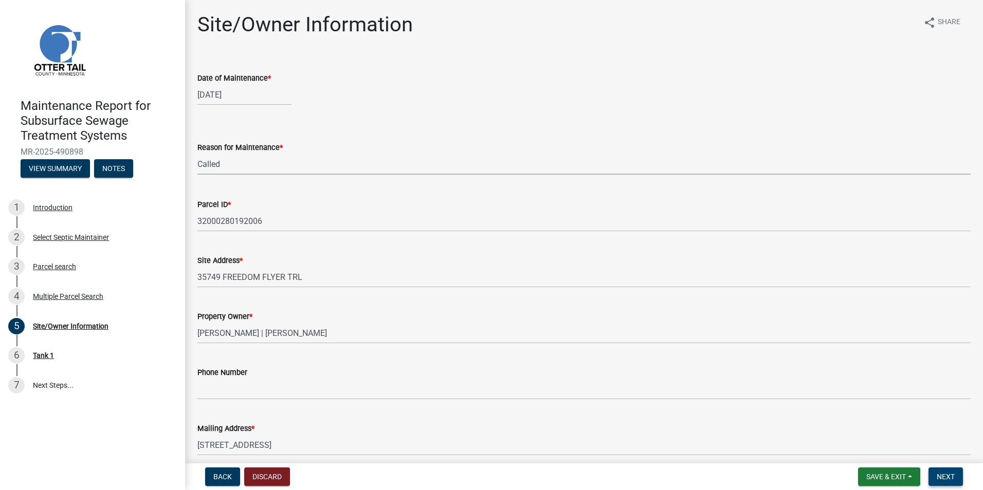
click at [947, 481] on span "Next" at bounding box center [946, 477] width 18 height 8
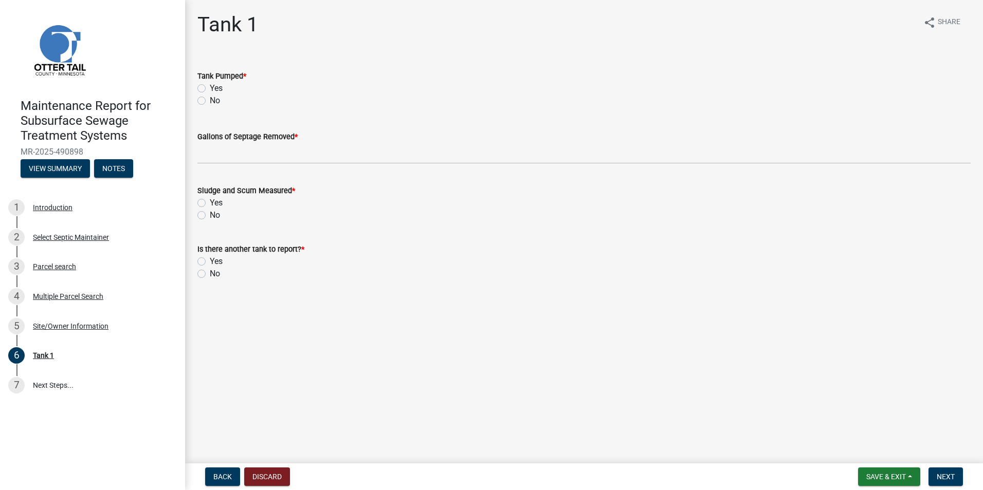
click at [210, 84] on label "Yes" at bounding box center [216, 88] width 13 height 12
click at [210, 84] on input "Yes" at bounding box center [213, 85] width 7 height 7
radio input "true"
click at [227, 170] on wm-data-entity-input "Gallons of Septage Removed *" at bounding box center [583, 144] width 773 height 56
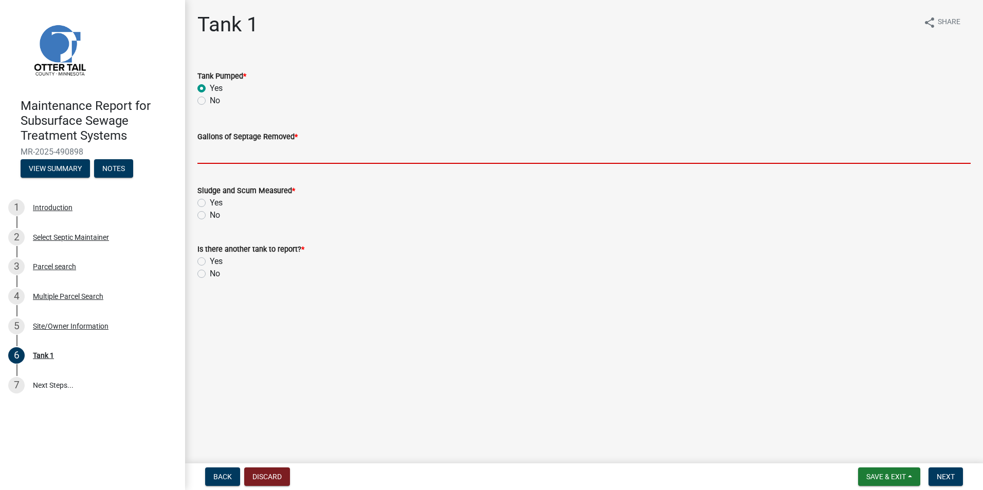
click at [223, 157] on input "Gallons of Septage Removed *" at bounding box center [583, 153] width 773 height 21
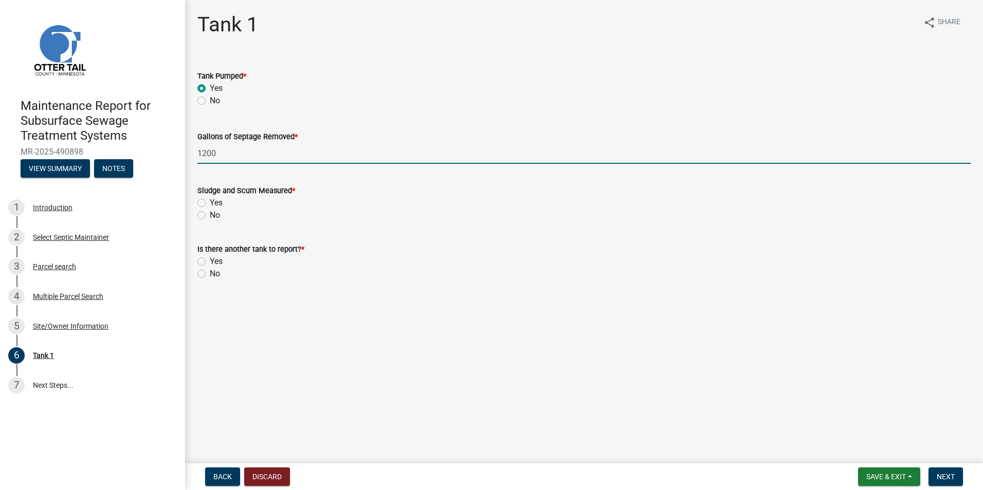
type input "1200"
click at [210, 213] on label "No" at bounding box center [215, 215] width 10 height 12
click at [210, 213] on input "No" at bounding box center [213, 212] width 7 height 7
radio input "true"
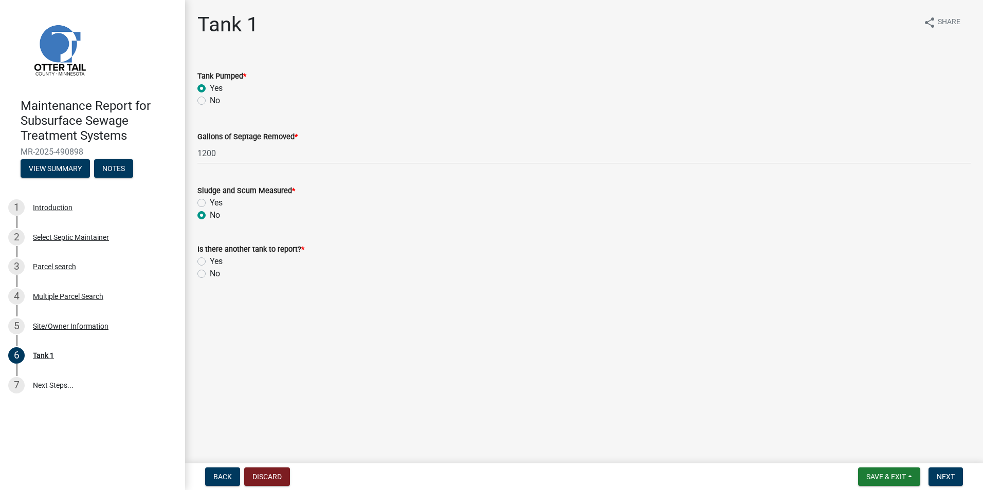
click at [210, 274] on label "No" at bounding box center [215, 274] width 10 height 12
click at [210, 274] on input "No" at bounding box center [213, 271] width 7 height 7
radio input "true"
click at [947, 473] on span "Next" at bounding box center [946, 477] width 18 height 8
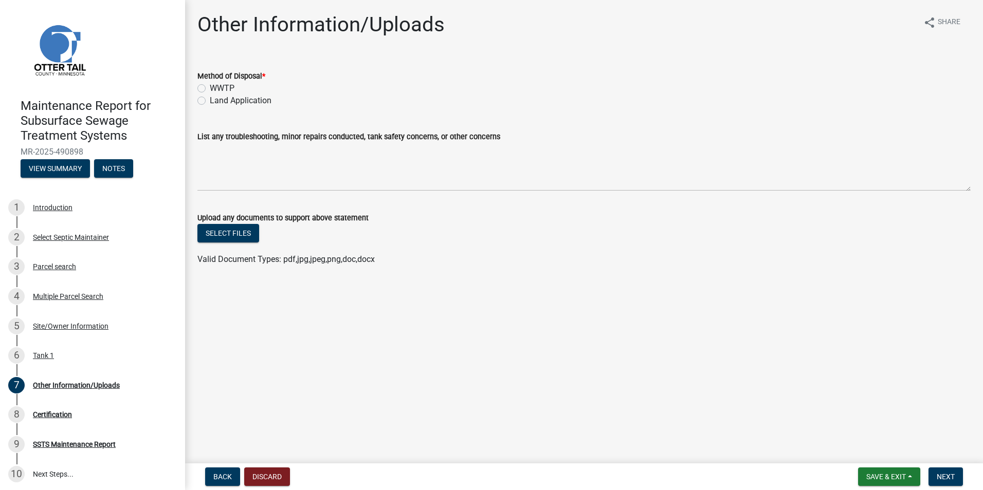
click at [210, 102] on label "Land Application" at bounding box center [241, 101] width 62 height 12
click at [210, 101] on input "Land Application" at bounding box center [213, 98] width 7 height 7
radio input "true"
click at [956, 477] on button "Next" at bounding box center [945, 477] width 34 height 19
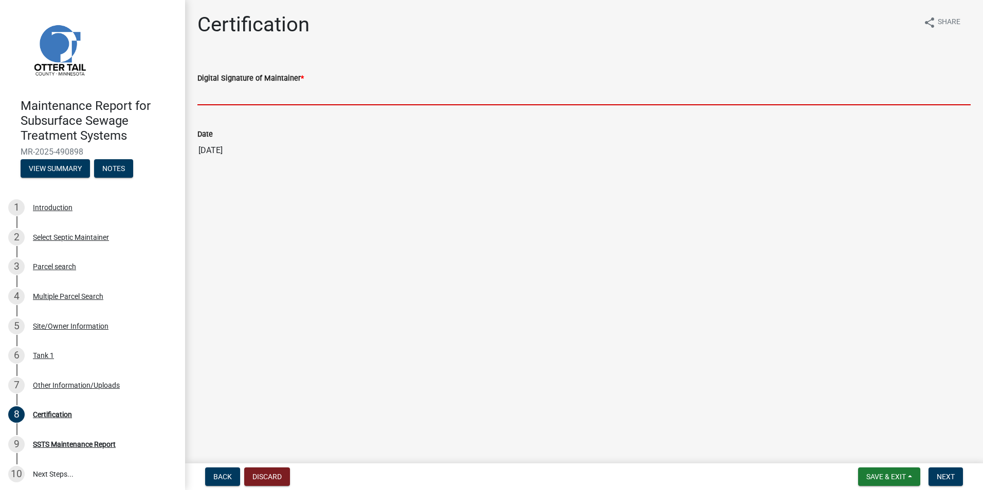
click at [230, 100] on input "Digital Signature of Maintainer *" at bounding box center [583, 94] width 773 height 21
type input "[PERSON_NAME]"
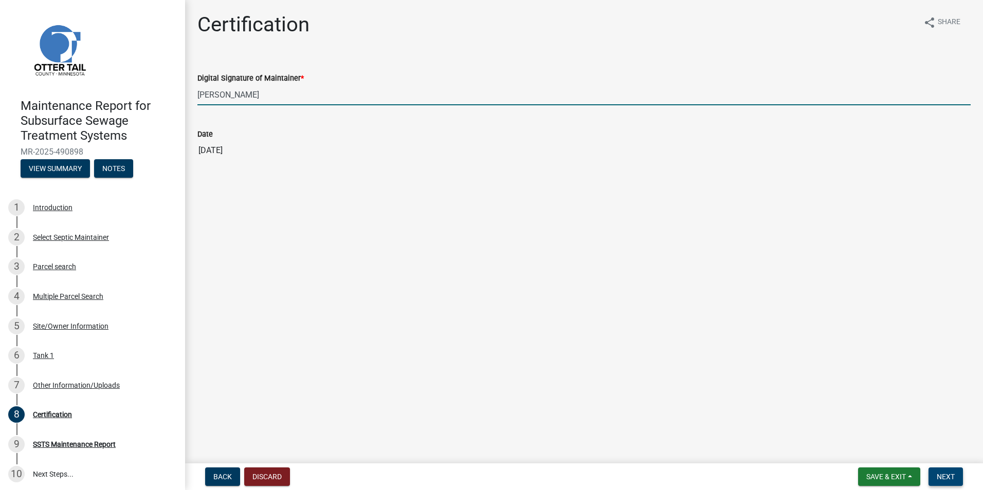
click at [949, 473] on span "Next" at bounding box center [946, 477] width 18 height 8
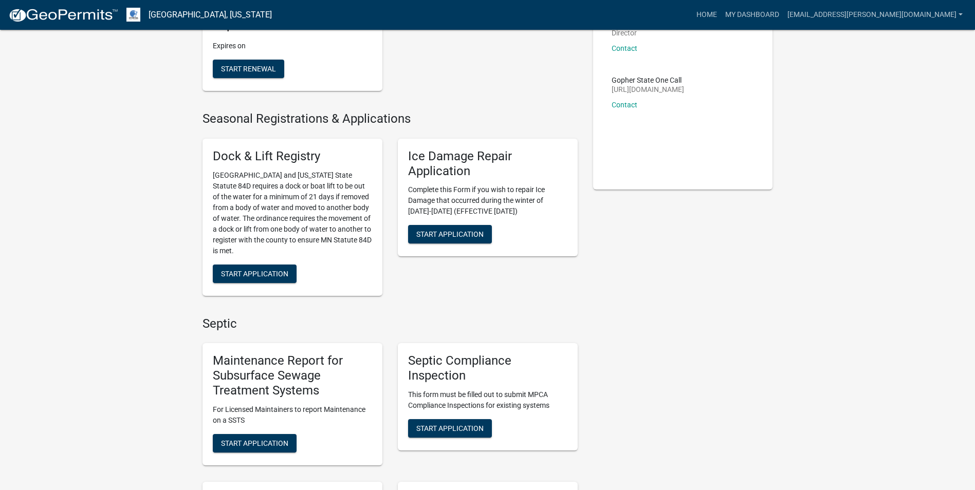
scroll to position [257, 0]
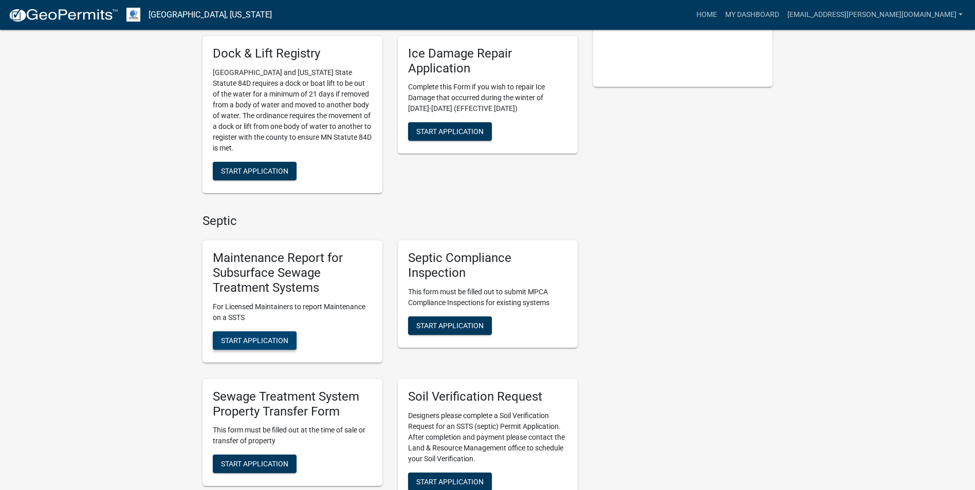
click at [248, 341] on span "Start Application" at bounding box center [254, 340] width 67 height 8
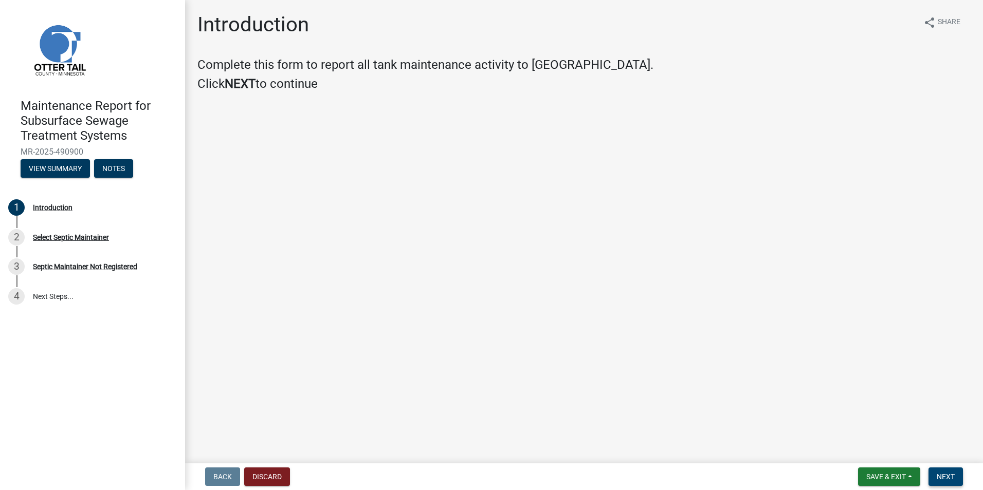
click at [935, 481] on button "Next" at bounding box center [945, 477] width 34 height 19
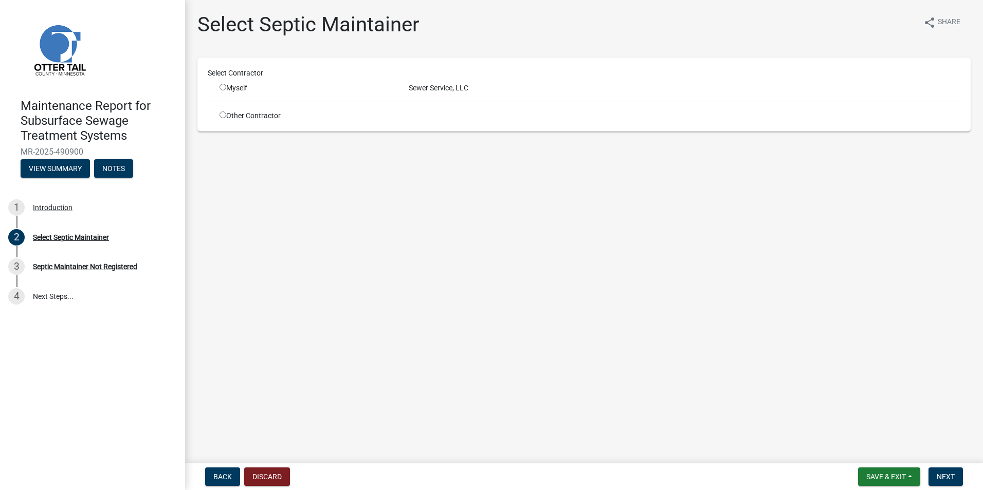
click at [221, 86] on input "radio" at bounding box center [223, 87] width 7 height 7
radio input "true"
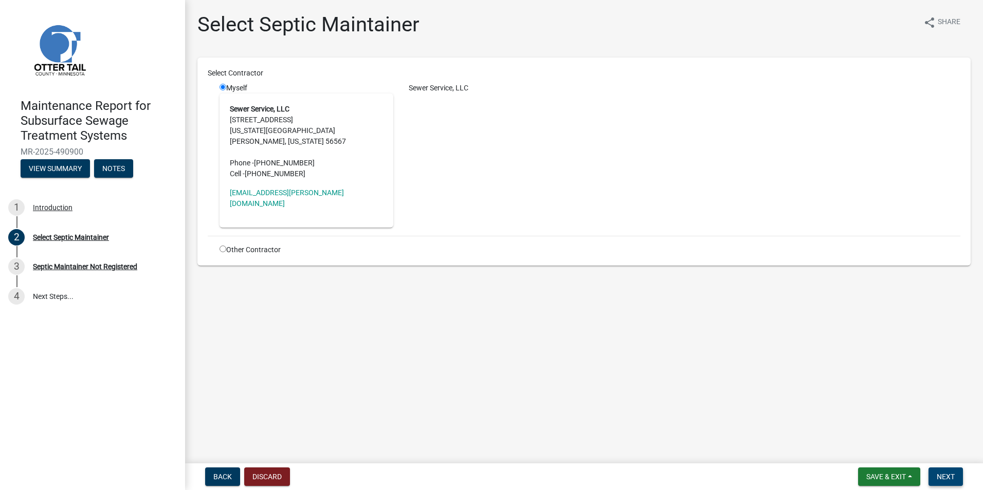
click at [946, 482] on button "Next" at bounding box center [945, 477] width 34 height 19
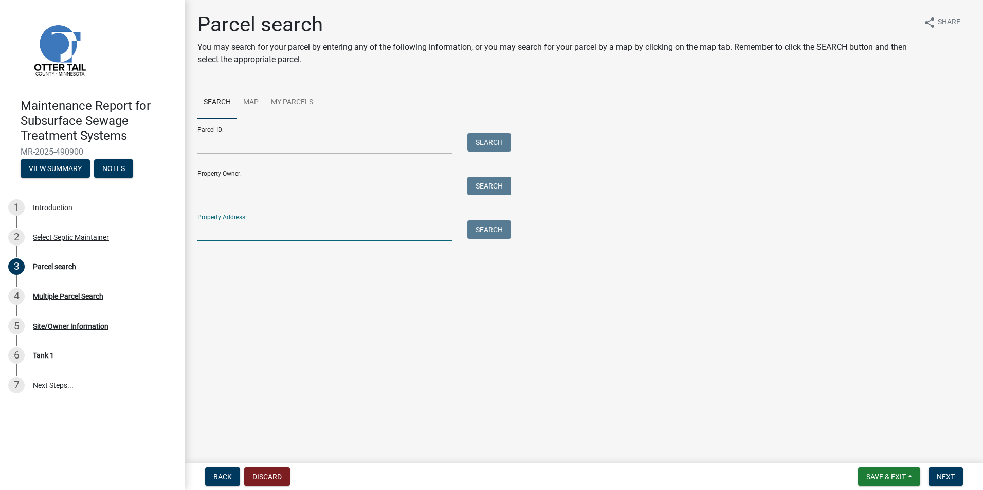
click at [282, 231] on input "Property Address:" at bounding box center [324, 231] width 254 height 21
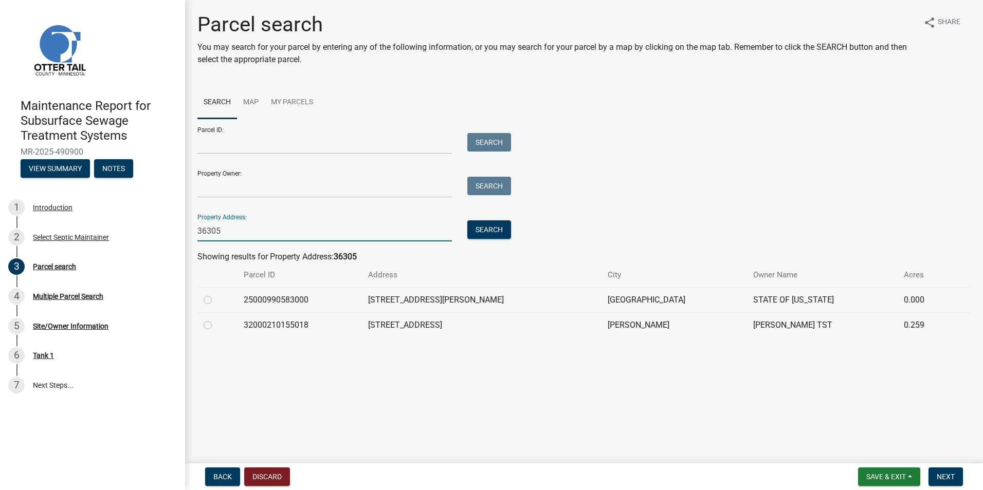
type input "36305"
click at [216, 319] on label at bounding box center [216, 319] width 0 height 0
click at [216, 323] on input "radio" at bounding box center [219, 322] width 7 height 7
radio input "true"
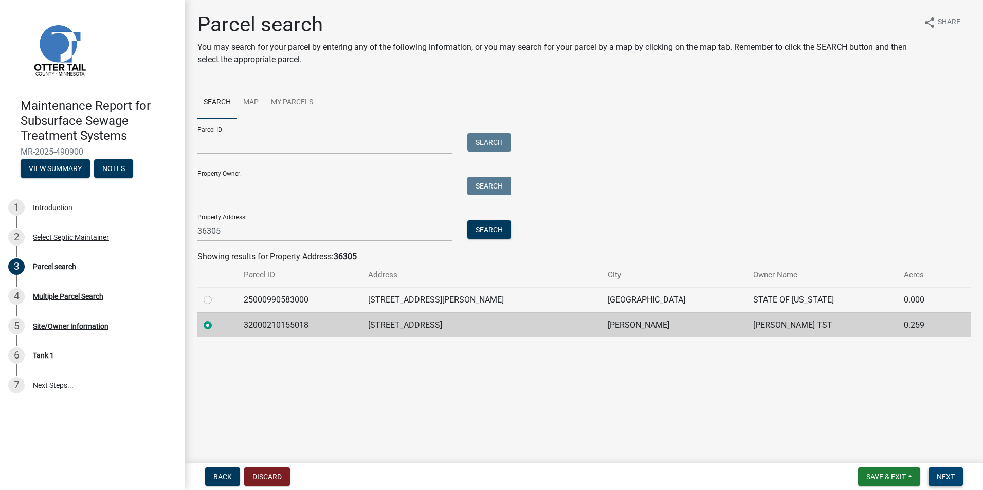
click at [943, 480] on span "Next" at bounding box center [946, 477] width 18 height 8
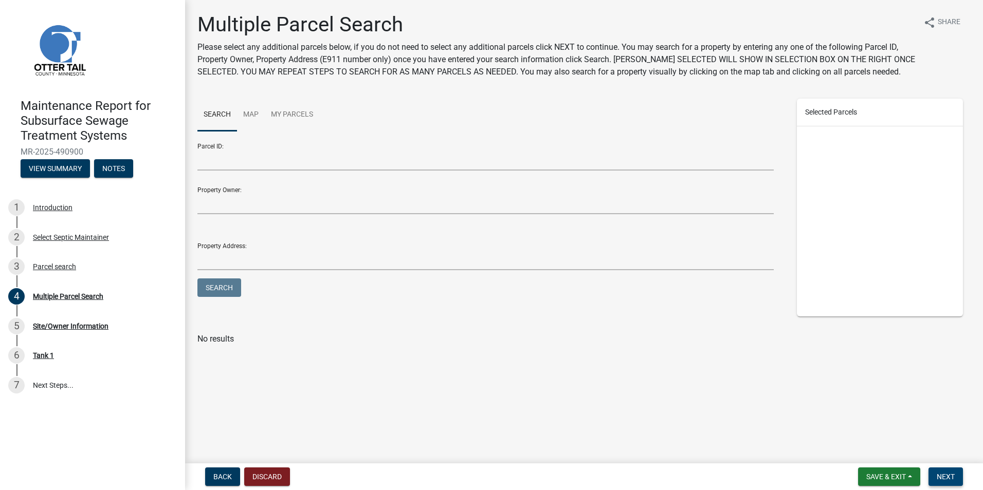
click at [942, 475] on span "Next" at bounding box center [946, 477] width 18 height 8
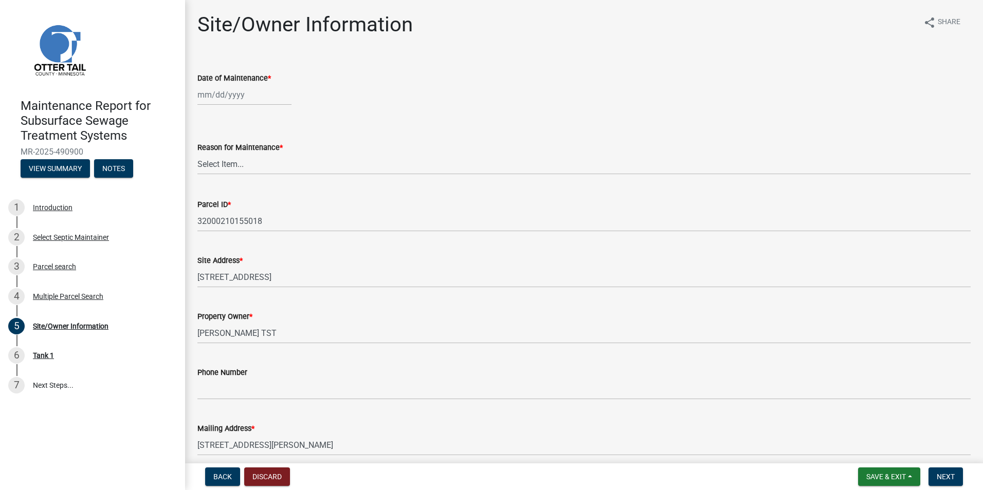
click at [224, 103] on div at bounding box center [244, 94] width 94 height 21
select select "10"
select select "2025"
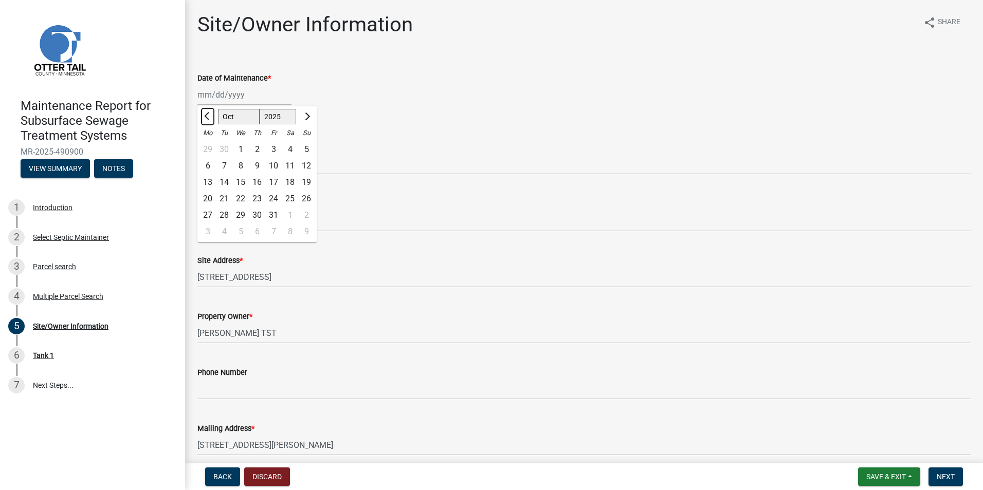
click at [208, 120] on button "Previous month" at bounding box center [208, 116] width 12 height 16
select select "7"
click at [226, 167] on div "8" at bounding box center [224, 166] width 16 height 16
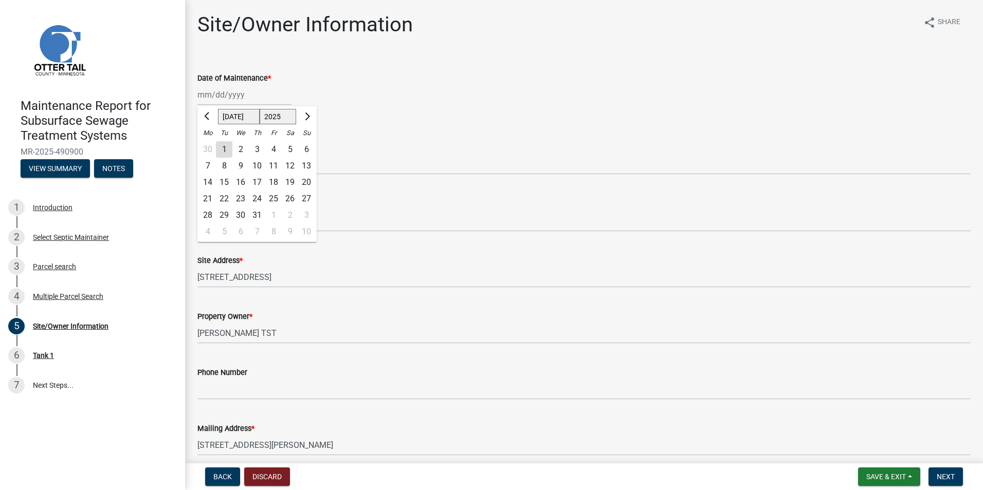
type input "[DATE]"
click at [226, 167] on select "Select Item... Called Routine Other" at bounding box center [583, 164] width 773 height 21
click at [197, 154] on select "Select Item... Called Routine Other" at bounding box center [583, 164] width 773 height 21
select select "3ac72b63-7b21-42e4-8192-806faae7a4f1"
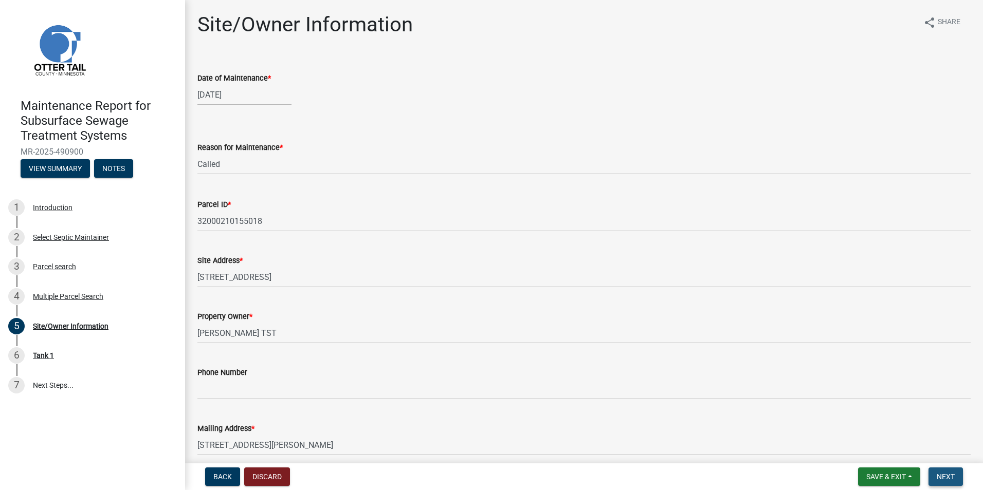
click at [954, 473] on span "Next" at bounding box center [946, 477] width 18 height 8
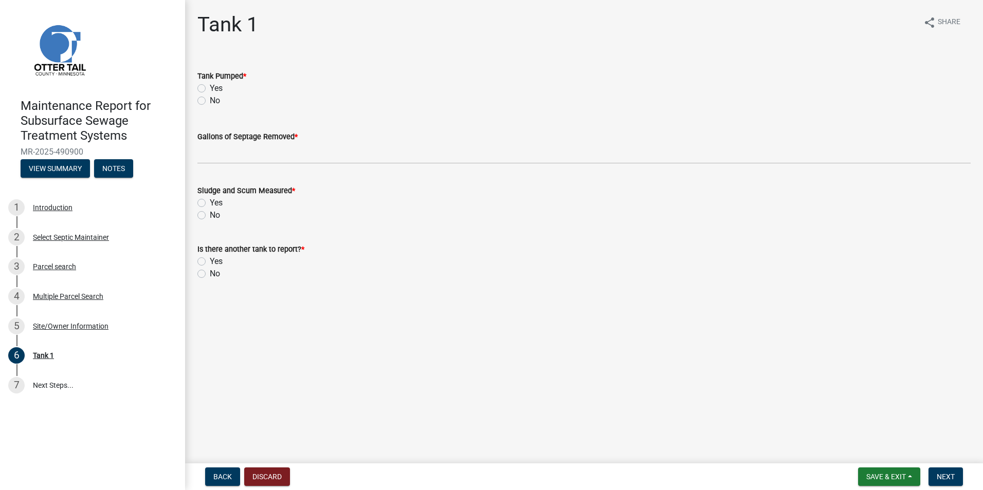
click at [210, 89] on label "Yes" at bounding box center [216, 88] width 13 height 12
click at [210, 89] on input "Yes" at bounding box center [213, 85] width 7 height 7
radio input "true"
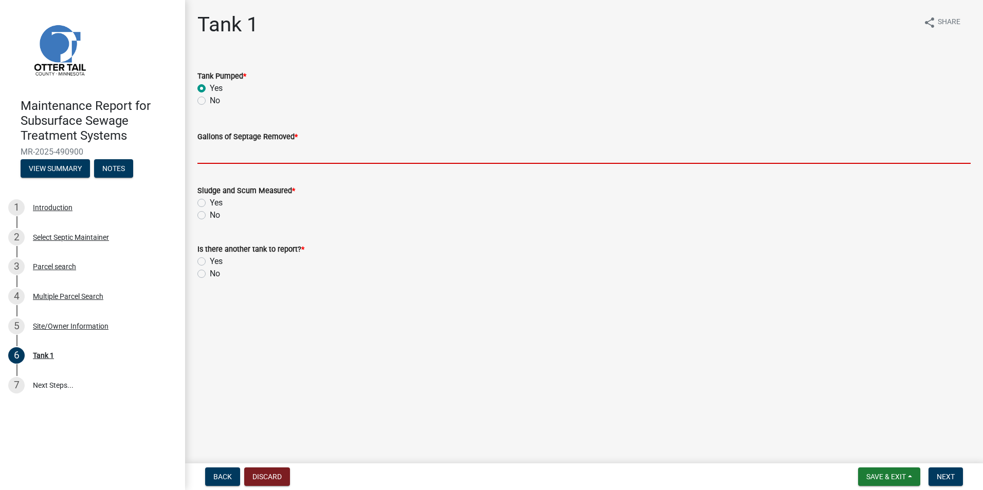
click at [210, 144] on input "Gallons of Septage Removed *" at bounding box center [583, 153] width 773 height 21
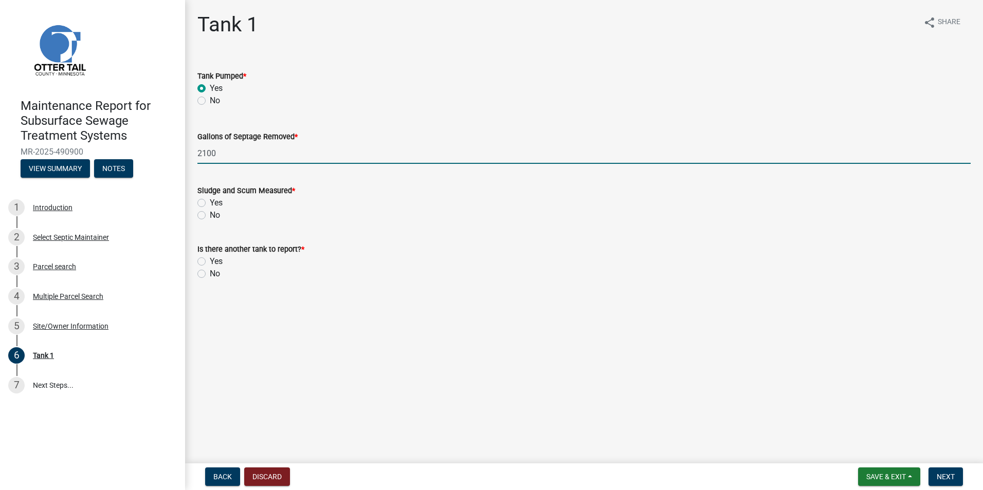
type input "2100"
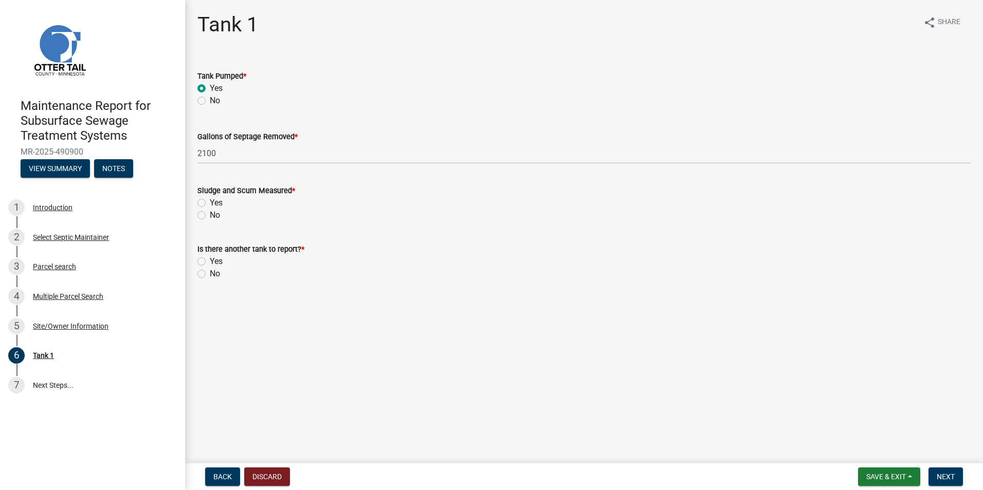
click at [210, 216] on label "No" at bounding box center [215, 215] width 10 height 12
click at [210, 216] on input "No" at bounding box center [213, 212] width 7 height 7
radio input "true"
click at [210, 273] on label "No" at bounding box center [215, 274] width 10 height 12
click at [210, 273] on input "No" at bounding box center [213, 271] width 7 height 7
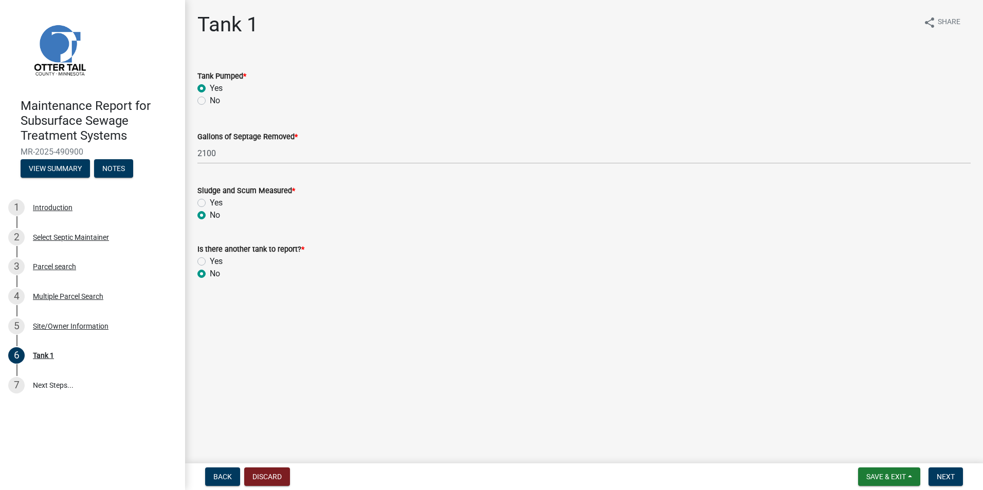
radio input "true"
click at [944, 479] on span "Next" at bounding box center [946, 477] width 18 height 8
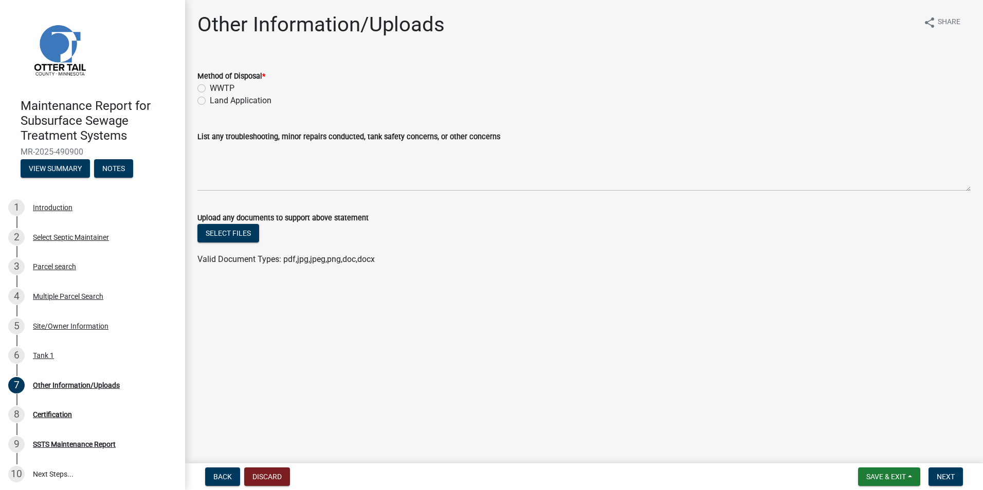
click at [210, 100] on label "Land Application" at bounding box center [241, 101] width 62 height 12
click at [210, 100] on input "Land Application" at bounding box center [213, 98] width 7 height 7
radio input "true"
click at [941, 471] on button "Next" at bounding box center [945, 477] width 34 height 19
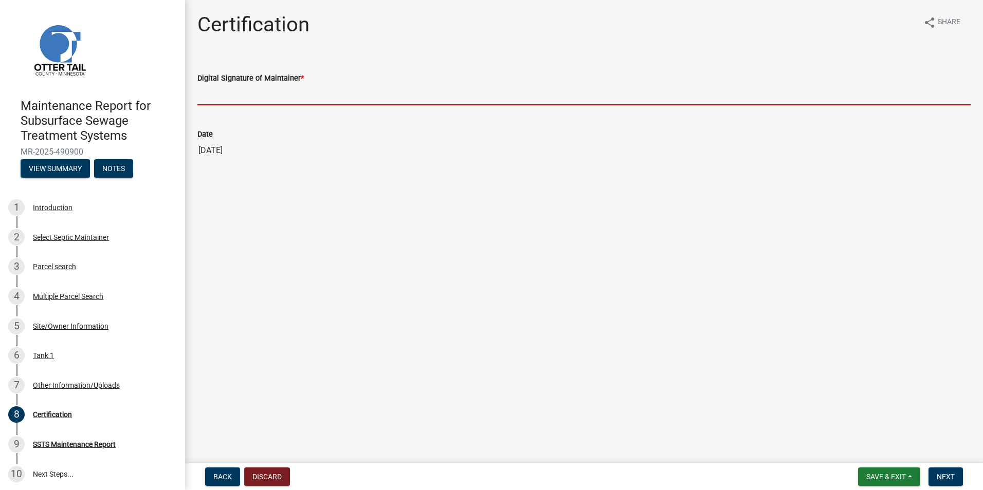
click at [316, 97] on input "Digital Signature of Maintainer *" at bounding box center [583, 94] width 773 height 21
type input "[PERSON_NAME]"
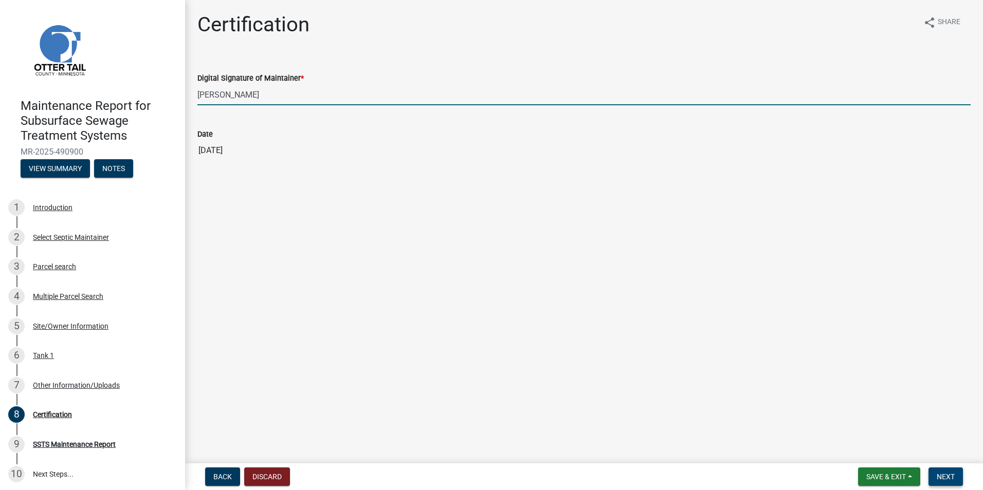
click at [953, 478] on span "Next" at bounding box center [946, 477] width 18 height 8
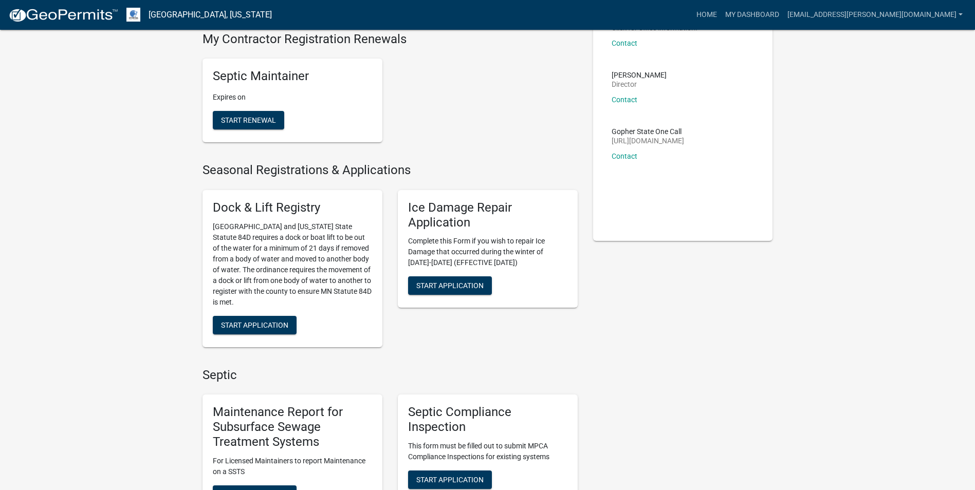
scroll to position [154, 0]
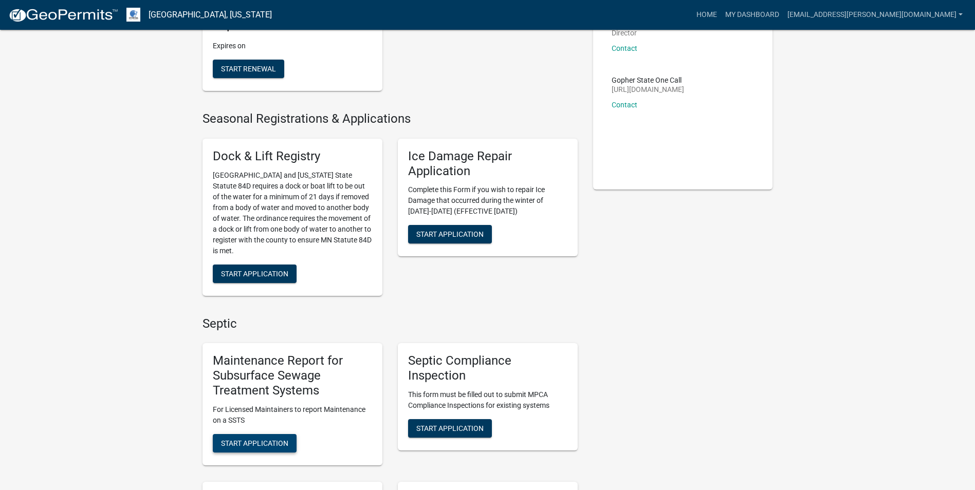
click at [258, 437] on button "Start Application" at bounding box center [255, 443] width 84 height 19
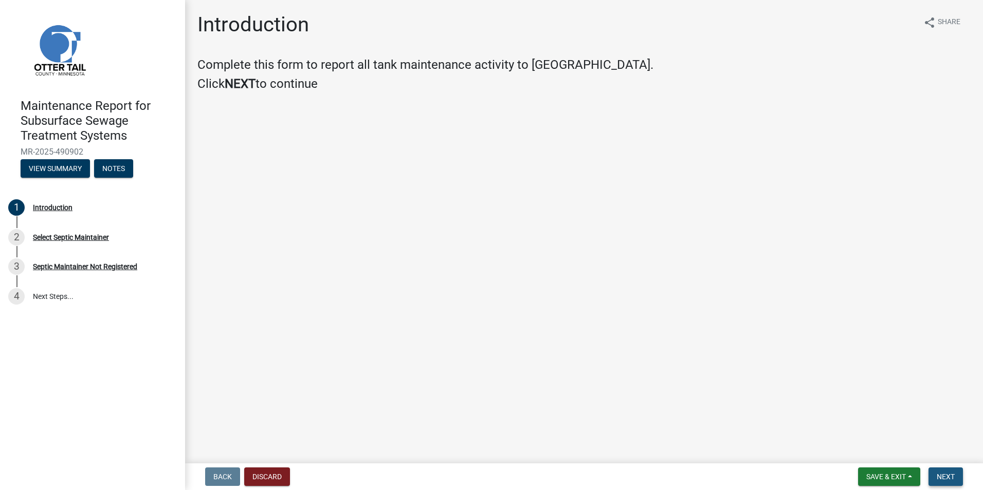
click at [940, 473] on span "Next" at bounding box center [946, 477] width 18 height 8
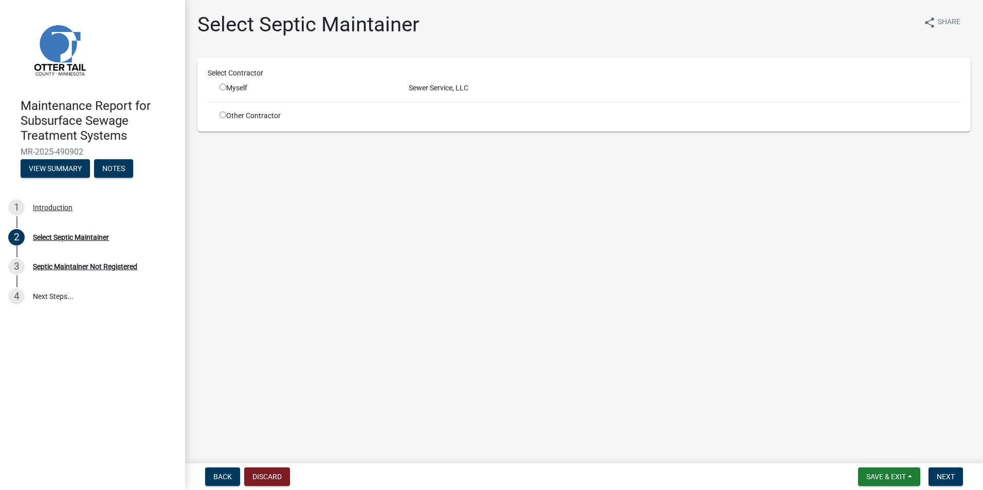
click at [221, 86] on input "radio" at bounding box center [223, 87] width 7 height 7
radio input "true"
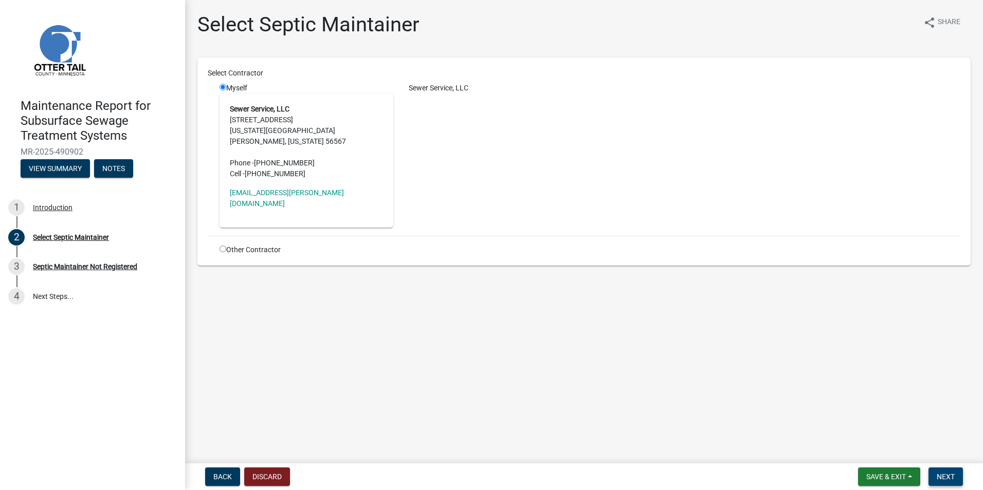
click at [951, 478] on span "Next" at bounding box center [946, 477] width 18 height 8
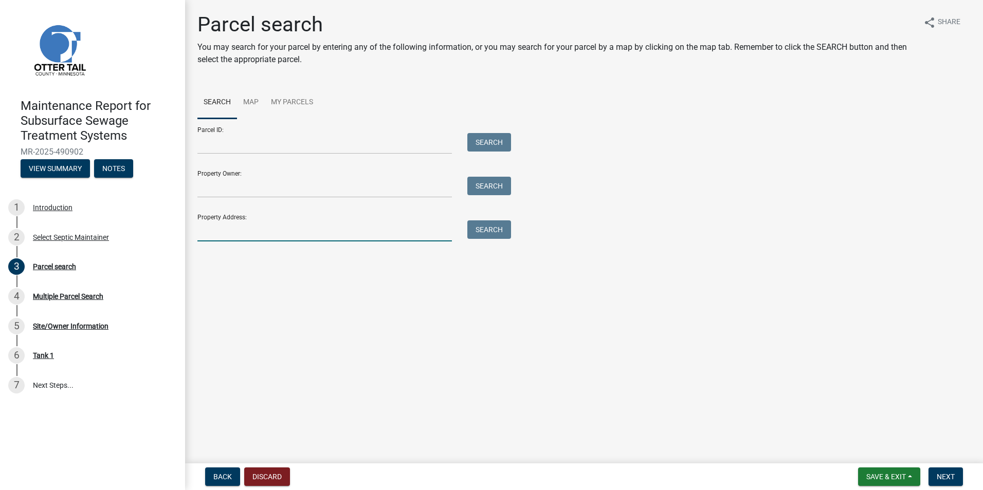
click at [304, 230] on input "Property Address:" at bounding box center [324, 231] width 254 height 21
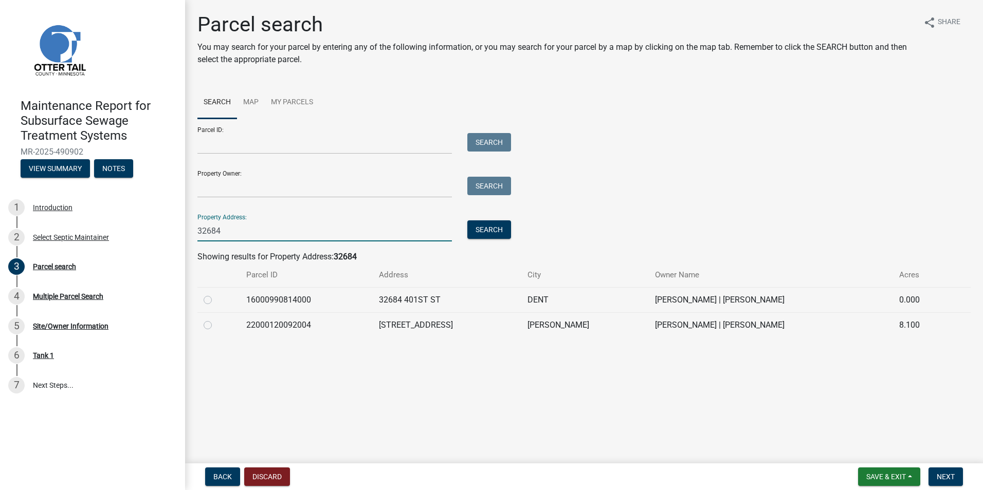
type input "32684"
click at [203, 299] on td at bounding box center [218, 299] width 43 height 25
click at [216, 294] on label at bounding box center [216, 294] width 0 height 0
click at [216, 301] on input "radio" at bounding box center [219, 297] width 7 height 7
radio input "true"
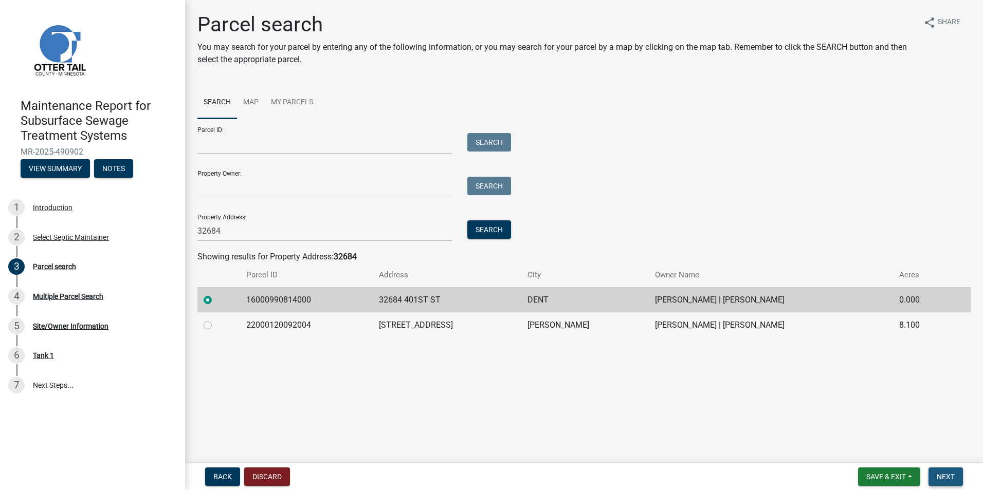
click at [934, 480] on button "Next" at bounding box center [945, 477] width 34 height 19
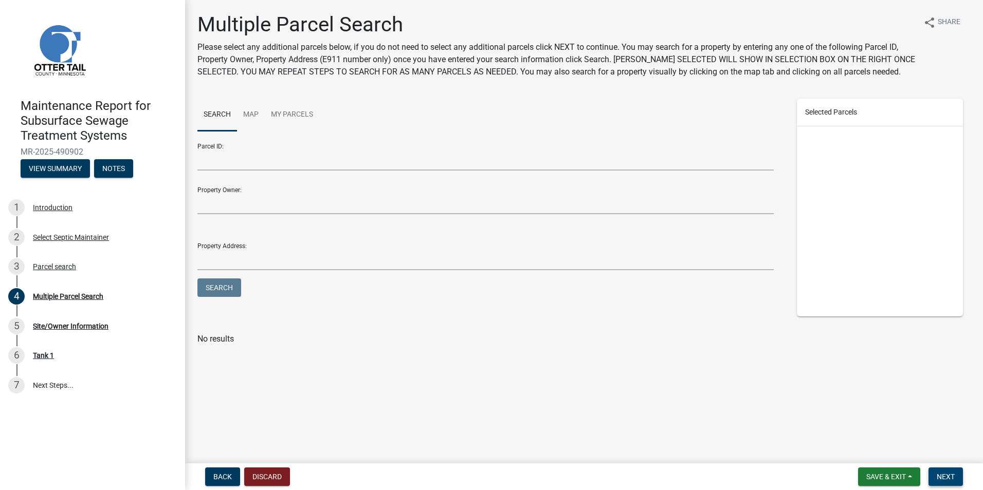
click at [934, 480] on button "Next" at bounding box center [945, 477] width 34 height 19
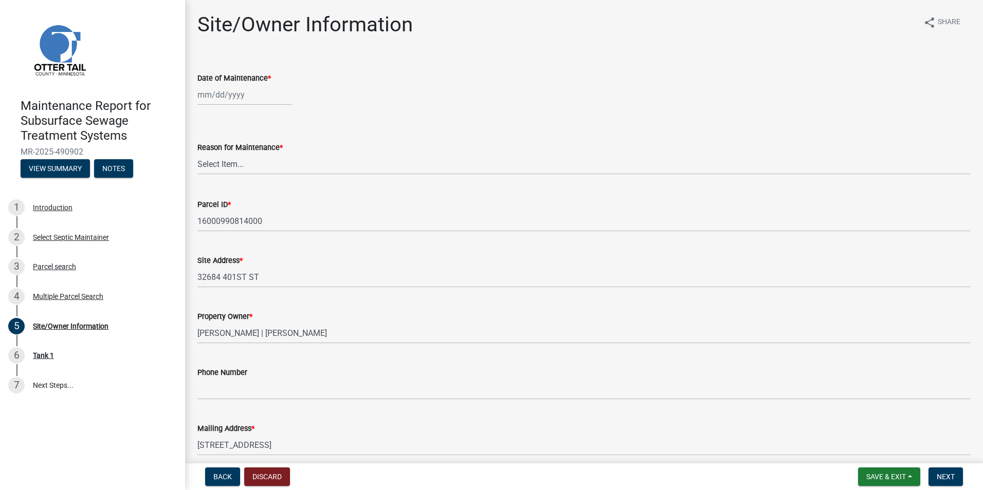
click at [200, 95] on div at bounding box center [244, 94] width 94 height 21
select select "10"
select select "2025"
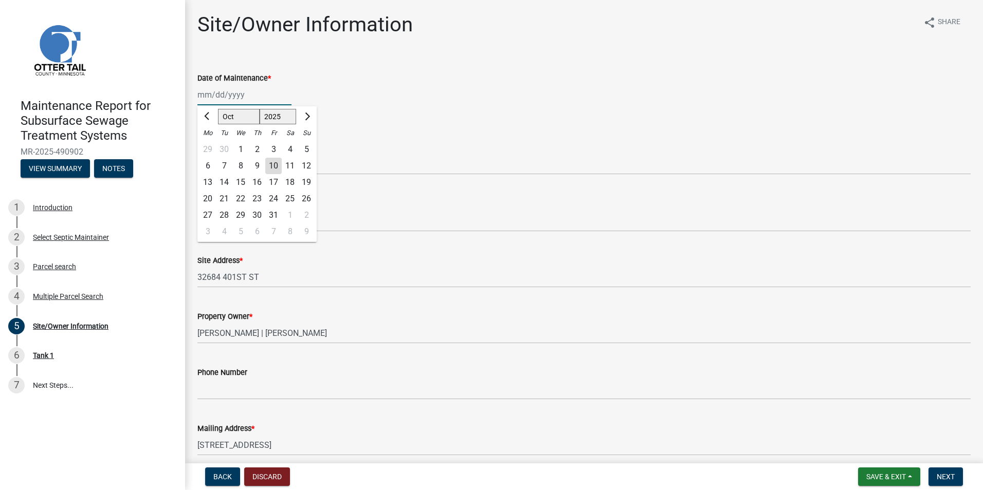
drag, startPoint x: 202, startPoint y: 104, endPoint x: 204, endPoint y: 111, distance: 6.9
click at [202, 104] on input "Date of Maintenance *" at bounding box center [244, 94] width 94 height 21
click at [204, 113] on button "Previous month" at bounding box center [208, 116] width 12 height 16
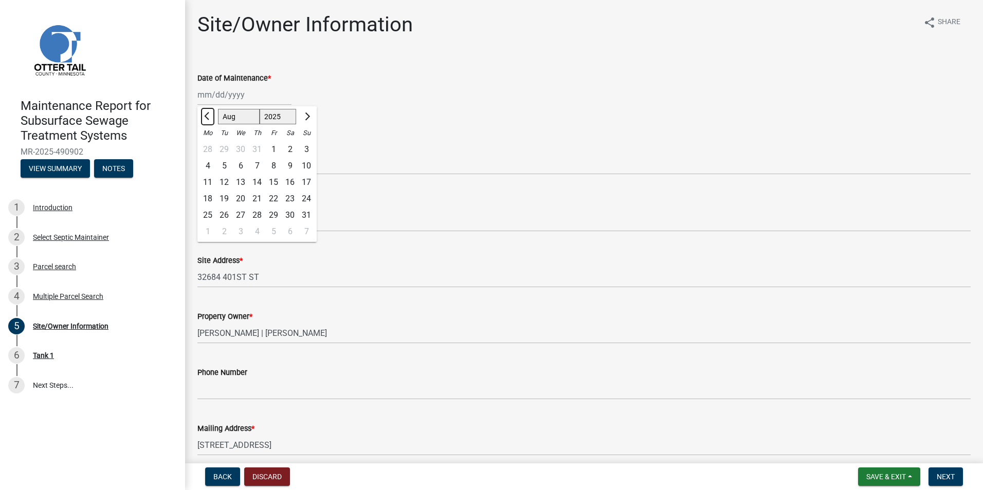
select select "7"
click at [222, 166] on div "8" at bounding box center [224, 166] width 16 height 16
type input "[DATE]"
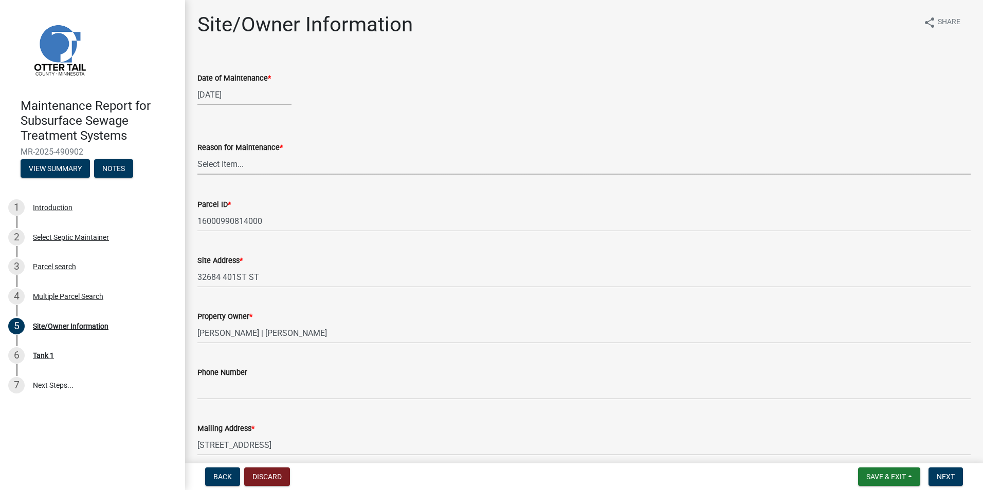
click at [222, 166] on select "Select Item... Called Routine Other" at bounding box center [583, 164] width 773 height 21
click at [197, 154] on select "Select Item... Called Routine Other" at bounding box center [583, 164] width 773 height 21
select select "3ac72b63-7b21-42e4-8192-806faae7a4f1"
click at [938, 474] on span "Next" at bounding box center [946, 477] width 18 height 8
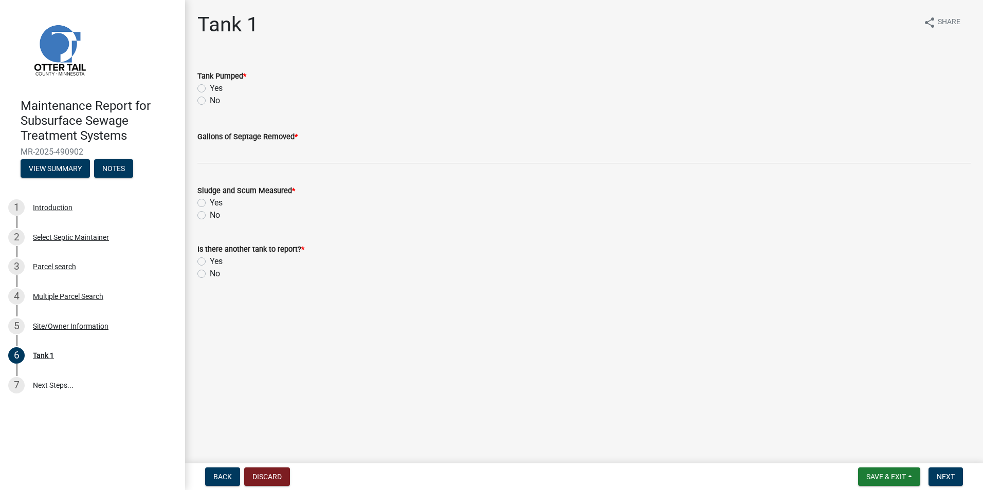
click at [210, 90] on label "Yes" at bounding box center [216, 88] width 13 height 12
click at [210, 89] on input "Yes" at bounding box center [213, 85] width 7 height 7
radio input "true"
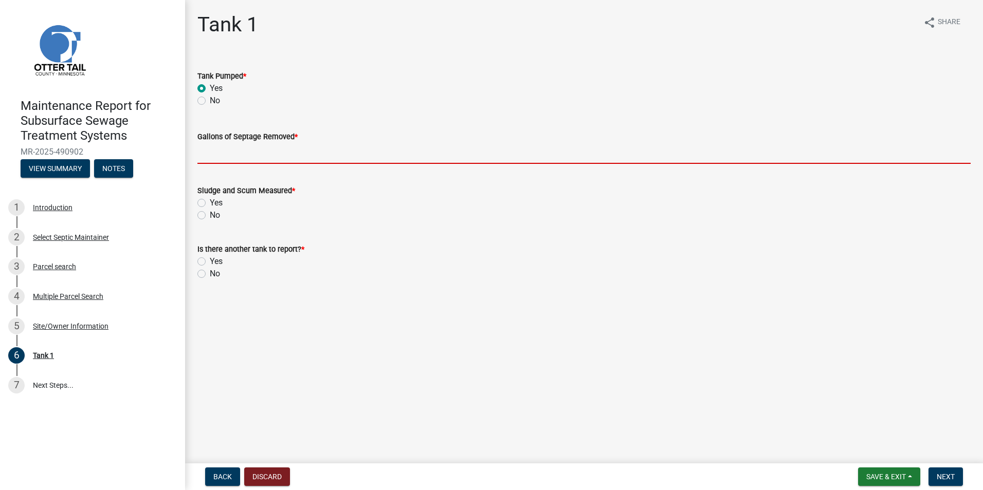
click at [223, 157] on input "Gallons of Septage Removed *" at bounding box center [583, 153] width 773 height 21
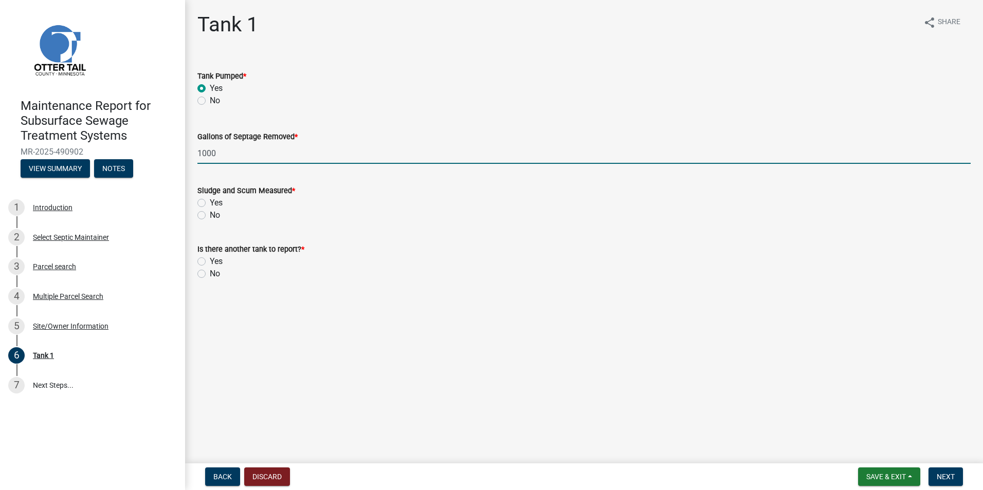
type input "1000"
click at [210, 206] on label "Yes" at bounding box center [216, 203] width 13 height 12
click at [210, 204] on input "Yes" at bounding box center [213, 200] width 7 height 7
radio input "true"
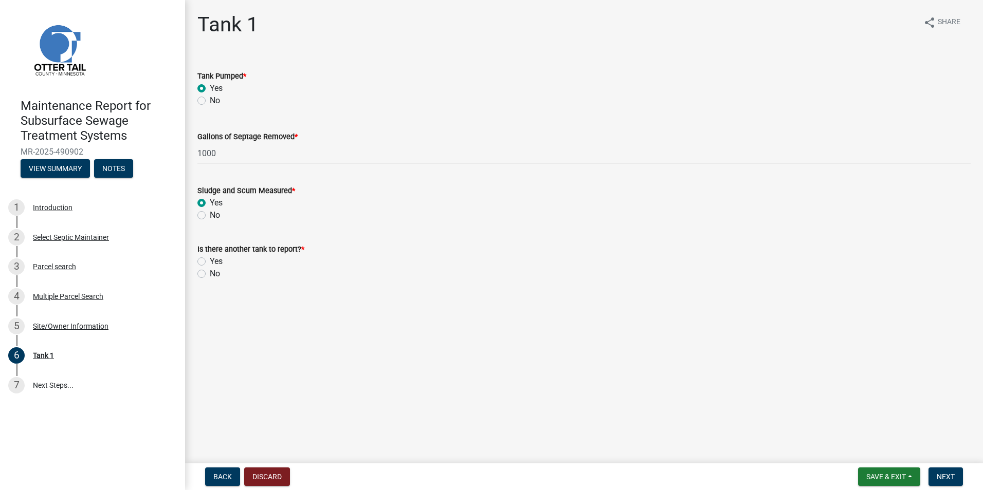
click at [210, 277] on label "No" at bounding box center [215, 274] width 10 height 12
click at [210, 275] on input "No" at bounding box center [213, 271] width 7 height 7
radio input "true"
click at [937, 476] on span "Next" at bounding box center [946, 477] width 18 height 8
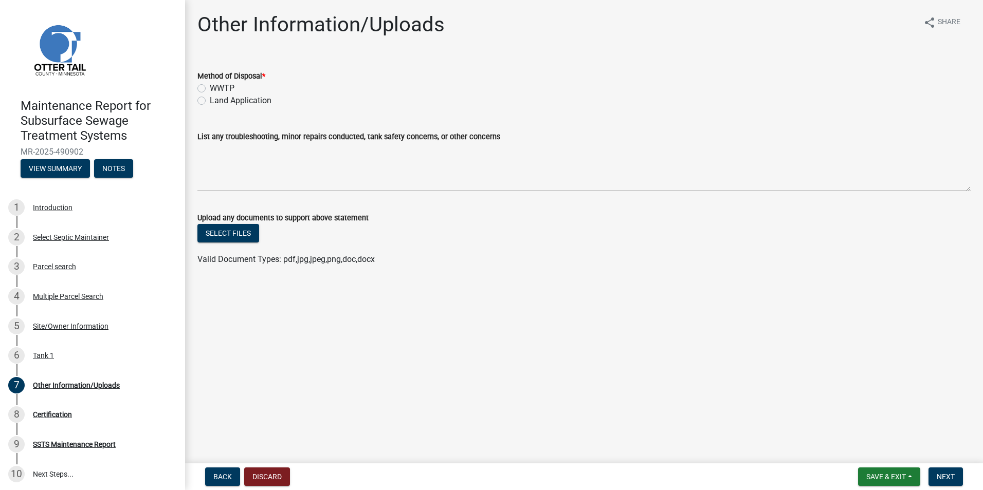
click at [196, 101] on div "Method of Disposal * WWTP Land Application" at bounding box center [584, 82] width 789 height 49
click at [210, 101] on label "Land Application" at bounding box center [241, 101] width 62 height 12
click at [210, 101] on input "Land Application" at bounding box center [213, 98] width 7 height 7
radio input "true"
click at [947, 477] on span "Next" at bounding box center [946, 477] width 18 height 8
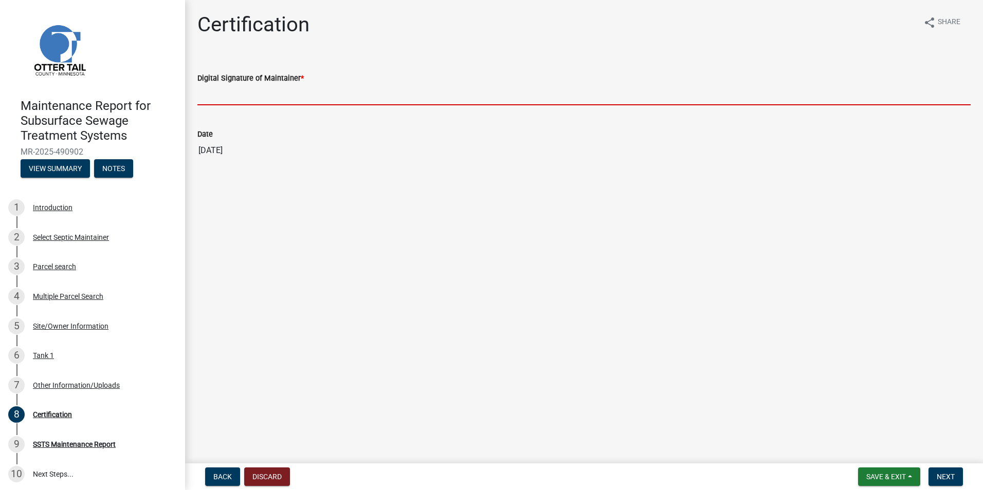
click at [316, 102] on input "Digital Signature of Maintainer *" at bounding box center [583, 94] width 773 height 21
type input "[PERSON_NAME]"
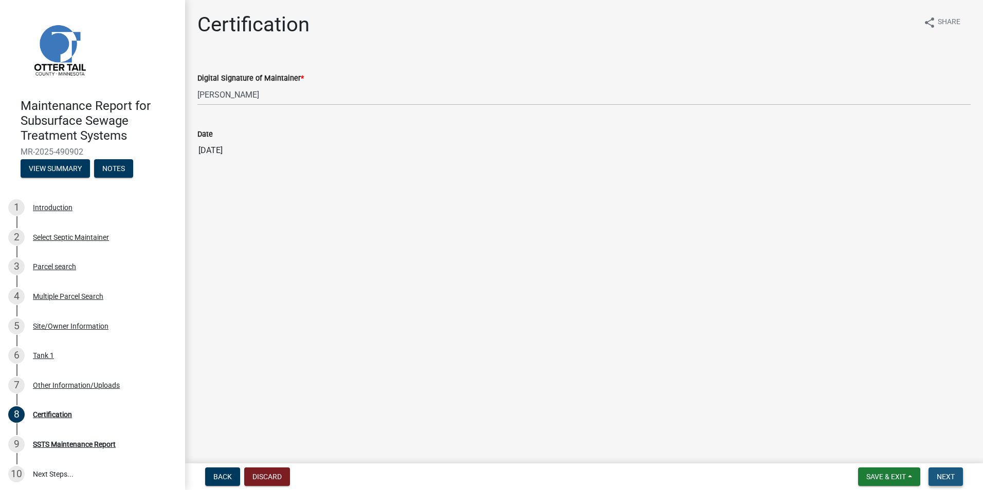
click at [946, 481] on span "Next" at bounding box center [946, 477] width 18 height 8
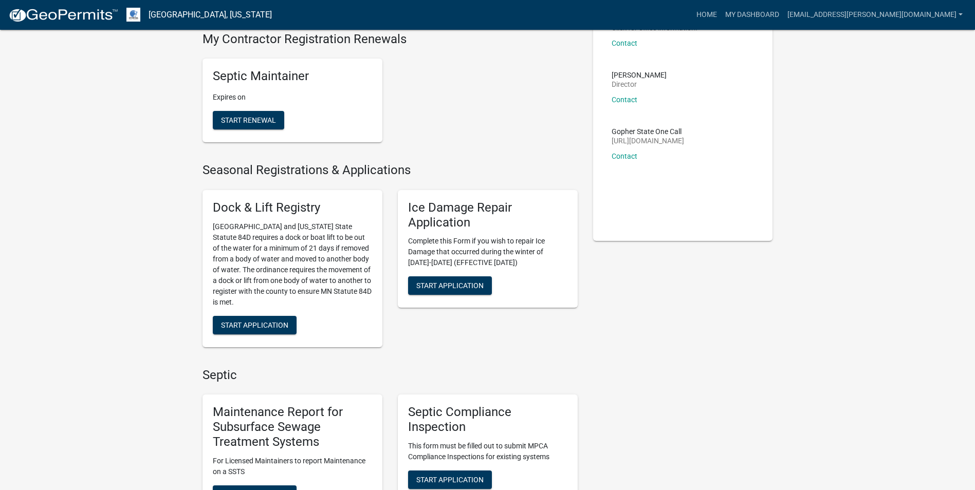
scroll to position [154, 0]
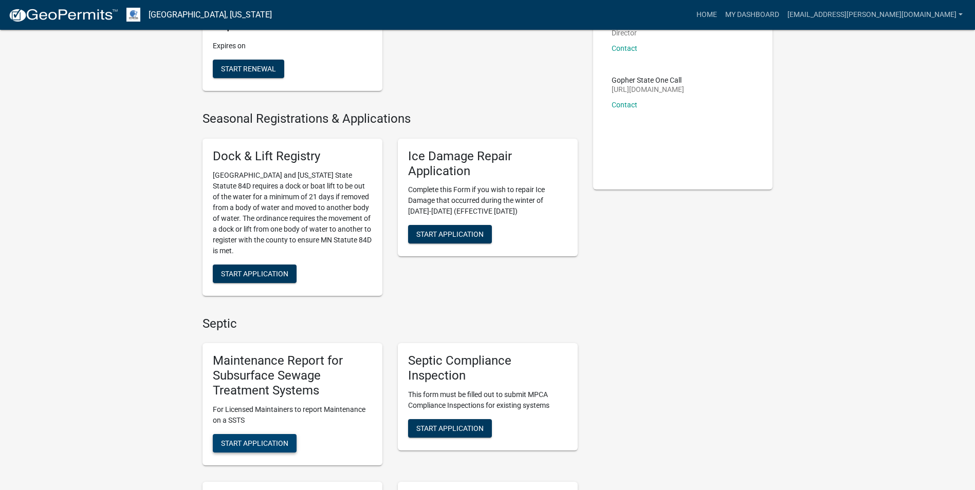
click at [243, 441] on span "Start Application" at bounding box center [254, 443] width 67 height 8
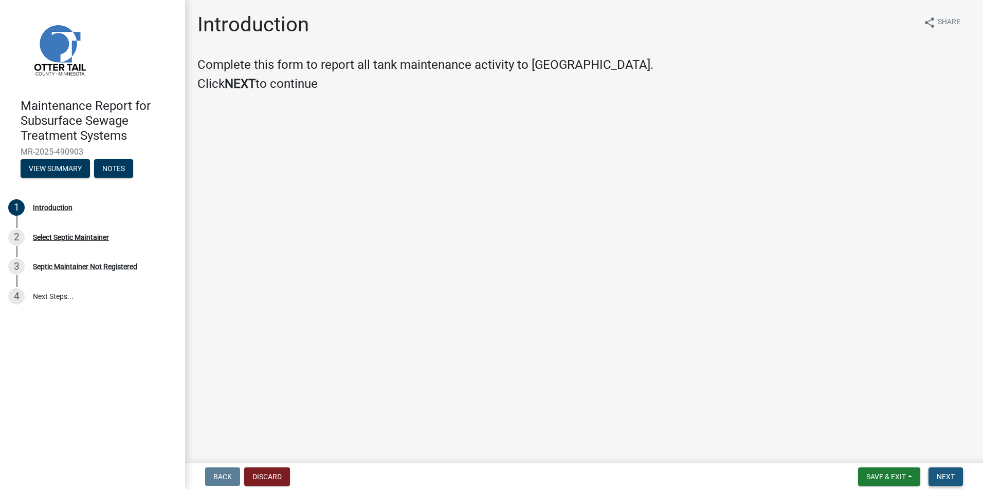
click at [956, 469] on button "Next" at bounding box center [945, 477] width 34 height 19
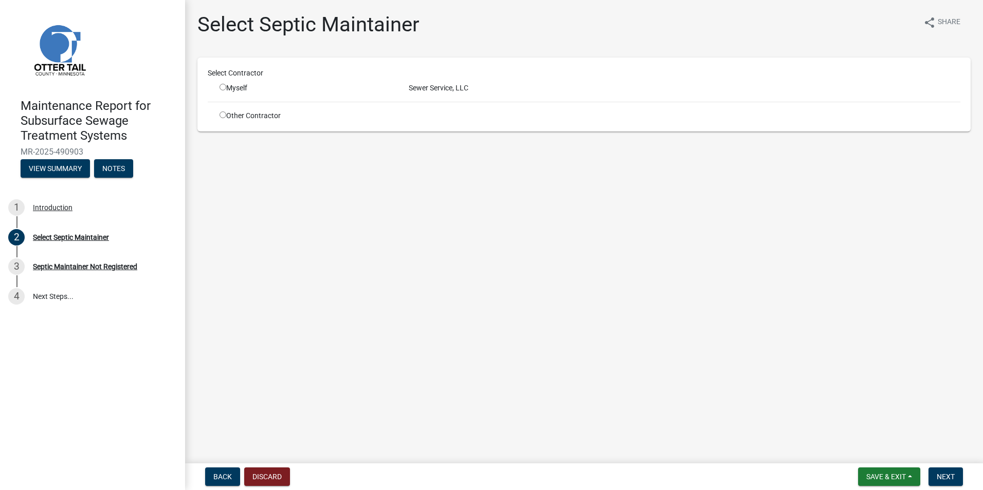
click at [220, 84] on input "radio" at bounding box center [223, 87] width 7 height 7
radio input "true"
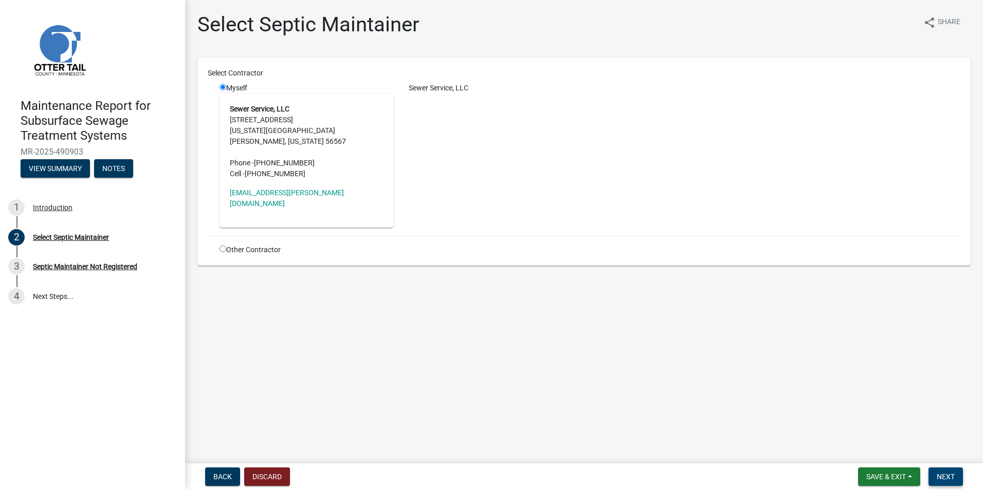
click at [943, 475] on span "Next" at bounding box center [946, 477] width 18 height 8
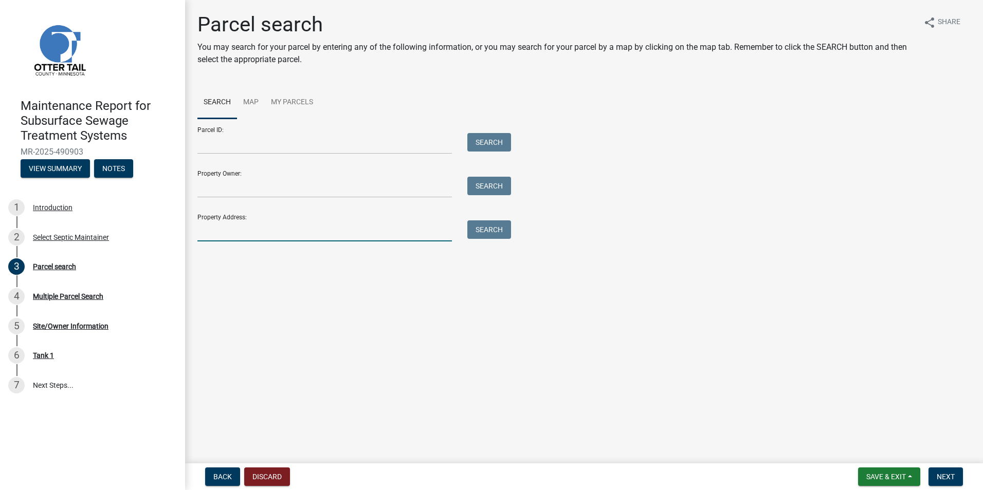
click at [240, 223] on input "Property Address:" at bounding box center [324, 231] width 254 height 21
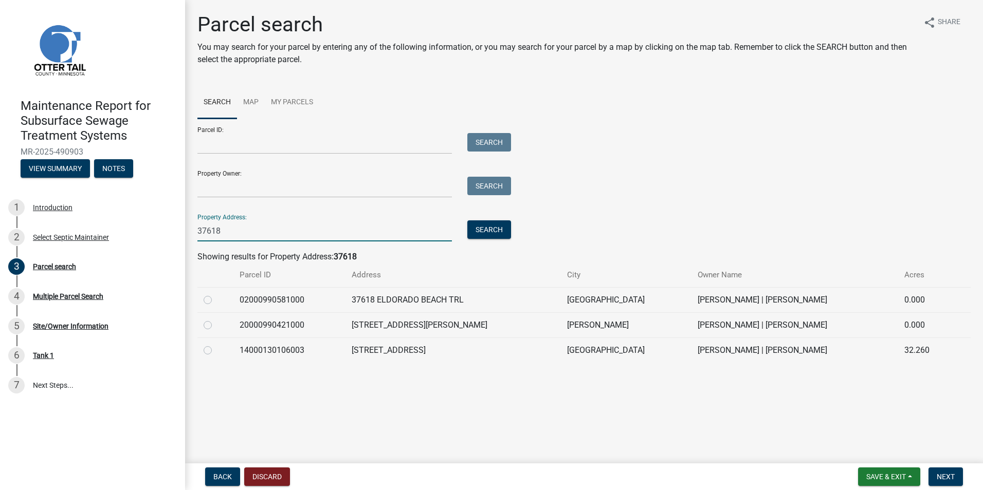
type input "37618"
click at [216, 319] on label at bounding box center [216, 319] width 0 height 0
click at [216, 325] on input "radio" at bounding box center [219, 322] width 7 height 7
radio input "true"
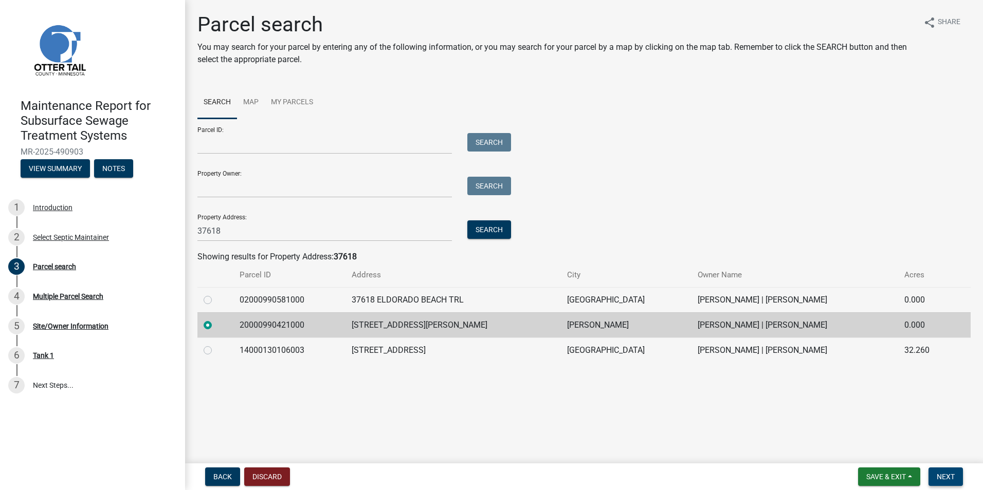
click at [951, 478] on span "Next" at bounding box center [946, 477] width 18 height 8
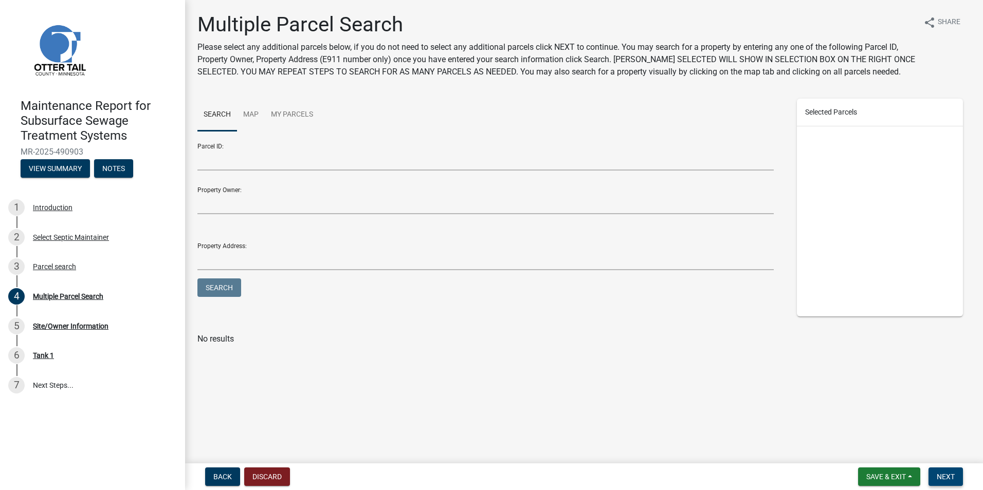
click at [951, 478] on span "Next" at bounding box center [946, 477] width 18 height 8
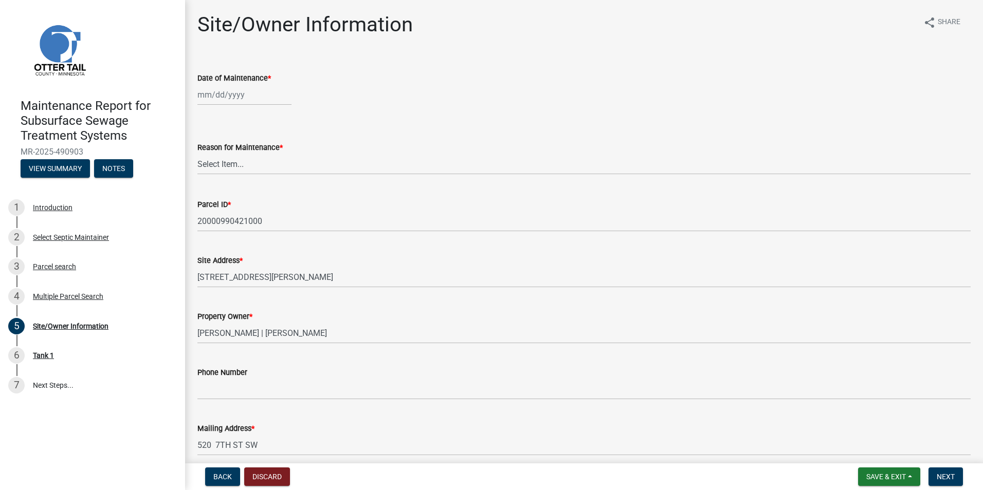
click at [221, 106] on wm-data-entity-input "Date of Maintenance *" at bounding box center [583, 86] width 773 height 57
click at [217, 94] on div at bounding box center [244, 94] width 94 height 21
select select "10"
select select "2025"
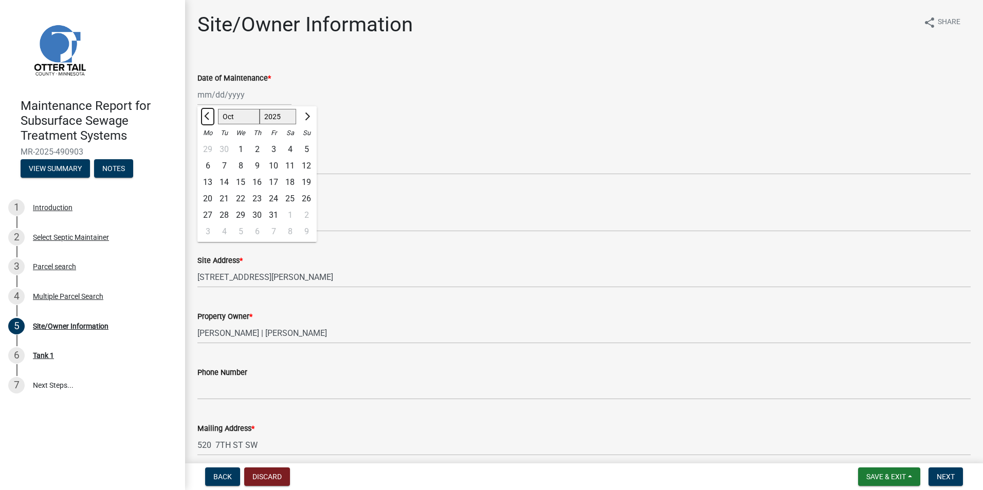
click at [213, 117] on button "Previous month" at bounding box center [208, 116] width 12 height 16
select select "7"
click at [227, 169] on div "8" at bounding box center [224, 166] width 16 height 16
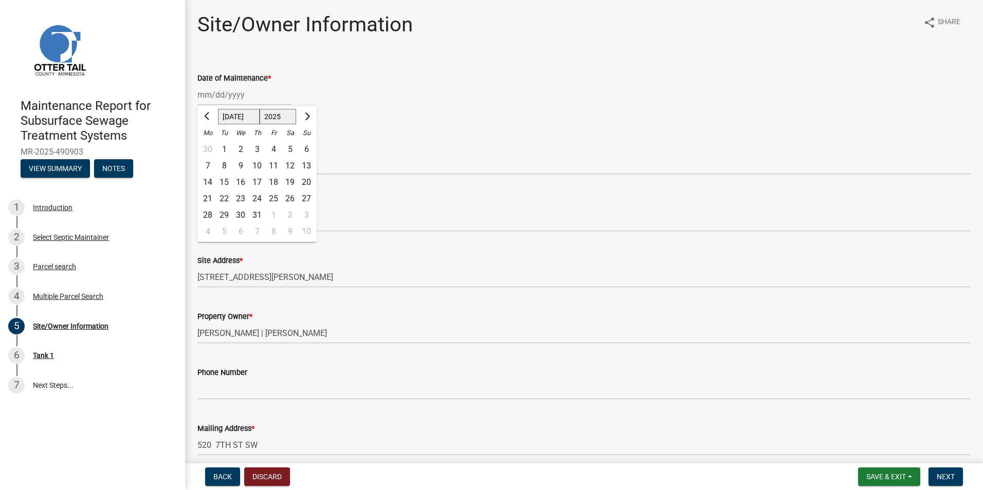
type input "[DATE]"
click at [226, 173] on select "Select Item... Called Routine Other" at bounding box center [583, 164] width 773 height 21
click at [197, 154] on select "Select Item... Called Routine Other" at bounding box center [583, 164] width 773 height 21
select select "3ac72b63-7b21-42e4-8192-806faae7a4f1"
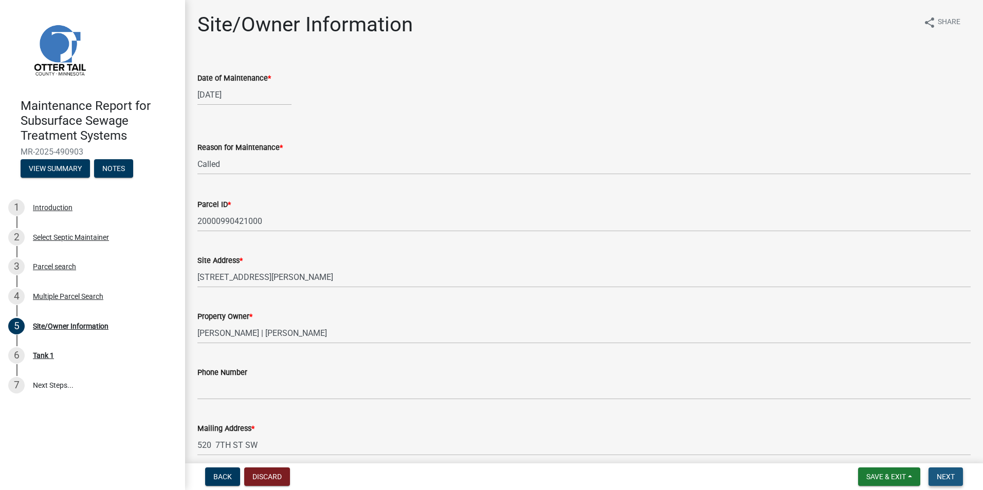
click at [956, 476] on button "Next" at bounding box center [945, 477] width 34 height 19
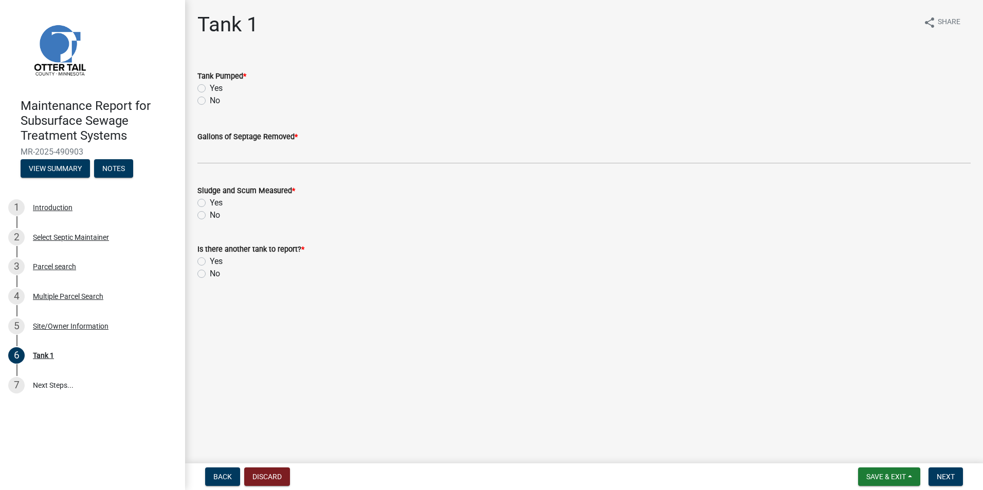
click at [210, 90] on label "Yes" at bounding box center [216, 88] width 13 height 12
click at [210, 89] on input "Yes" at bounding box center [213, 85] width 7 height 7
radio input "true"
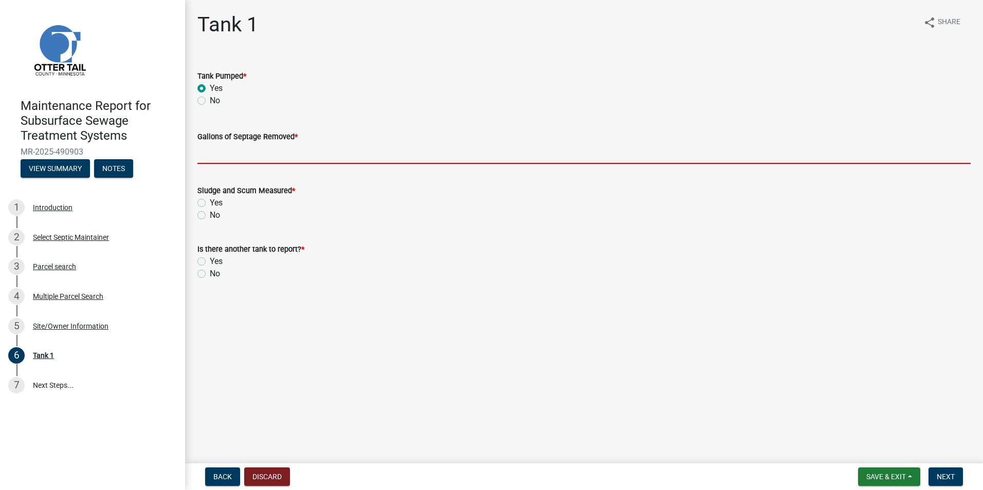
click at [218, 159] on input "Gallons of Septage Removed *" at bounding box center [583, 153] width 773 height 21
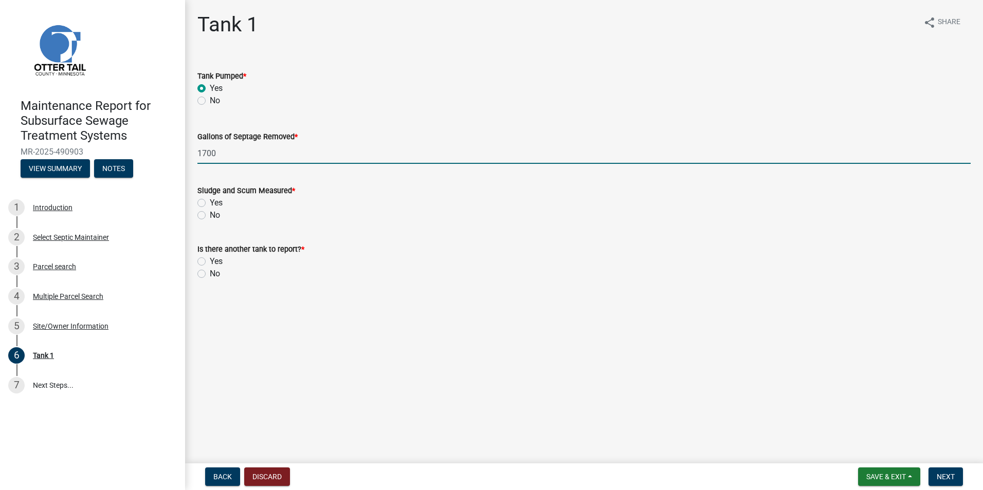
type input "1700"
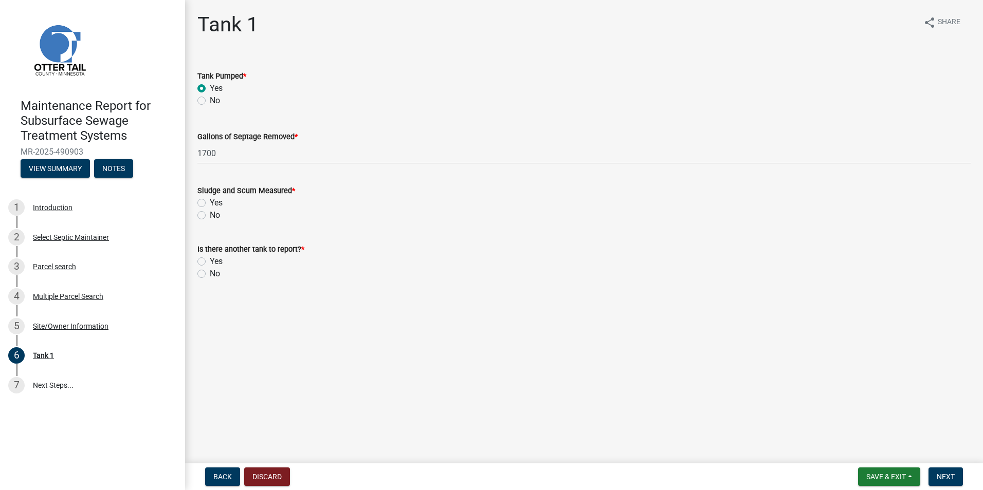
click at [210, 217] on label "No" at bounding box center [215, 215] width 10 height 12
click at [210, 216] on input "No" at bounding box center [213, 212] width 7 height 7
radio input "true"
click at [210, 275] on label "No" at bounding box center [215, 274] width 10 height 12
click at [210, 275] on input "No" at bounding box center [213, 271] width 7 height 7
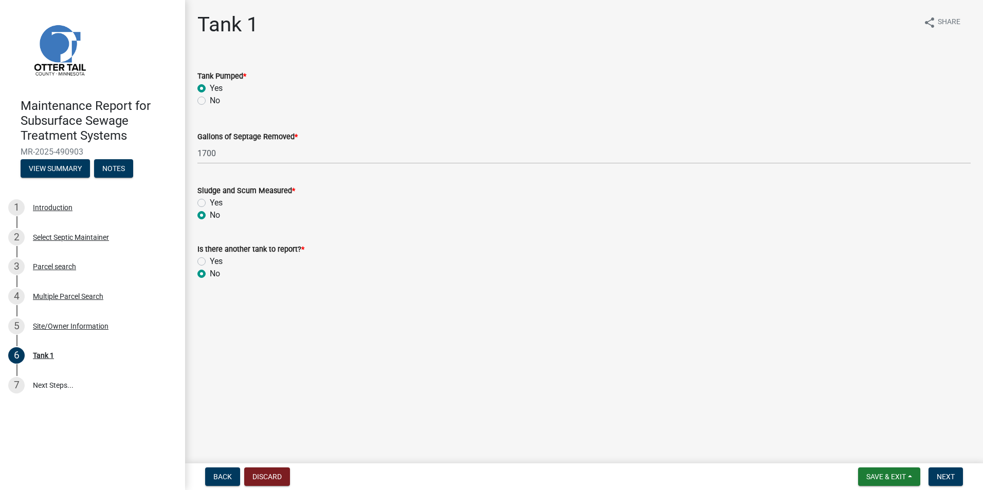
radio input "true"
click at [950, 477] on span "Next" at bounding box center [946, 477] width 18 height 8
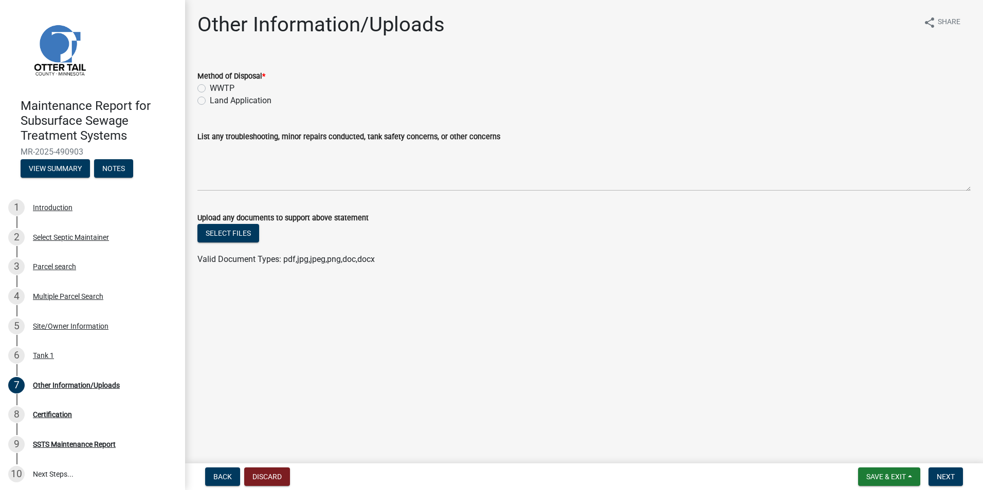
click at [210, 104] on label "Land Application" at bounding box center [241, 101] width 62 height 12
click at [210, 101] on input "Land Application" at bounding box center [213, 98] width 7 height 7
radio input "true"
click at [955, 487] on nav "Back Discard Save & Exit Save Save & Exit Next" at bounding box center [584, 477] width 798 height 27
click at [954, 483] on button "Next" at bounding box center [945, 477] width 34 height 19
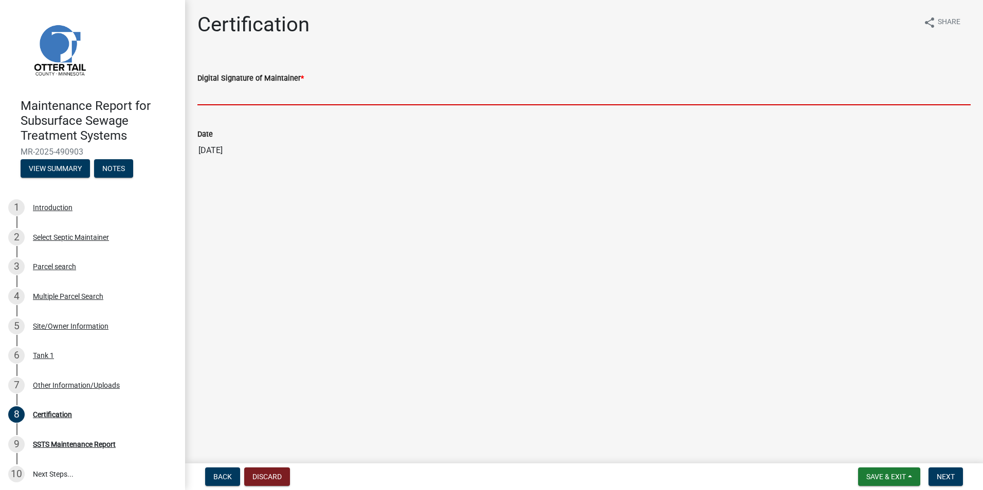
click at [271, 99] on input "Digital Signature of Maintainer *" at bounding box center [583, 94] width 773 height 21
type input "[PERSON_NAME]"
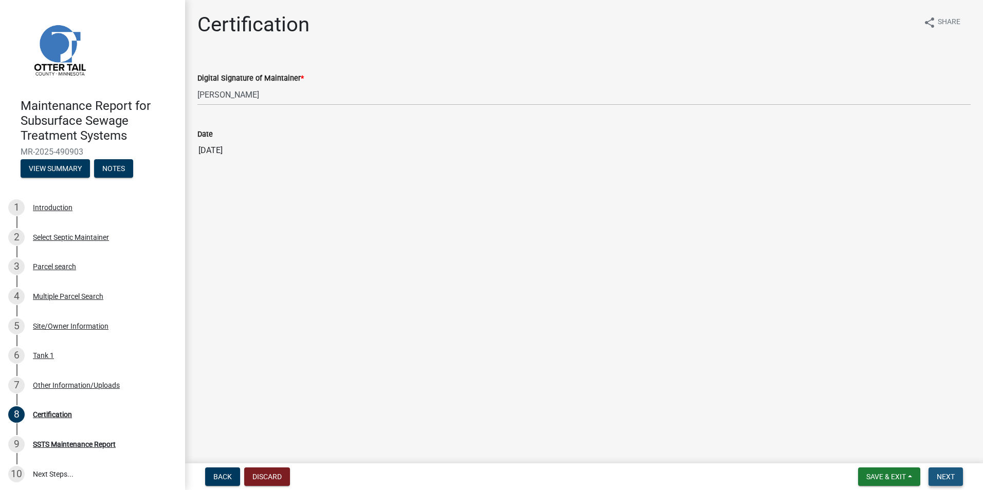
click at [948, 473] on span "Next" at bounding box center [946, 477] width 18 height 8
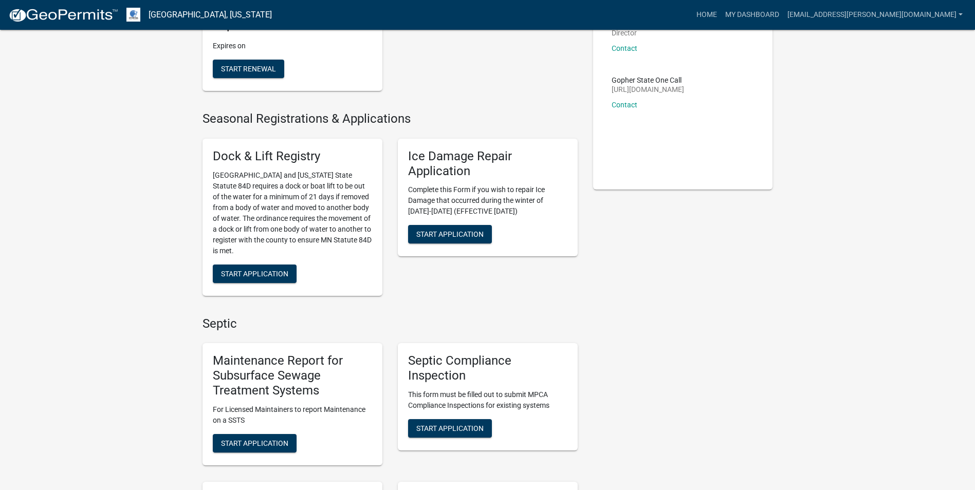
scroll to position [206, 0]
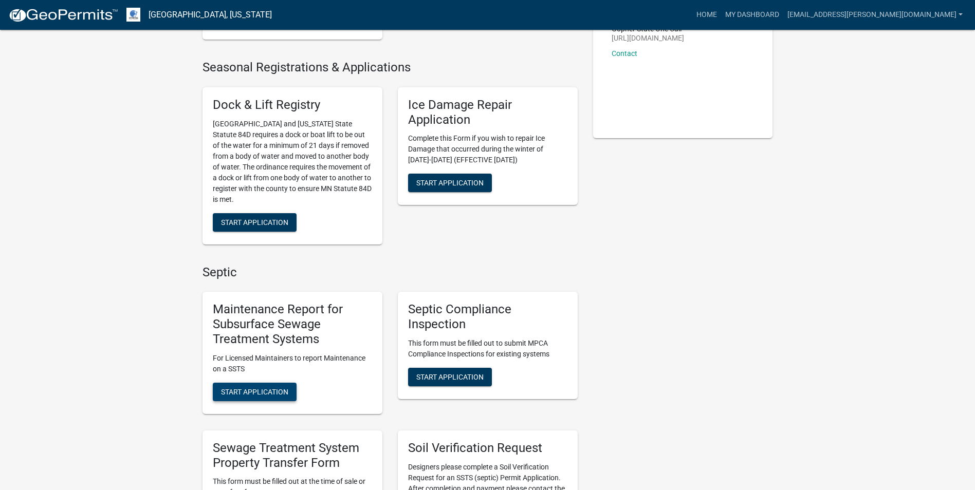
click at [280, 398] on button "Start Application" at bounding box center [255, 392] width 84 height 19
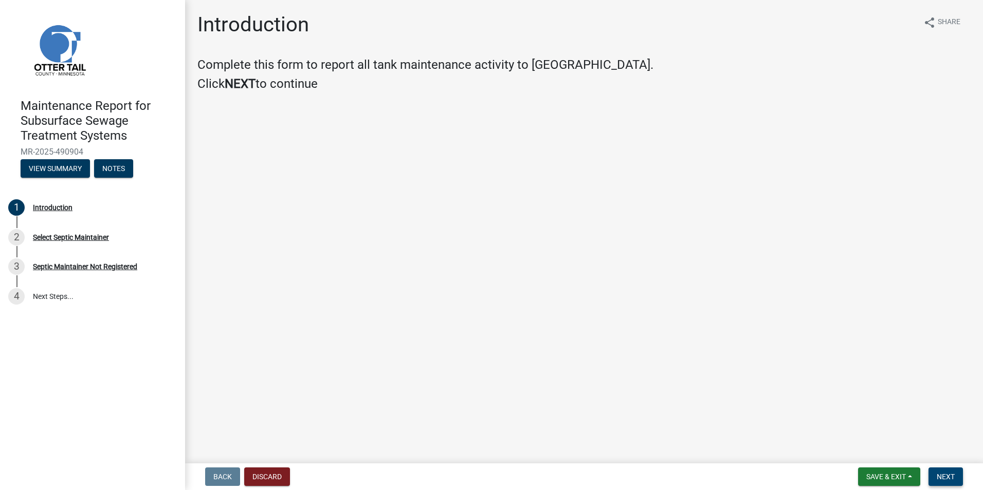
click at [947, 481] on span "Next" at bounding box center [946, 477] width 18 height 8
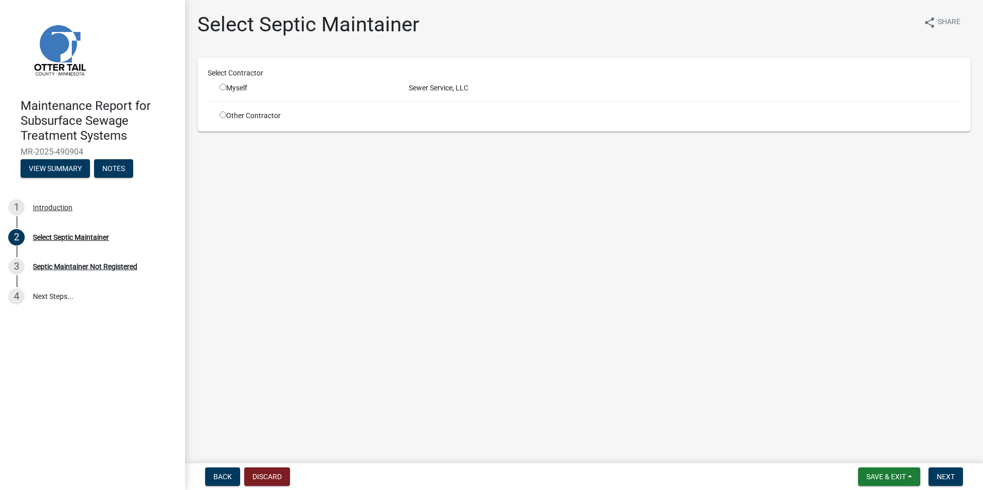
click at [224, 89] on input "radio" at bounding box center [223, 87] width 7 height 7
radio input "true"
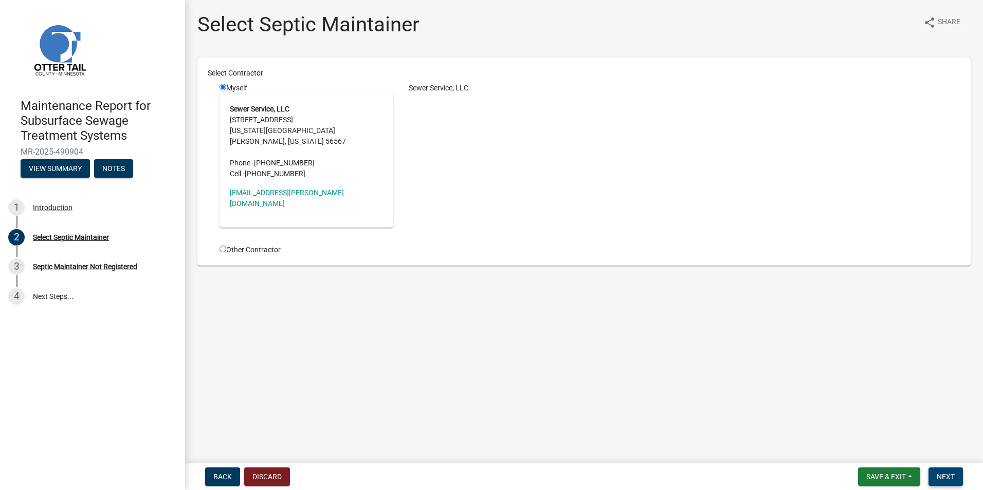
click at [954, 476] on span "Next" at bounding box center [946, 477] width 18 height 8
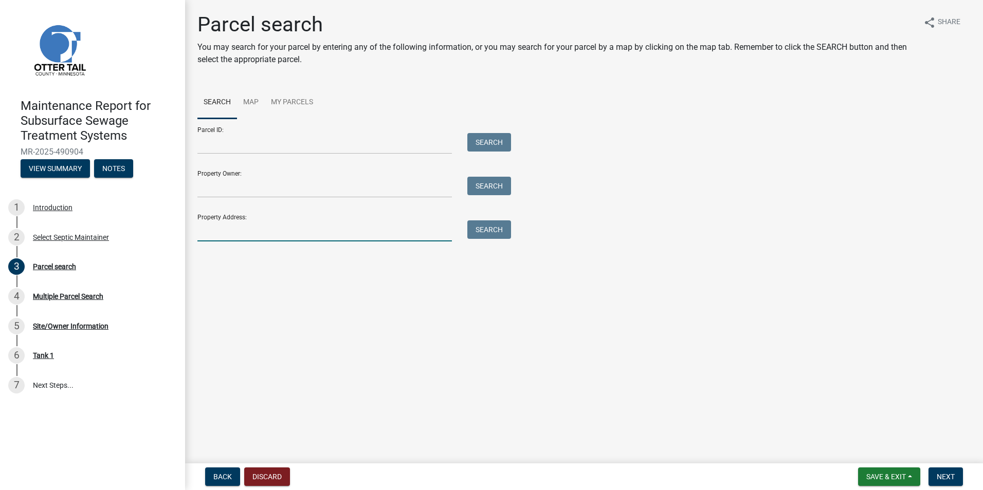
click at [229, 235] on input "Property Address:" at bounding box center [324, 231] width 254 height 21
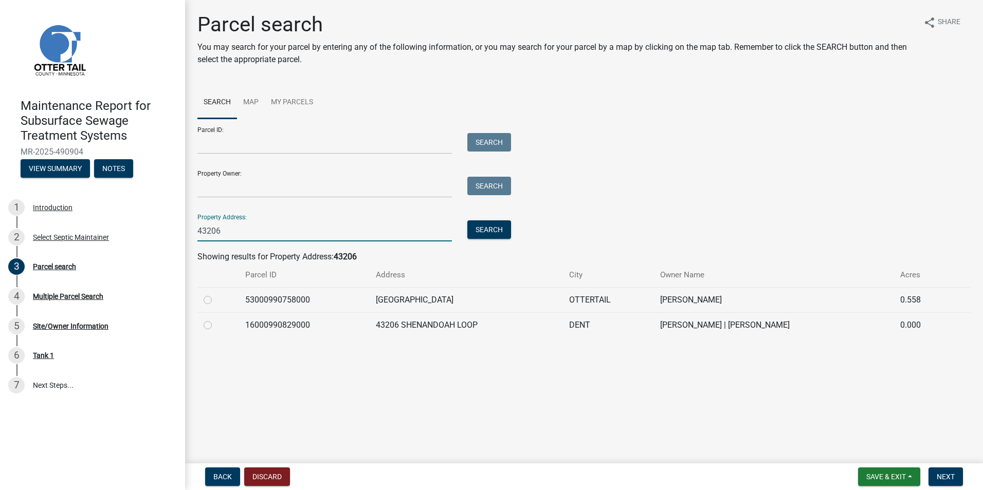
type input "43206"
click at [216, 294] on label at bounding box center [216, 294] width 0 height 0
click at [216, 301] on input "radio" at bounding box center [219, 297] width 7 height 7
radio input "true"
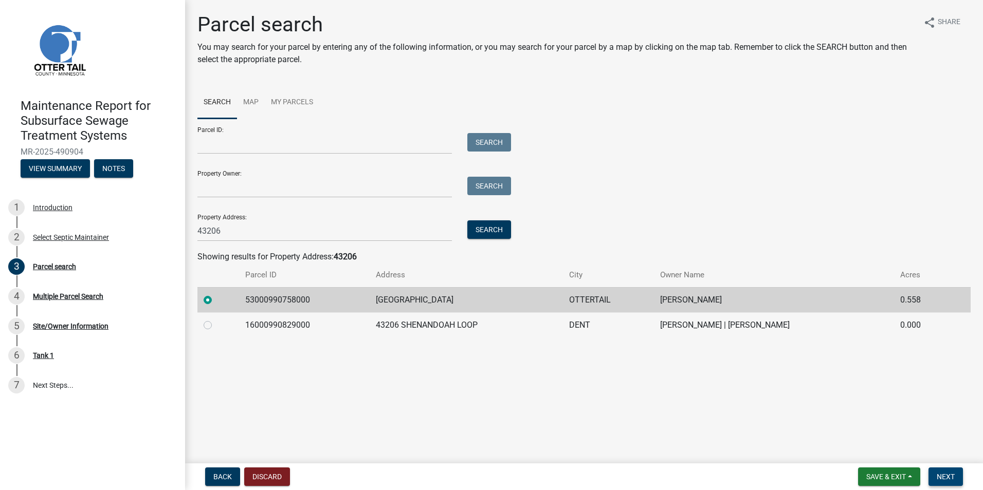
click at [942, 479] on span "Next" at bounding box center [946, 477] width 18 height 8
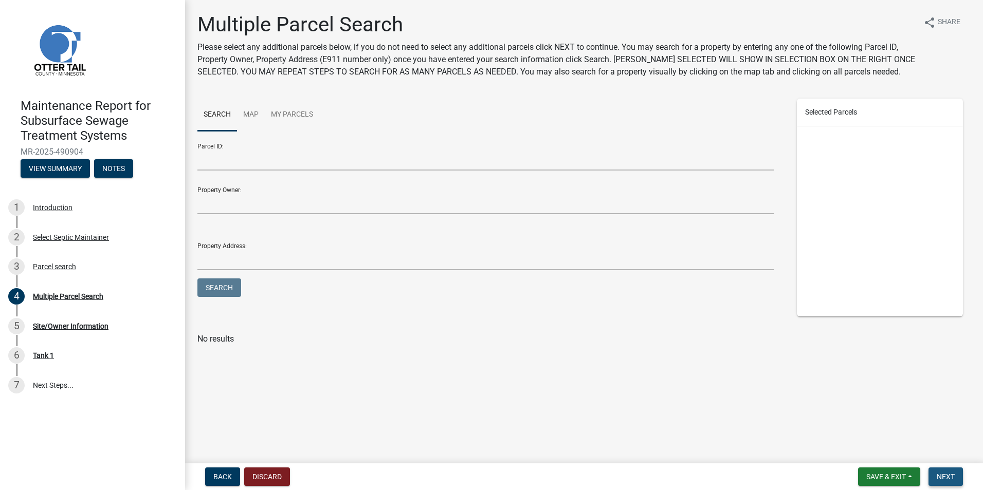
click at [942, 479] on span "Next" at bounding box center [946, 477] width 18 height 8
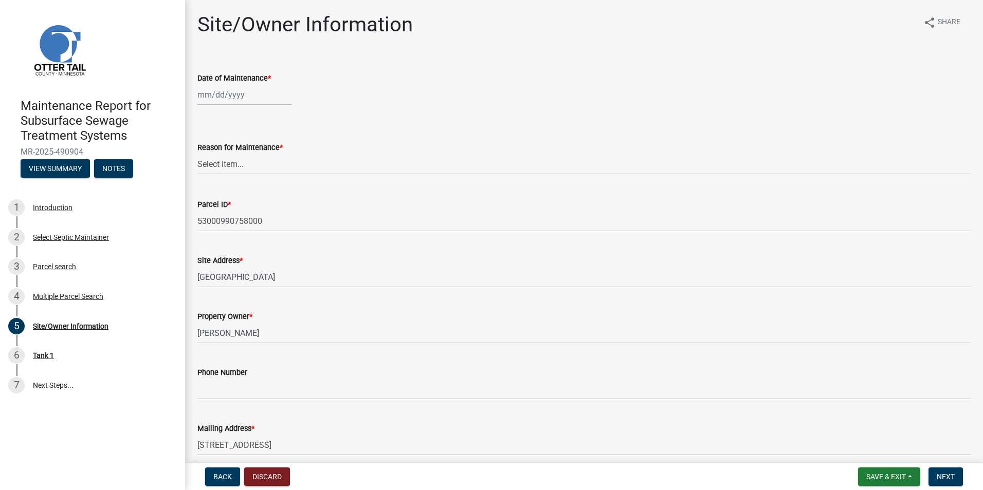
click at [213, 94] on div at bounding box center [244, 94] width 94 height 21
select select "10"
select select "2025"
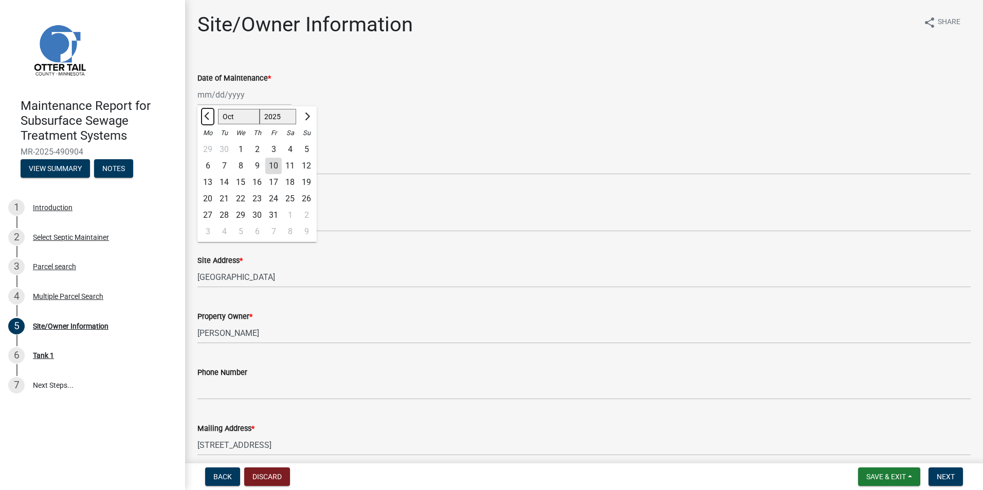
click at [211, 113] on button "Previous month" at bounding box center [208, 116] width 12 height 16
click at [211, 114] on button "Previous month" at bounding box center [208, 116] width 12 height 16
click at [211, 115] on span "Previous month" at bounding box center [208, 117] width 8 height 8
select select "7"
click at [242, 166] on div "9" at bounding box center [240, 166] width 16 height 16
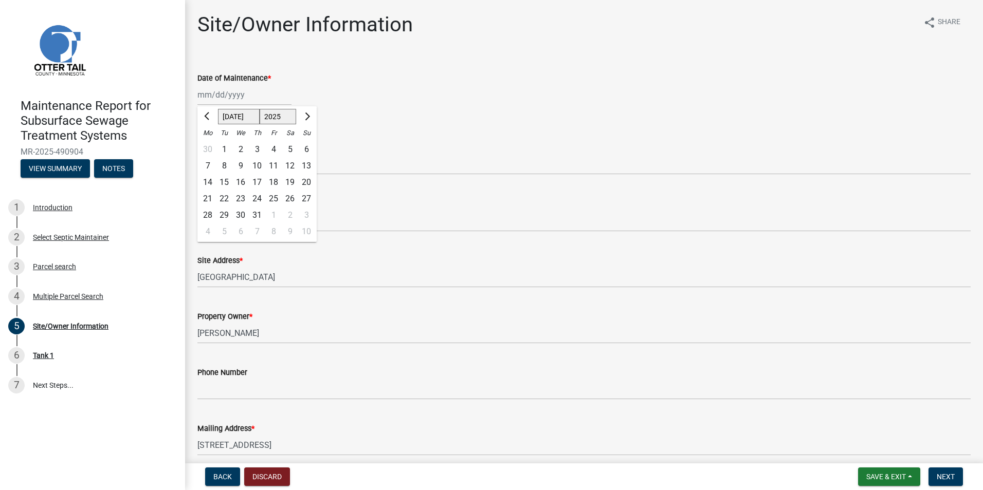
type input "[DATE]"
click at [242, 166] on select "Select Item... Called Routine Other" at bounding box center [583, 164] width 773 height 21
click at [197, 154] on select "Select Item... Called Routine Other" at bounding box center [583, 164] width 773 height 21
select select "3ac72b63-7b21-42e4-8192-806faae7a4f1"
click at [964, 477] on form "Save & Exit Save Save & Exit Next" at bounding box center [910, 477] width 113 height 19
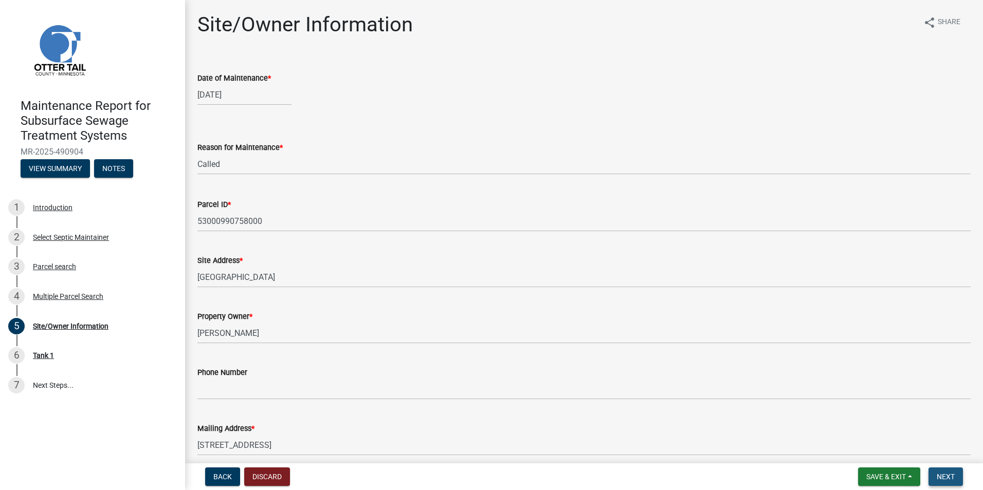
click at [959, 478] on button "Next" at bounding box center [945, 477] width 34 height 19
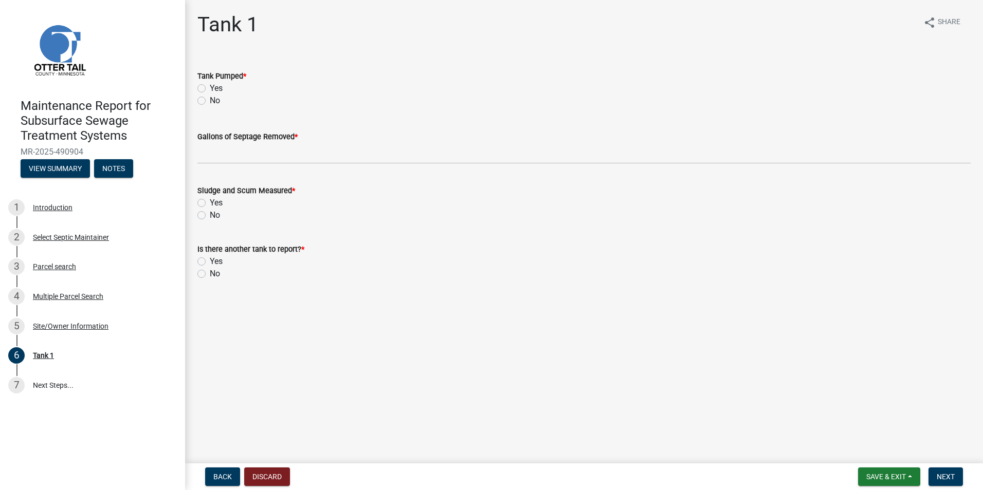
click at [210, 87] on label "Yes" at bounding box center [216, 88] width 13 height 12
click at [210, 87] on input "Yes" at bounding box center [213, 85] width 7 height 7
radio input "true"
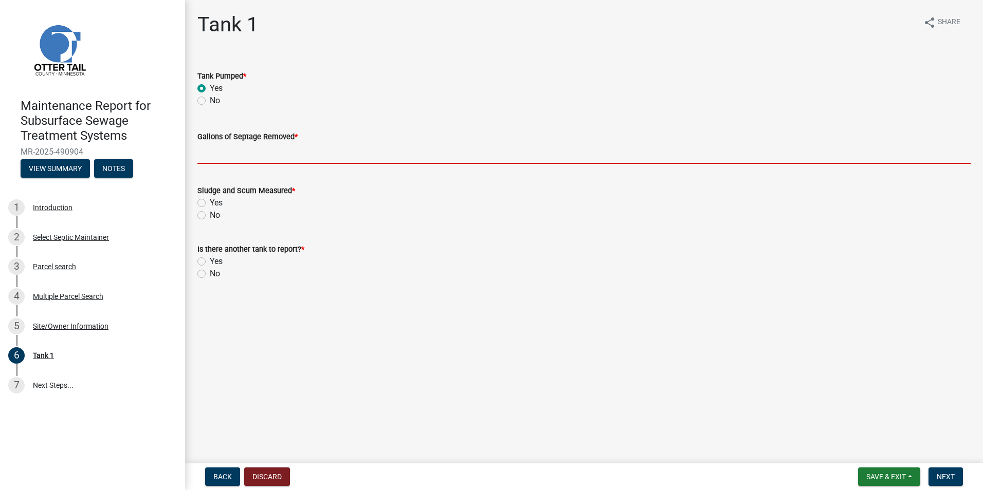
click at [229, 155] on input "Gallons of Septage Removed *" at bounding box center [583, 153] width 773 height 21
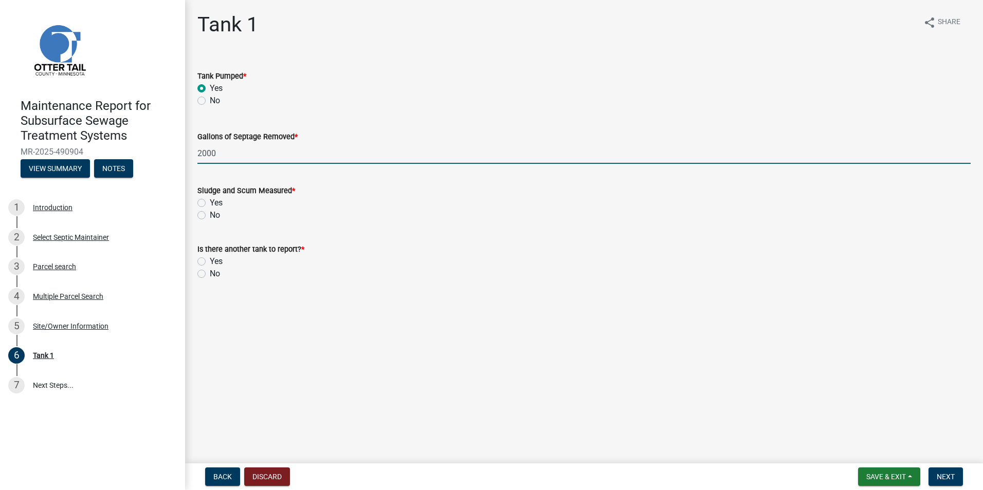
type input "2000"
click at [210, 215] on label "No" at bounding box center [215, 215] width 10 height 12
click at [210, 215] on input "No" at bounding box center [213, 212] width 7 height 7
radio input "true"
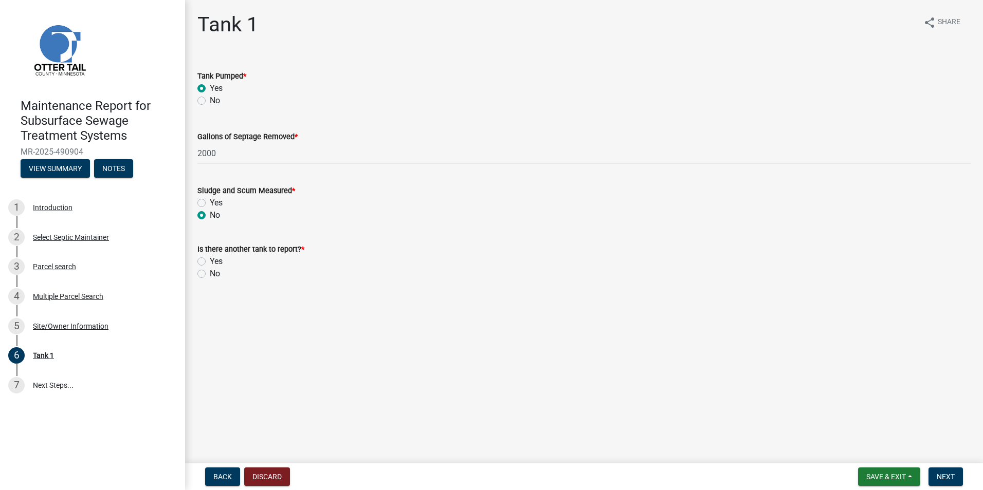
click at [210, 277] on label "No" at bounding box center [215, 274] width 10 height 12
click at [210, 275] on input "No" at bounding box center [213, 271] width 7 height 7
radio input "true"
click at [954, 475] on span "Next" at bounding box center [946, 477] width 18 height 8
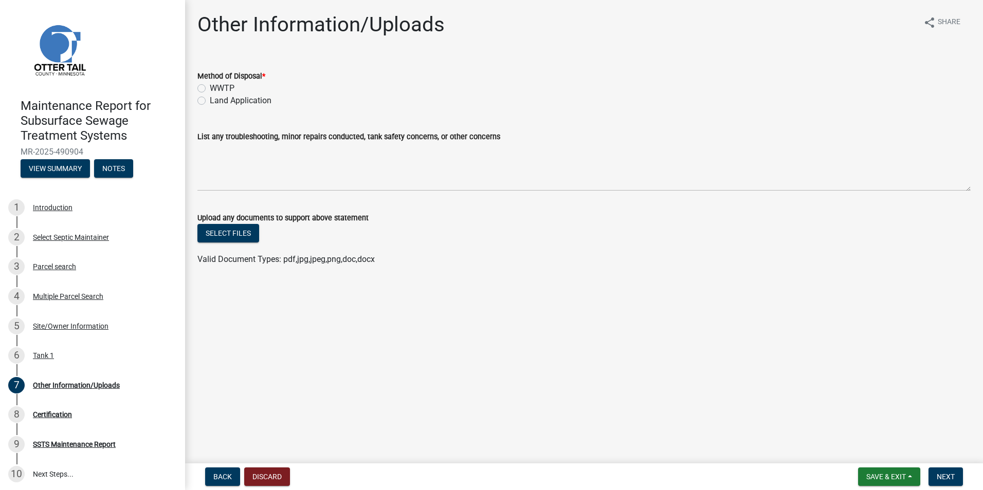
click at [210, 100] on label "Land Application" at bounding box center [241, 101] width 62 height 12
click at [210, 100] on input "Land Application" at bounding box center [213, 98] width 7 height 7
radio input "true"
click at [942, 476] on span "Next" at bounding box center [946, 477] width 18 height 8
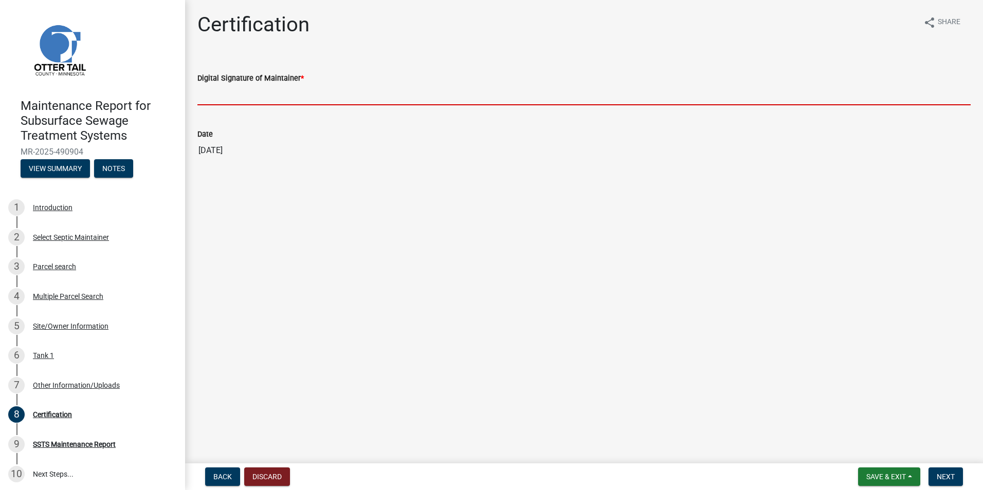
click at [226, 97] on input "Digital Signature of Maintainer *" at bounding box center [583, 94] width 773 height 21
type input "[PERSON_NAME]"
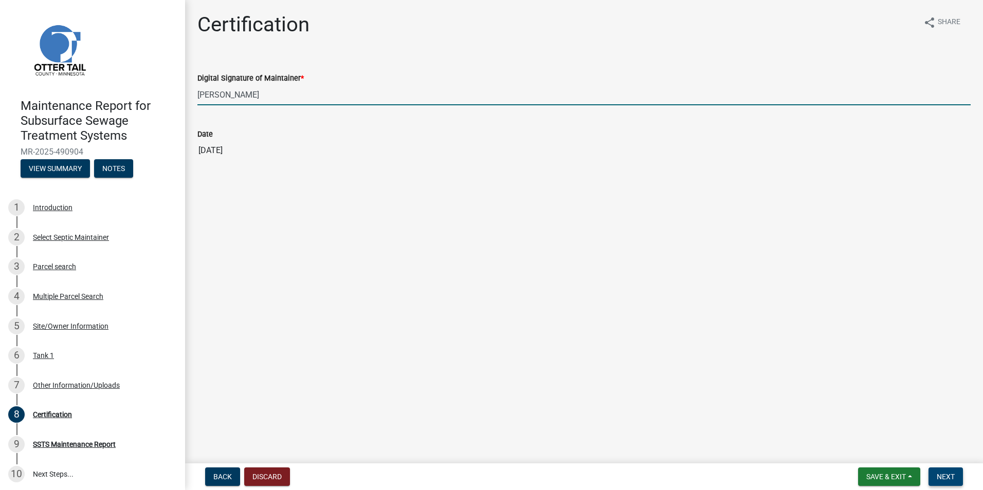
click at [963, 482] on button "Next" at bounding box center [945, 477] width 34 height 19
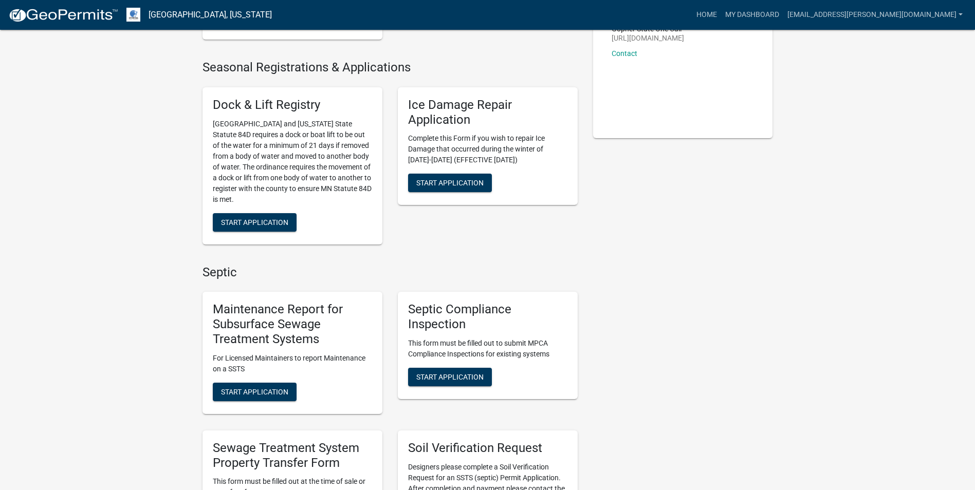
scroll to position [308, 0]
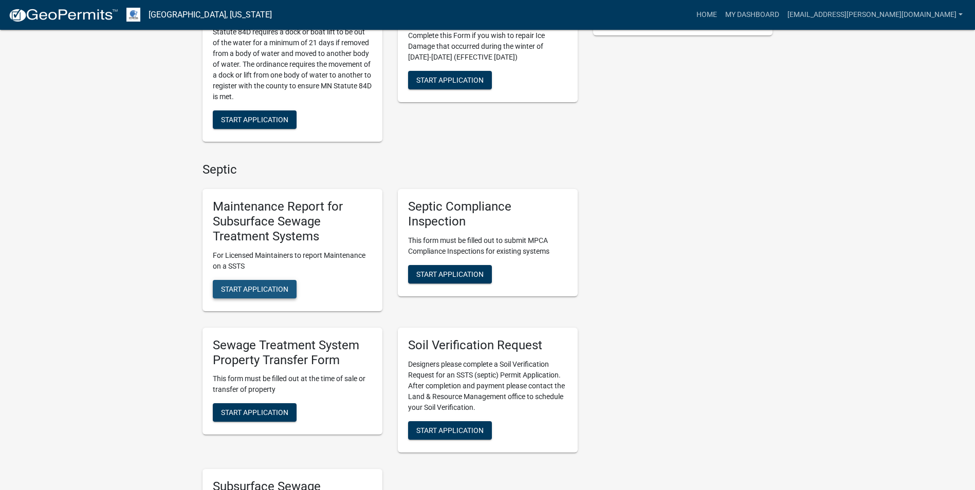
click at [229, 285] on span "Start Application" at bounding box center [254, 289] width 67 height 8
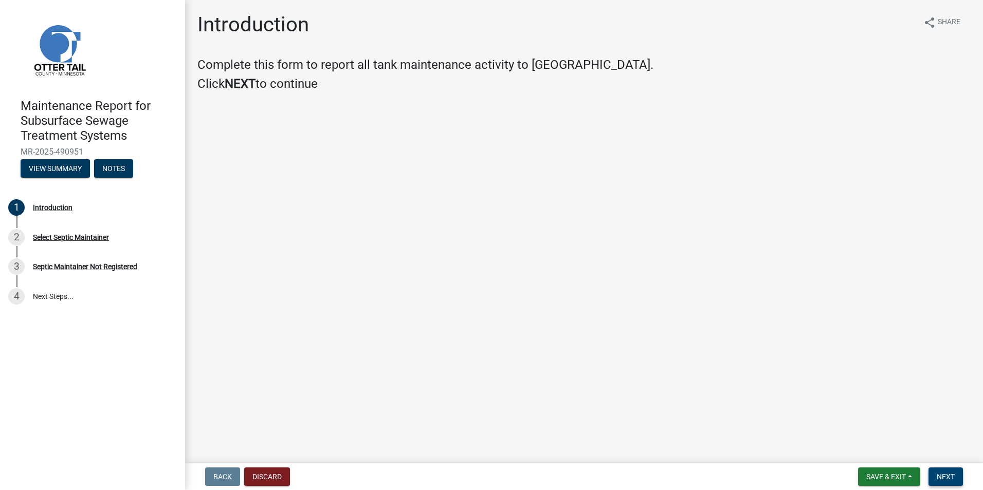
click at [934, 472] on button "Next" at bounding box center [945, 477] width 34 height 19
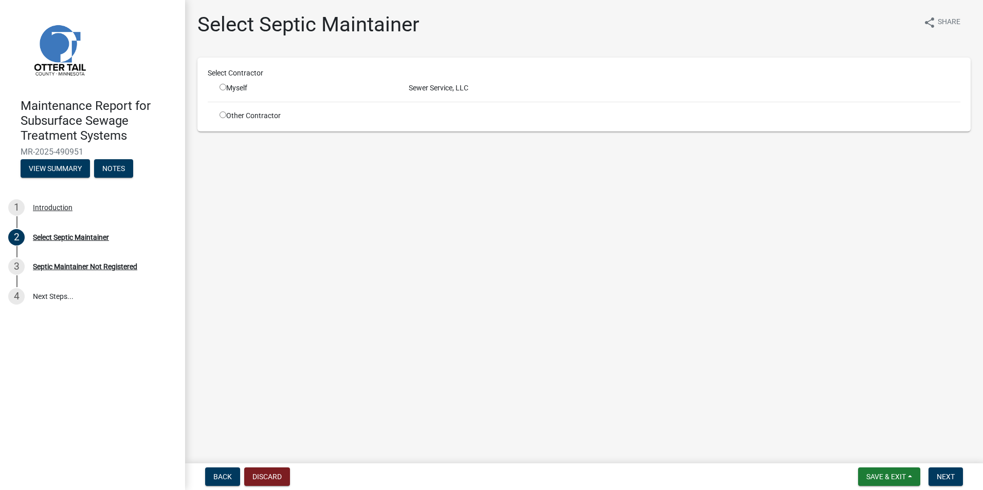
click at [222, 85] on input "radio" at bounding box center [223, 87] width 7 height 7
radio input "true"
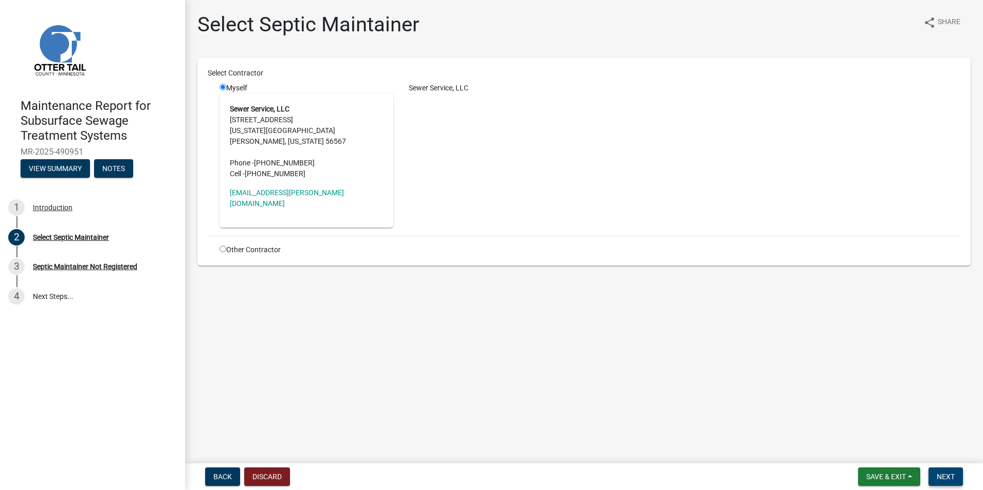
click at [948, 478] on span "Next" at bounding box center [946, 477] width 18 height 8
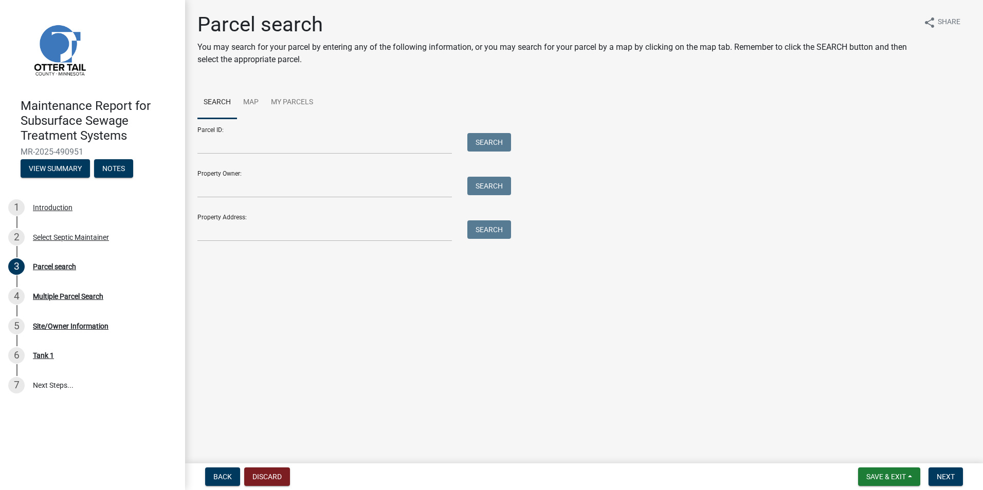
click at [308, 250] on div "Parcel search You may search for your parcel by entering any of the following i…" at bounding box center [584, 131] width 789 height 239
click at [272, 237] on input "Property Address:" at bounding box center [324, 231] width 254 height 21
type input "39060"
click at [483, 231] on button "Search" at bounding box center [489, 230] width 44 height 19
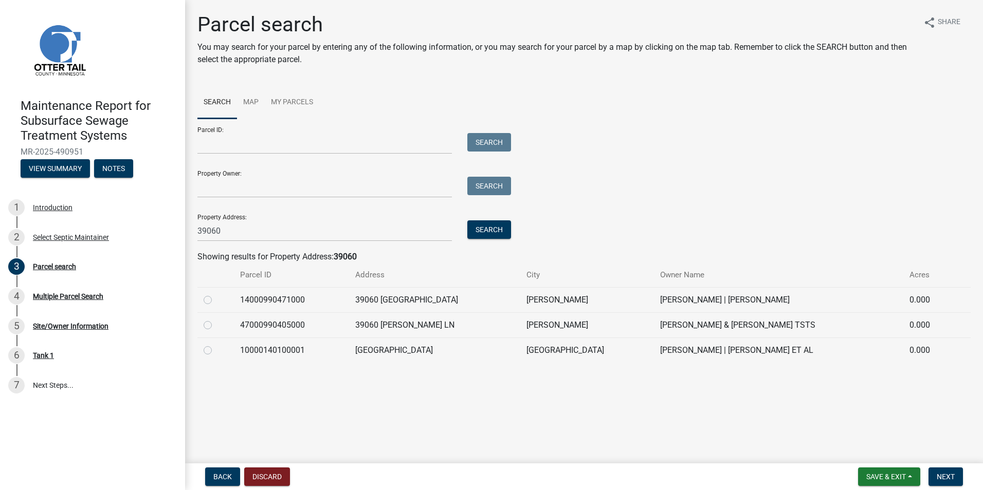
click at [216, 319] on label at bounding box center [216, 319] width 0 height 0
click at [216, 323] on input "radio" at bounding box center [219, 322] width 7 height 7
radio input "true"
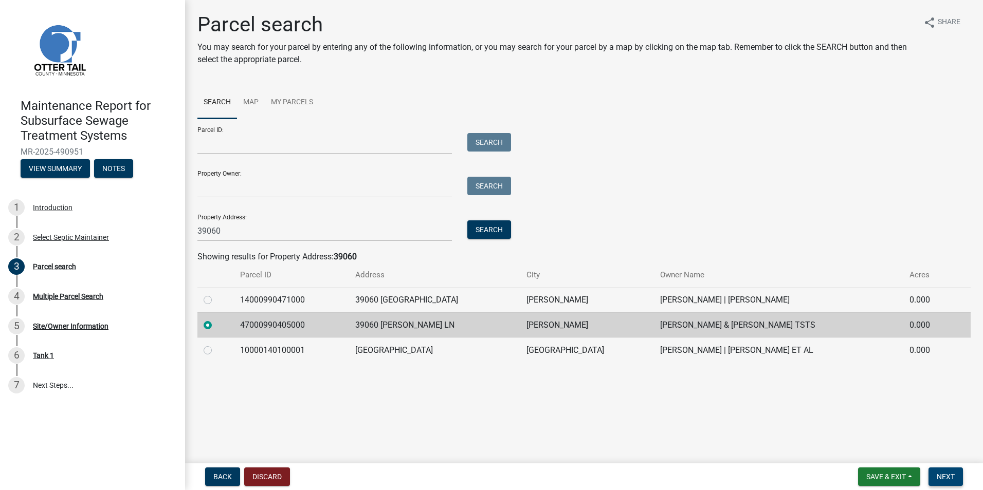
click at [950, 483] on button "Next" at bounding box center [945, 477] width 34 height 19
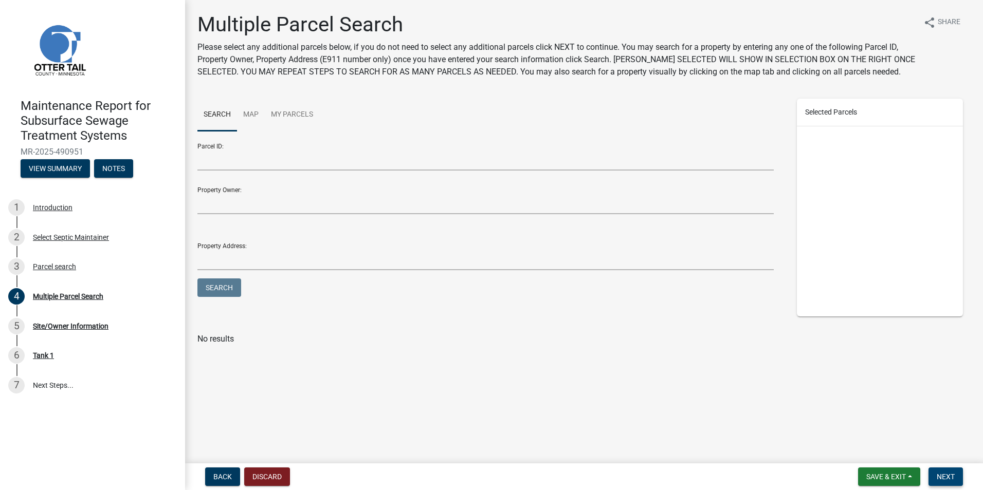
click at [947, 481] on span "Next" at bounding box center [946, 477] width 18 height 8
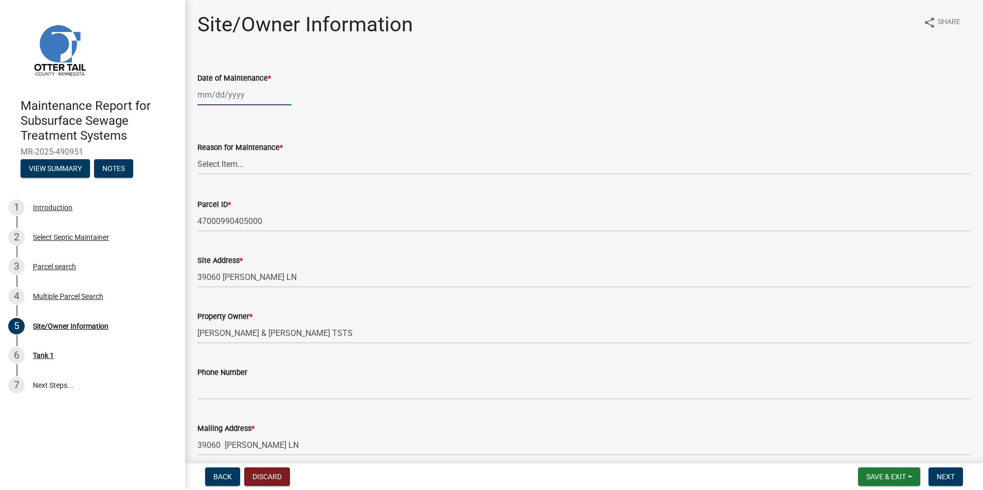
click at [241, 100] on div at bounding box center [244, 94] width 94 height 21
select select "10"
select select "2025"
click at [216, 117] on div at bounding box center [207, 116] width 21 height 16
click at [208, 118] on span "Previous month" at bounding box center [208, 117] width 8 height 8
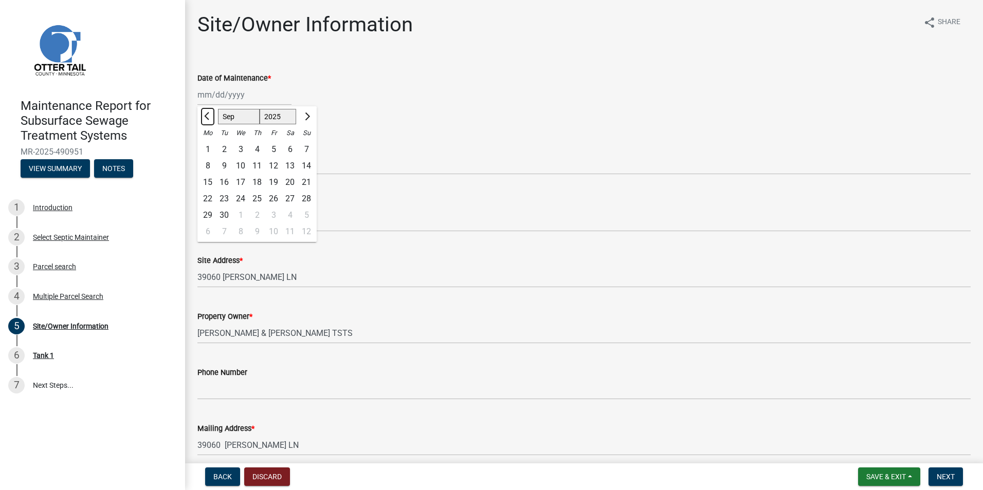
click at [208, 118] on span "Previous month" at bounding box center [208, 117] width 8 height 8
select select "7"
click at [244, 165] on div "9" at bounding box center [240, 166] width 16 height 16
type input "[DATE]"
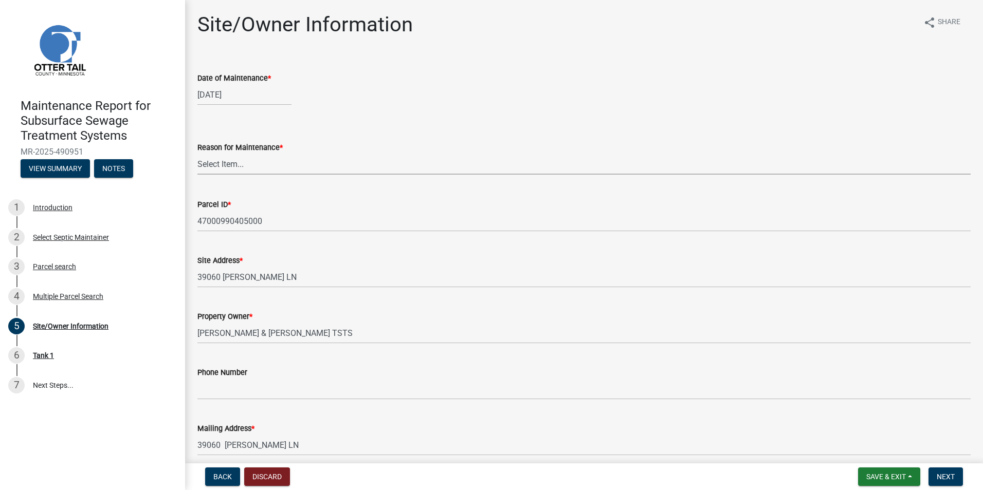
click at [244, 165] on select "Select Item... Called Routine Other" at bounding box center [583, 164] width 773 height 21
click at [197, 154] on select "Select Item... Called Routine Other" at bounding box center [583, 164] width 773 height 21
select select "3ac72b63-7b21-42e4-8192-806faae7a4f1"
click at [958, 481] on button "Next" at bounding box center [945, 477] width 34 height 19
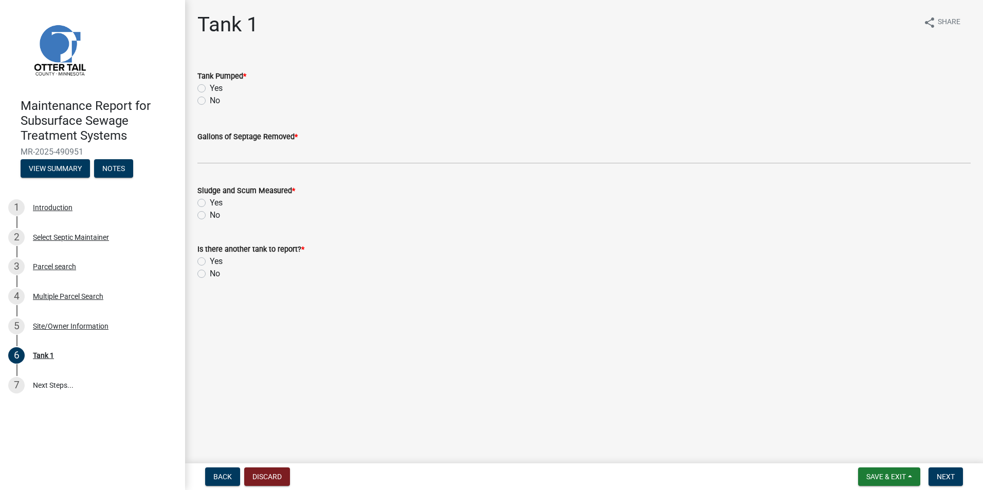
click at [210, 85] on label "Yes" at bounding box center [216, 88] width 13 height 12
click at [210, 85] on input "Yes" at bounding box center [213, 85] width 7 height 7
radio input "true"
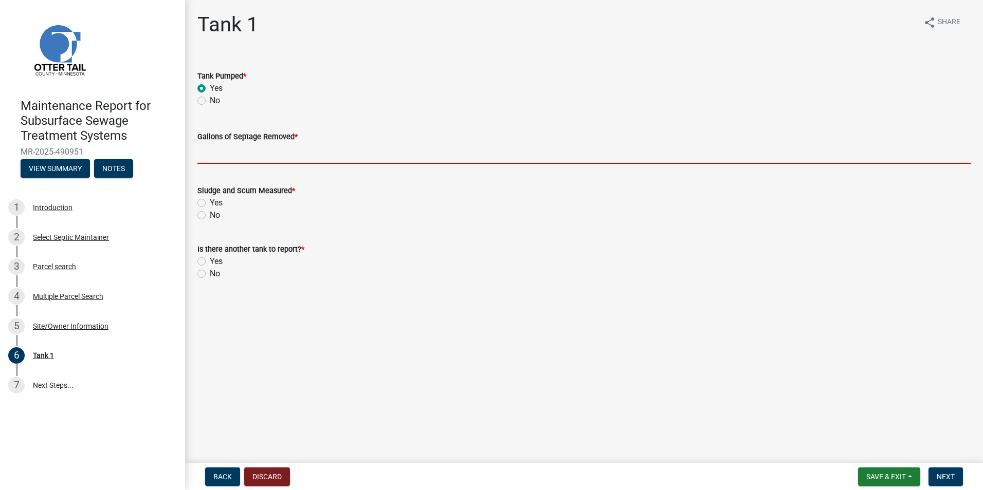
click at [250, 162] on input "Gallons of Septage Removed *" at bounding box center [583, 153] width 773 height 21
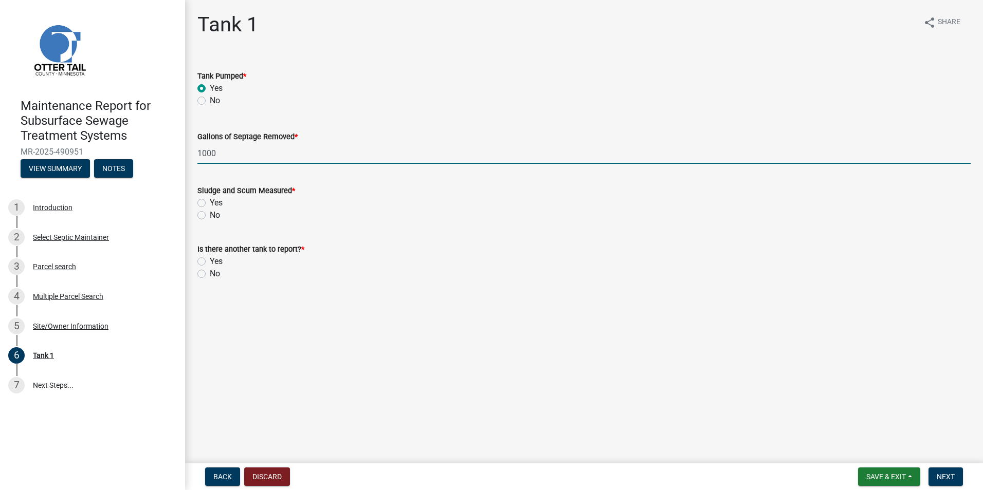
type input "1000"
click at [210, 205] on label "Yes" at bounding box center [216, 203] width 13 height 12
click at [210, 204] on input "Yes" at bounding box center [213, 200] width 7 height 7
radio input "true"
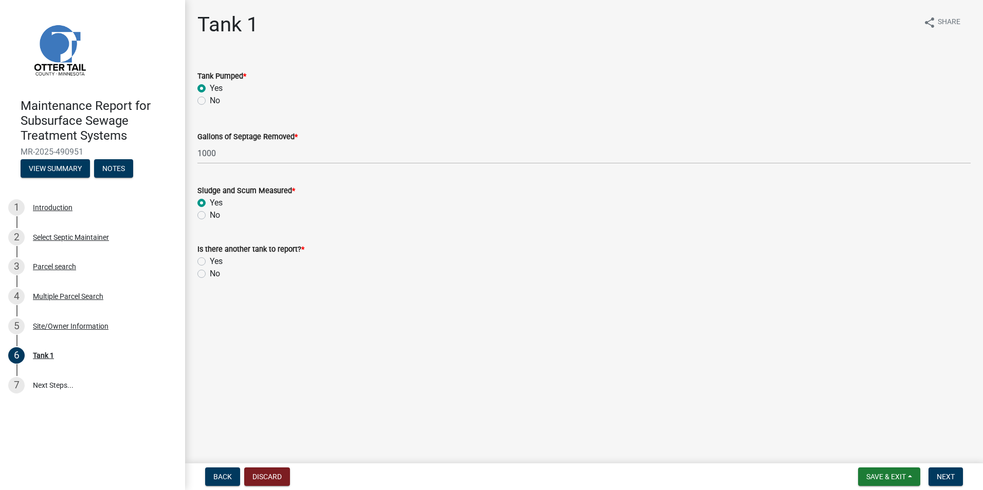
click at [210, 275] on label "No" at bounding box center [215, 274] width 10 height 12
click at [210, 275] on input "No" at bounding box center [213, 271] width 7 height 7
radio input "true"
click at [960, 489] on nav "Back Discard Save & Exit Save Save & Exit Next" at bounding box center [584, 477] width 798 height 27
click at [959, 483] on button "Next" at bounding box center [945, 477] width 34 height 19
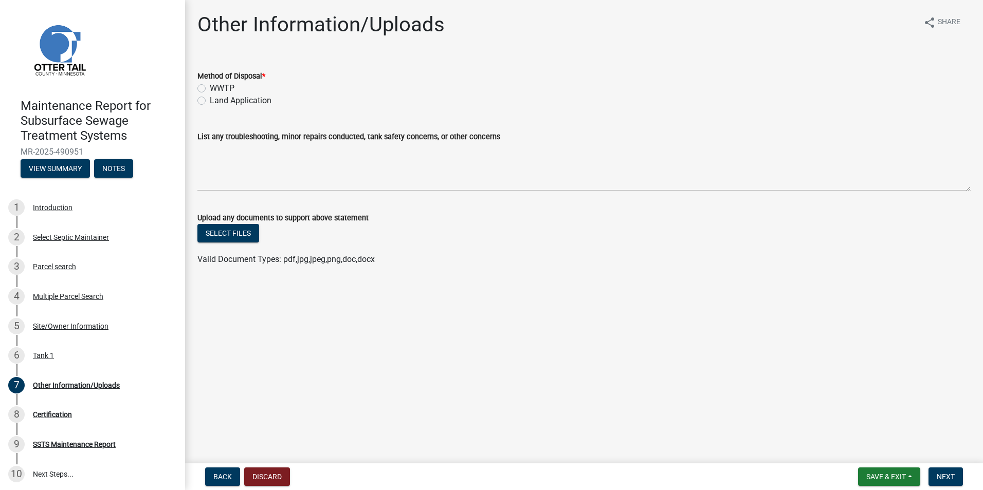
click at [210, 99] on label "Land Application" at bounding box center [241, 101] width 62 height 12
click at [210, 99] on input "Land Application" at bounding box center [213, 98] width 7 height 7
radio input "true"
click at [939, 467] on nav "Back Discard Save & Exit Save Save & Exit Next" at bounding box center [584, 477] width 798 height 27
click at [945, 482] on button "Next" at bounding box center [945, 477] width 34 height 19
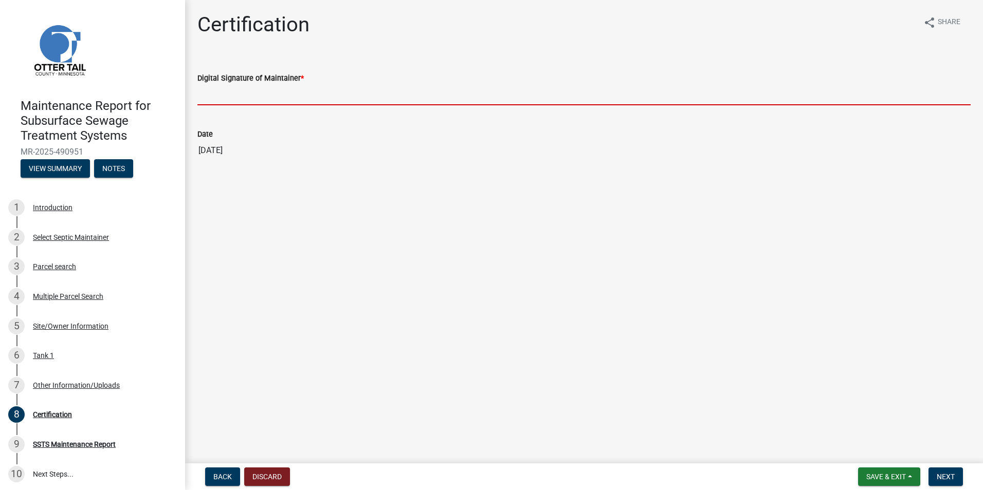
click at [321, 95] on input "Digital Signature of Maintainer *" at bounding box center [583, 94] width 773 height 21
type input "[PERSON_NAME]"
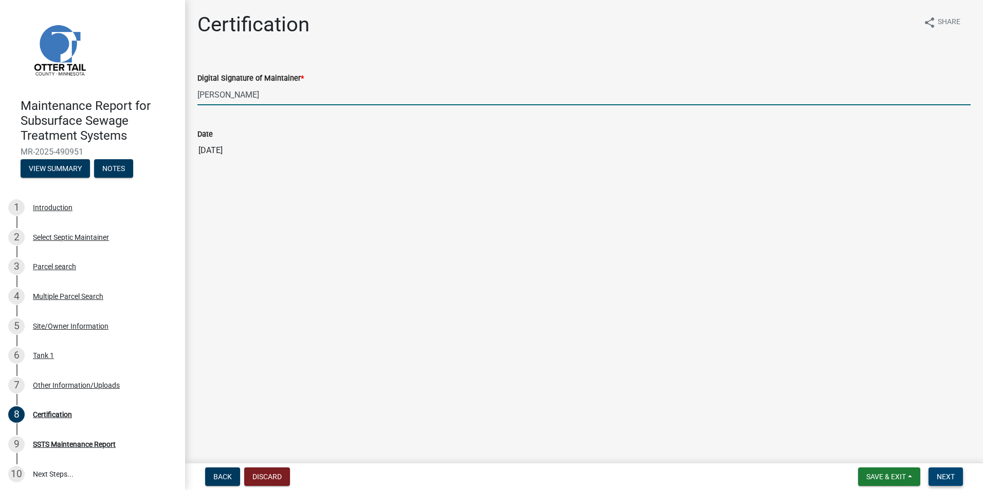
click at [950, 468] on button "Next" at bounding box center [945, 477] width 34 height 19
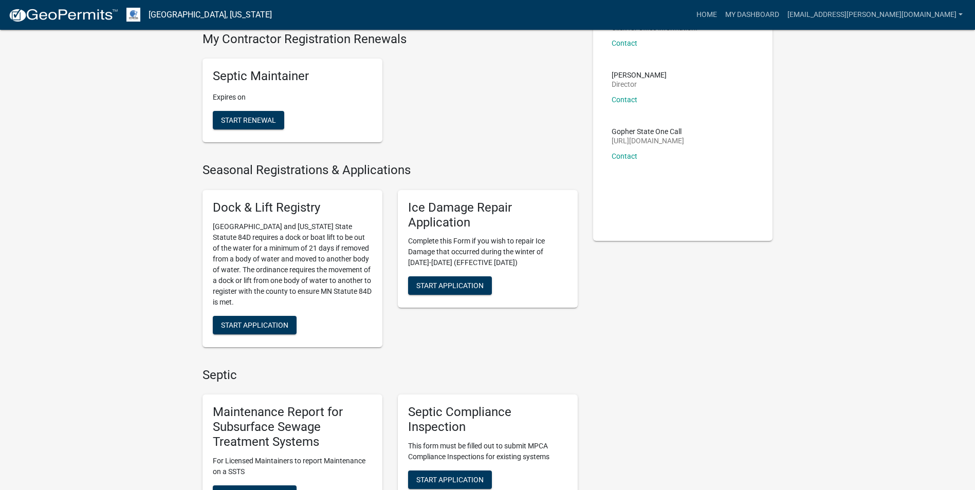
scroll to position [154, 0]
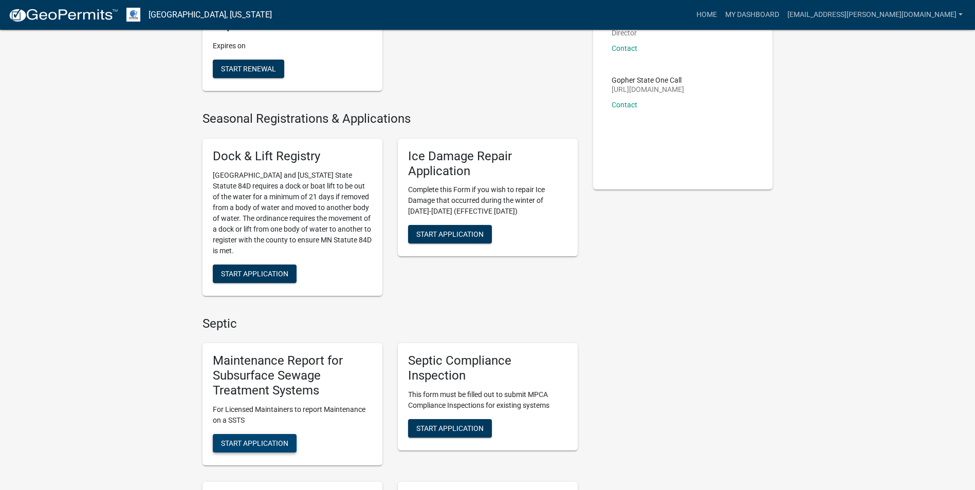
drag, startPoint x: 282, startPoint y: 442, endPoint x: 282, endPoint y: 448, distance: 6.7
click at [282, 442] on span "Start Application" at bounding box center [254, 443] width 67 height 8
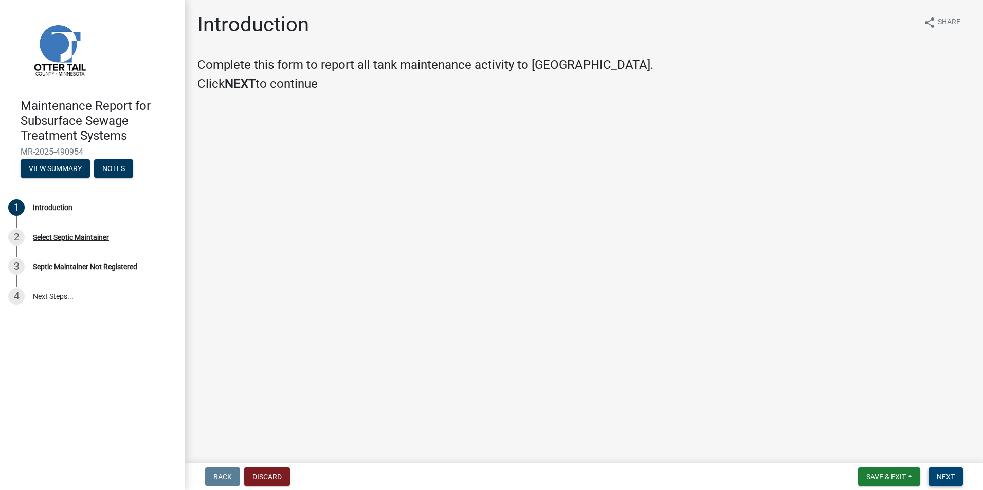
click at [944, 473] on span "Next" at bounding box center [946, 477] width 18 height 8
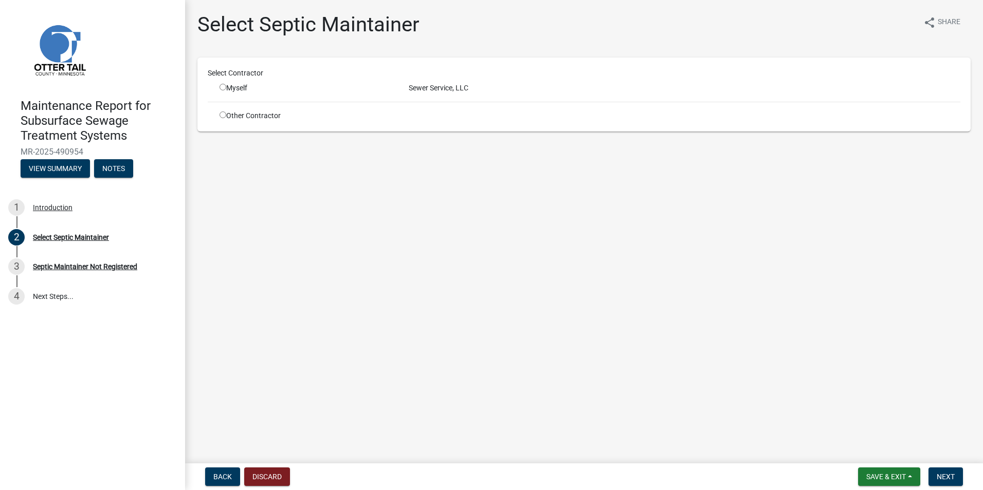
click at [221, 86] on input "radio" at bounding box center [223, 87] width 7 height 7
radio input "true"
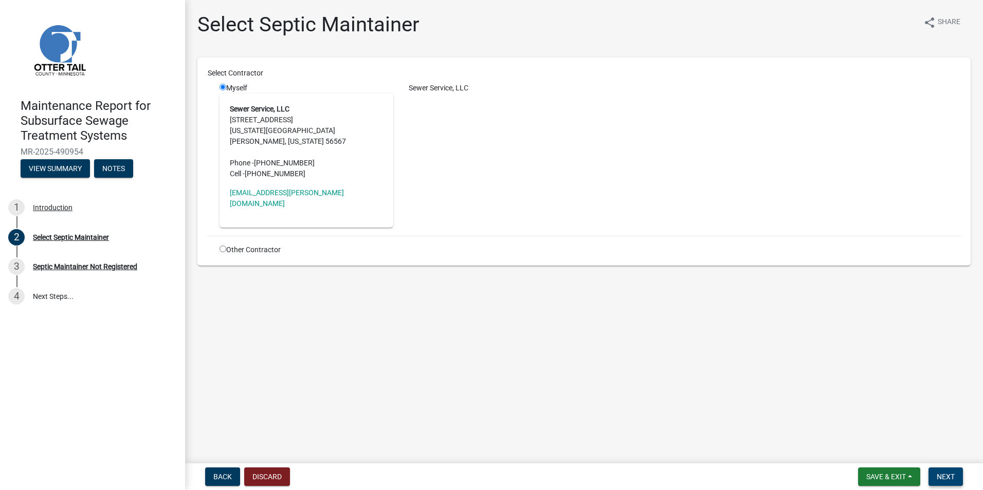
click at [948, 481] on span "Next" at bounding box center [946, 477] width 18 height 8
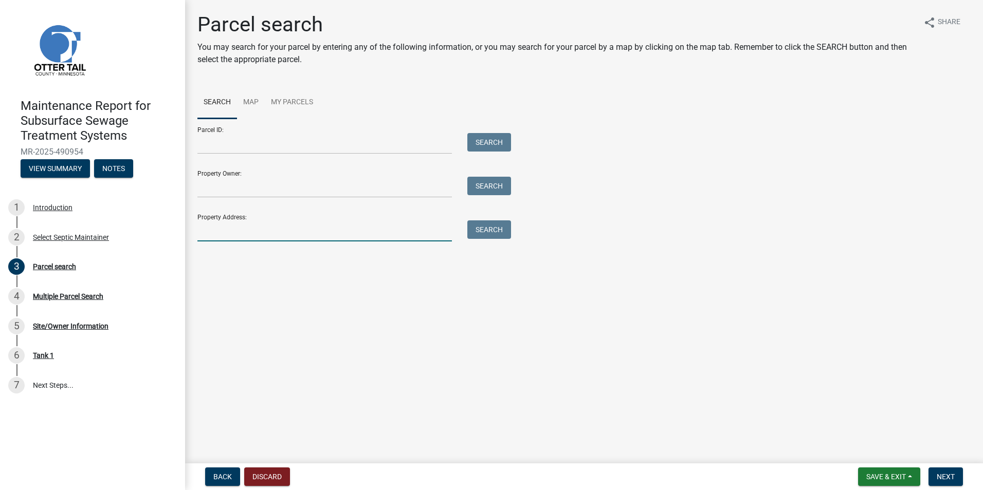
click at [245, 229] on input "Property Address:" at bounding box center [324, 231] width 254 height 21
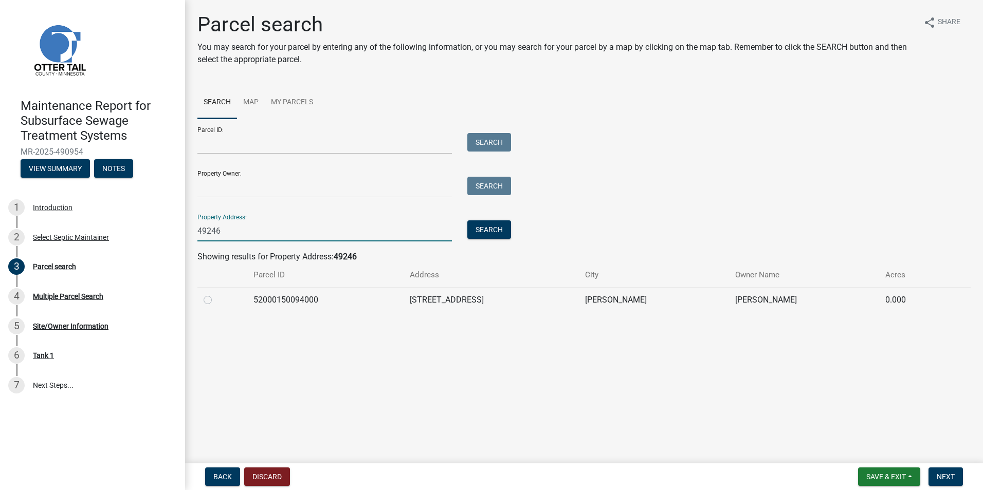
type input "49246"
click at [216, 294] on label at bounding box center [216, 294] width 0 height 0
click at [216, 299] on input "radio" at bounding box center [219, 297] width 7 height 7
radio input "true"
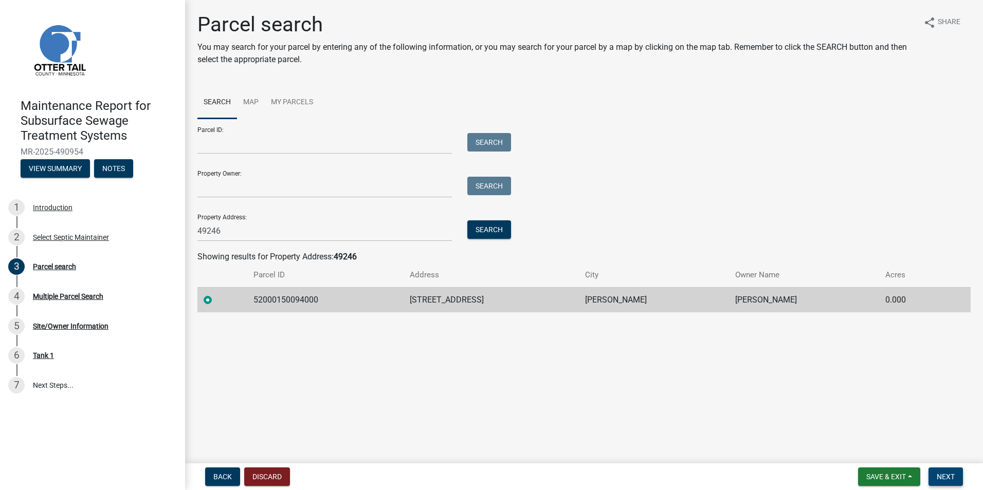
click at [944, 477] on span "Next" at bounding box center [946, 477] width 18 height 8
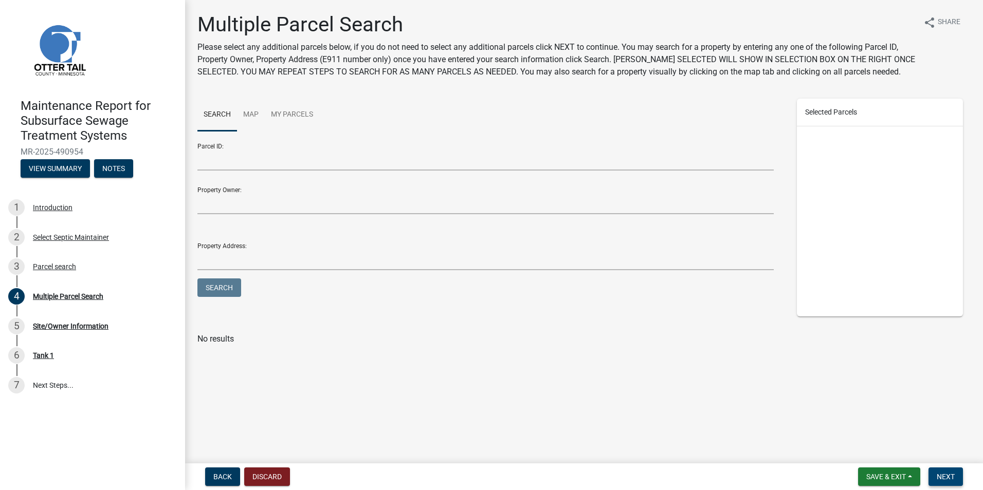
click at [943, 478] on span "Next" at bounding box center [946, 477] width 18 height 8
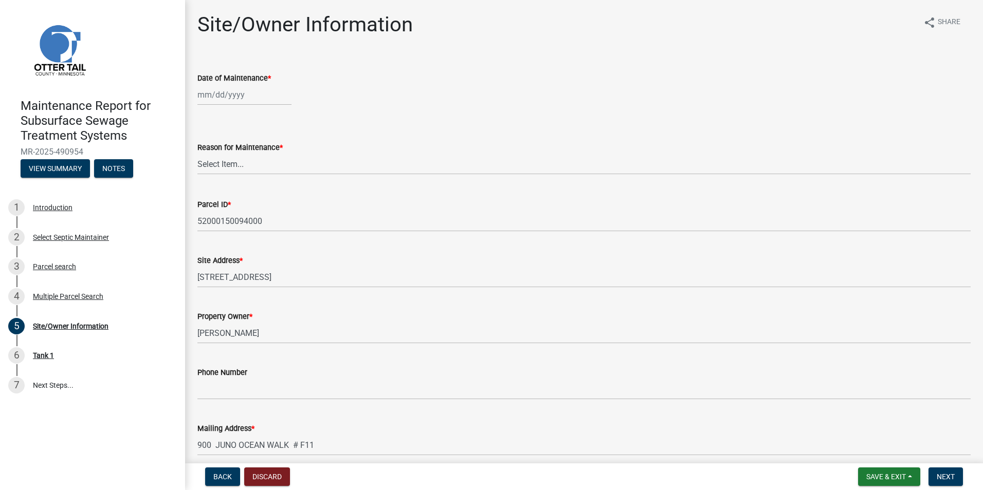
select select "10"
select select "2025"
click at [210, 93] on div "[PERSON_NAME] Feb Mar Apr [PERSON_NAME][DATE] Oct Nov [DATE] 1526 1527 1528 152…" at bounding box center [244, 94] width 94 height 21
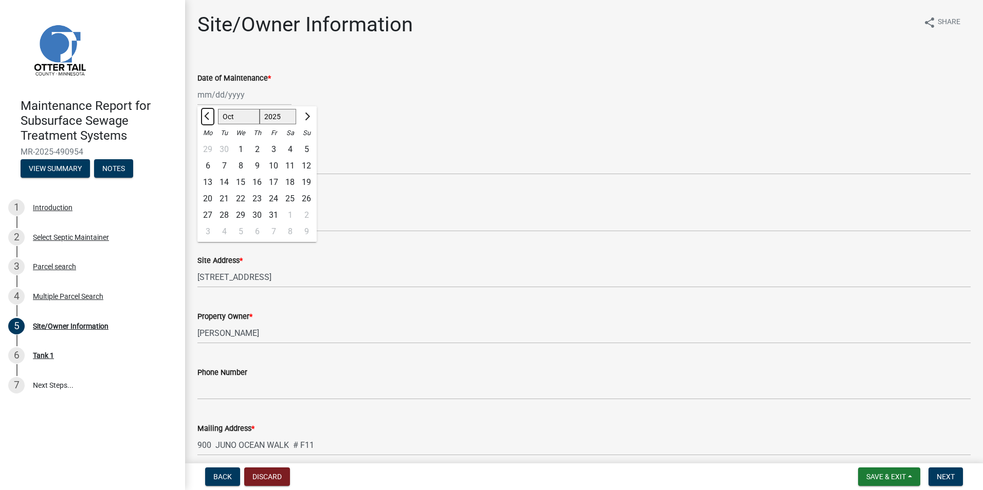
click at [210, 110] on button "Previous month" at bounding box center [208, 116] width 12 height 16
select select "7"
click at [240, 170] on div "9" at bounding box center [240, 166] width 16 height 16
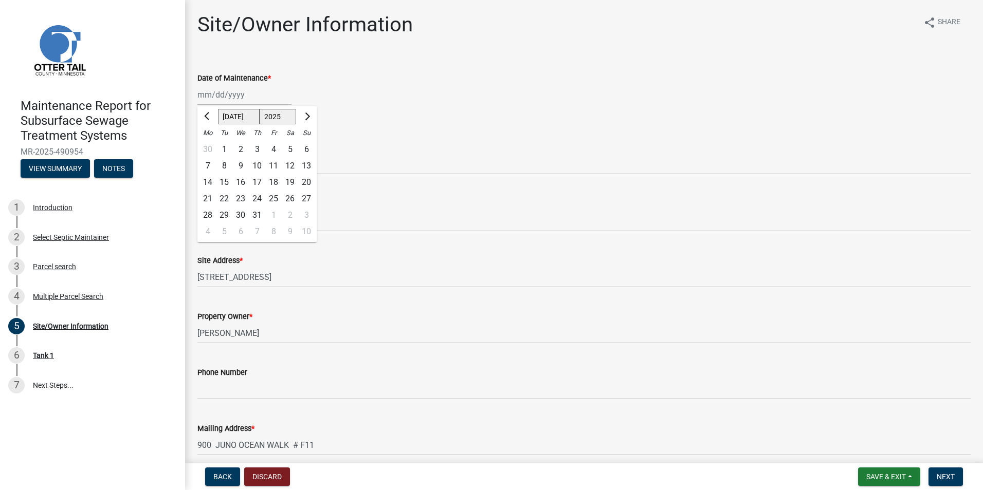
type input "[DATE]"
click at [240, 170] on select "Select Item... Called Routine Other" at bounding box center [583, 164] width 773 height 21
click at [197, 154] on select "Select Item... Called Routine Other" at bounding box center [583, 164] width 773 height 21
select select "3ac72b63-7b21-42e4-8192-806faae7a4f1"
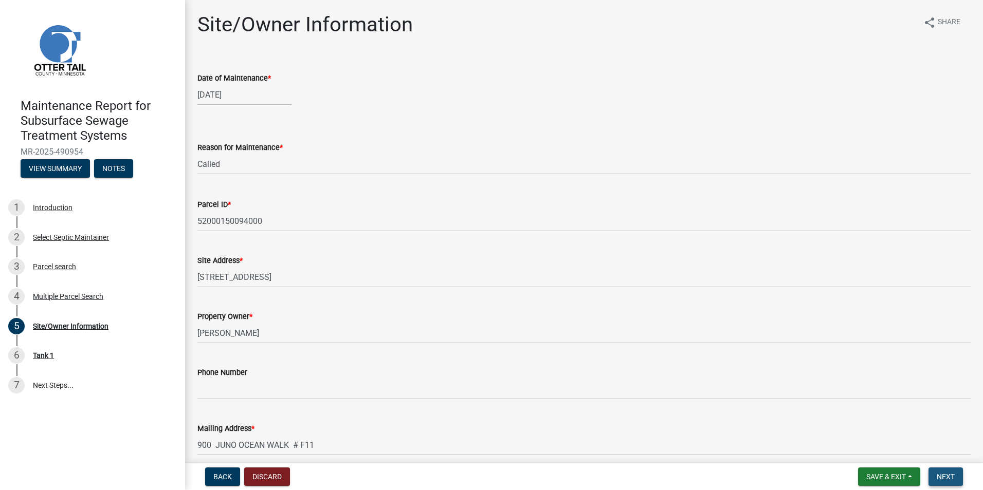
click at [943, 478] on span "Next" at bounding box center [946, 477] width 18 height 8
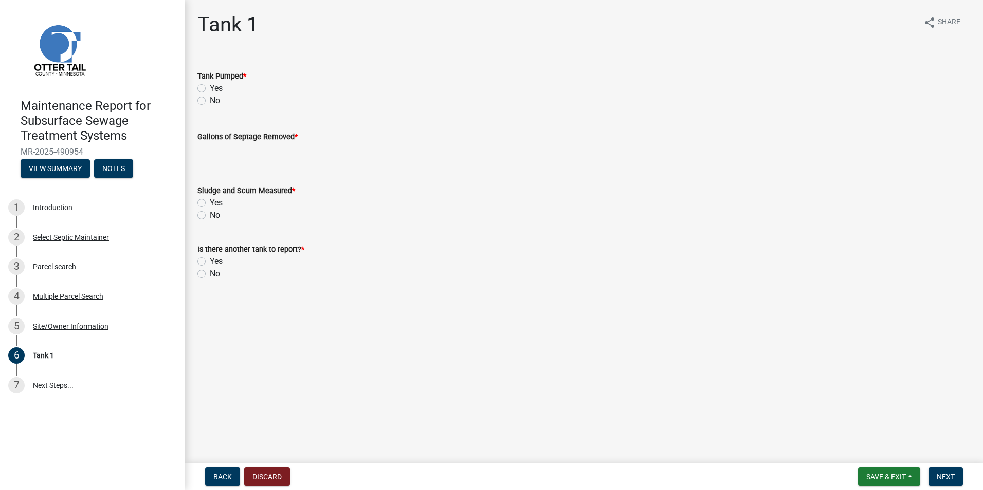
click at [210, 91] on label "Yes" at bounding box center [216, 88] width 13 height 12
click at [210, 89] on input "Yes" at bounding box center [213, 85] width 7 height 7
radio input "true"
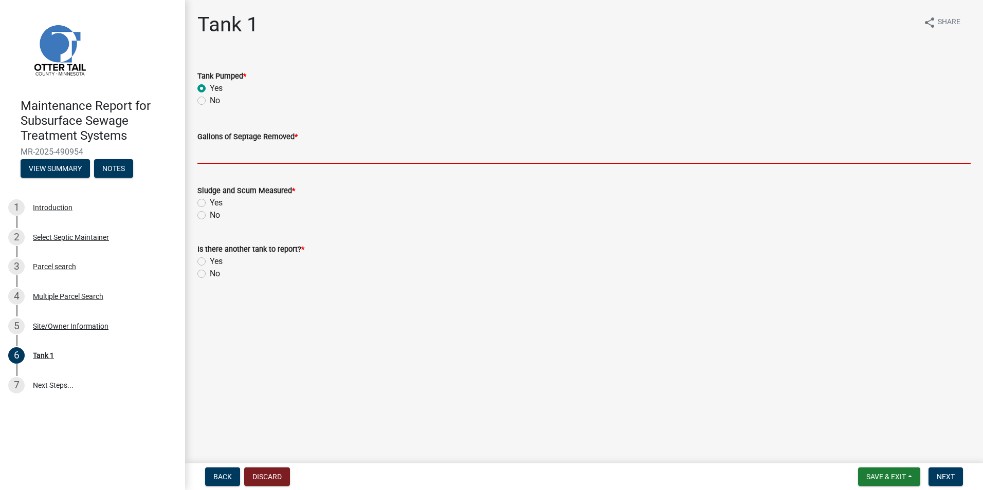
click at [222, 160] on input "Gallons of Septage Removed *" at bounding box center [583, 153] width 773 height 21
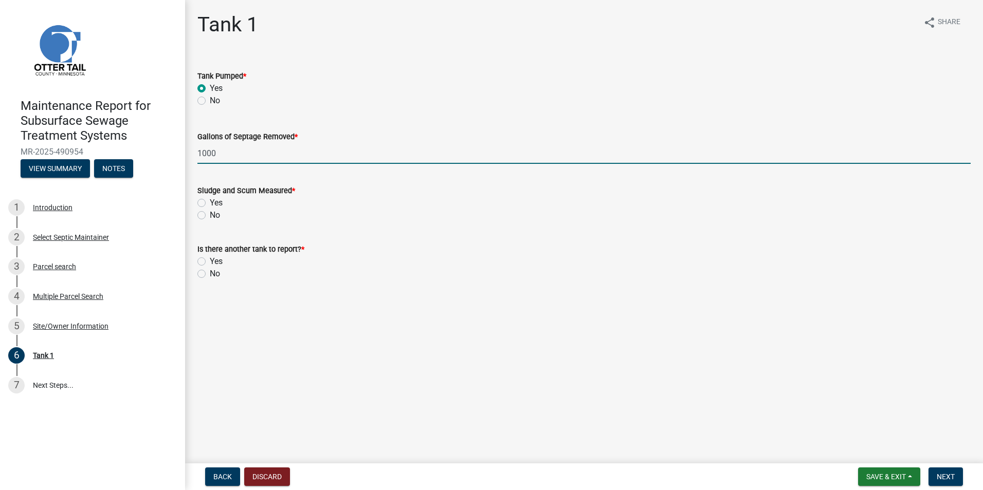
type input "1000"
click at [210, 216] on label "No" at bounding box center [215, 215] width 10 height 12
click at [210, 216] on input "No" at bounding box center [213, 212] width 7 height 7
radio input "true"
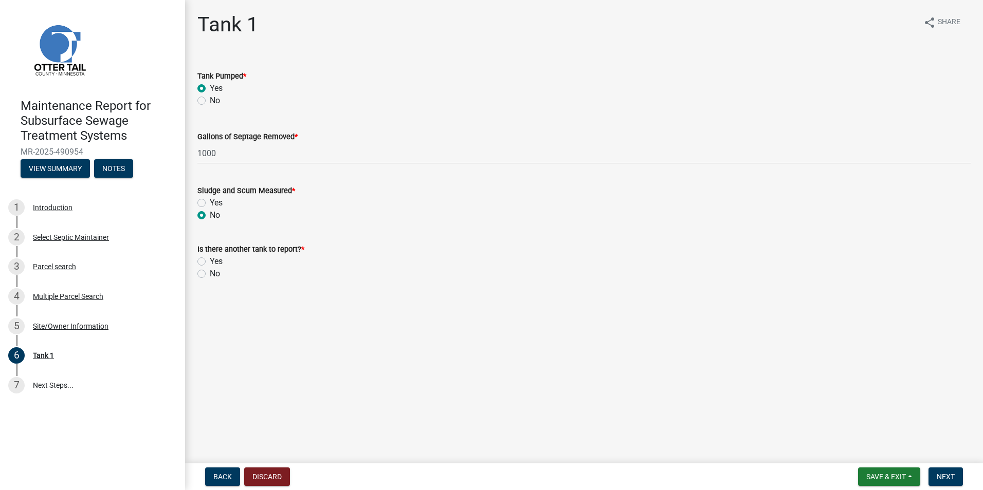
click at [210, 276] on label "No" at bounding box center [215, 274] width 10 height 12
click at [210, 275] on input "No" at bounding box center [213, 271] width 7 height 7
radio input "true"
click at [950, 465] on nav "Back Discard Save & Exit Save Save & Exit Next" at bounding box center [584, 477] width 798 height 27
click at [953, 475] on span "Next" at bounding box center [946, 477] width 18 height 8
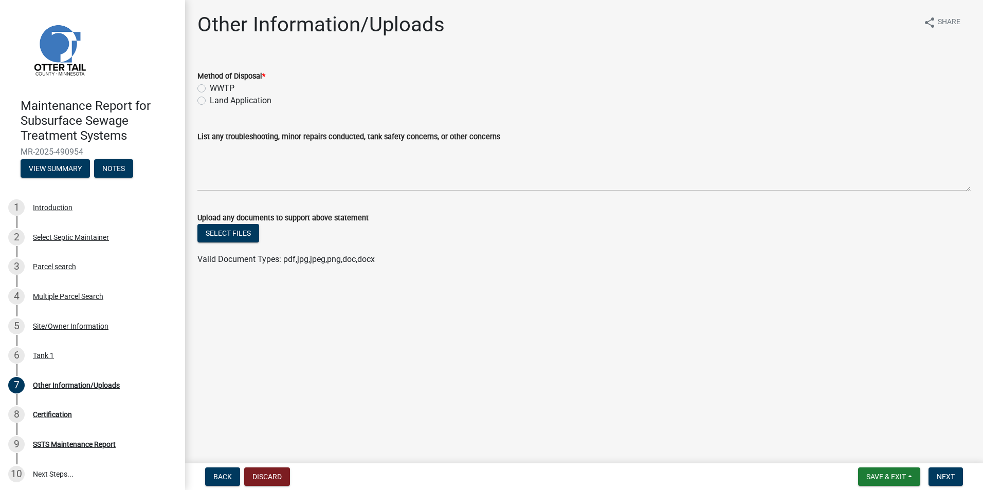
click at [210, 102] on label "Land Application" at bounding box center [241, 101] width 62 height 12
click at [210, 101] on input "Land Application" at bounding box center [213, 98] width 7 height 7
radio input "true"
click at [959, 477] on button "Next" at bounding box center [945, 477] width 34 height 19
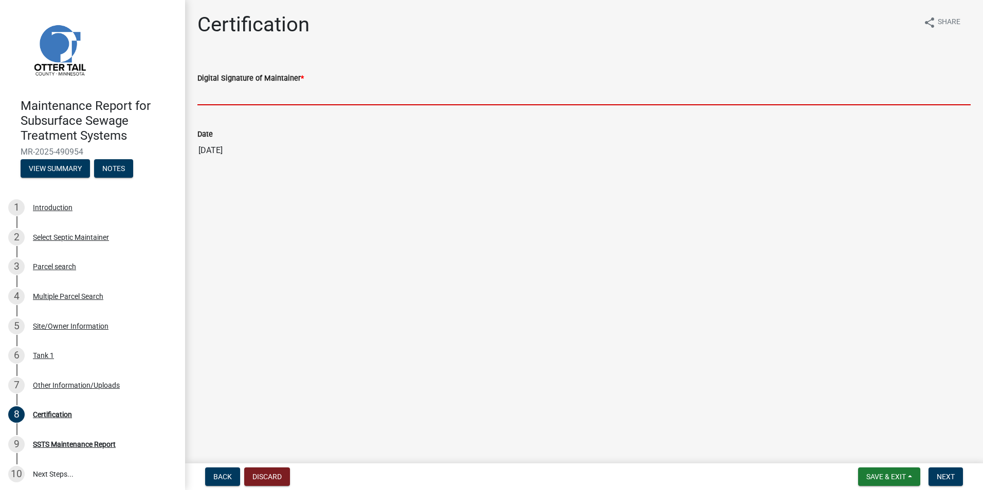
click at [280, 103] on input "Digital Signature of Maintainer *" at bounding box center [583, 94] width 773 height 21
type input "[PERSON_NAME]"
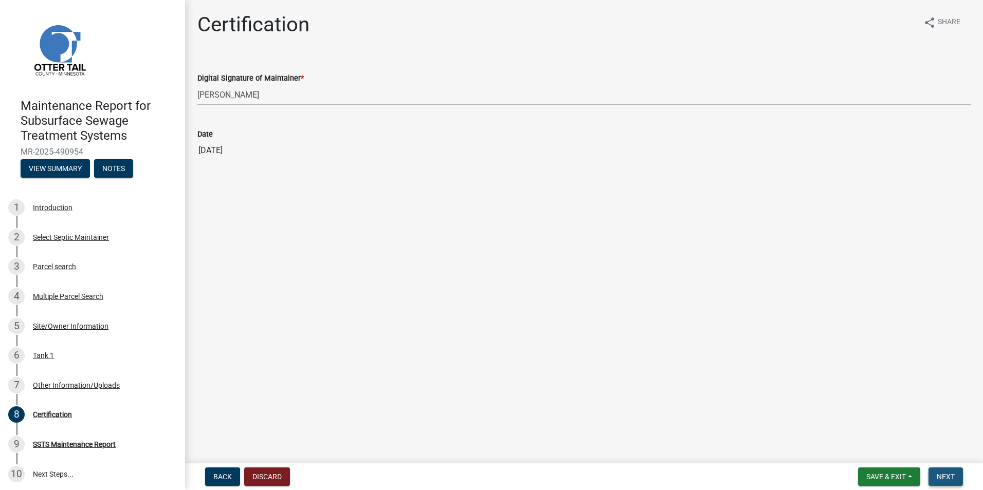
click at [932, 480] on button "Next" at bounding box center [945, 477] width 34 height 19
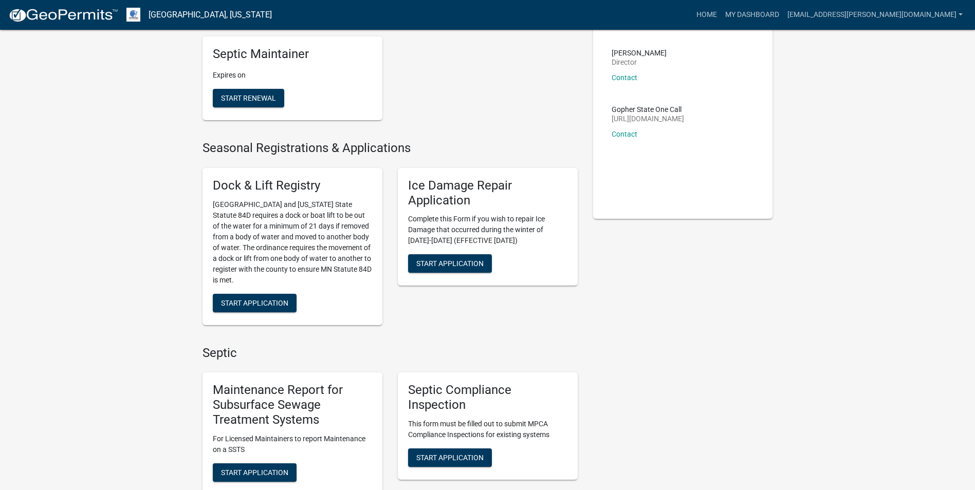
scroll to position [228, 0]
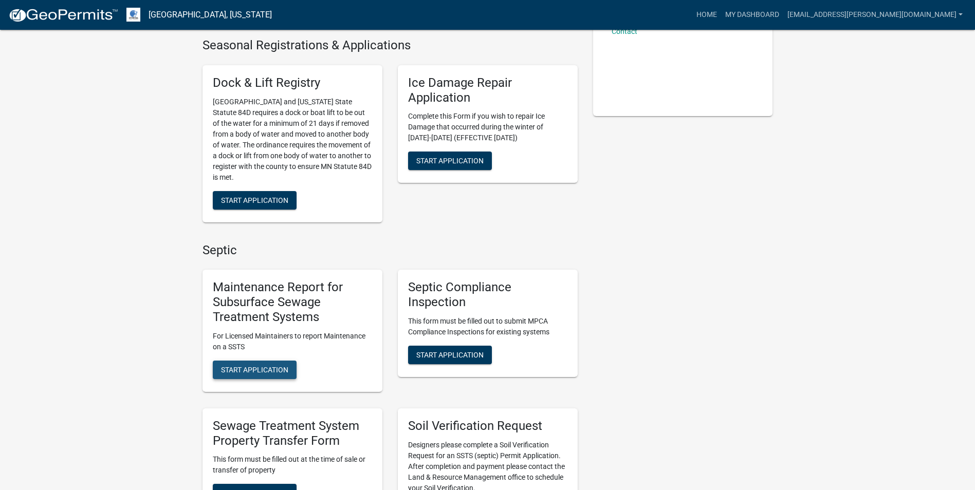
click at [252, 368] on span "Start Application" at bounding box center [254, 370] width 67 height 8
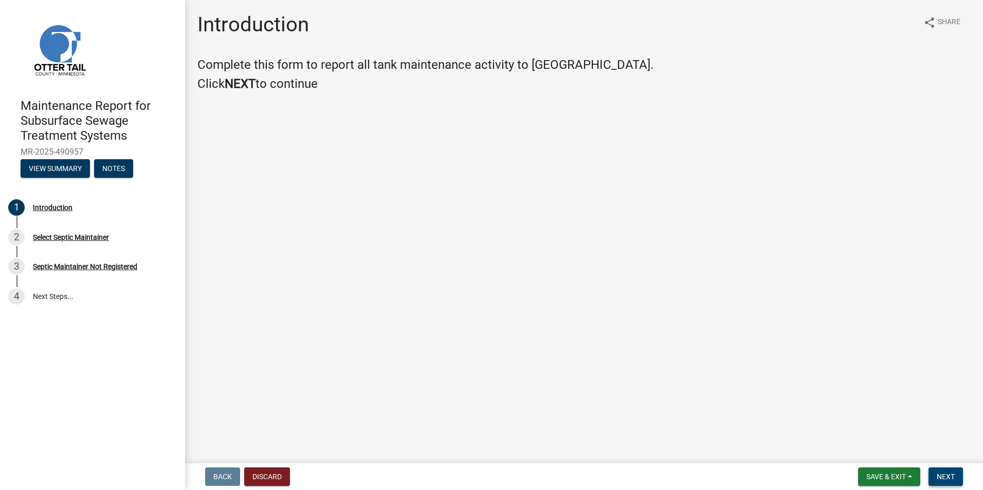
click at [959, 481] on button "Next" at bounding box center [945, 477] width 34 height 19
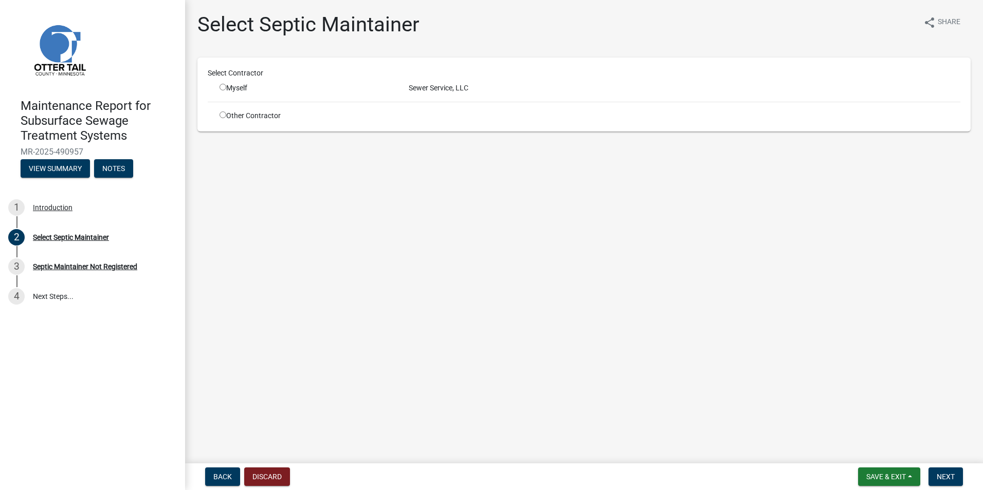
click at [221, 85] on input "radio" at bounding box center [223, 87] width 7 height 7
radio input "true"
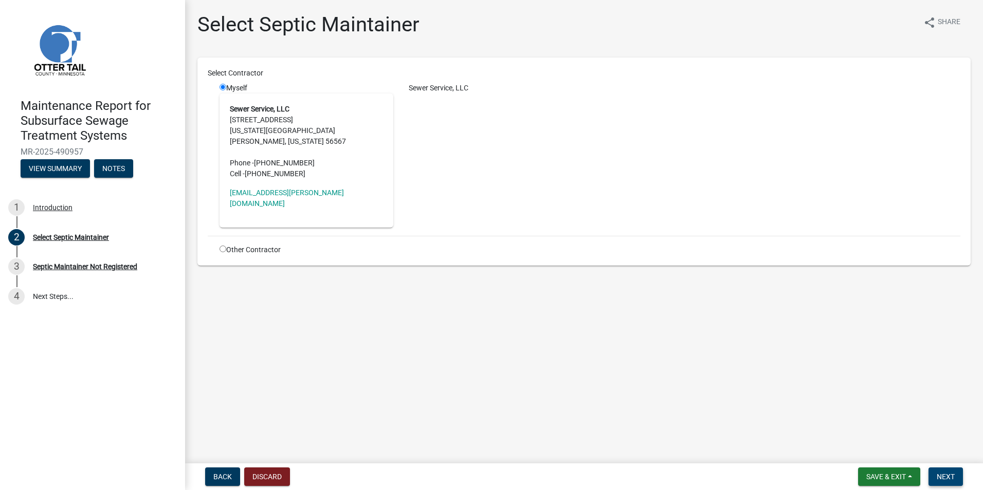
click at [941, 477] on span "Next" at bounding box center [946, 477] width 18 height 8
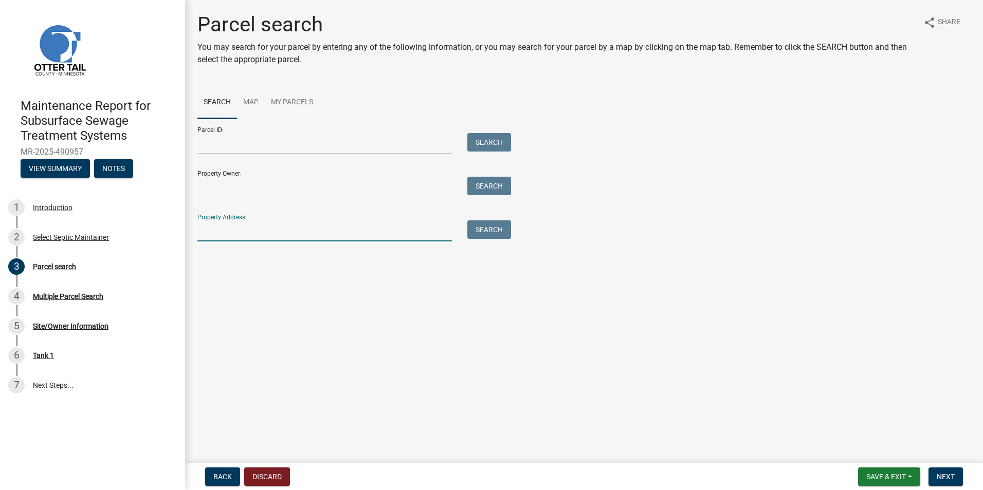
click at [269, 228] on input "Property Address:" at bounding box center [324, 231] width 254 height 21
type input "49345"
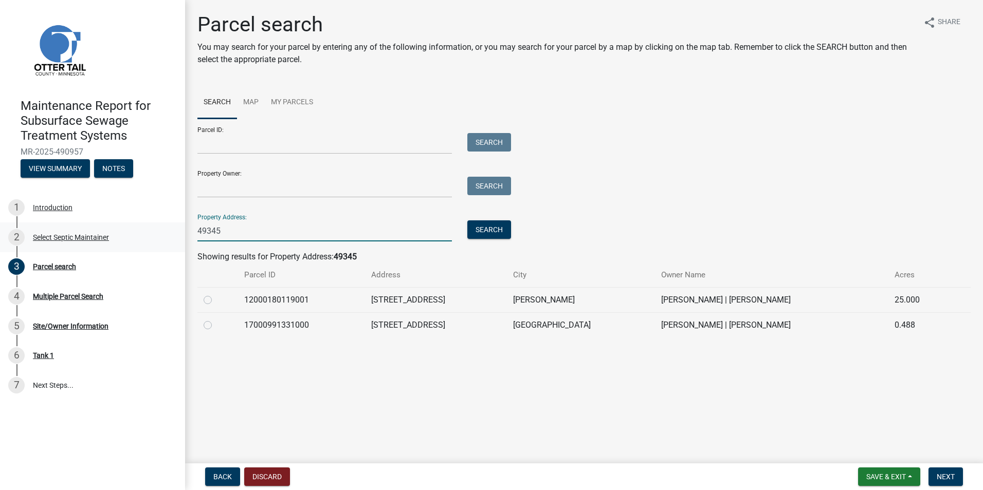
drag, startPoint x: 244, startPoint y: 231, endPoint x: 161, endPoint y: 226, distance: 82.4
click at [161, 226] on div "Maintenance Report for Subsurface Sewage Treatment Systems MR-2025-490957 View …" at bounding box center [491, 245] width 983 height 490
type input "49348"
click at [216, 319] on label at bounding box center [216, 319] width 0 height 0
click at [216, 326] on input "radio" at bounding box center [219, 322] width 7 height 7
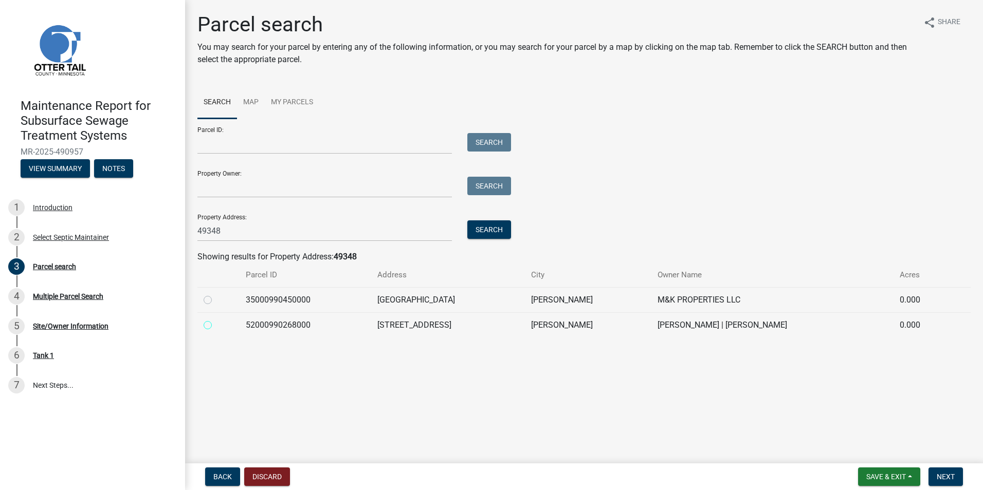
radio input "true"
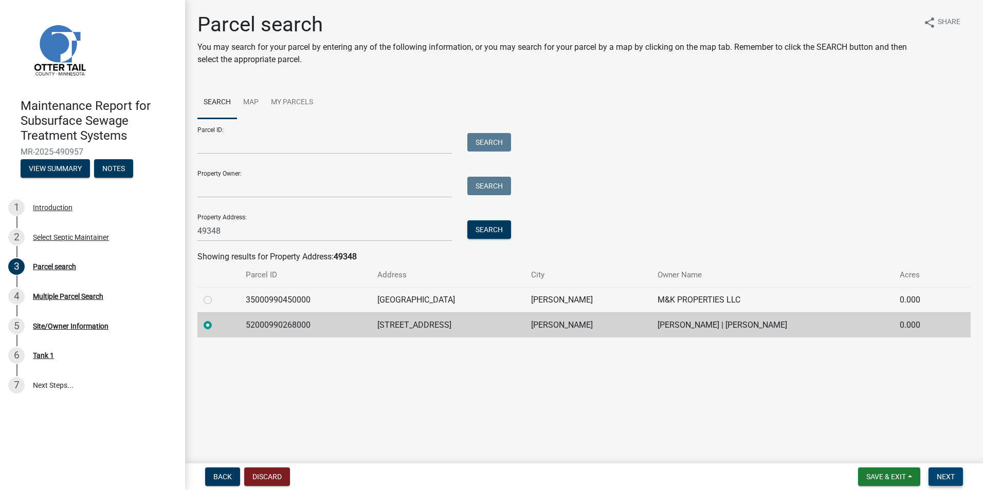
click at [941, 482] on button "Next" at bounding box center [945, 477] width 34 height 19
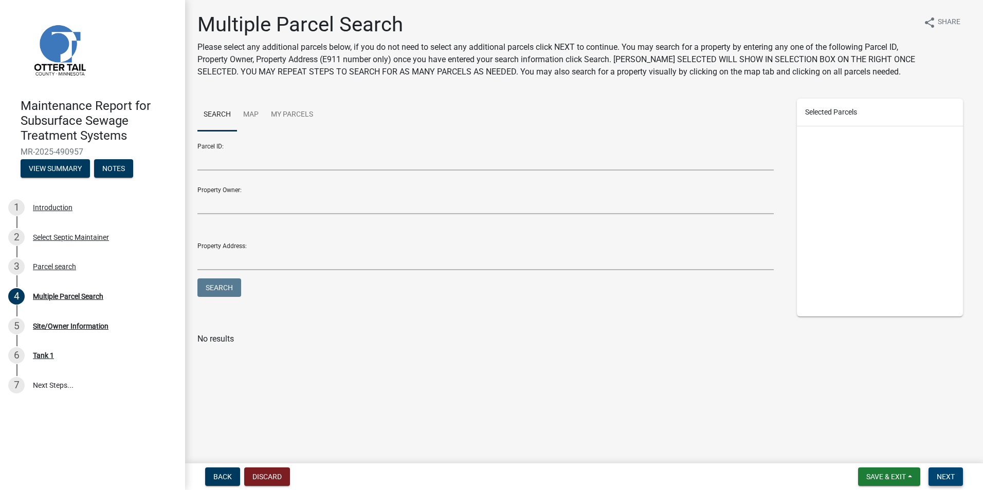
click at [941, 482] on button "Next" at bounding box center [945, 477] width 34 height 19
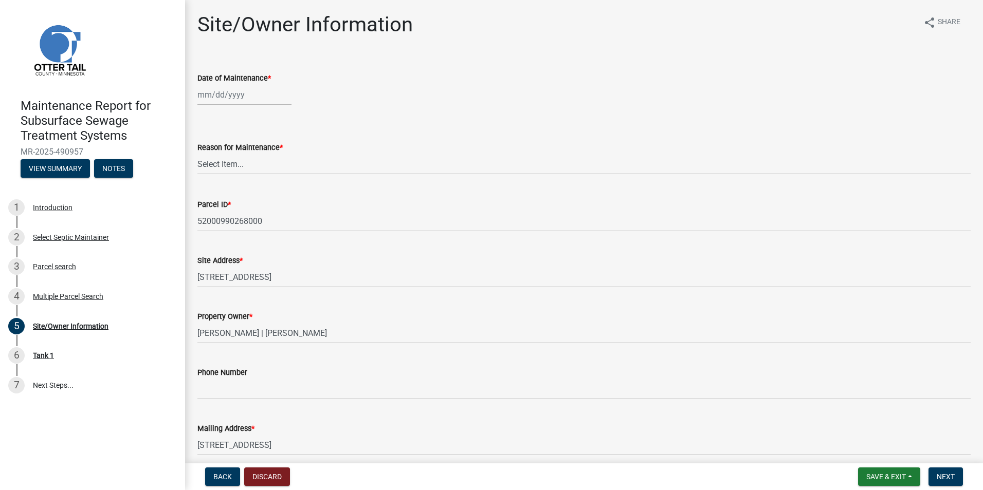
select select "10"
select select "2025"
click at [209, 103] on div "[PERSON_NAME] Feb Mar Apr [PERSON_NAME][DATE] Oct Nov [DATE] 1526 1527 1528 152…" at bounding box center [244, 94] width 94 height 21
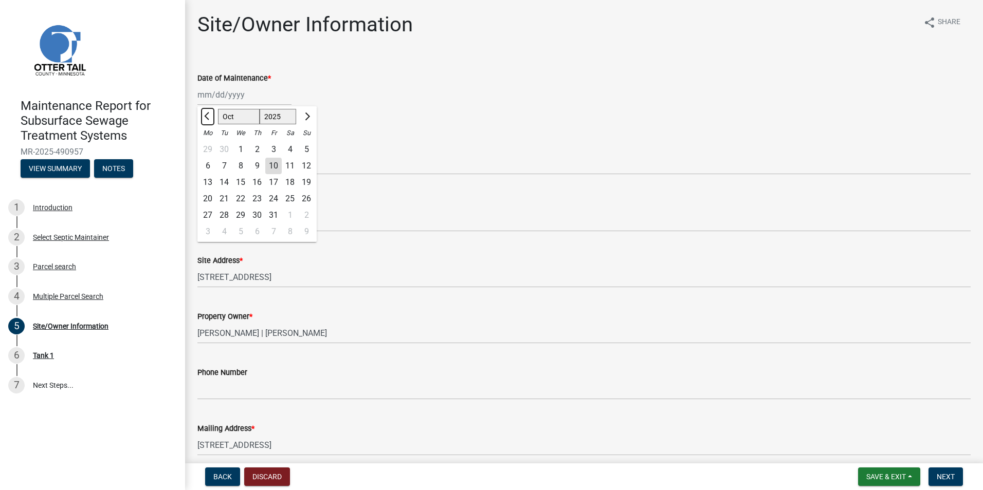
click at [208, 114] on span "Previous month" at bounding box center [208, 117] width 8 height 8
click at [215, 113] on div at bounding box center [207, 116] width 21 height 16
click at [210, 114] on button "Previous month" at bounding box center [208, 116] width 12 height 16
select select "7"
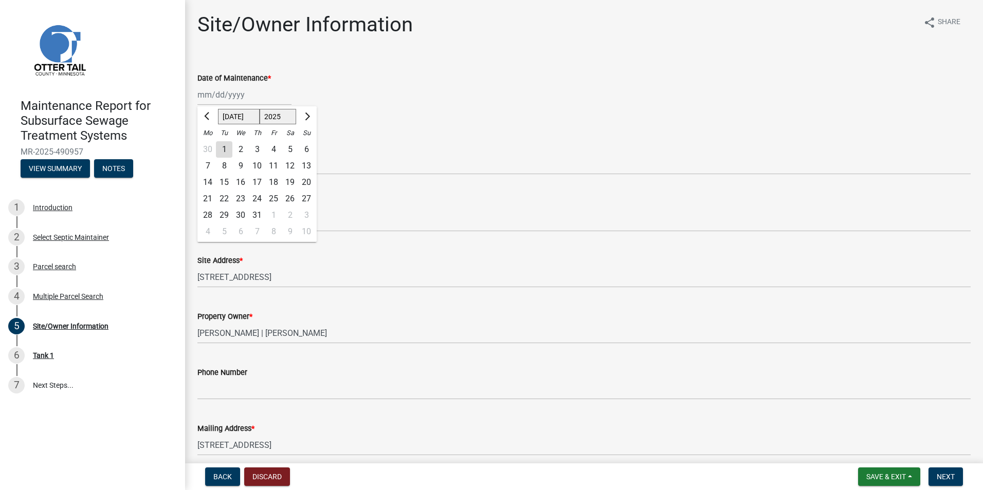
click at [241, 160] on div "9" at bounding box center [240, 166] width 16 height 16
type input "[DATE]"
drag, startPoint x: 241, startPoint y: 160, endPoint x: 241, endPoint y: 166, distance: 6.2
click at [241, 160] on select "Select Item... Called Routine Other" at bounding box center [583, 164] width 773 height 21
click at [197, 154] on select "Select Item... Called Routine Other" at bounding box center [583, 164] width 773 height 21
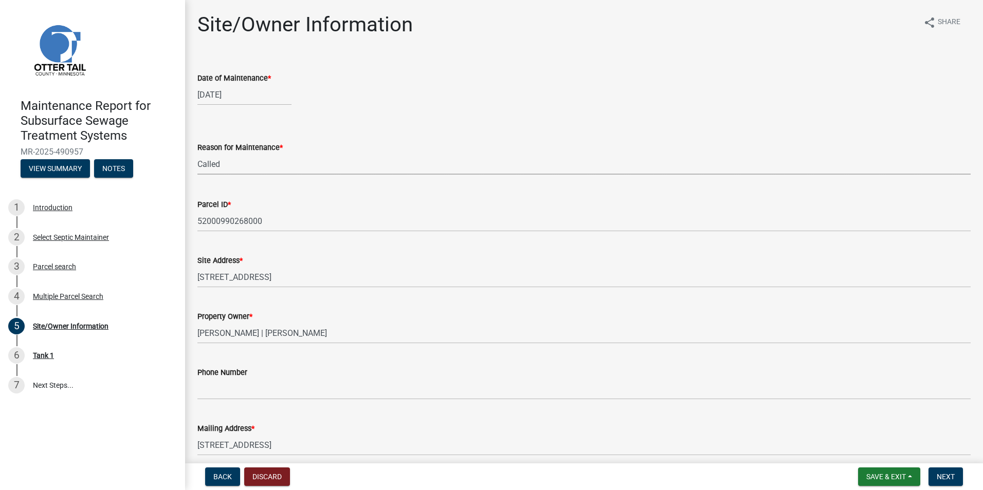
select select "3ac72b63-7b21-42e4-8192-806faae7a4f1"
click at [949, 476] on span "Next" at bounding box center [946, 477] width 18 height 8
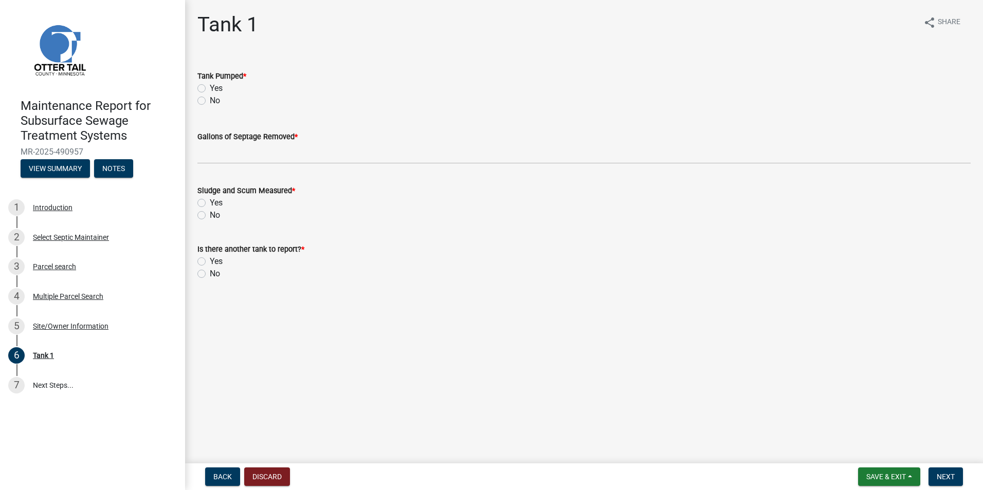
click at [210, 89] on label "Yes" at bounding box center [216, 88] width 13 height 12
click at [210, 89] on input "Yes" at bounding box center [213, 85] width 7 height 7
radio input "true"
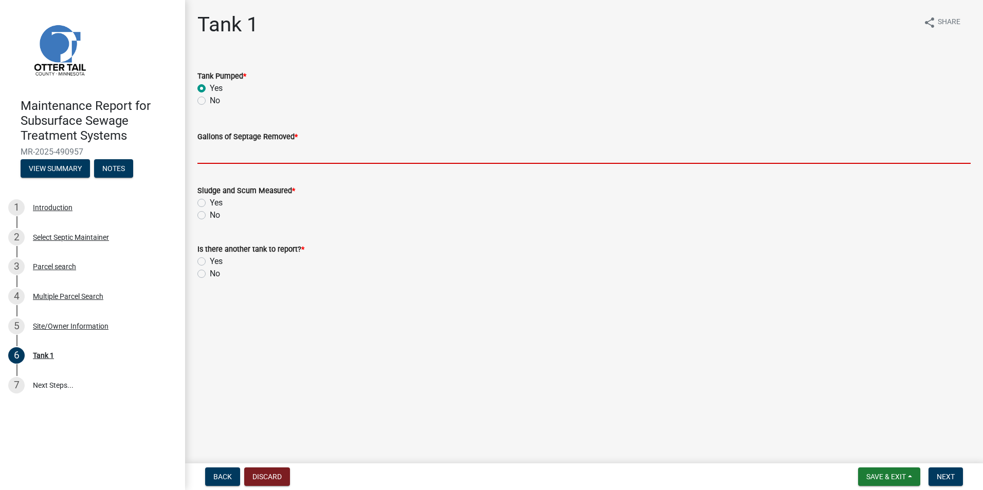
click at [214, 154] on input "Gallons of Septage Removed *" at bounding box center [583, 153] width 773 height 21
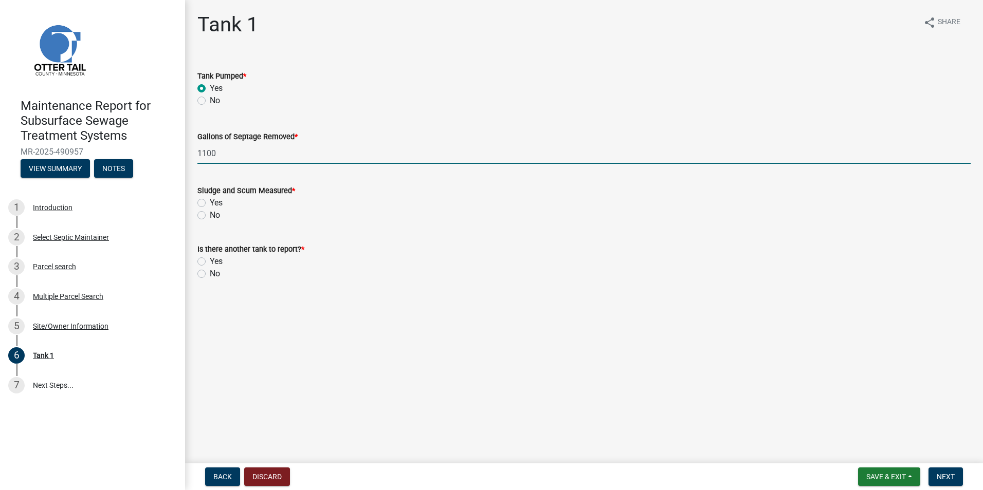
type input "1100"
click at [210, 202] on label "Yes" at bounding box center [216, 203] width 13 height 12
click at [210, 202] on input "Yes" at bounding box center [213, 200] width 7 height 7
radio input "true"
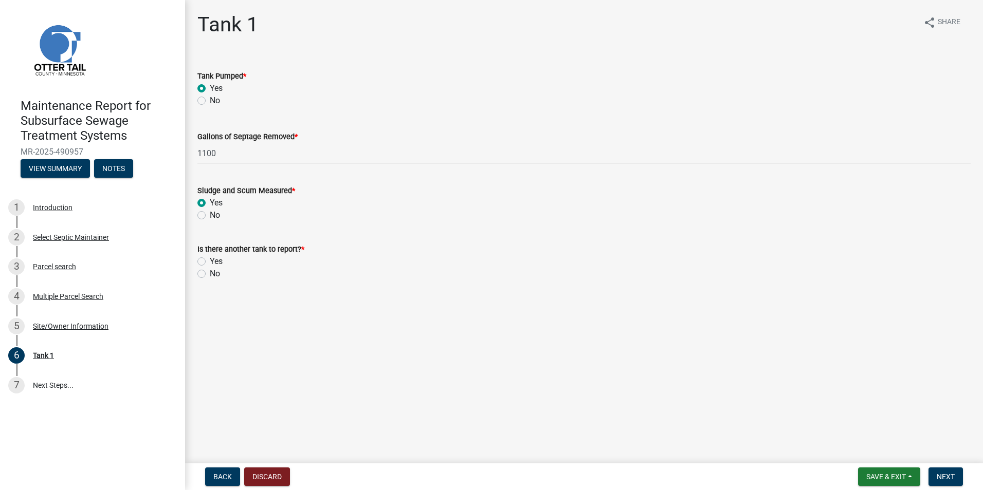
click at [210, 274] on label "No" at bounding box center [215, 274] width 10 height 12
click at [210, 274] on input "No" at bounding box center [213, 271] width 7 height 7
radio input "true"
click at [944, 477] on span "Next" at bounding box center [946, 477] width 18 height 8
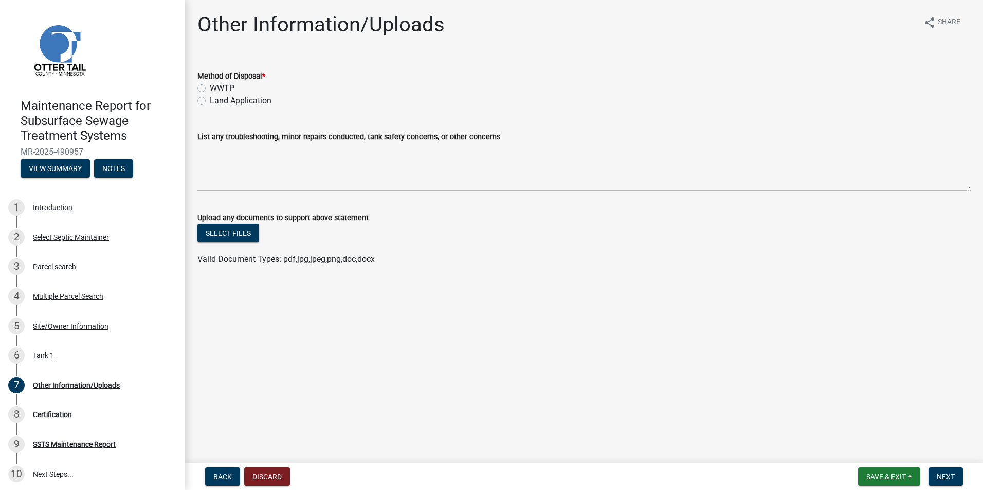
click at [210, 98] on label "Land Application" at bounding box center [241, 101] width 62 height 12
click at [210, 98] on input "Land Application" at bounding box center [213, 98] width 7 height 7
radio input "true"
click at [948, 478] on span "Next" at bounding box center [946, 477] width 18 height 8
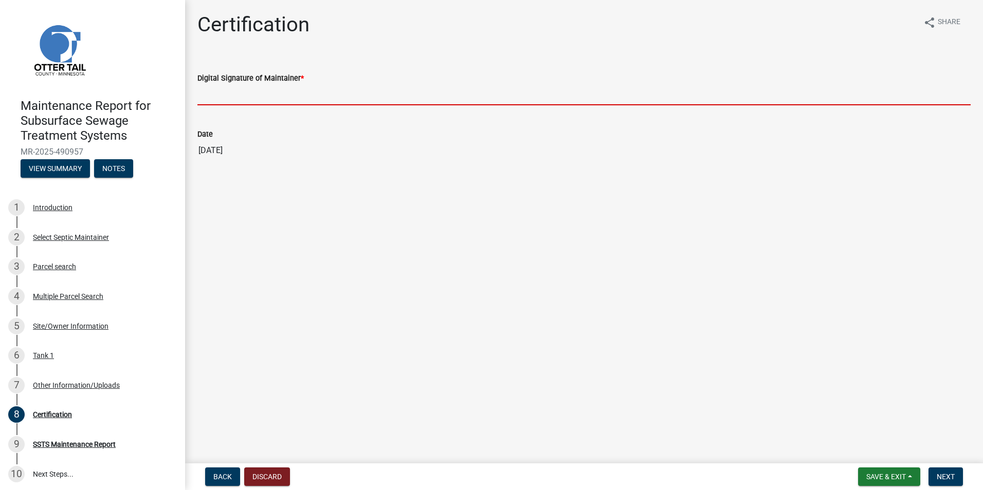
click at [217, 94] on input "Digital Signature of Maintainer *" at bounding box center [583, 94] width 773 height 21
type input "[PERSON_NAME]"
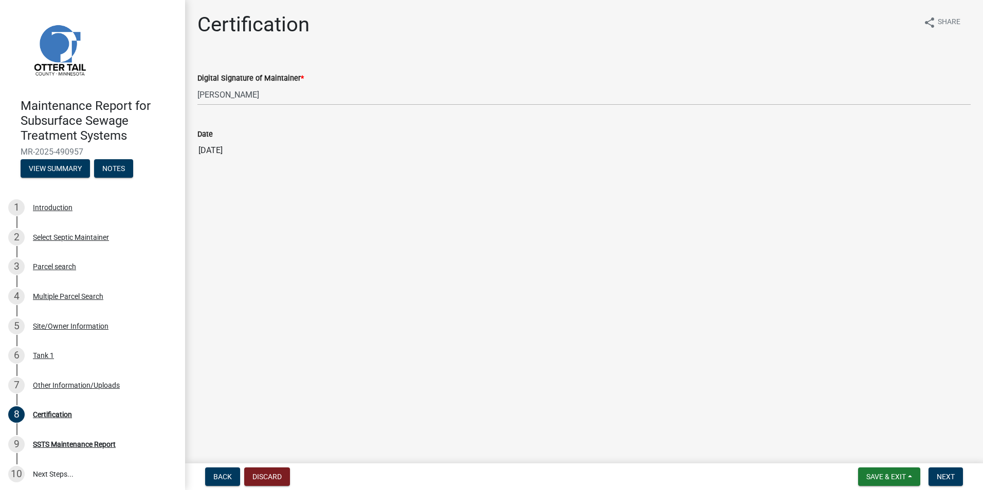
click at [939, 466] on nav "Back Discard Save & Exit Save Save & Exit Next" at bounding box center [584, 477] width 798 height 27
click at [947, 483] on button "Next" at bounding box center [945, 477] width 34 height 19
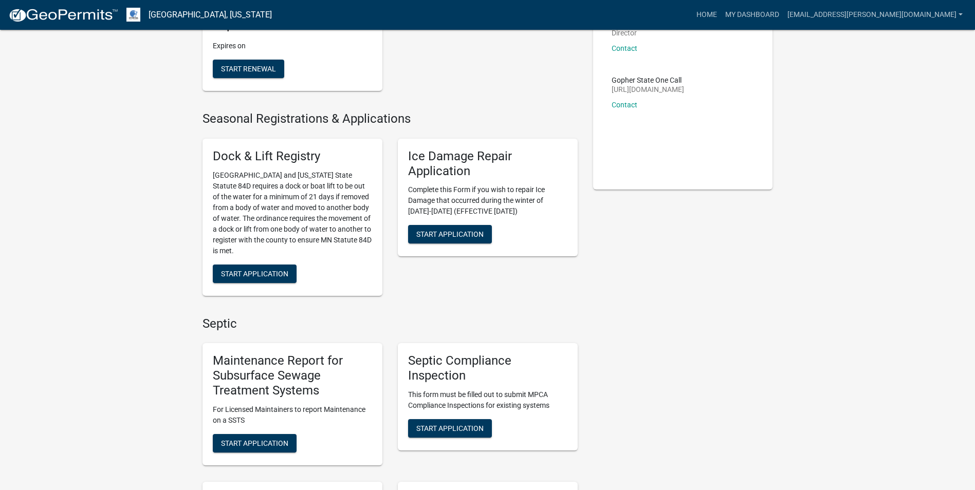
scroll to position [206, 0]
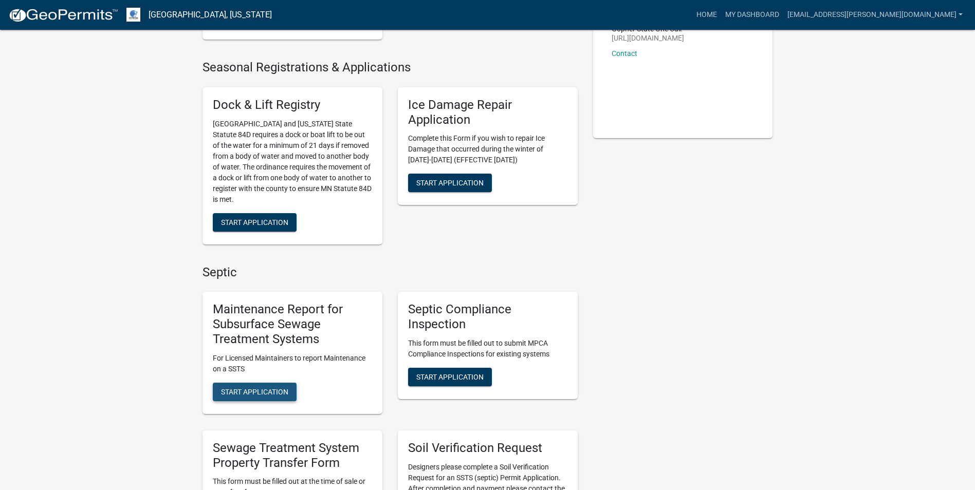
click at [269, 388] on span "Start Application" at bounding box center [254, 392] width 67 height 8
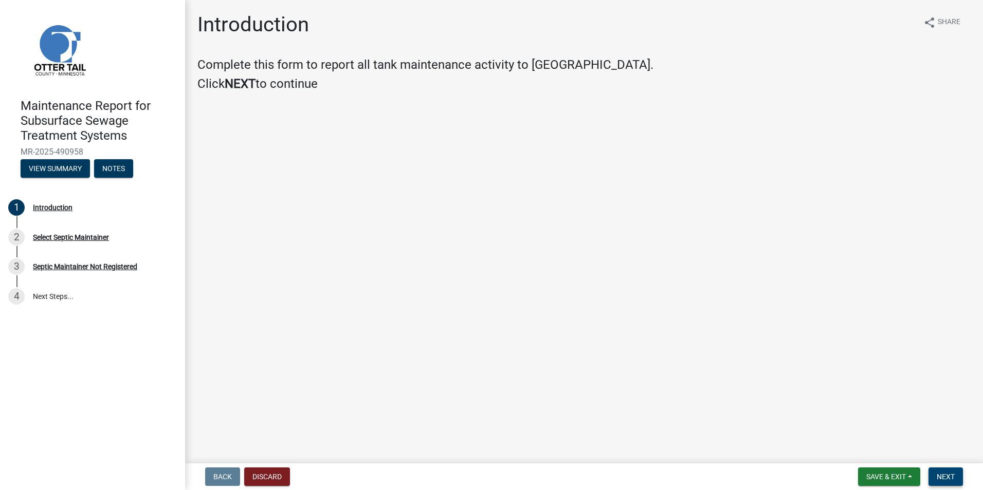
click at [944, 470] on button "Next" at bounding box center [945, 477] width 34 height 19
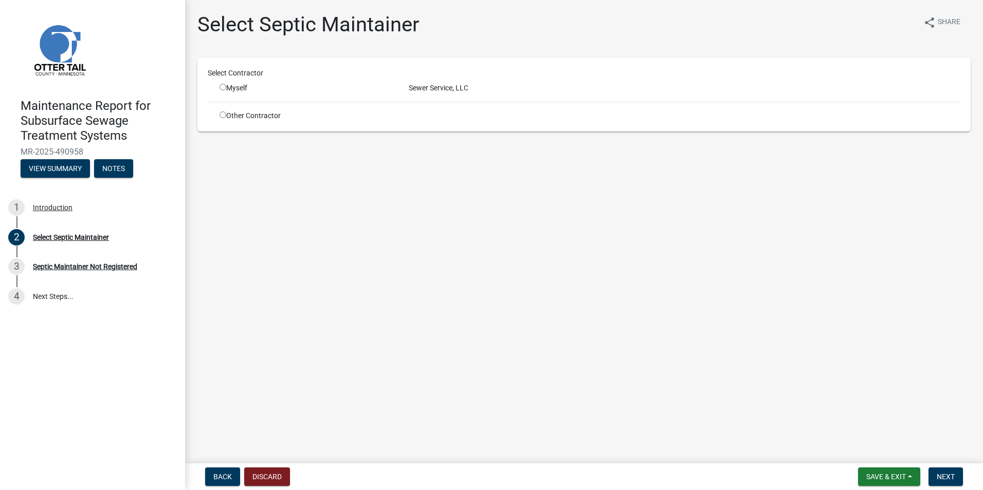
click at [225, 88] on input "radio" at bounding box center [223, 87] width 7 height 7
radio input "true"
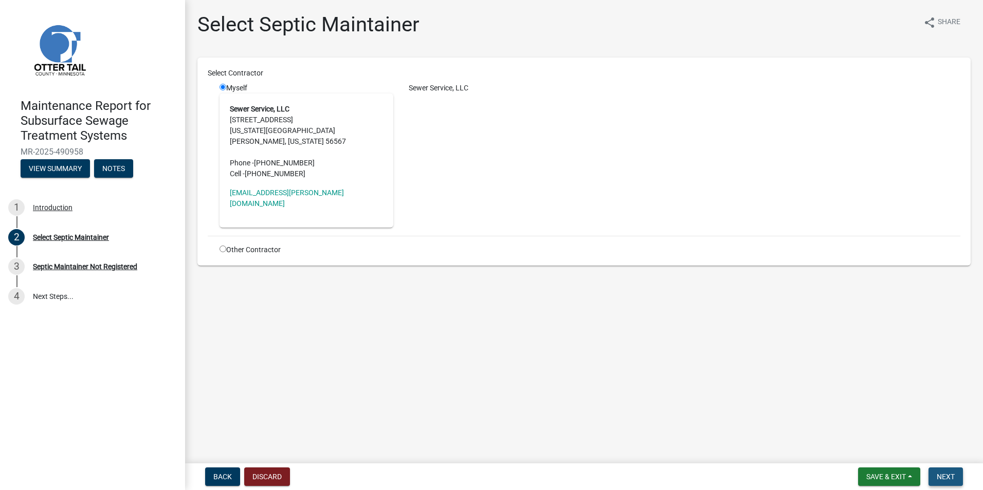
click at [934, 476] on button "Next" at bounding box center [945, 477] width 34 height 19
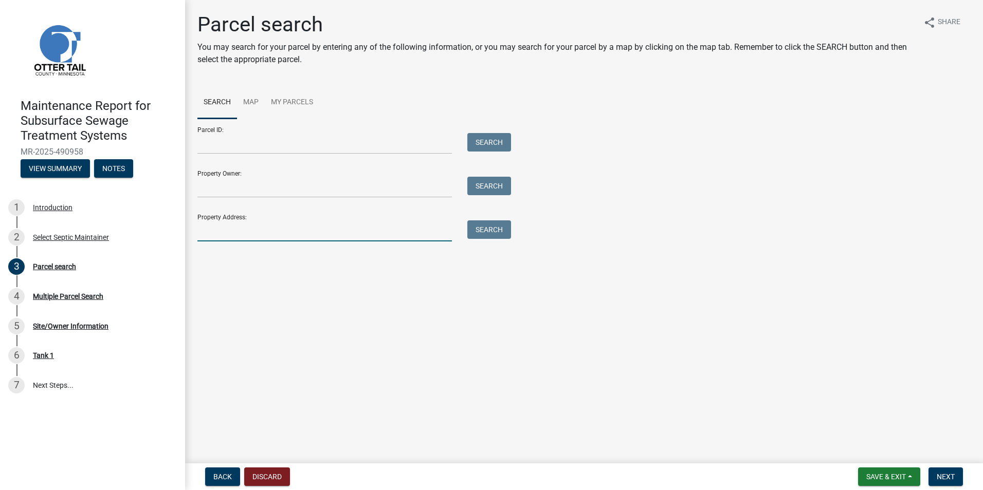
click at [231, 238] on input "Property Address:" at bounding box center [324, 231] width 254 height 21
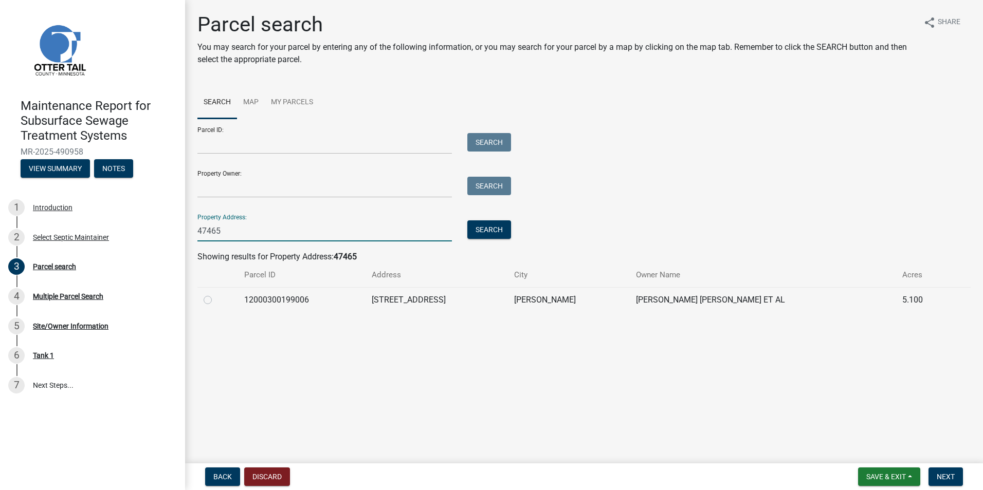
type input "47465"
click at [216, 294] on label at bounding box center [216, 294] width 0 height 0
click at [216, 301] on input "radio" at bounding box center [219, 297] width 7 height 7
radio input "true"
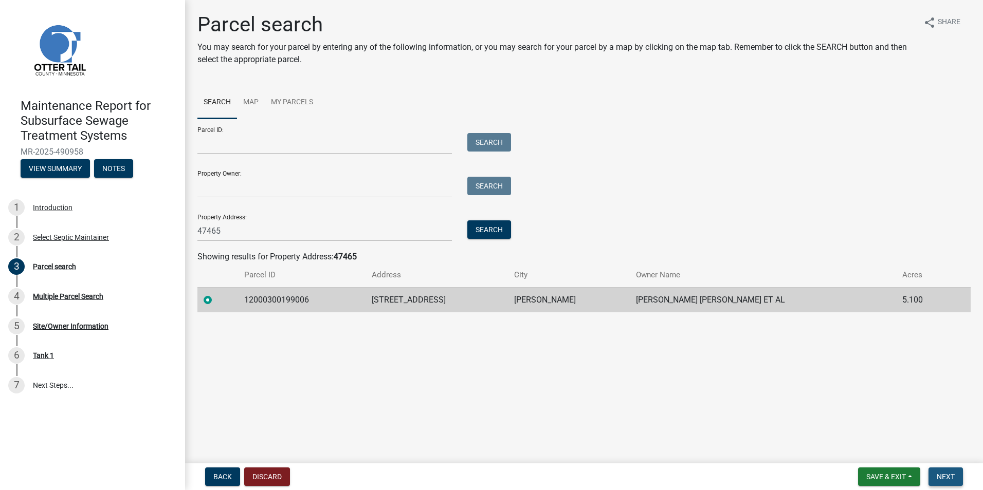
click at [944, 473] on span "Next" at bounding box center [946, 477] width 18 height 8
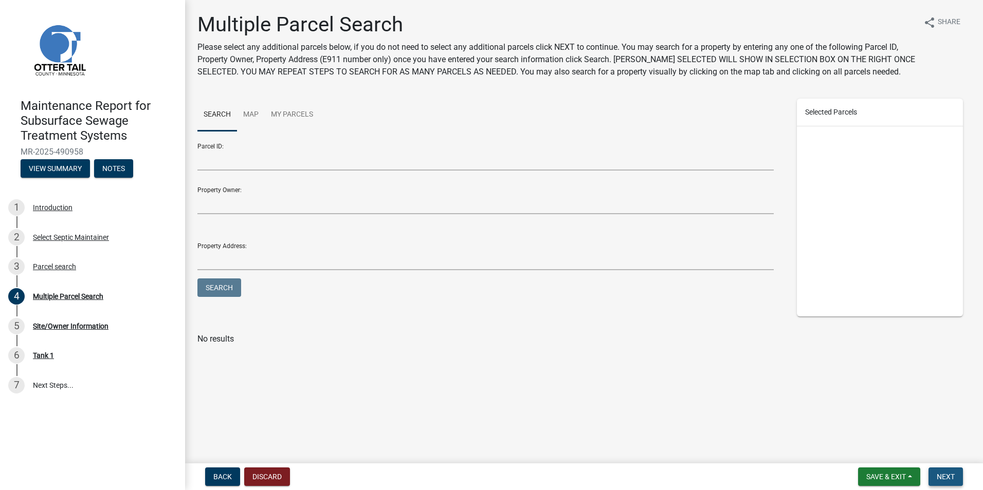
click at [944, 473] on span "Next" at bounding box center [946, 477] width 18 height 8
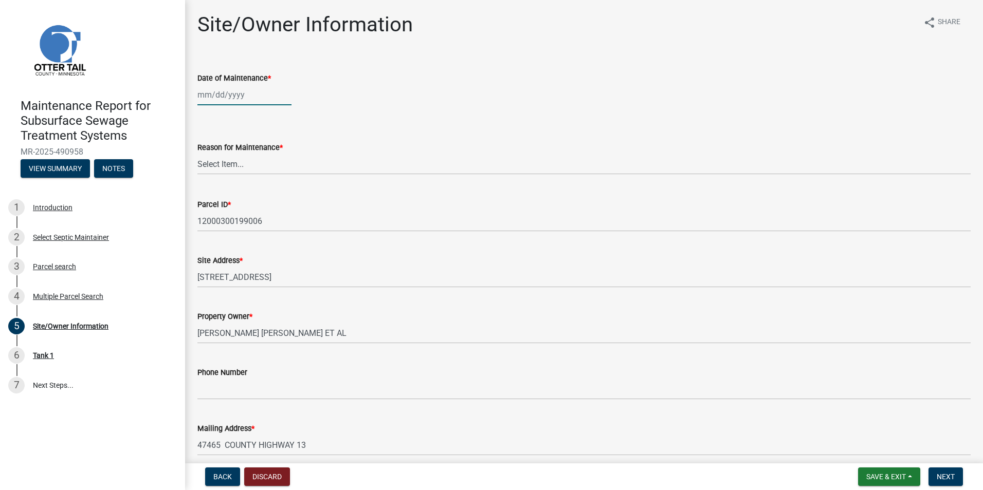
click at [235, 103] on div at bounding box center [244, 94] width 94 height 21
select select "10"
select select "2025"
click at [212, 115] on button "Previous month" at bounding box center [208, 116] width 12 height 16
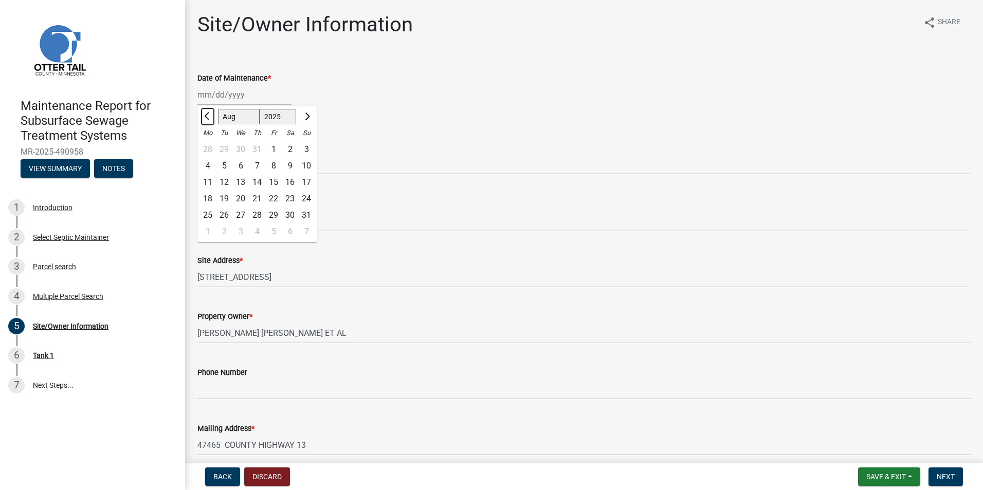
click at [212, 115] on button "Previous month" at bounding box center [208, 116] width 12 height 16
select select "7"
click at [241, 158] on div "9" at bounding box center [240, 166] width 16 height 16
type input "[DATE]"
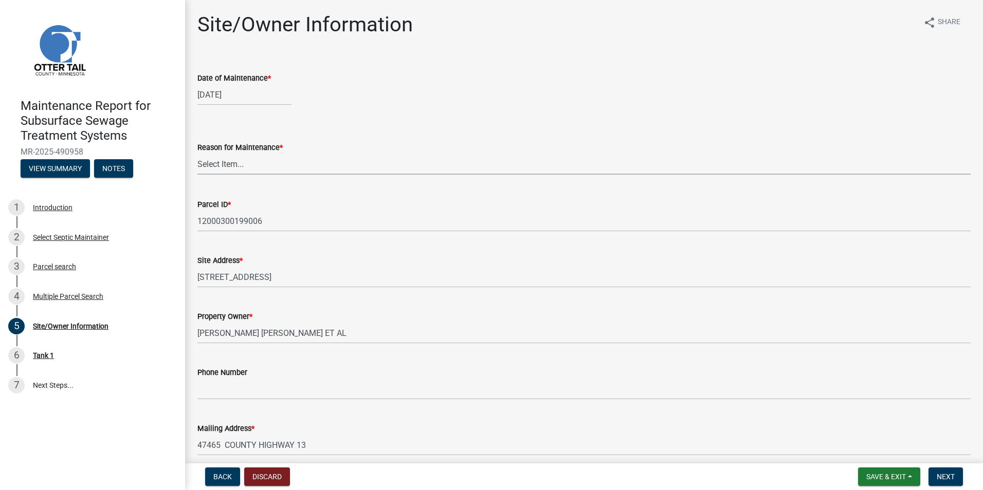
click at [241, 158] on select "Select Item... Called Routine Other" at bounding box center [583, 164] width 773 height 21
click at [197, 154] on select "Select Item... Called Routine Other" at bounding box center [583, 164] width 773 height 21
select select "3ac72b63-7b21-42e4-8192-806faae7a4f1"
click at [942, 477] on span "Next" at bounding box center [946, 477] width 18 height 8
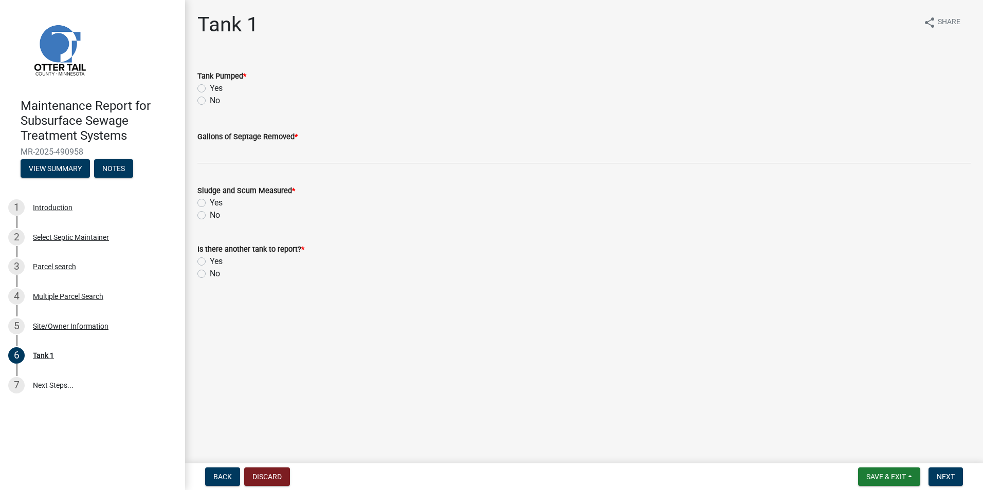
click at [210, 88] on label "Yes" at bounding box center [216, 88] width 13 height 12
click at [210, 88] on input "Yes" at bounding box center [213, 85] width 7 height 7
radio input "true"
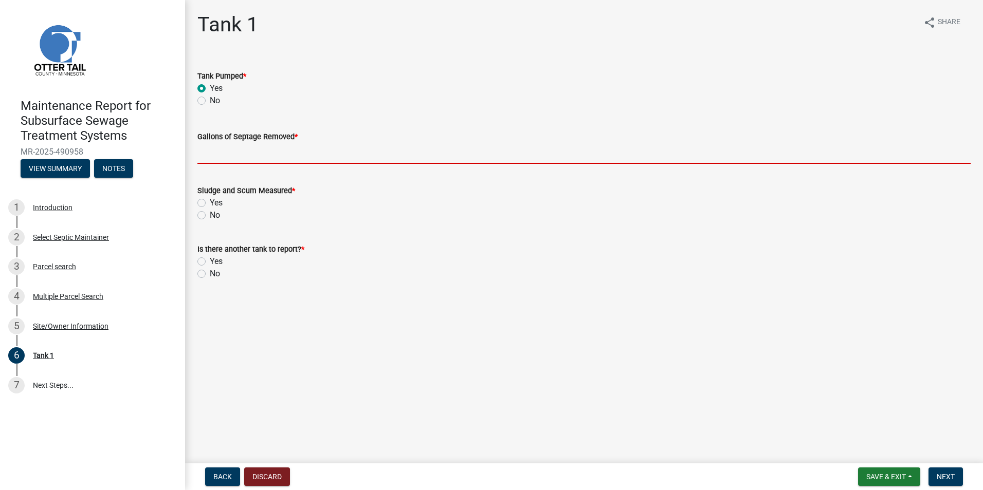
click at [226, 157] on input "Gallons of Septage Removed *" at bounding box center [583, 153] width 773 height 21
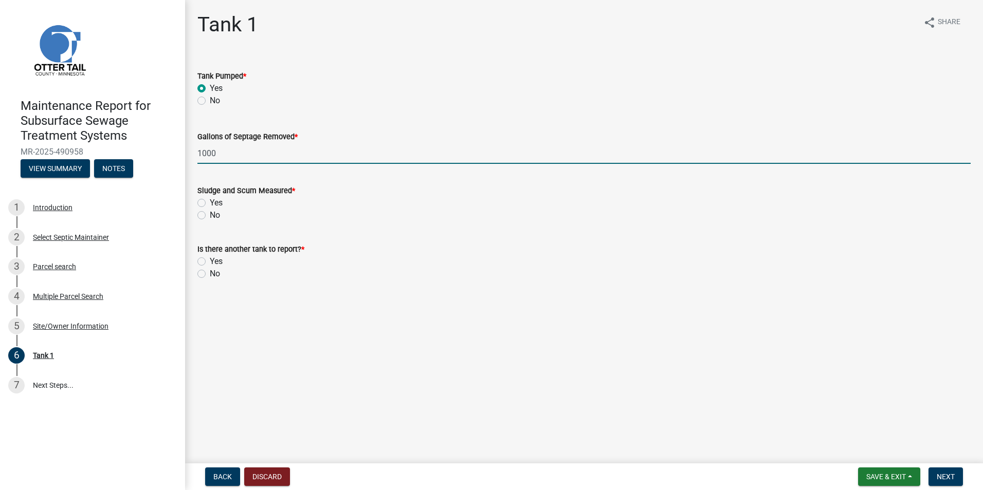
type input "1000"
click at [210, 204] on label "Yes" at bounding box center [216, 203] width 13 height 12
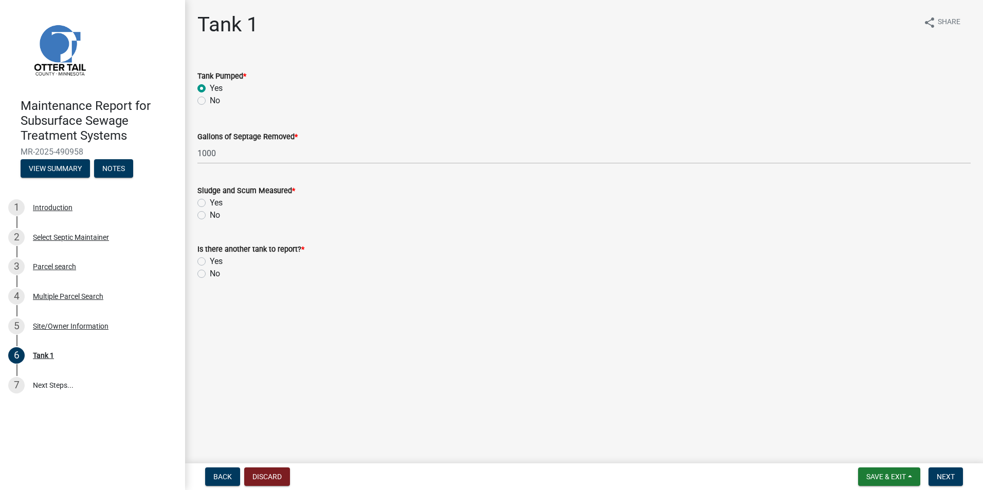
click at [210, 204] on input "Yes" at bounding box center [213, 200] width 7 height 7
radio input "true"
click at [210, 272] on label "No" at bounding box center [215, 274] width 10 height 12
click at [210, 272] on input "No" at bounding box center [213, 271] width 7 height 7
radio input "true"
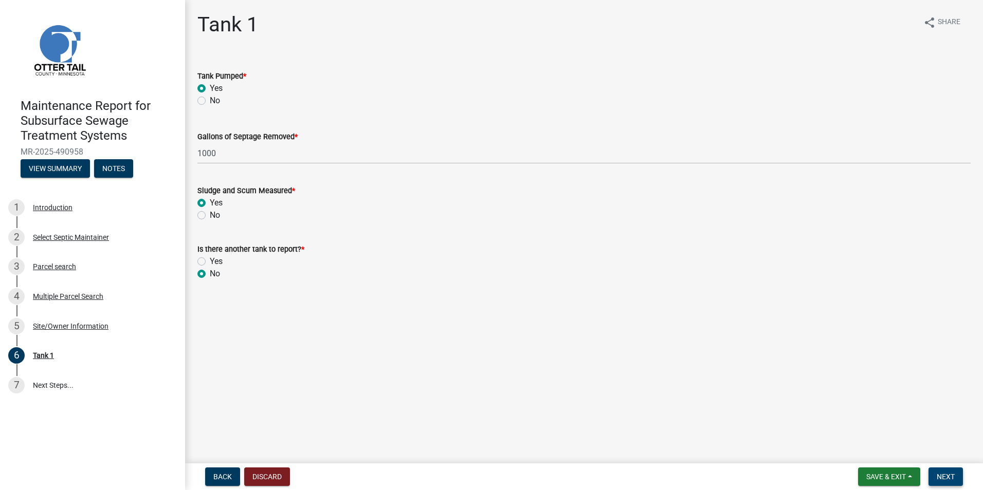
click at [937, 470] on button "Next" at bounding box center [945, 477] width 34 height 19
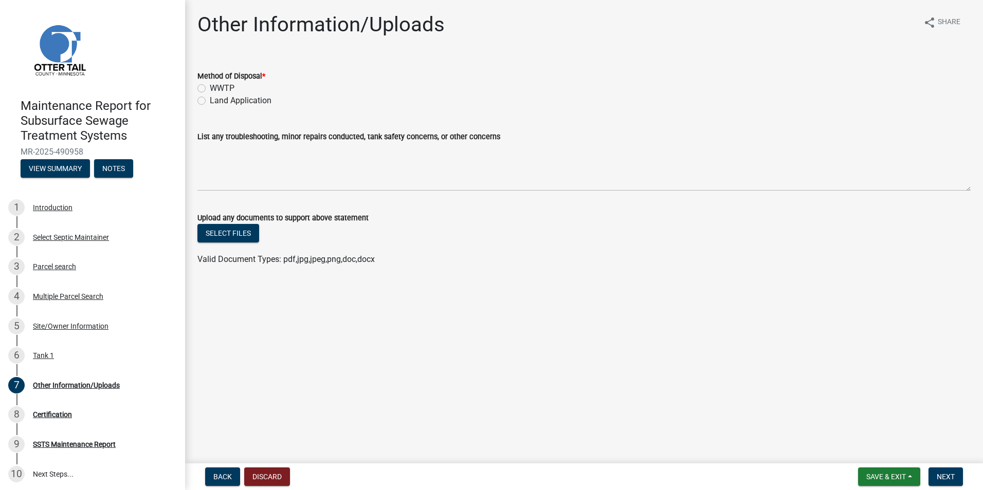
click at [210, 103] on label "Land Application" at bounding box center [241, 101] width 62 height 12
click at [210, 101] on input "Land Application" at bounding box center [213, 98] width 7 height 7
radio input "true"
click at [945, 470] on button "Next" at bounding box center [945, 477] width 34 height 19
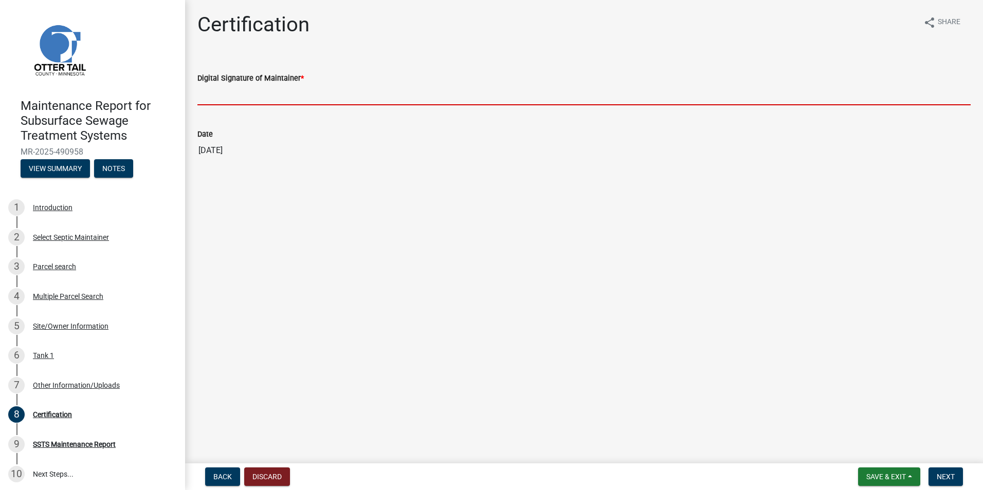
click at [246, 97] on input "Digital Signature of Maintainer *" at bounding box center [583, 94] width 773 height 21
type input "[PERSON_NAME]"
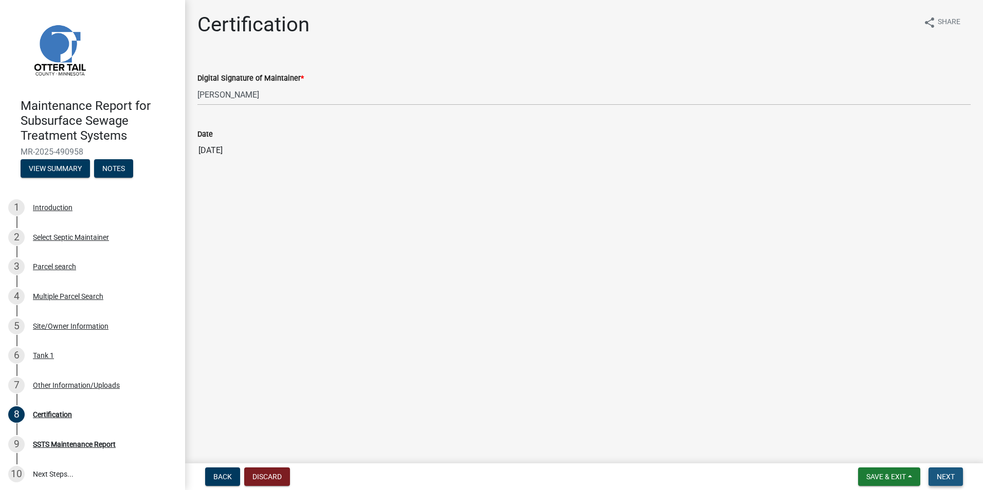
click at [948, 477] on span "Next" at bounding box center [946, 477] width 18 height 8
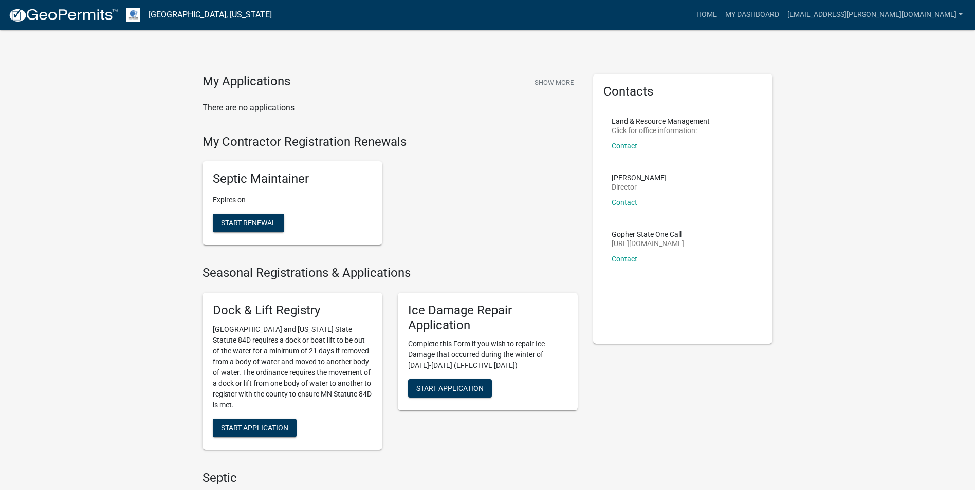
scroll to position [206, 0]
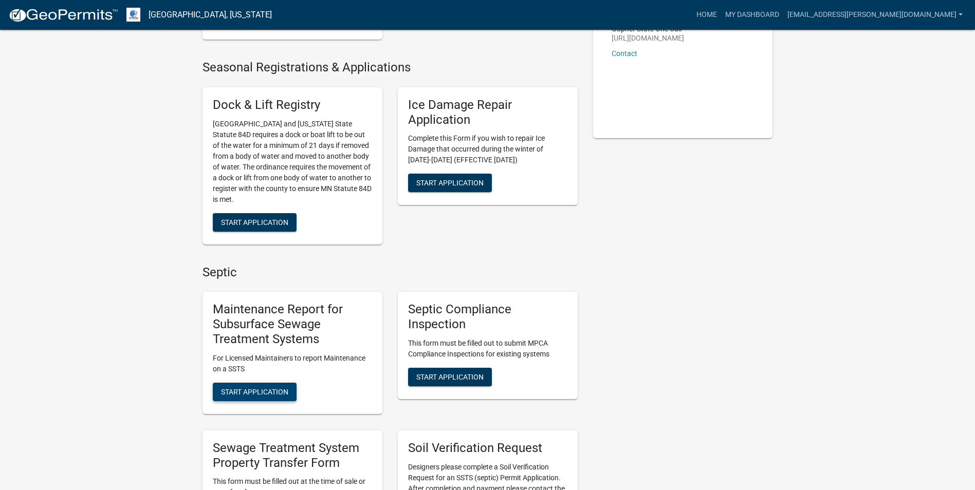
click at [271, 400] on button "Start Application" at bounding box center [255, 392] width 84 height 19
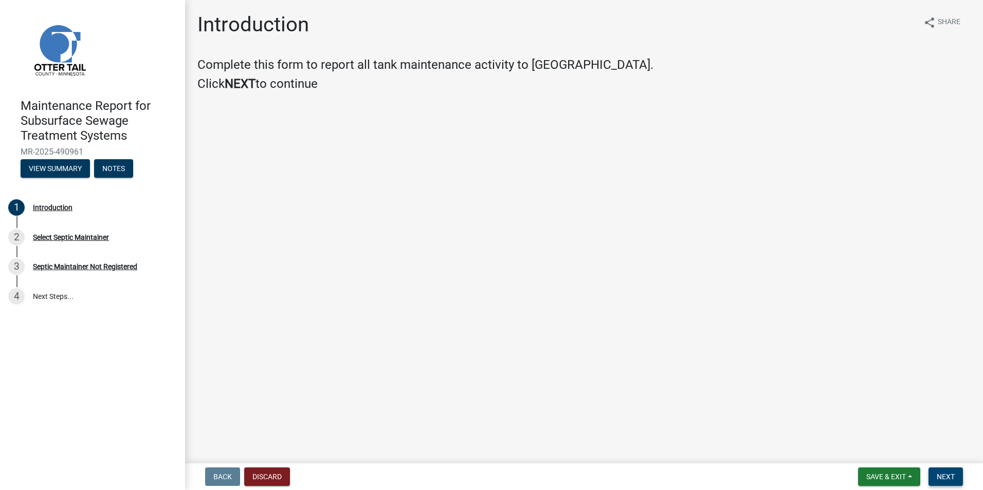
click at [950, 470] on button "Next" at bounding box center [945, 477] width 34 height 19
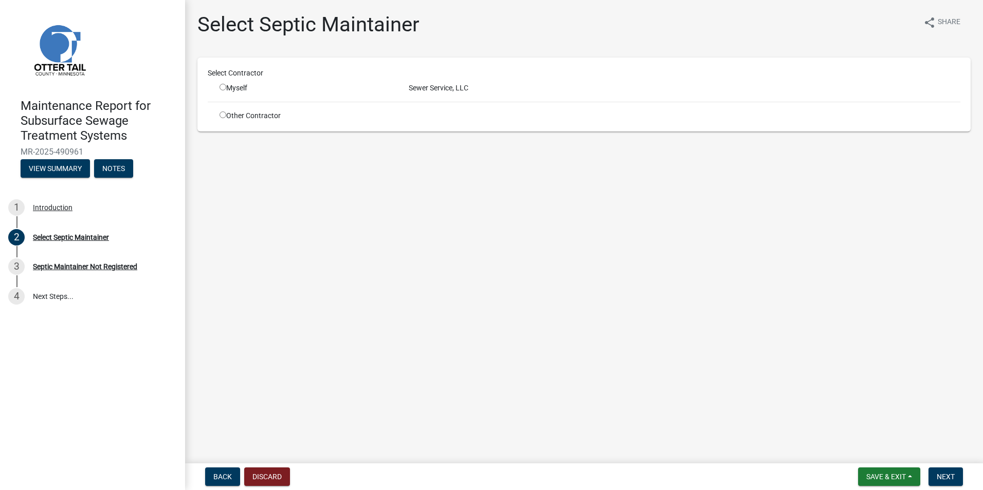
click at [222, 87] on input "radio" at bounding box center [223, 87] width 7 height 7
radio input "true"
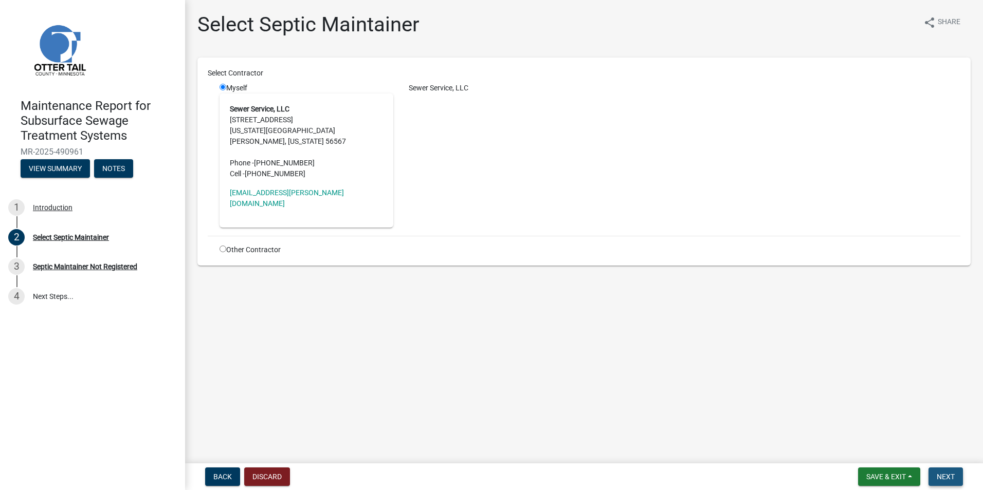
click at [946, 468] on button "Next" at bounding box center [945, 477] width 34 height 19
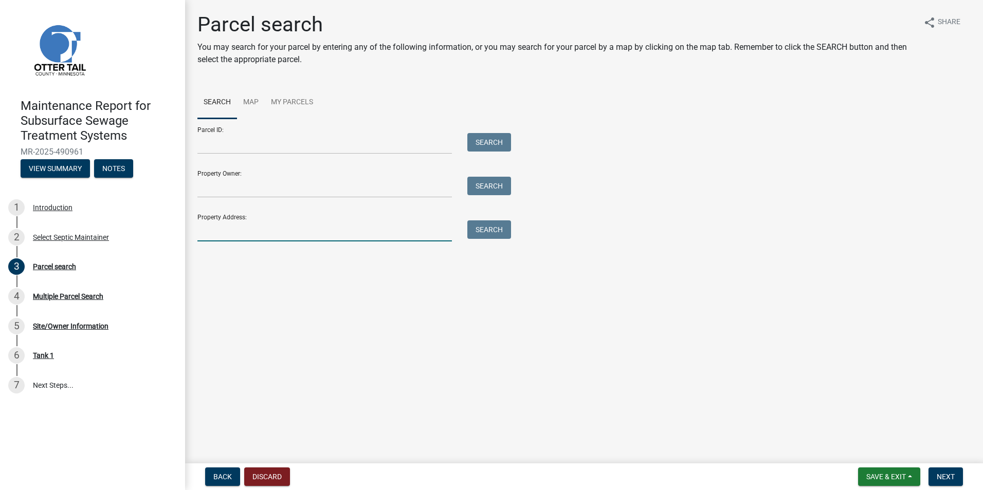
click at [234, 236] on input "Property Address:" at bounding box center [324, 231] width 254 height 21
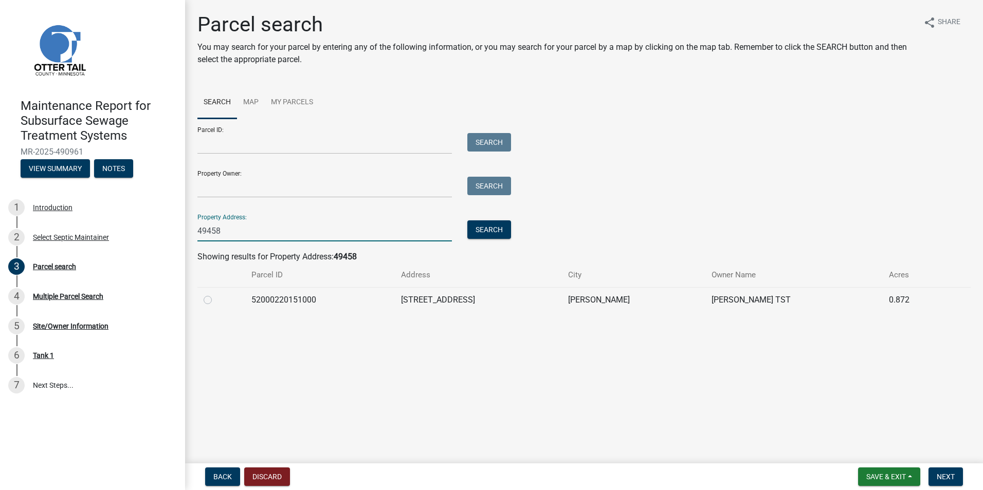
type input "49458"
click at [216, 294] on label at bounding box center [216, 294] width 0 height 0
click at [216, 298] on input "radio" at bounding box center [219, 297] width 7 height 7
radio input "true"
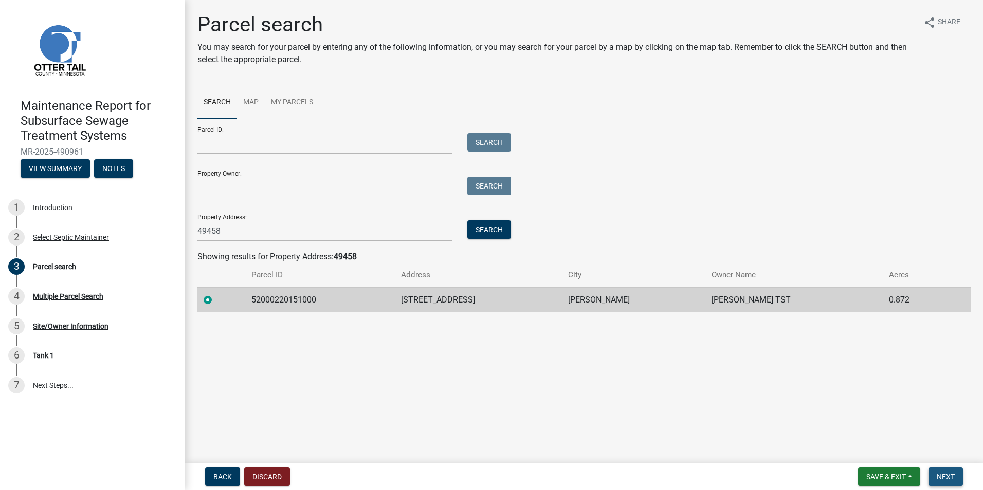
click at [948, 469] on button "Next" at bounding box center [945, 477] width 34 height 19
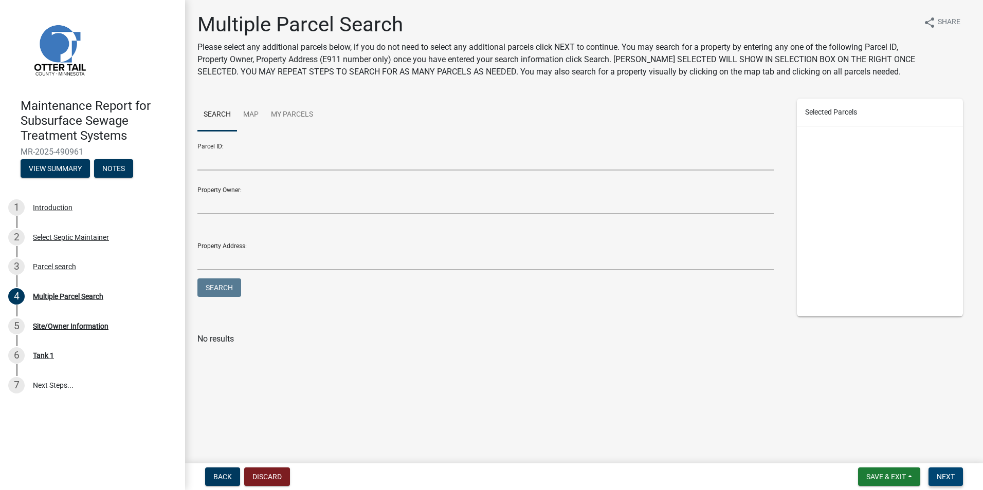
click at [954, 469] on button "Next" at bounding box center [945, 477] width 34 height 19
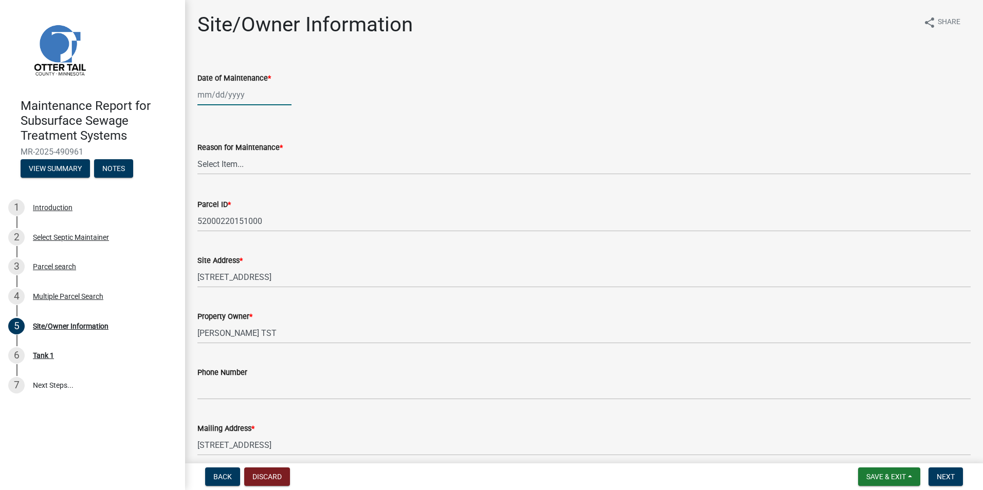
select select "10"
select select "2025"
click at [215, 104] on div "[PERSON_NAME] Feb Mar Apr [PERSON_NAME][DATE] Oct Nov [DATE] 1526 1527 1528 152…" at bounding box center [244, 94] width 94 height 21
click at [209, 117] on span "Previous month" at bounding box center [208, 117] width 8 height 8
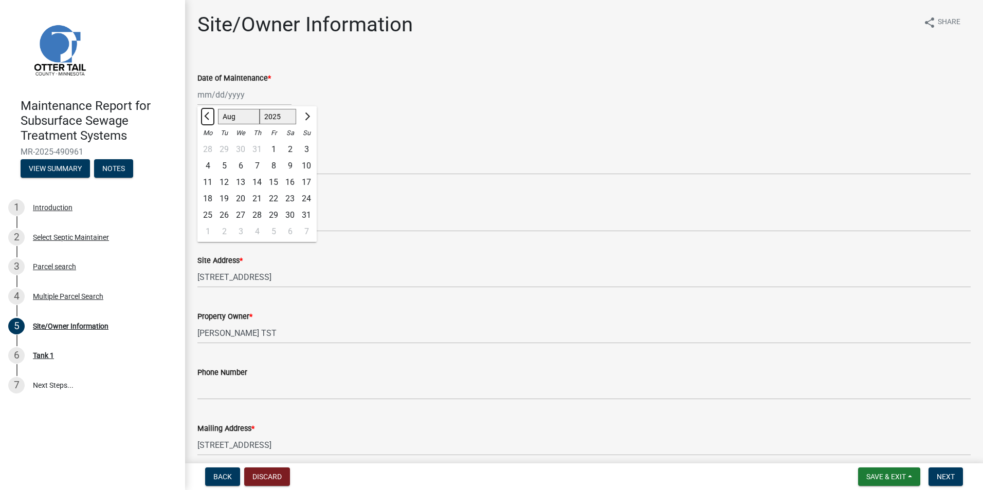
click at [206, 119] on button "Previous month" at bounding box center [208, 116] width 12 height 16
select select "7"
click at [234, 164] on div "9" at bounding box center [240, 166] width 16 height 16
type input "[DATE]"
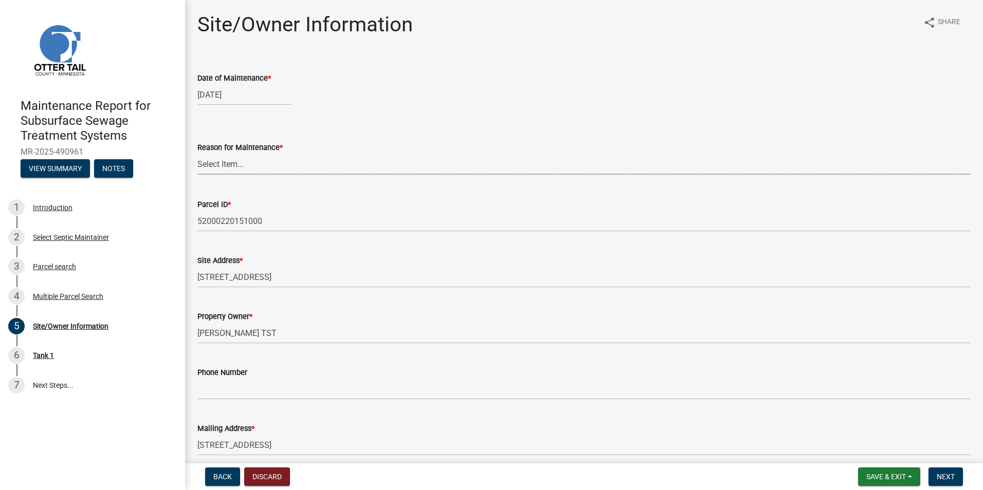
click at [239, 164] on select "Select Item... Called Routine Other" at bounding box center [583, 164] width 773 height 21
click at [197, 154] on select "Select Item... Called Routine Other" at bounding box center [583, 164] width 773 height 21
select select "3ac72b63-7b21-42e4-8192-806faae7a4f1"
click at [941, 479] on span "Next" at bounding box center [946, 477] width 18 height 8
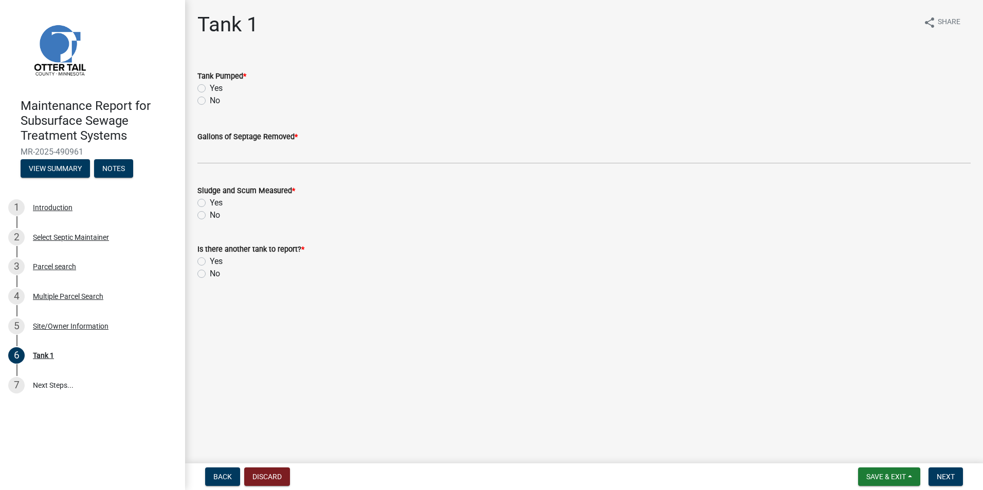
click at [210, 90] on label "Yes" at bounding box center [216, 88] width 13 height 12
click at [210, 89] on input "Yes" at bounding box center [213, 85] width 7 height 7
radio input "true"
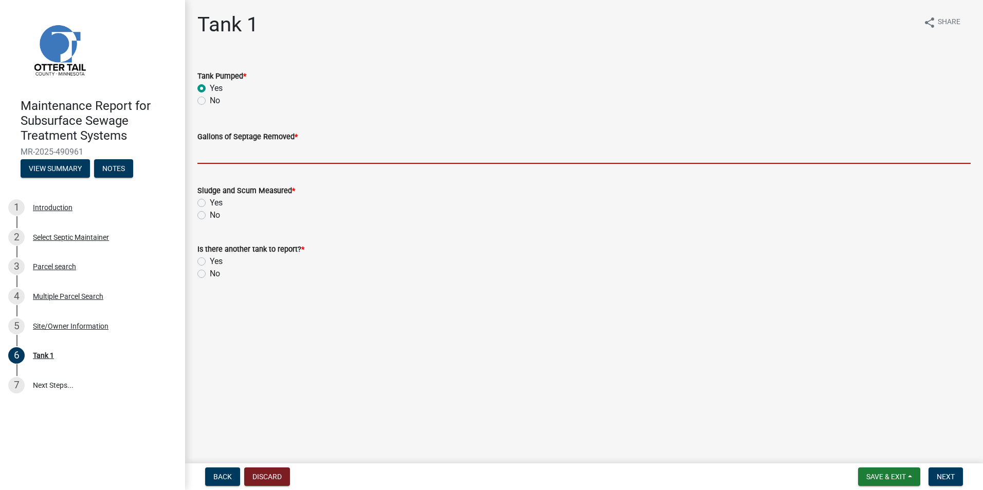
click at [222, 162] on input "Gallons of Septage Removed *" at bounding box center [583, 153] width 773 height 21
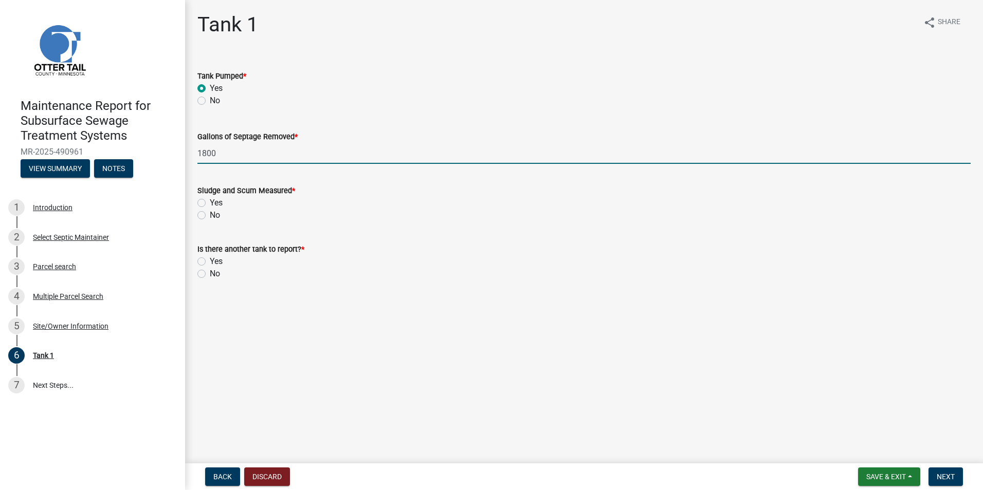
type input "1800"
click at [205, 215] on div "No" at bounding box center [583, 215] width 773 height 12
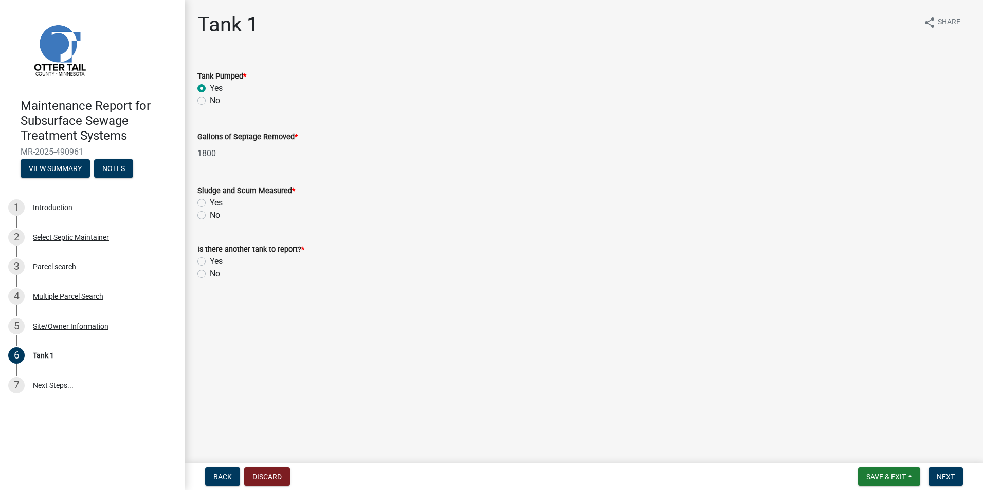
click at [210, 212] on label "No" at bounding box center [215, 215] width 10 height 12
click at [210, 212] on input "No" at bounding box center [213, 212] width 7 height 7
radio input "true"
click at [210, 273] on label "No" at bounding box center [215, 274] width 10 height 12
click at [210, 273] on input "No" at bounding box center [213, 271] width 7 height 7
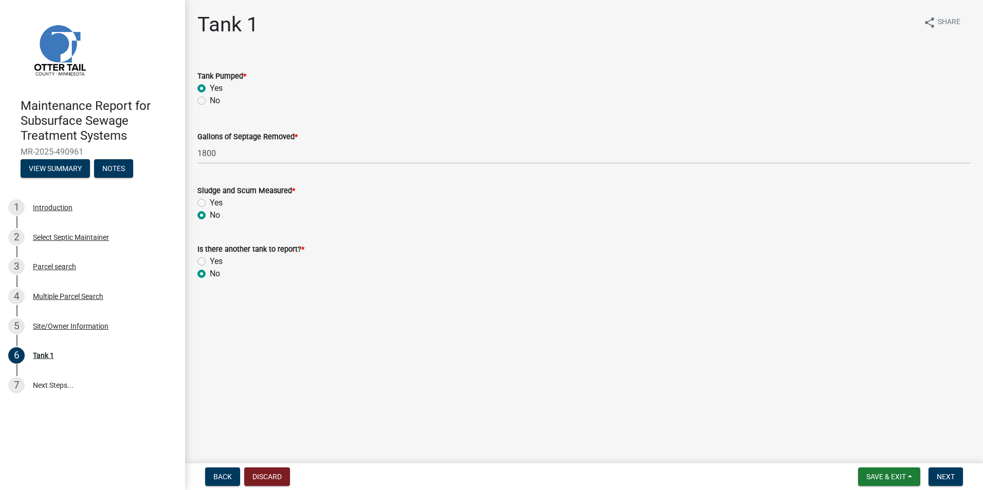
radio input "true"
click at [945, 483] on button "Next" at bounding box center [945, 477] width 34 height 19
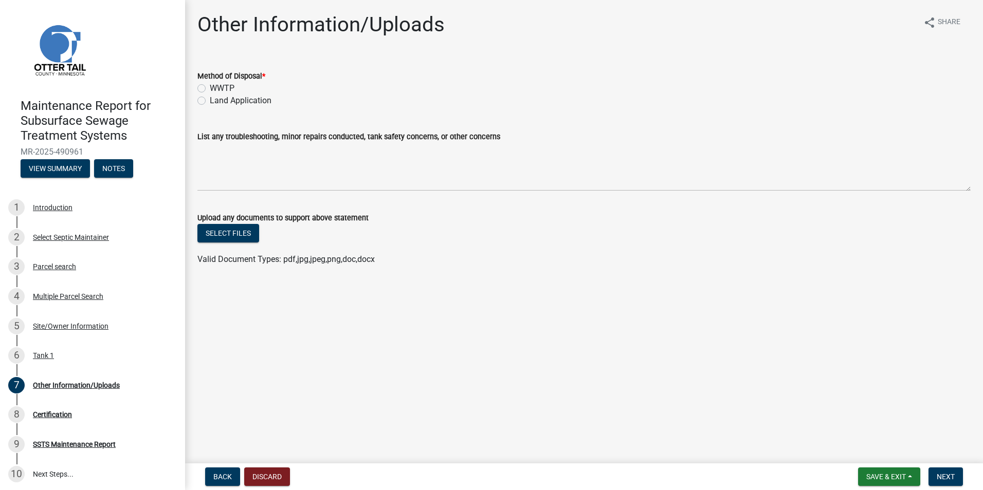
click at [210, 100] on label "Land Application" at bounding box center [241, 101] width 62 height 12
click at [210, 100] on input "Land Application" at bounding box center [213, 98] width 7 height 7
radio input "true"
click at [944, 479] on span "Next" at bounding box center [946, 477] width 18 height 8
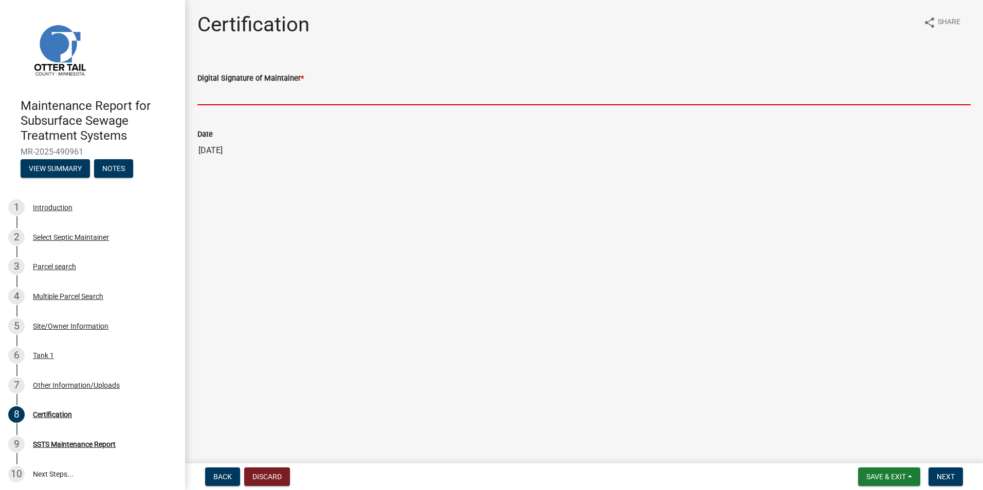
click at [243, 98] on input "Digital Signature of Maintainer *" at bounding box center [583, 94] width 773 height 21
type input "[PERSON_NAME]"
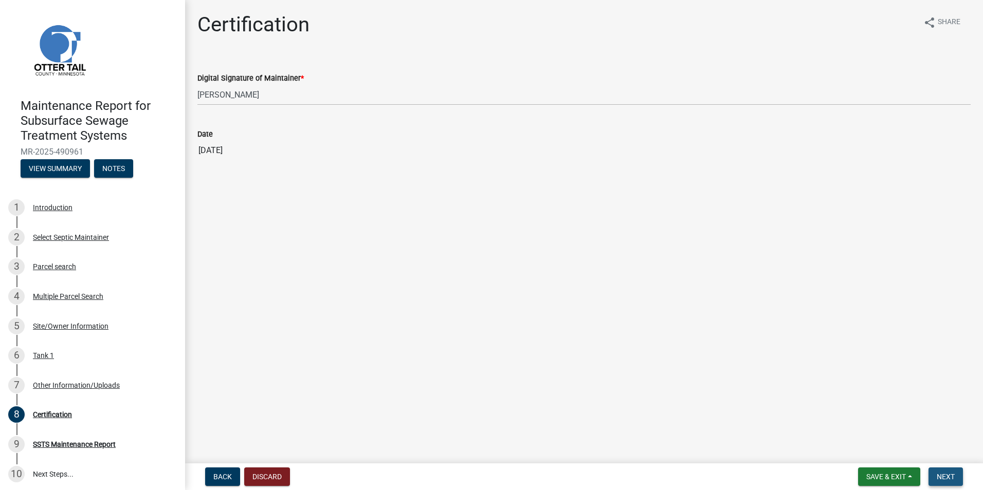
click at [943, 473] on span "Next" at bounding box center [946, 477] width 18 height 8
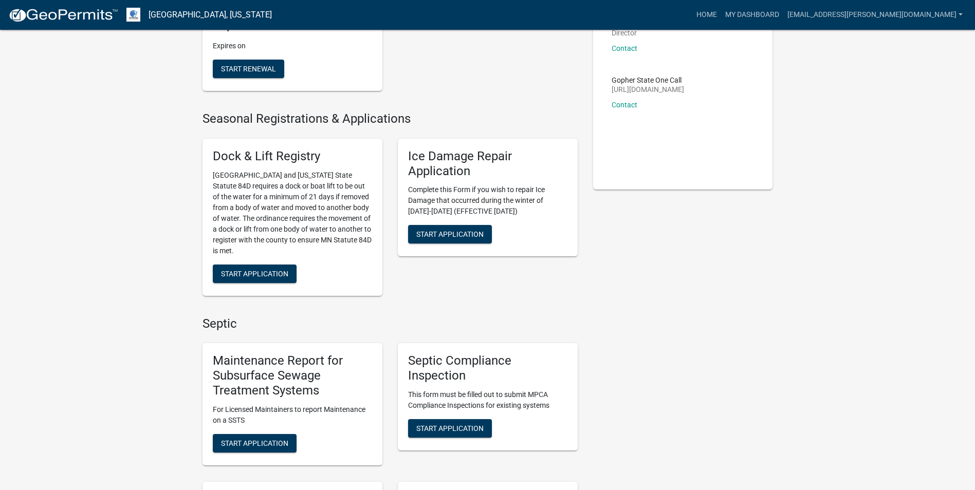
scroll to position [257, 0]
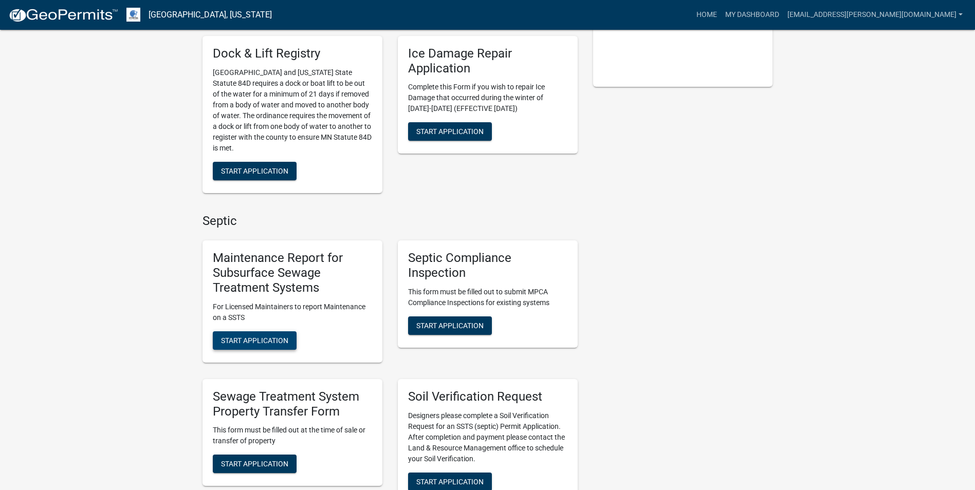
drag, startPoint x: 234, startPoint y: 351, endPoint x: 229, endPoint y: 339, distance: 13.2
click at [234, 351] on div "Maintenance Report for Subsurface Sewage Treatment Systems For Licensed Maintai…" at bounding box center [293, 302] width 180 height 122
click at [229, 337] on span "Start Application" at bounding box center [254, 340] width 67 height 8
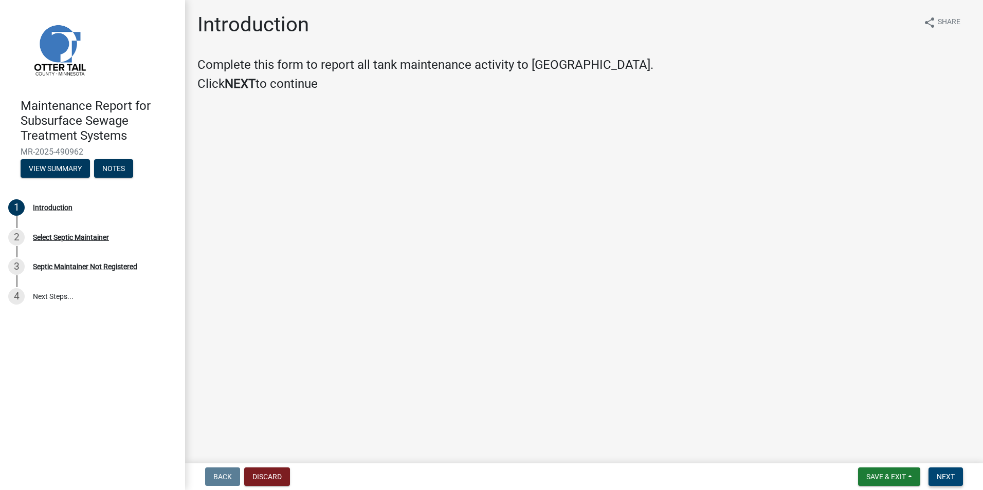
click at [934, 473] on button "Next" at bounding box center [945, 477] width 34 height 19
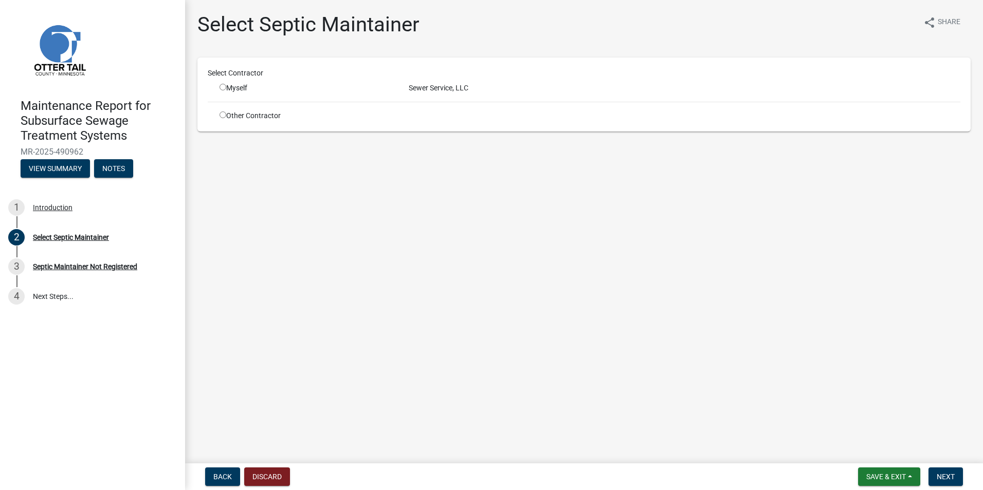
click at [218, 87] on div "Myself" at bounding box center [306, 88] width 189 height 11
click at [221, 86] on input "radio" at bounding box center [223, 87] width 7 height 7
radio input "true"
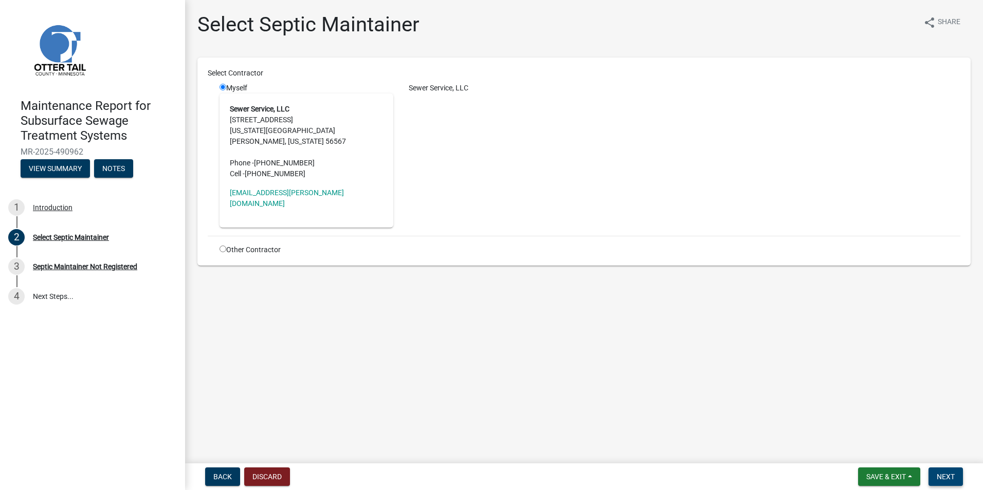
click at [941, 475] on span "Next" at bounding box center [946, 477] width 18 height 8
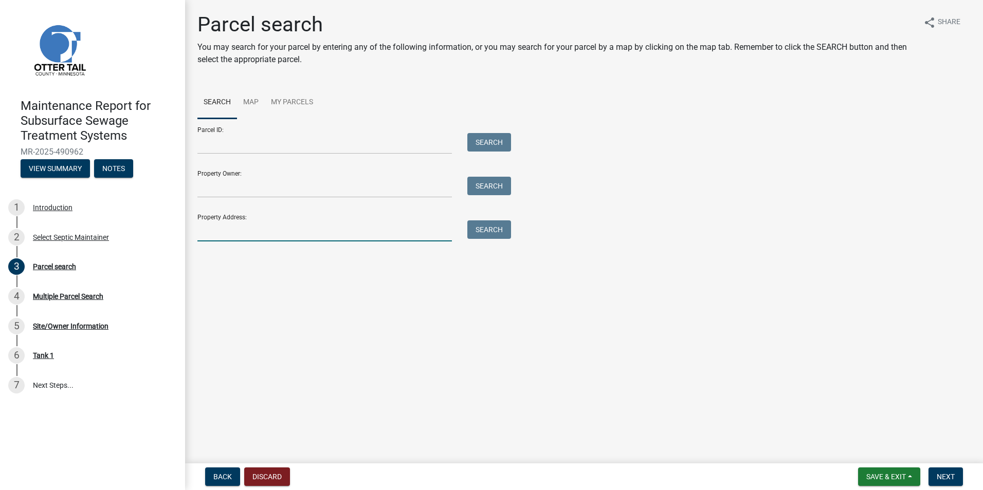
click at [264, 241] on input "Property Address:" at bounding box center [324, 231] width 254 height 21
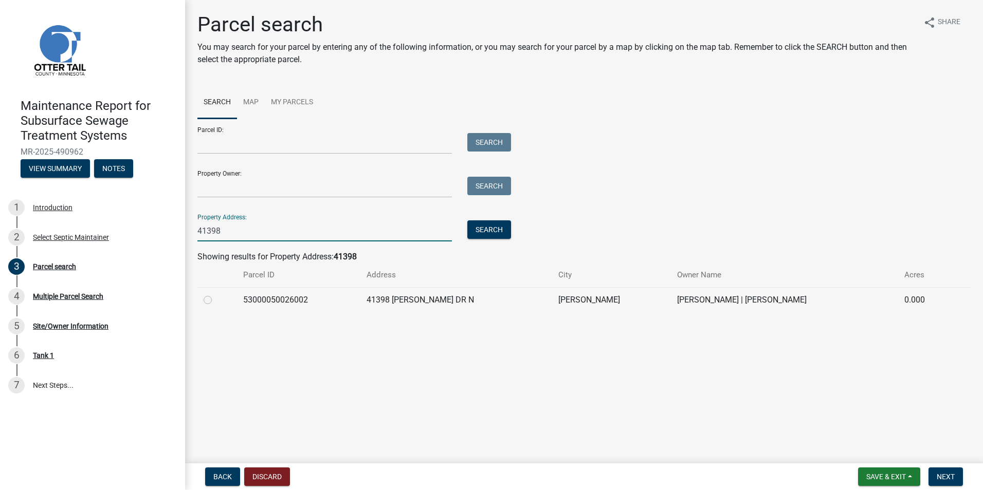
type input "41398"
click at [216, 294] on label at bounding box center [216, 294] width 0 height 0
click at [216, 300] on input "radio" at bounding box center [219, 297] width 7 height 7
radio input "true"
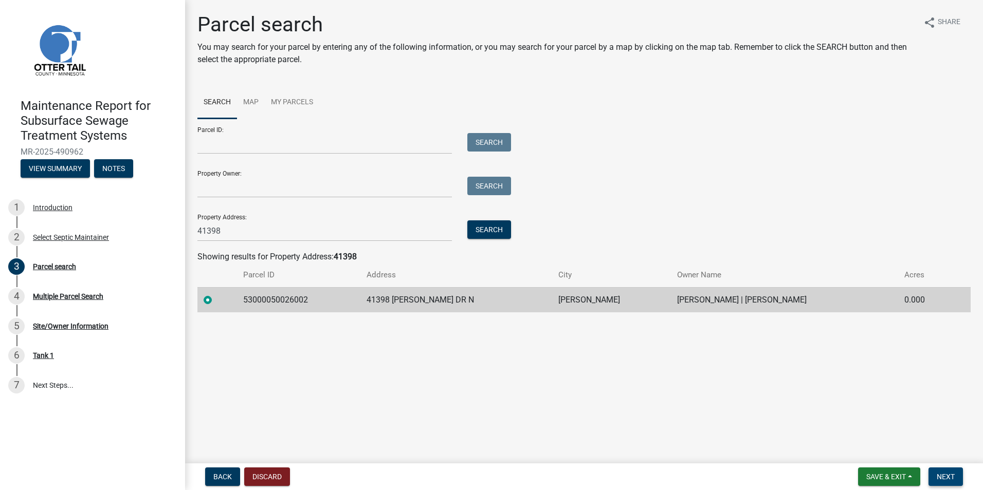
click at [947, 477] on span "Next" at bounding box center [946, 477] width 18 height 8
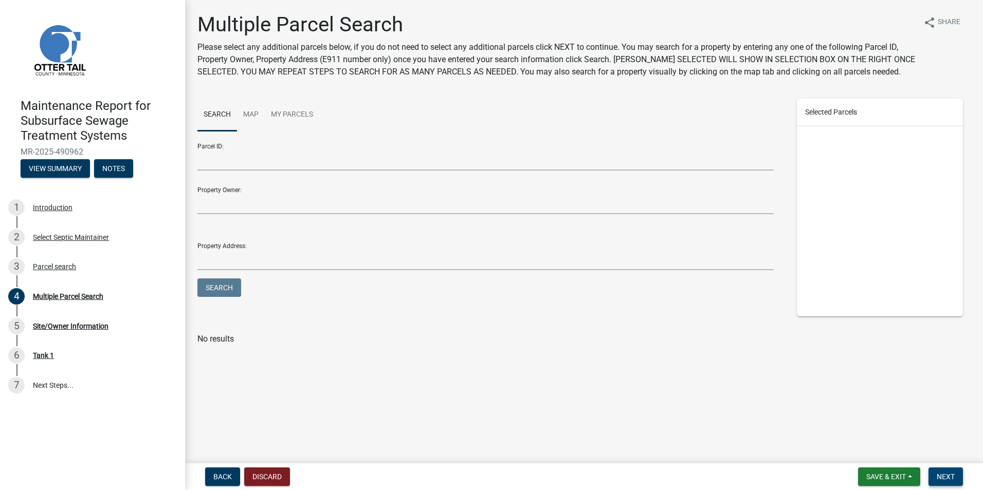
click at [945, 477] on span "Next" at bounding box center [946, 477] width 18 height 8
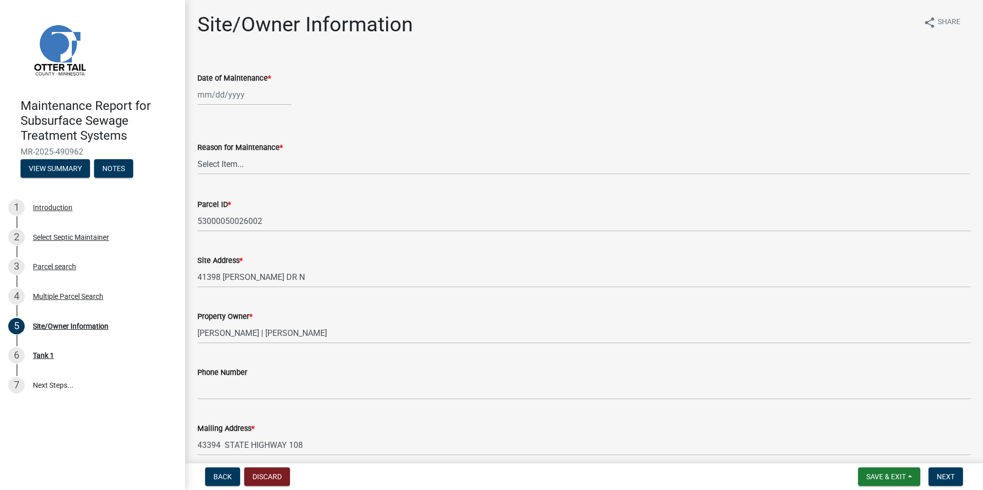
select select "10"
select select "2025"
drag, startPoint x: 217, startPoint y: 102, endPoint x: 216, endPoint y: 107, distance: 5.2
click at [217, 102] on div "[PERSON_NAME] Feb Mar Apr [PERSON_NAME][DATE] Oct Nov [DATE] 1526 1527 1528 152…" at bounding box center [244, 94] width 94 height 21
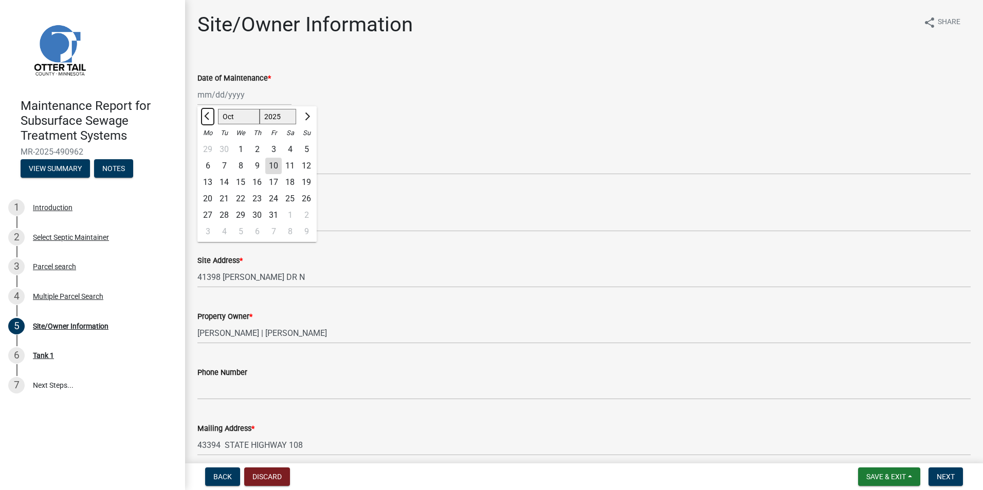
click at [208, 124] on button "Previous month" at bounding box center [208, 116] width 12 height 16
select select "7"
click at [244, 162] on div "9" at bounding box center [240, 166] width 16 height 16
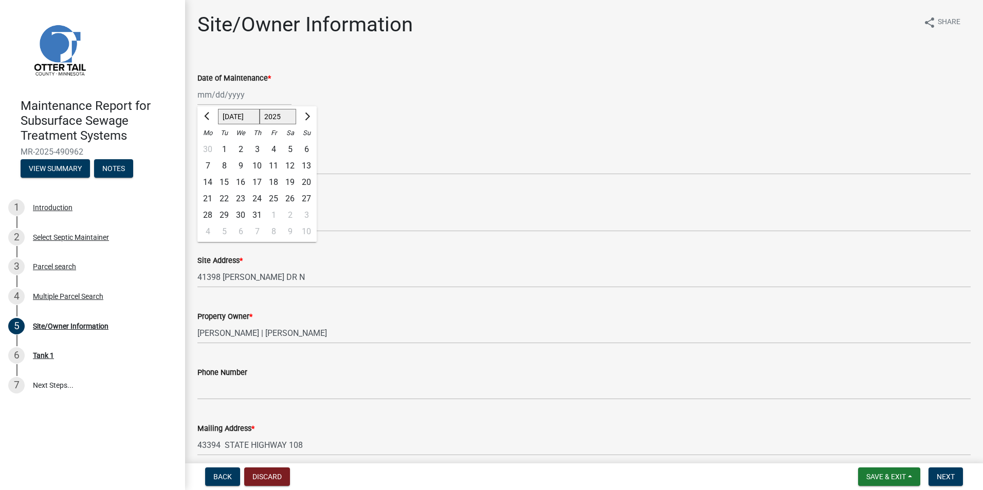
type input "[DATE]"
click at [244, 162] on select "Select Item... Called Routine Other" at bounding box center [583, 164] width 773 height 21
click at [197, 154] on select "Select Item... Called Routine Other" at bounding box center [583, 164] width 773 height 21
select select "3ac72b63-7b21-42e4-8192-806faae7a4f1"
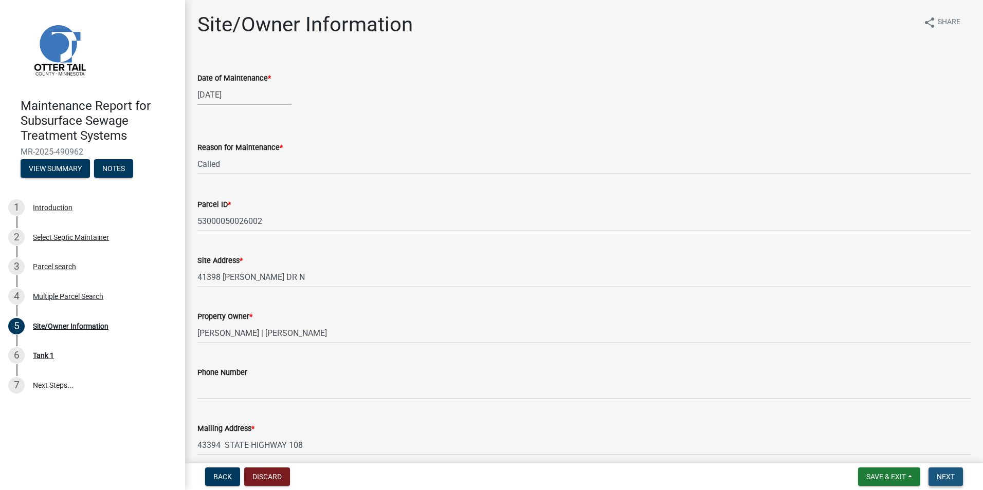
click at [949, 471] on button "Next" at bounding box center [945, 477] width 34 height 19
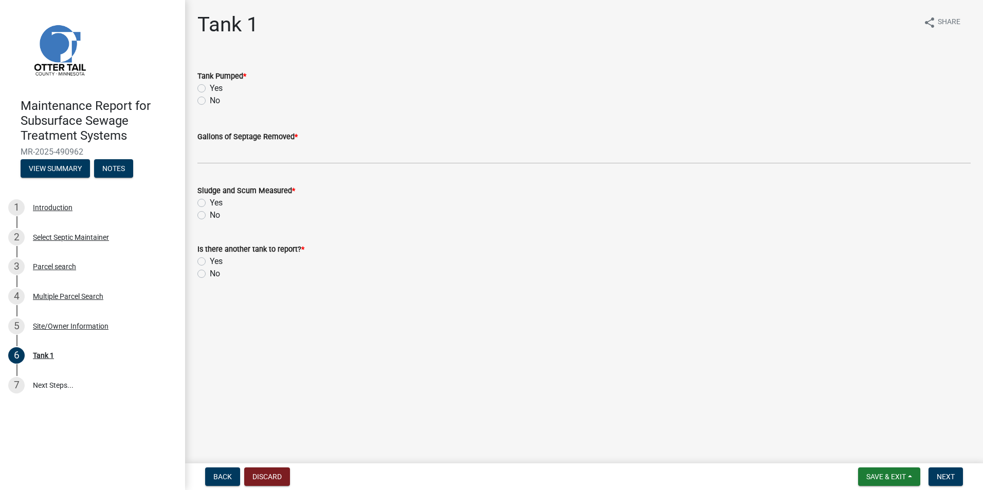
click at [201, 93] on div "Yes" at bounding box center [583, 88] width 773 height 12
click at [210, 86] on label "Yes" at bounding box center [216, 88] width 13 height 12
click at [210, 86] on input "Yes" at bounding box center [213, 85] width 7 height 7
radio input "true"
click at [218, 140] on label "Gallons of Septage Removed *" at bounding box center [247, 137] width 100 height 7
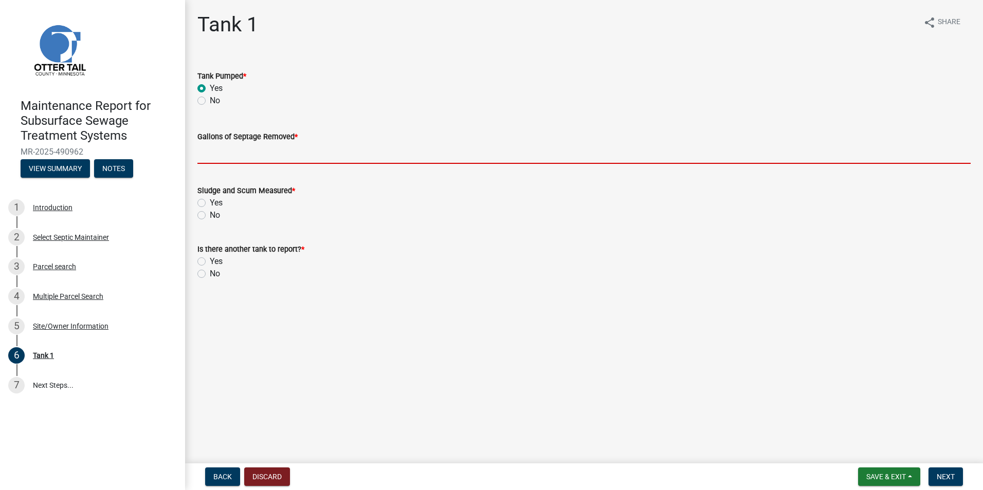
click at [218, 143] on input "Gallons of Septage Removed *" at bounding box center [583, 153] width 773 height 21
click at [222, 147] on input "Gallons of Septage Removed *" at bounding box center [583, 153] width 773 height 21
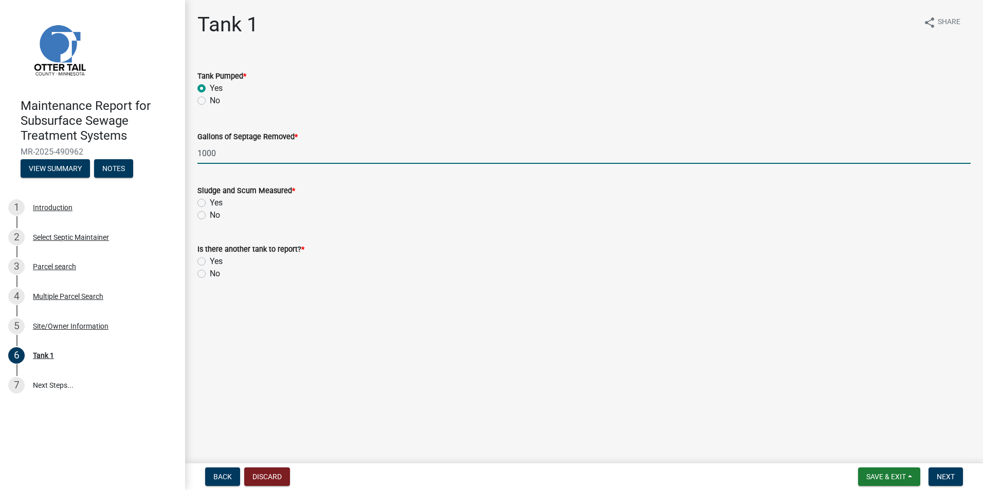
type input "1000"
click at [210, 213] on label "No" at bounding box center [215, 215] width 10 height 12
click at [210, 213] on input "No" at bounding box center [213, 212] width 7 height 7
radio input "true"
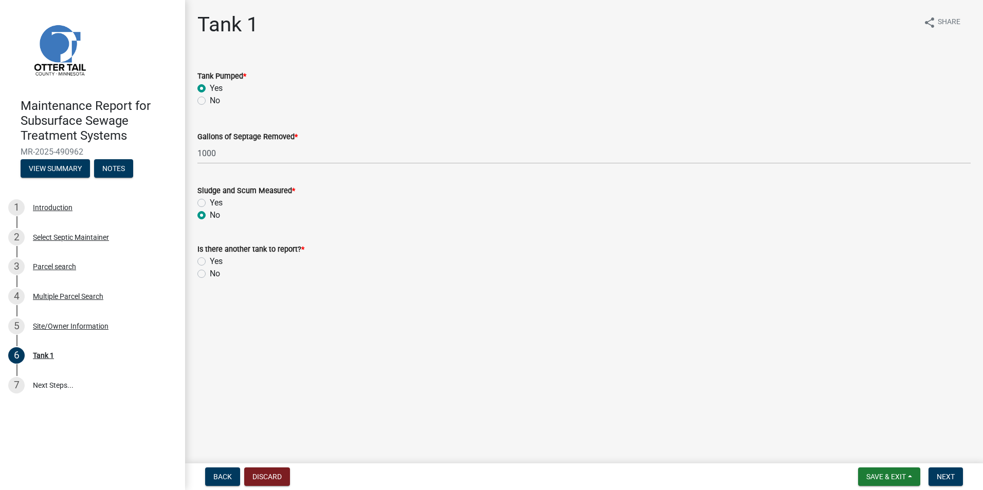
click at [210, 273] on label "No" at bounding box center [215, 274] width 10 height 12
click at [210, 273] on input "No" at bounding box center [213, 271] width 7 height 7
radio input "true"
click at [944, 470] on button "Next" at bounding box center [945, 477] width 34 height 19
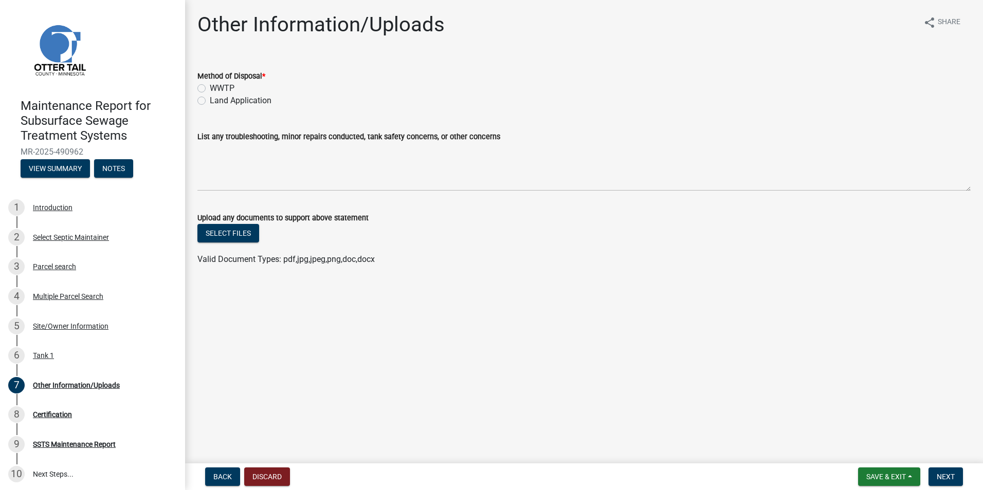
click at [207, 103] on div "Land Application" at bounding box center [583, 101] width 773 height 12
click at [210, 103] on label "Land Application" at bounding box center [241, 101] width 62 height 12
click at [210, 101] on input "Land Application" at bounding box center [213, 98] width 7 height 7
radio input "true"
click at [947, 480] on span "Next" at bounding box center [946, 477] width 18 height 8
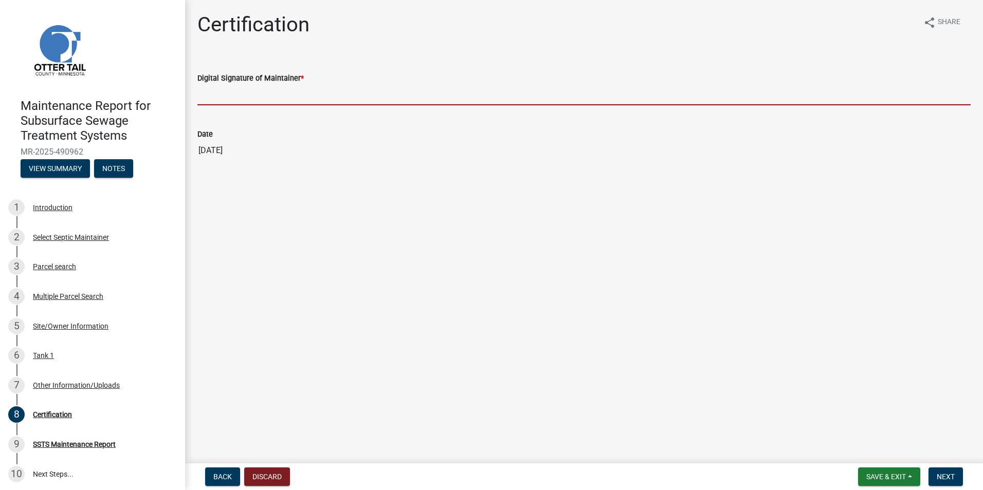
click at [316, 96] on input "Digital Signature of Maintainer *" at bounding box center [583, 94] width 773 height 21
type input "[PERSON_NAME]"
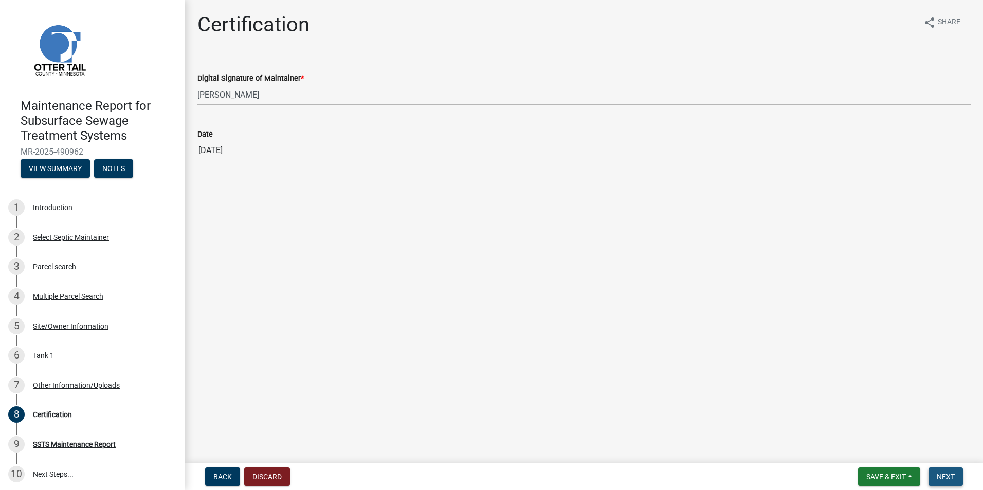
click at [943, 482] on button "Next" at bounding box center [945, 477] width 34 height 19
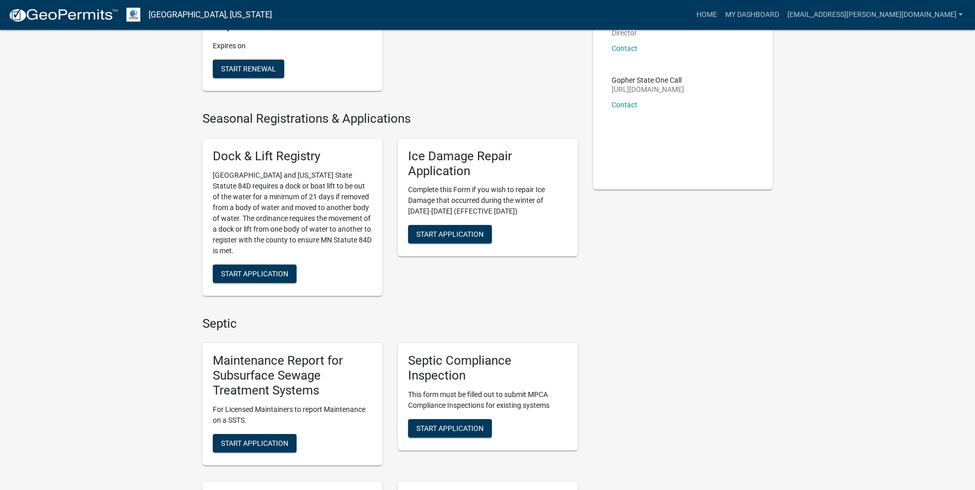
scroll to position [206, 0]
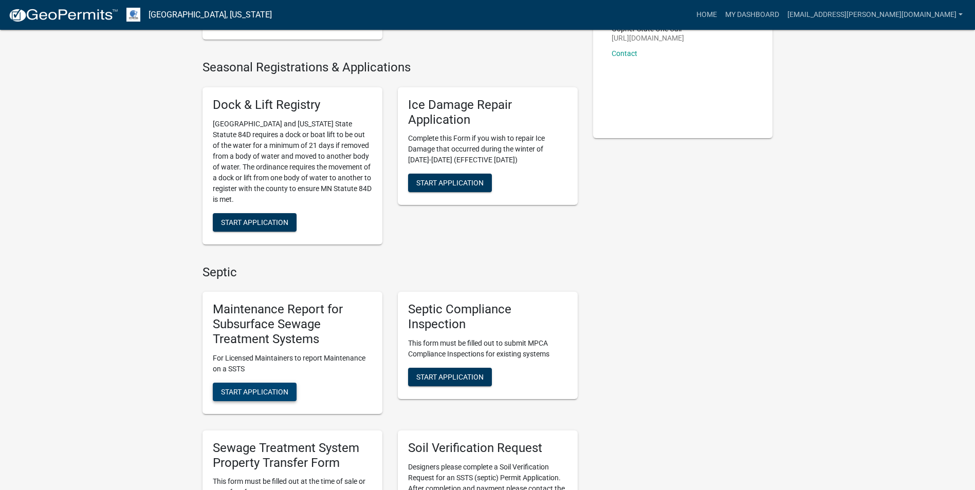
click at [269, 389] on span "Start Application" at bounding box center [254, 392] width 67 height 8
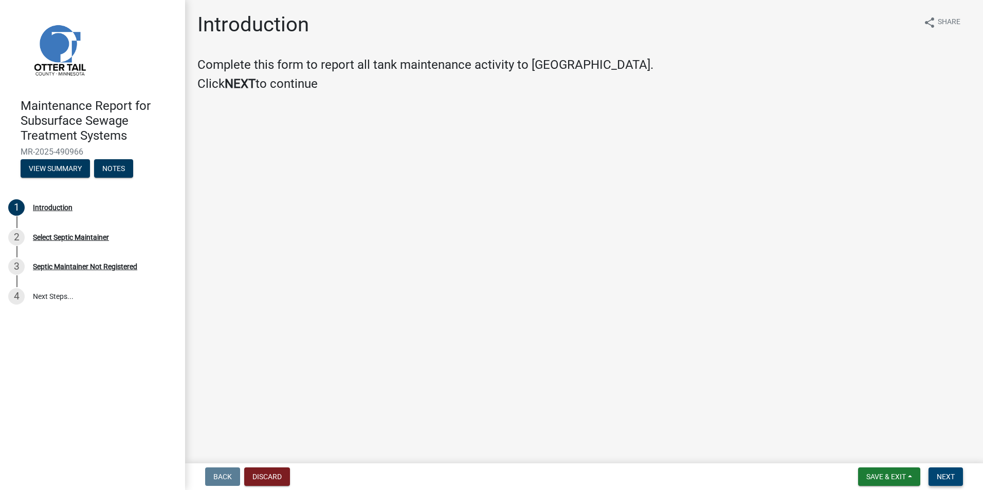
click at [934, 476] on button "Next" at bounding box center [945, 477] width 34 height 19
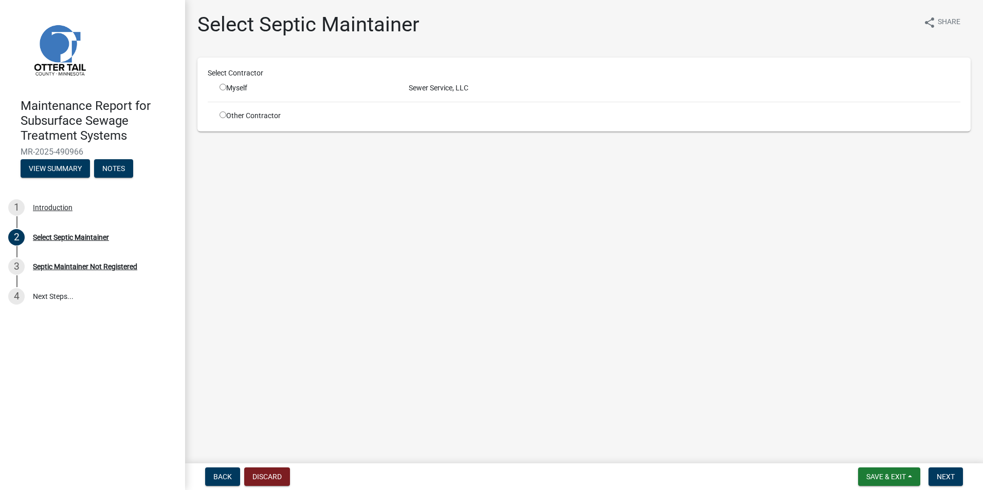
click at [223, 85] on input "radio" at bounding box center [223, 87] width 7 height 7
radio input "true"
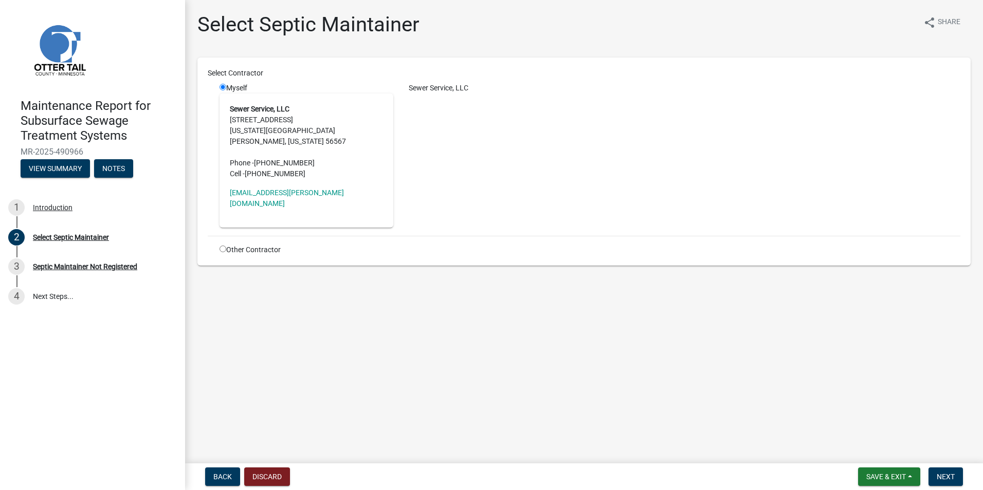
click at [926, 471] on form "Save & Exit Save Save & Exit Next" at bounding box center [910, 477] width 113 height 19
drag, startPoint x: 933, startPoint y: 475, endPoint x: 945, endPoint y: 477, distance: 12.0
click at [938, 476] on button "Next" at bounding box center [945, 477] width 34 height 19
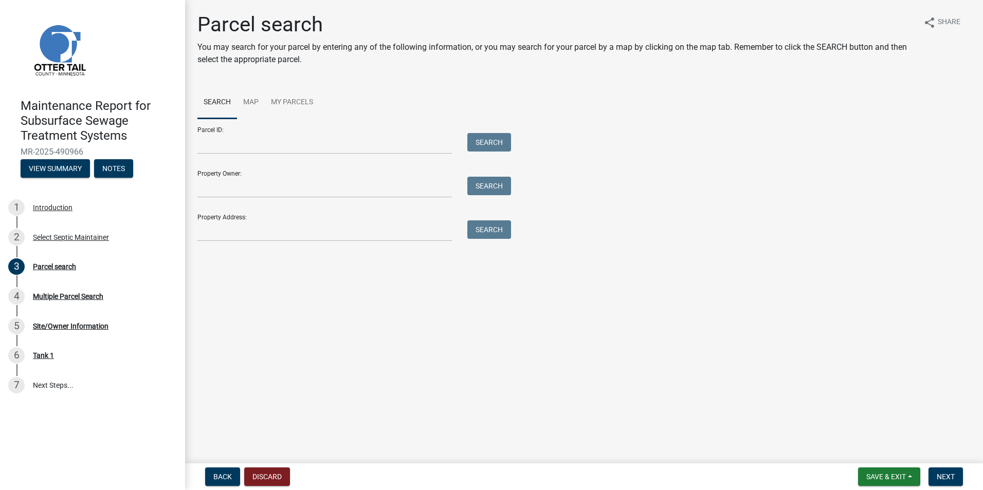
drag, startPoint x: 344, startPoint y: 244, endPoint x: 337, endPoint y: 234, distance: 12.0
click at [344, 243] on div "Parcel search You may search for your parcel by entering any of the following i…" at bounding box center [584, 131] width 789 height 239
drag, startPoint x: 336, startPoint y: 234, endPoint x: 331, endPoint y: 223, distance: 12.4
click at [334, 234] on input "Property Address:" at bounding box center [324, 231] width 254 height 21
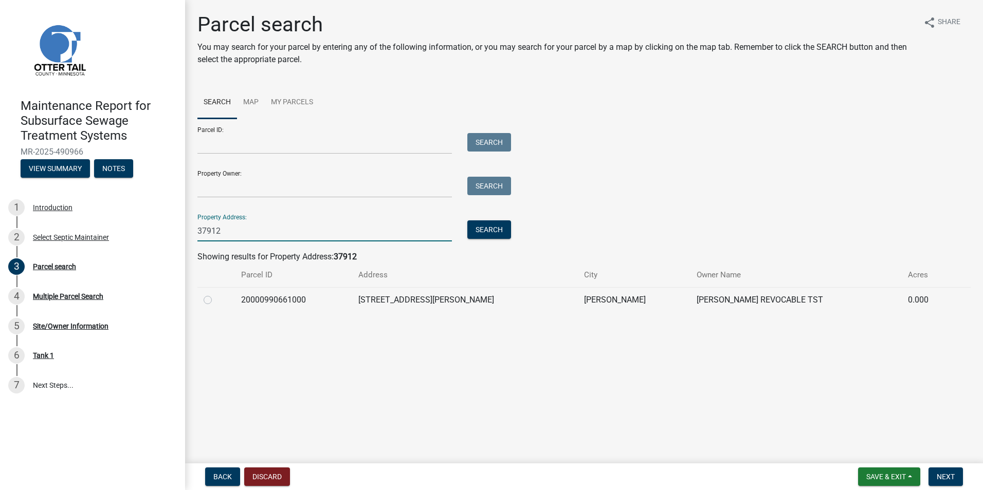
type input "37912"
click at [216, 294] on label at bounding box center [216, 294] width 0 height 0
click at [216, 298] on input "radio" at bounding box center [219, 297] width 7 height 7
radio input "true"
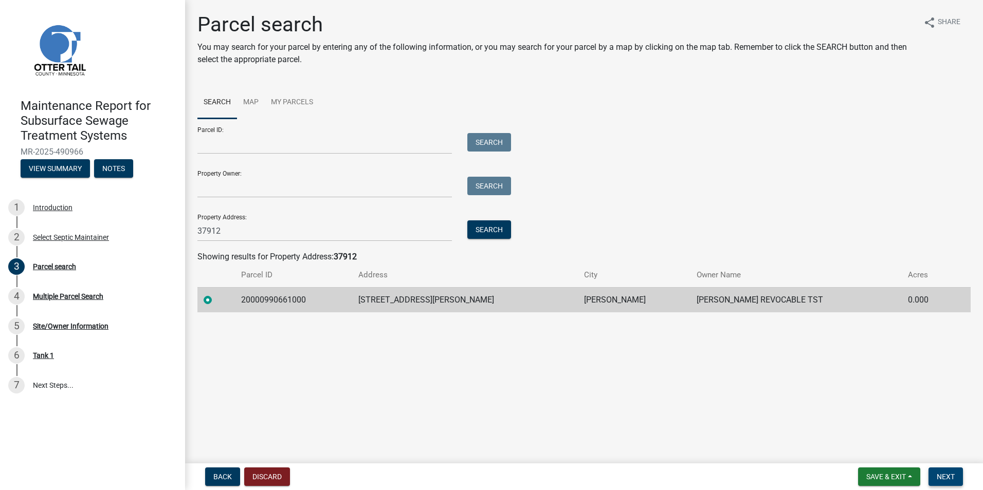
click at [938, 477] on span "Next" at bounding box center [946, 477] width 18 height 8
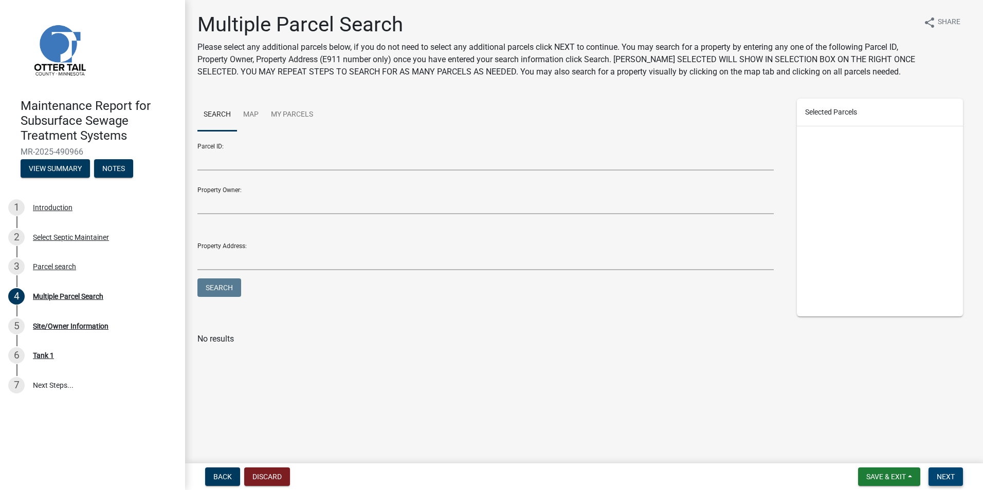
click at [940, 472] on button "Next" at bounding box center [945, 477] width 34 height 19
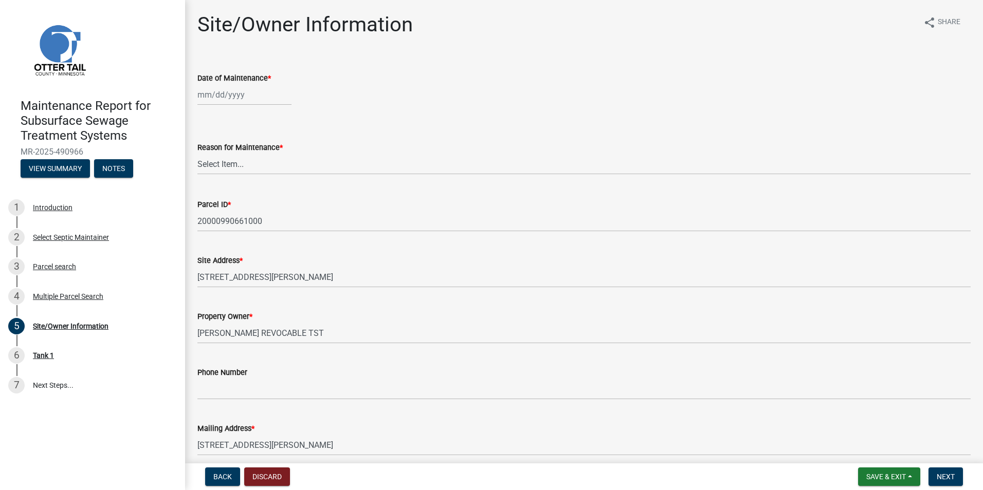
select select "10"
select select "2025"
click at [236, 101] on div "[PERSON_NAME] Feb Mar Apr [PERSON_NAME][DATE] Oct Nov [DATE] 1526 1527 1528 152…" at bounding box center [244, 94] width 94 height 21
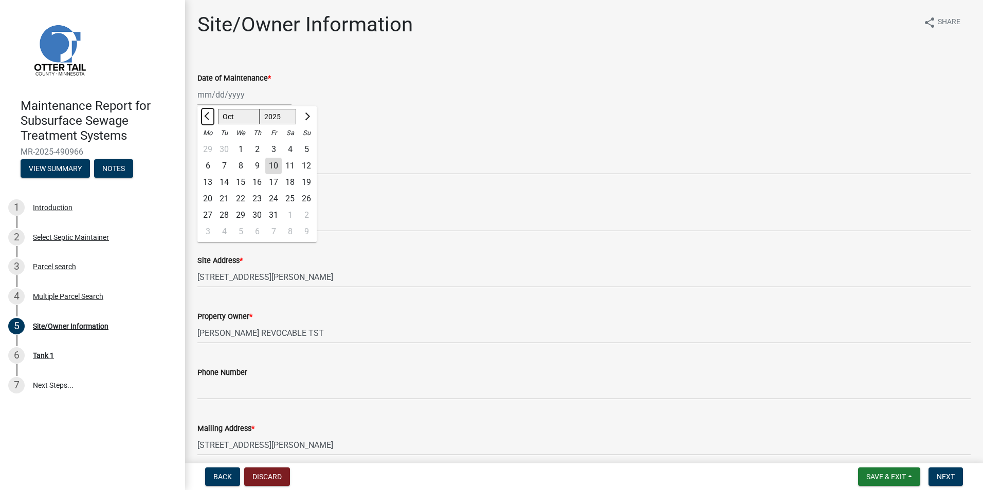
click at [211, 119] on button "Previous month" at bounding box center [208, 116] width 12 height 16
select select "7"
click at [245, 166] on div "9" at bounding box center [240, 166] width 16 height 16
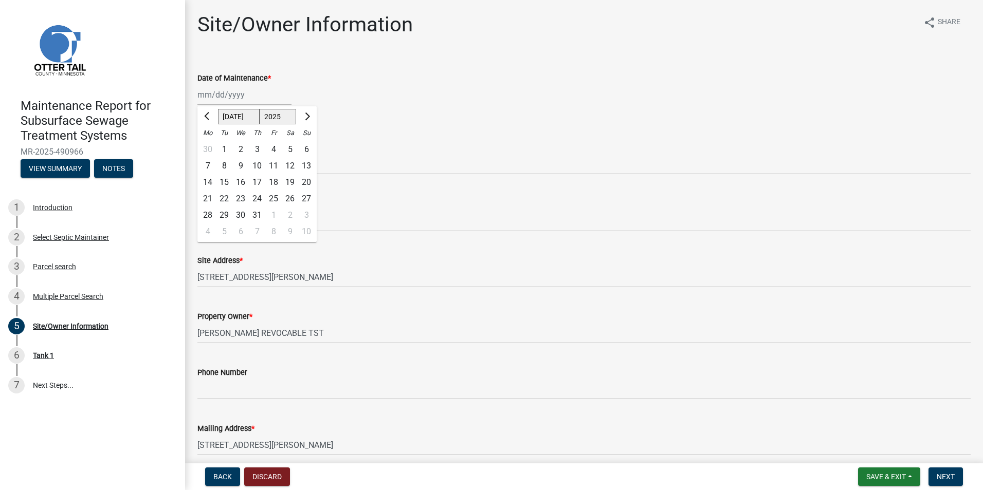
type input "[DATE]"
drag, startPoint x: 244, startPoint y: 166, endPoint x: 243, endPoint y: 172, distance: 6.8
click at [244, 166] on select "Select Item... Called Routine Other" at bounding box center [583, 164] width 773 height 21
click at [197, 154] on select "Select Item... Called Routine Other" at bounding box center [583, 164] width 773 height 21
select select "3ac72b63-7b21-42e4-8192-806faae7a4f1"
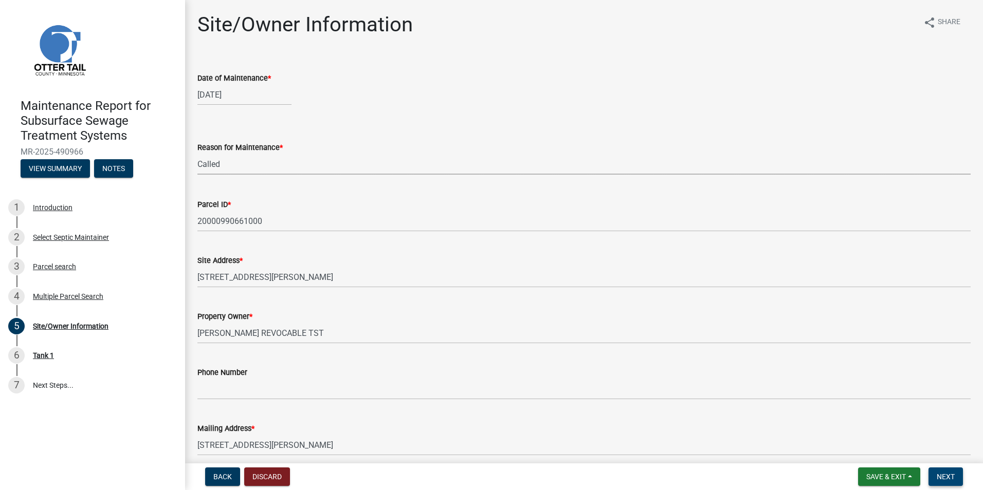
click at [949, 482] on button "Next" at bounding box center [945, 477] width 34 height 19
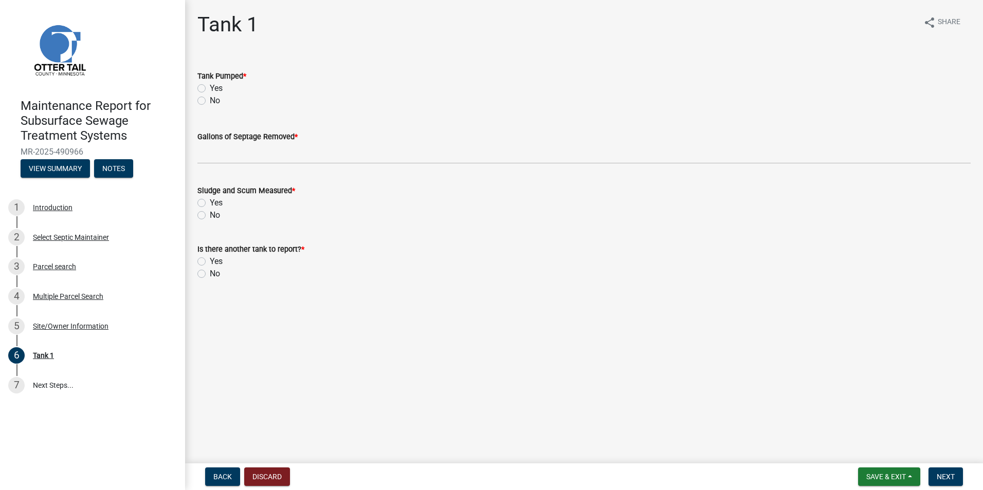
click at [210, 90] on label "Yes" at bounding box center [216, 88] width 13 height 12
click at [210, 89] on input "Yes" at bounding box center [213, 85] width 7 height 7
radio input "true"
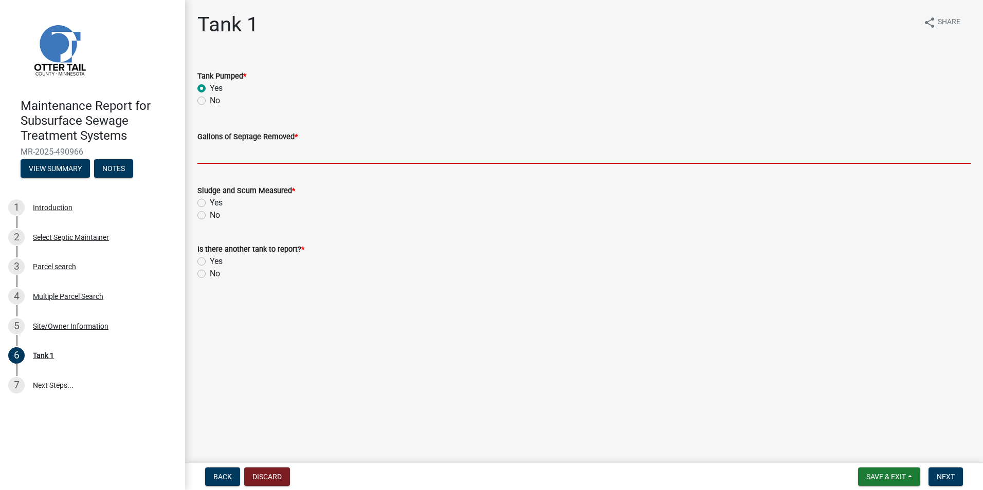
click at [216, 155] on input "Gallons of Septage Removed *" at bounding box center [583, 153] width 773 height 21
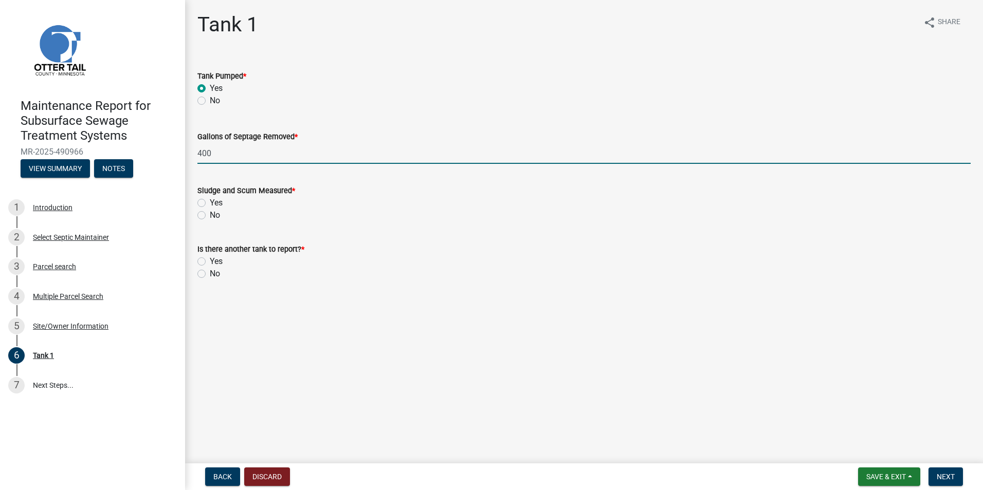
type input "400"
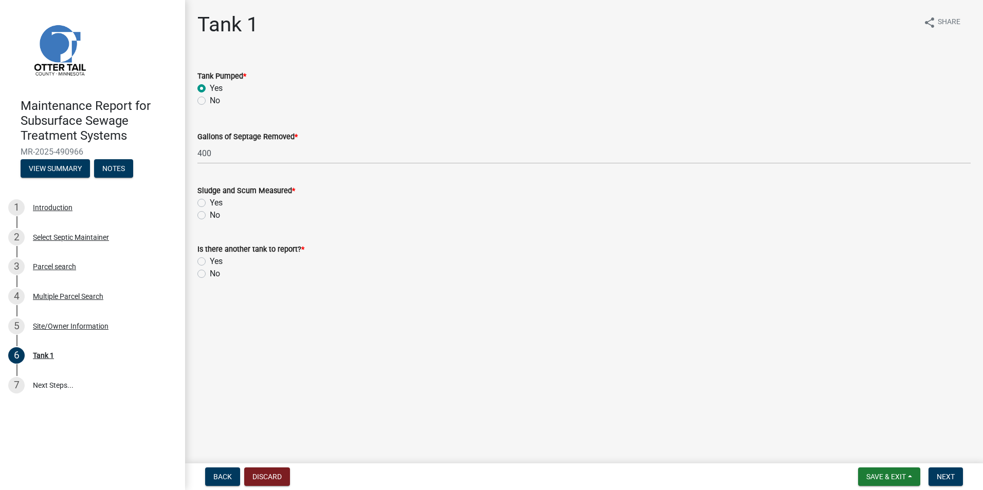
click at [210, 214] on label "No" at bounding box center [215, 215] width 10 height 12
click at [210, 214] on input "No" at bounding box center [213, 212] width 7 height 7
radio input "true"
click at [210, 272] on label "No" at bounding box center [215, 274] width 10 height 12
click at [210, 272] on input "No" at bounding box center [213, 271] width 7 height 7
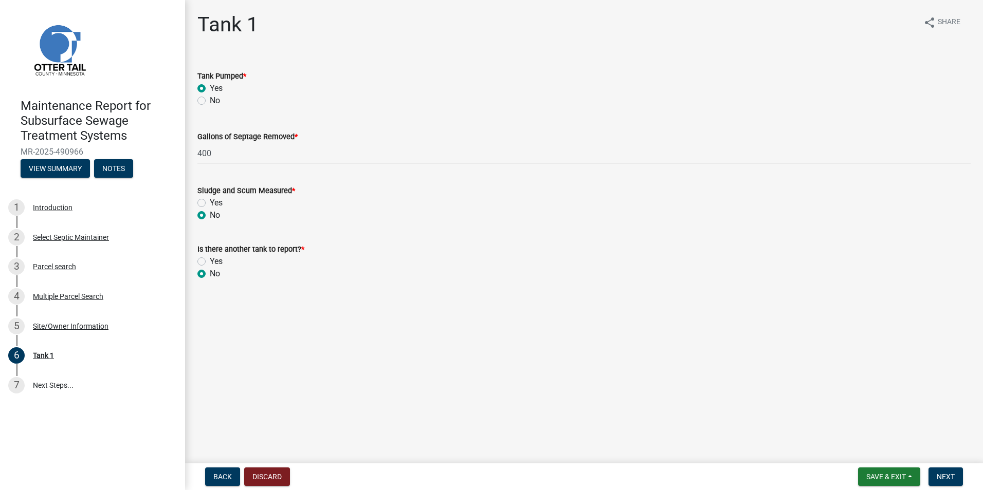
radio input "true"
click at [945, 476] on span "Next" at bounding box center [946, 477] width 18 height 8
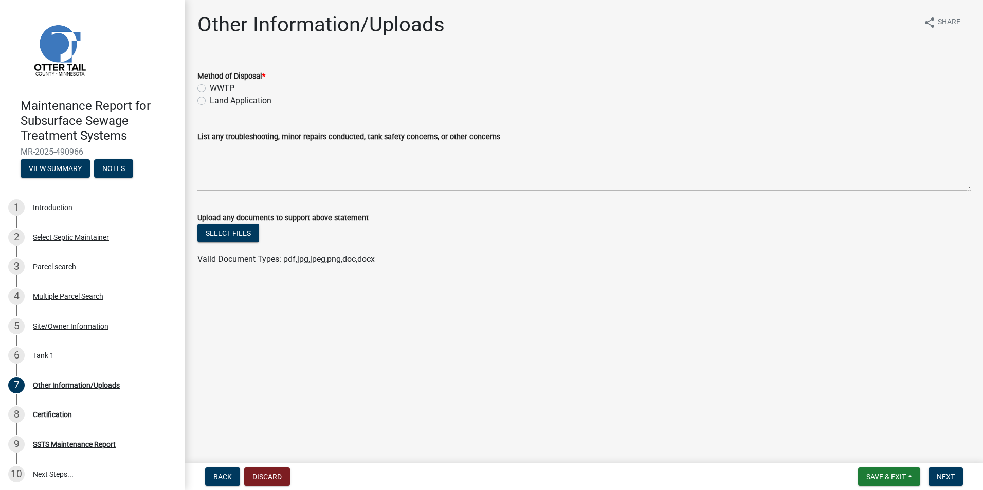
click at [210, 100] on label "Land Application" at bounding box center [241, 101] width 62 height 12
click at [210, 100] on input "Land Application" at bounding box center [213, 98] width 7 height 7
radio input "true"
click at [938, 483] on button "Next" at bounding box center [945, 477] width 34 height 19
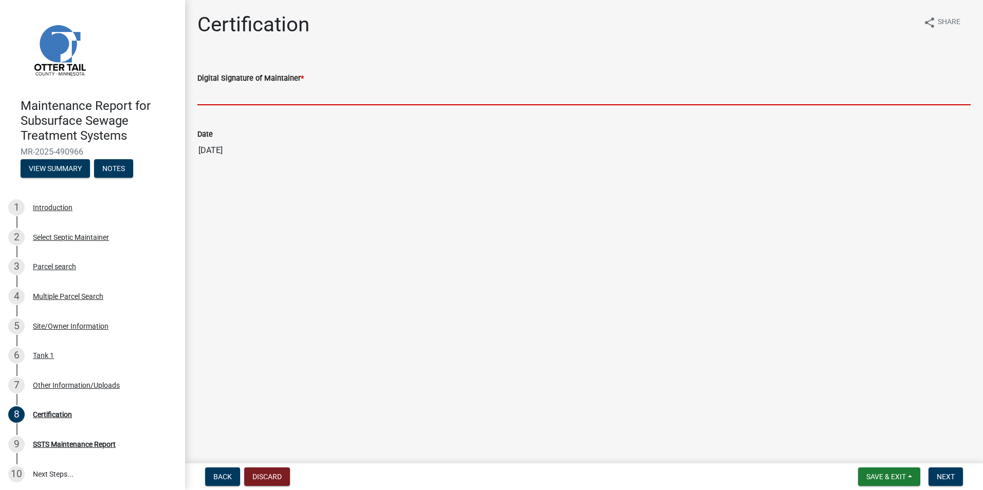
click at [224, 101] on input "Digital Signature of Maintainer *" at bounding box center [583, 94] width 773 height 21
type input "[PERSON_NAME]"
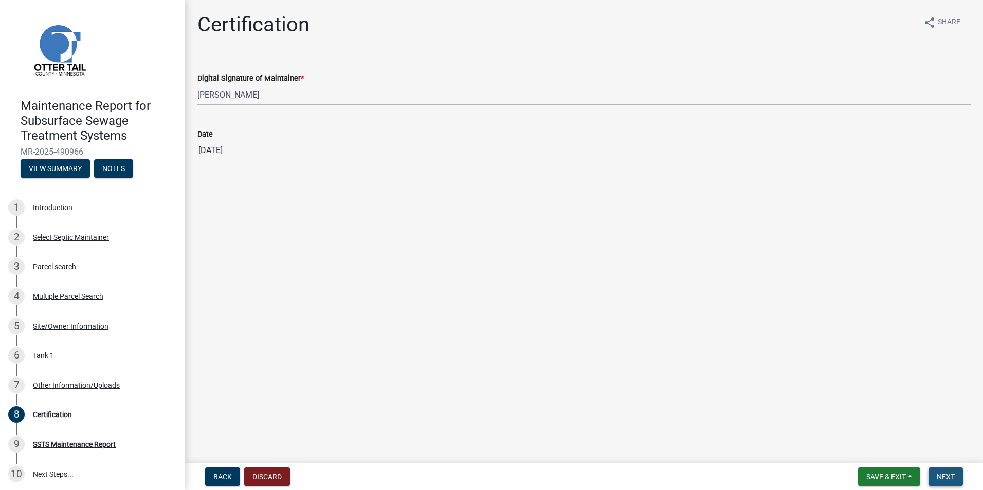
click at [955, 478] on span "Next" at bounding box center [946, 477] width 18 height 8
